Goal: Answer question/provide support: Share knowledge or assist other users

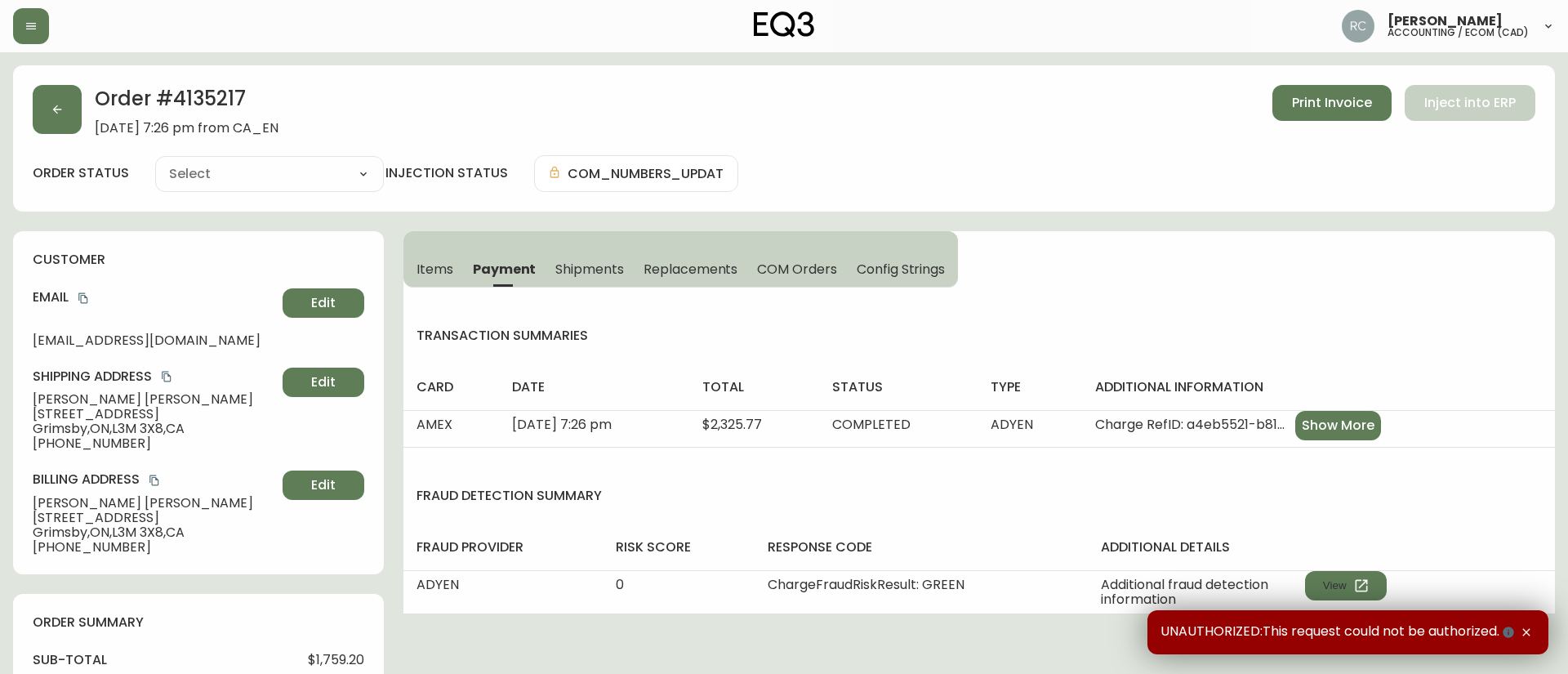
type input "Processing"
select select "PROCESSING"
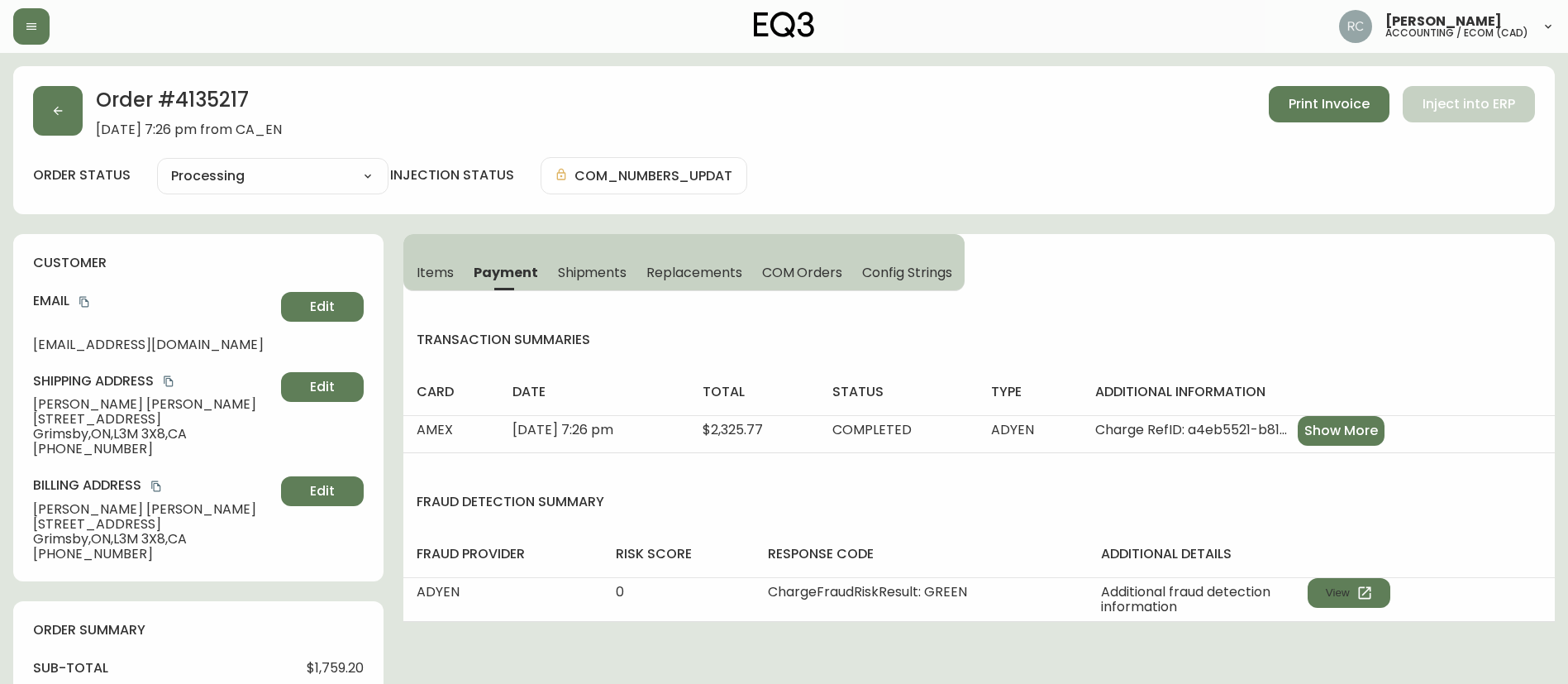
click at [384, 89] on div "Order # 4135217 September 8, 2025 at 7:26 pm from CA_EN Print Invoice Inject in…" at bounding box center [784, 112] width 1502 height 51
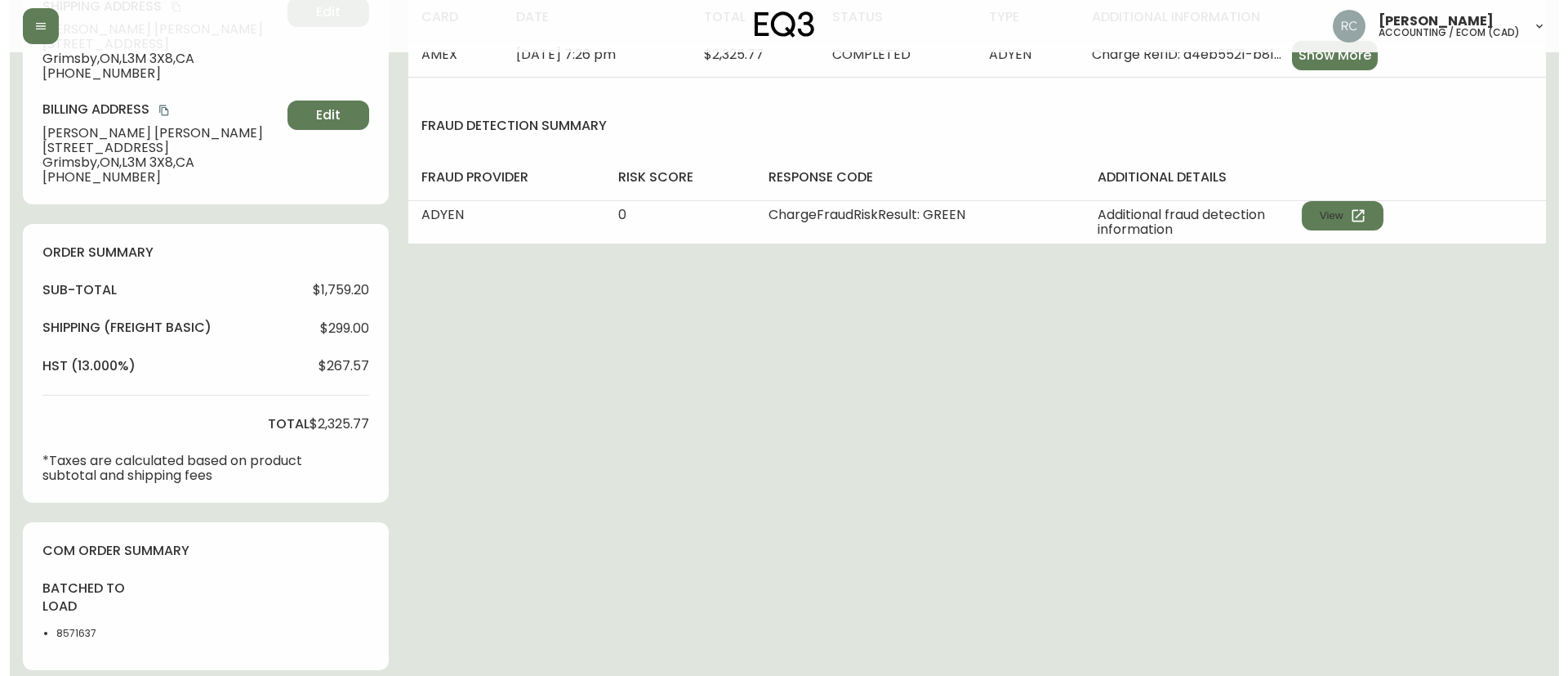
scroll to position [807, 0]
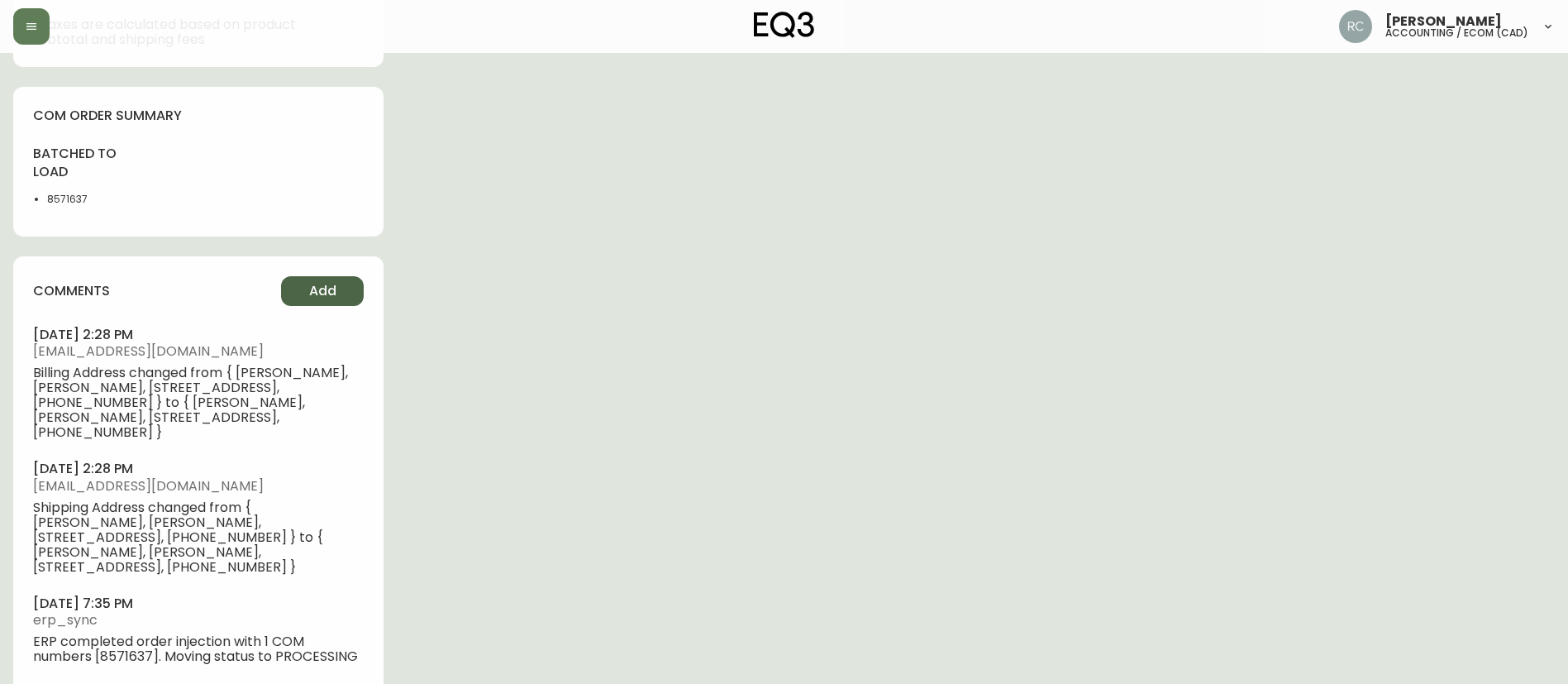
click at [348, 290] on button "Add" at bounding box center [323, 291] width 82 height 30
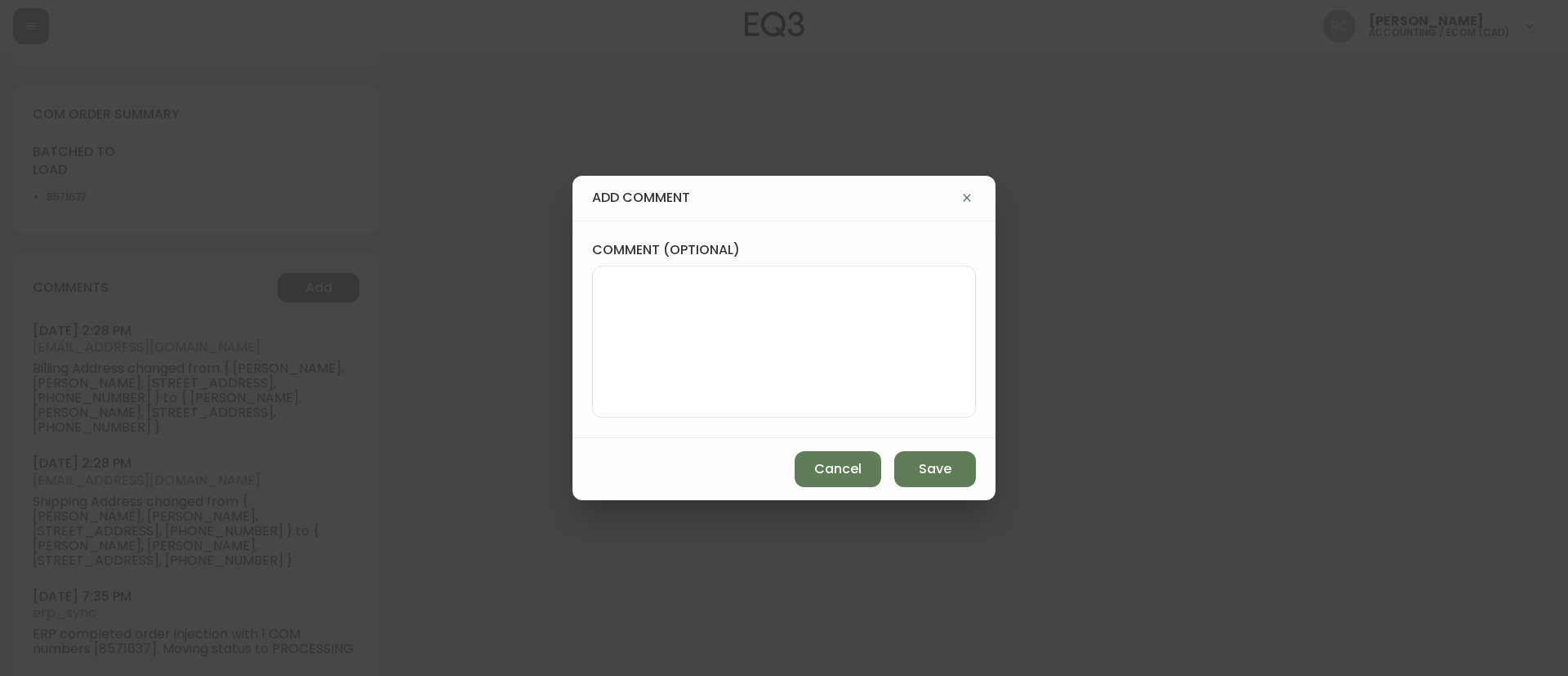
click at [687, 317] on textarea "comment (optional)" at bounding box center [784, 342] width 356 height 131
paste textarea "ADDRESS CORRECTION - updated admin portal - sent email to Ashley D (in absence …"
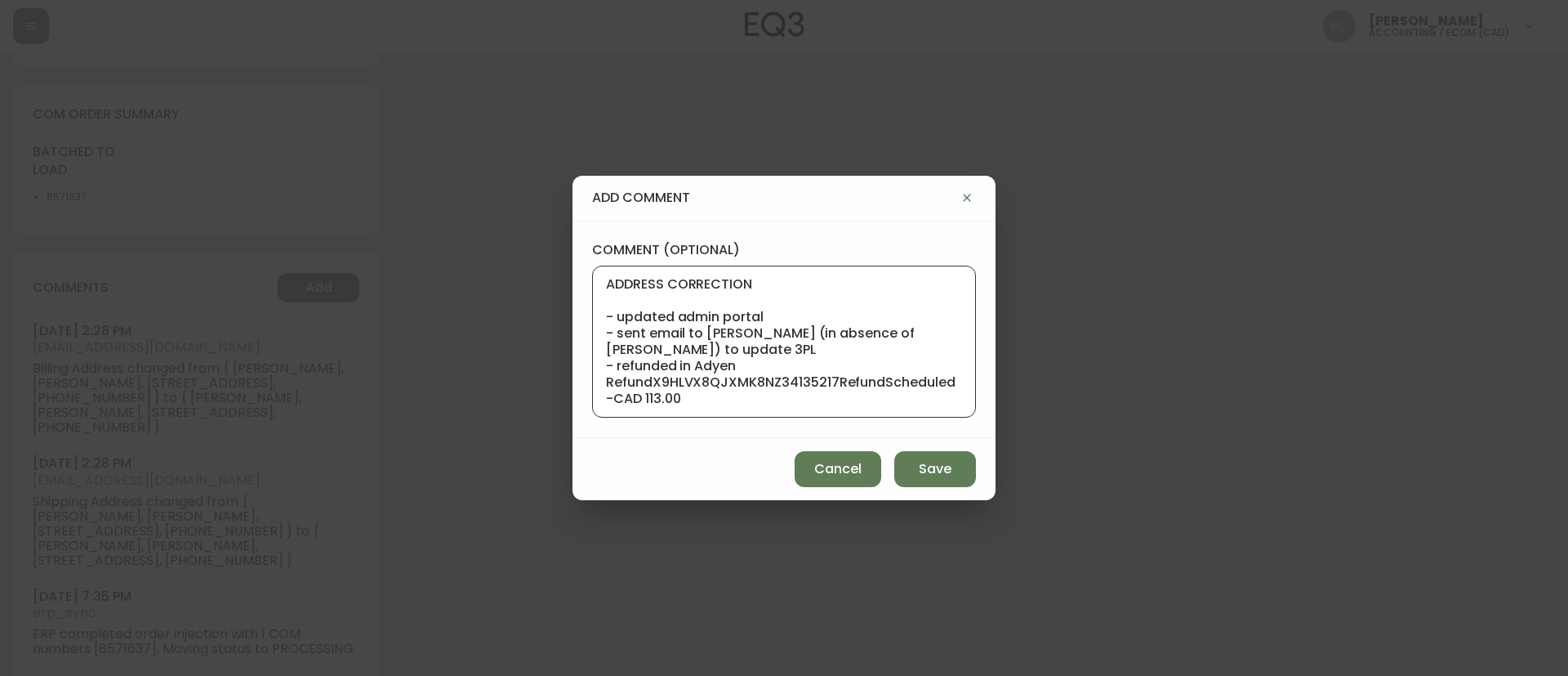
scroll to position [98, 0]
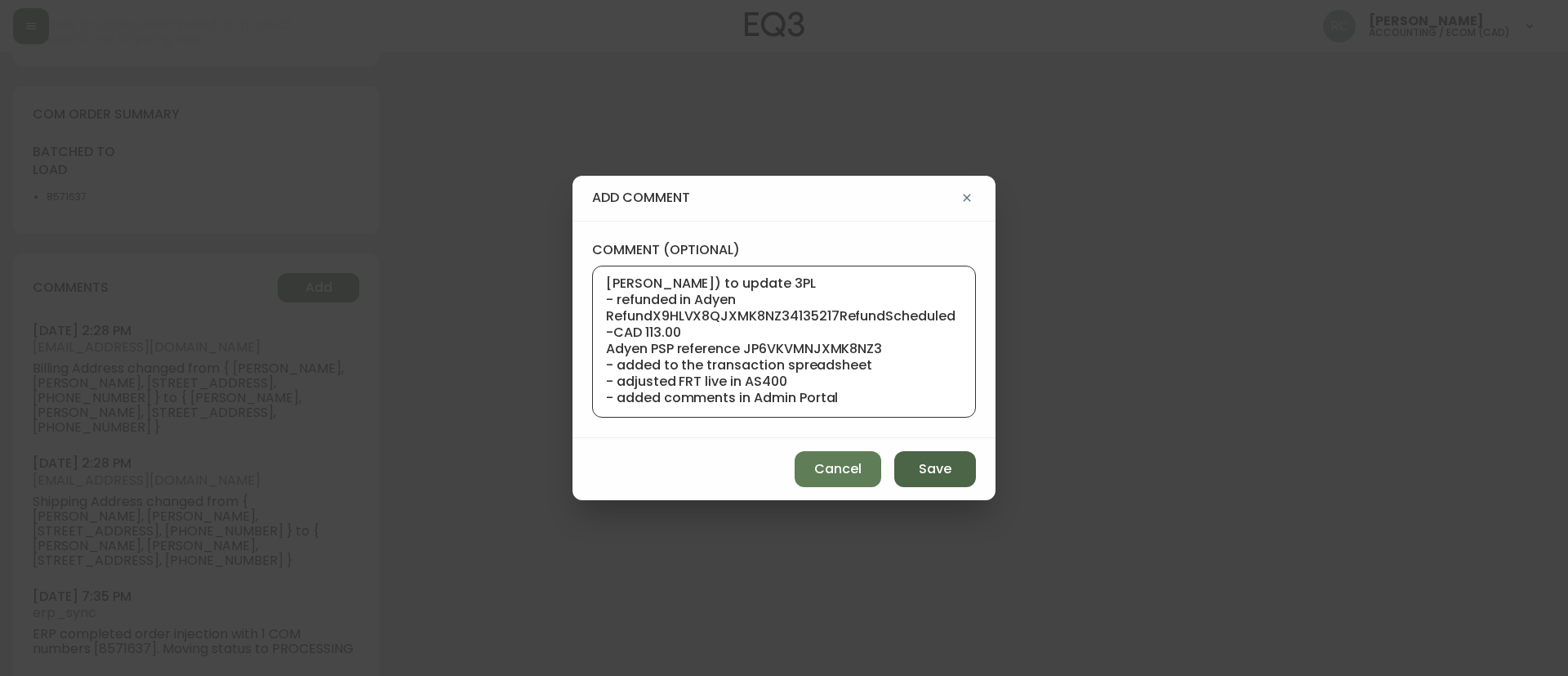
type textarea "ADDRESS CORRECTION - updated admin portal - sent email to Ashley D (in absence …"
click at [922, 471] on span "Save" at bounding box center [935, 468] width 33 height 18
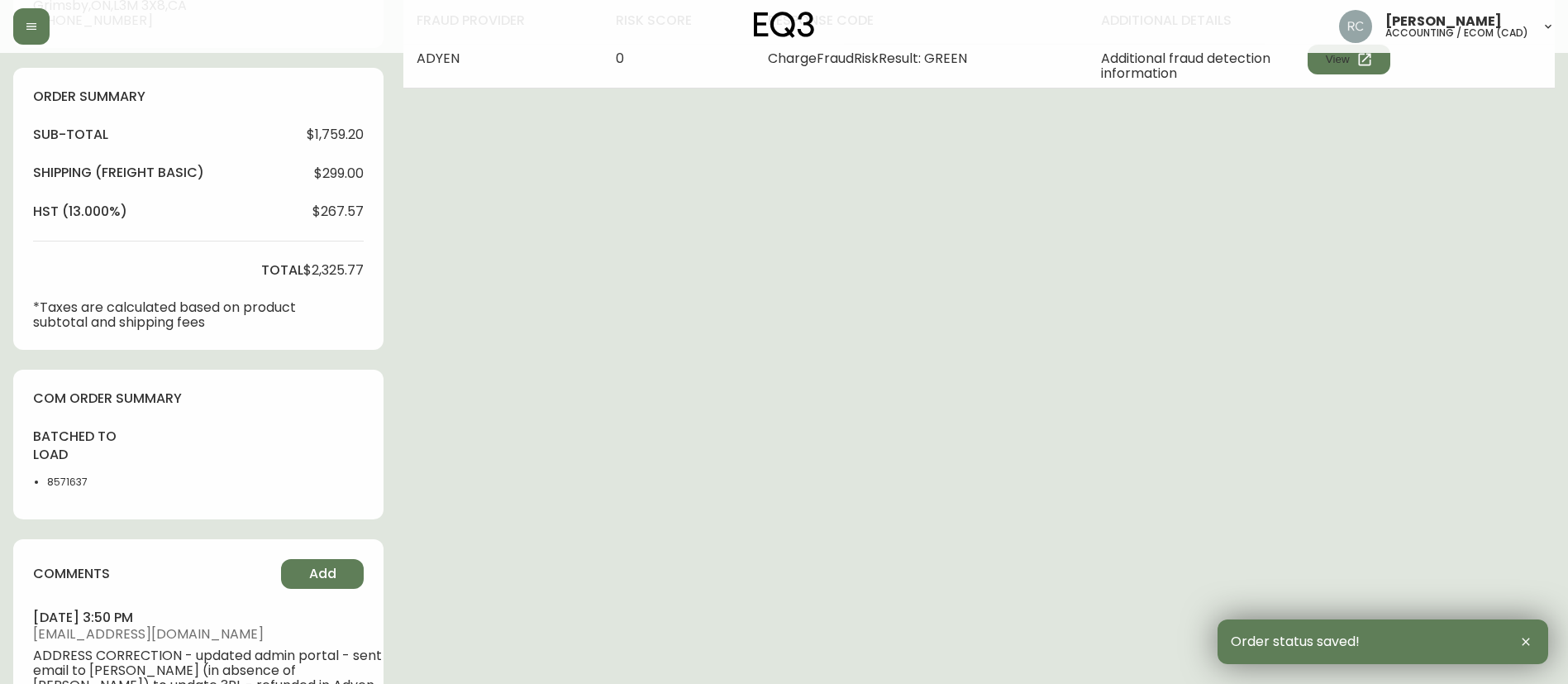
scroll to position [0, 0]
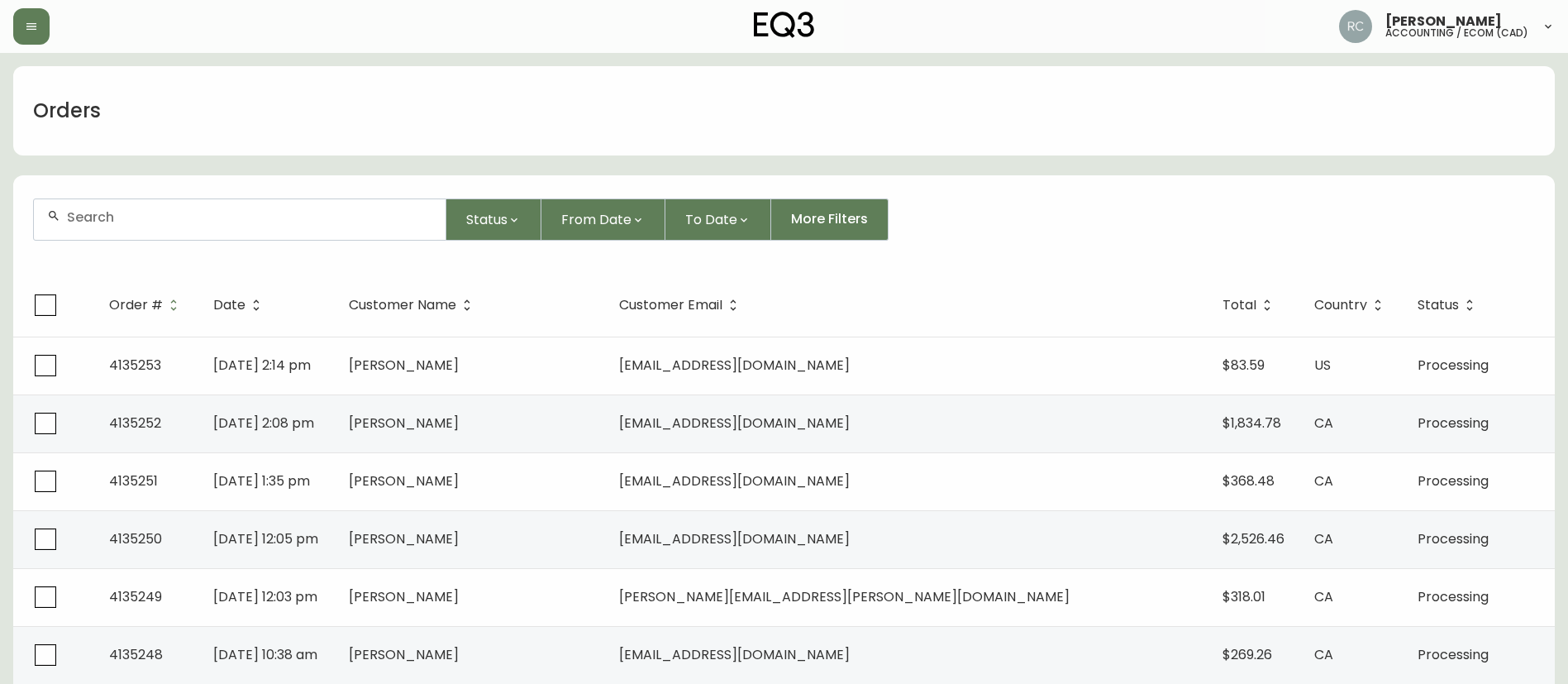
click at [326, 207] on div at bounding box center [240, 219] width 412 height 40
paste input "4134546"
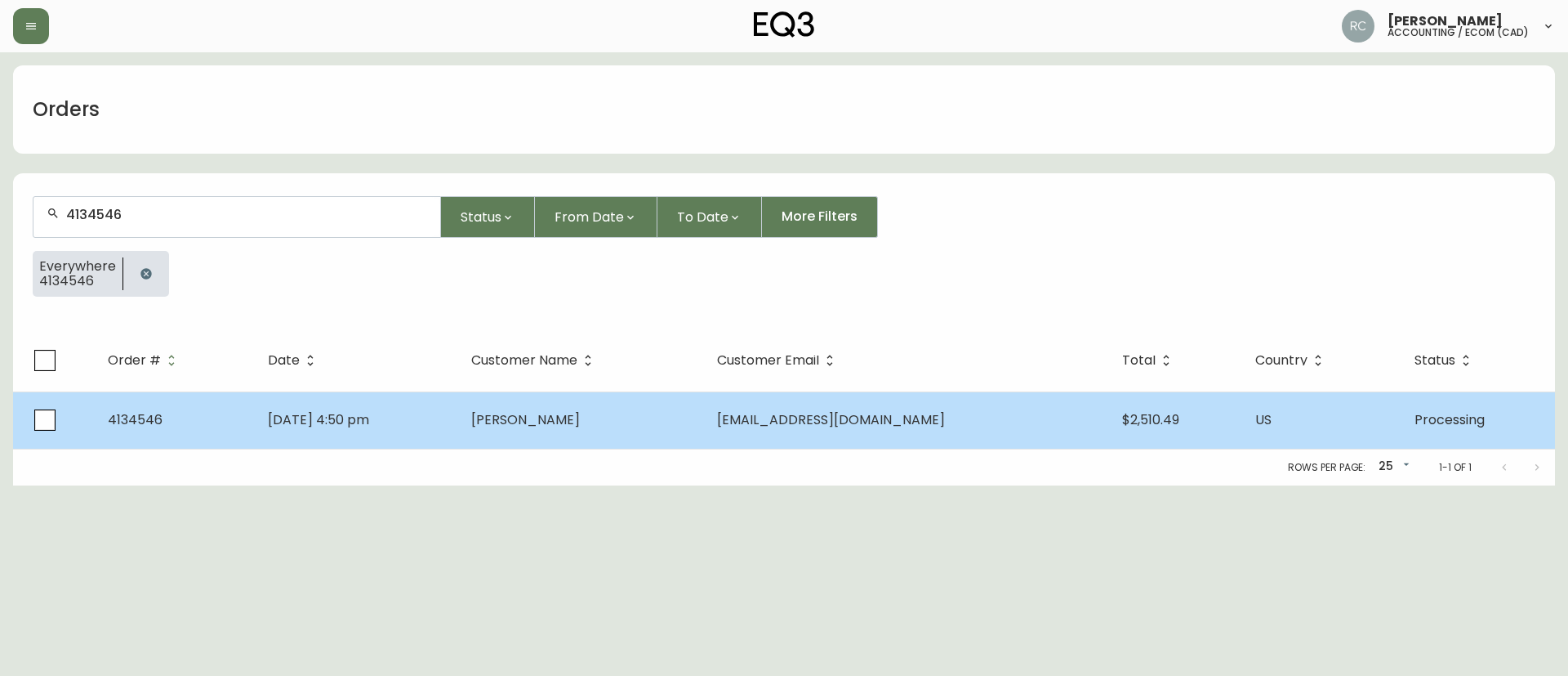
type input "4134546"
click at [580, 415] on span "Twyla Reimer" at bounding box center [525, 420] width 108 height 19
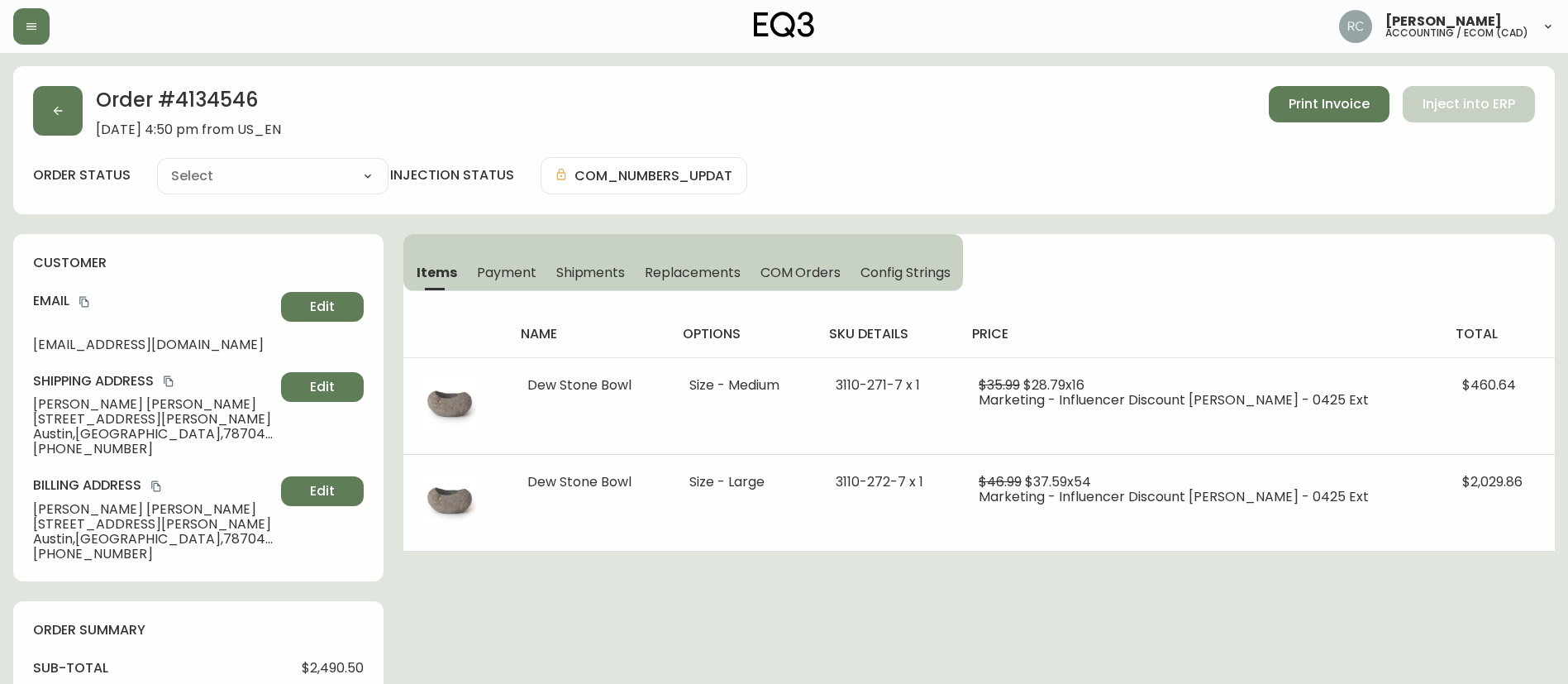
type input "Processing"
select select "PROCESSING"
click at [500, 278] on span "Payment" at bounding box center [506, 272] width 59 height 17
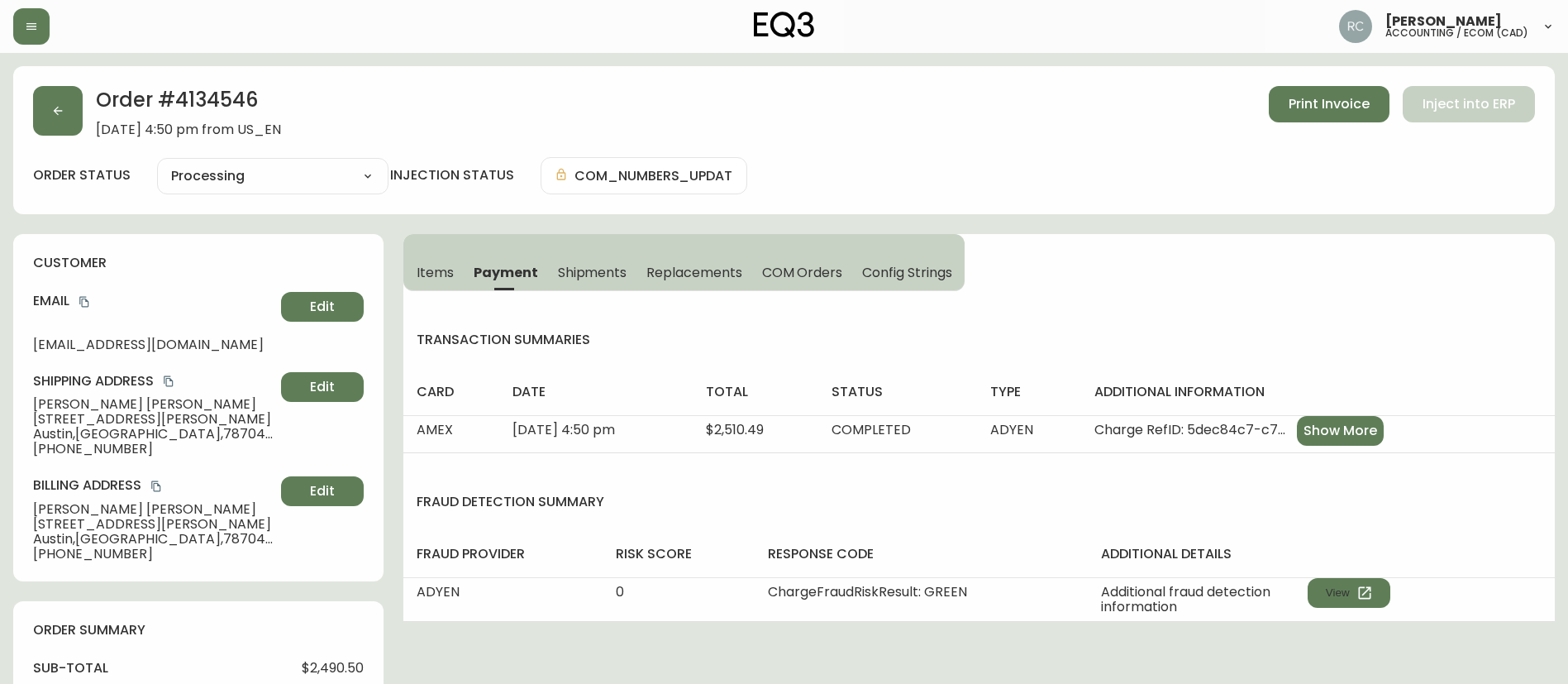
click at [606, 272] on span "Shipments" at bounding box center [592, 272] width 69 height 17
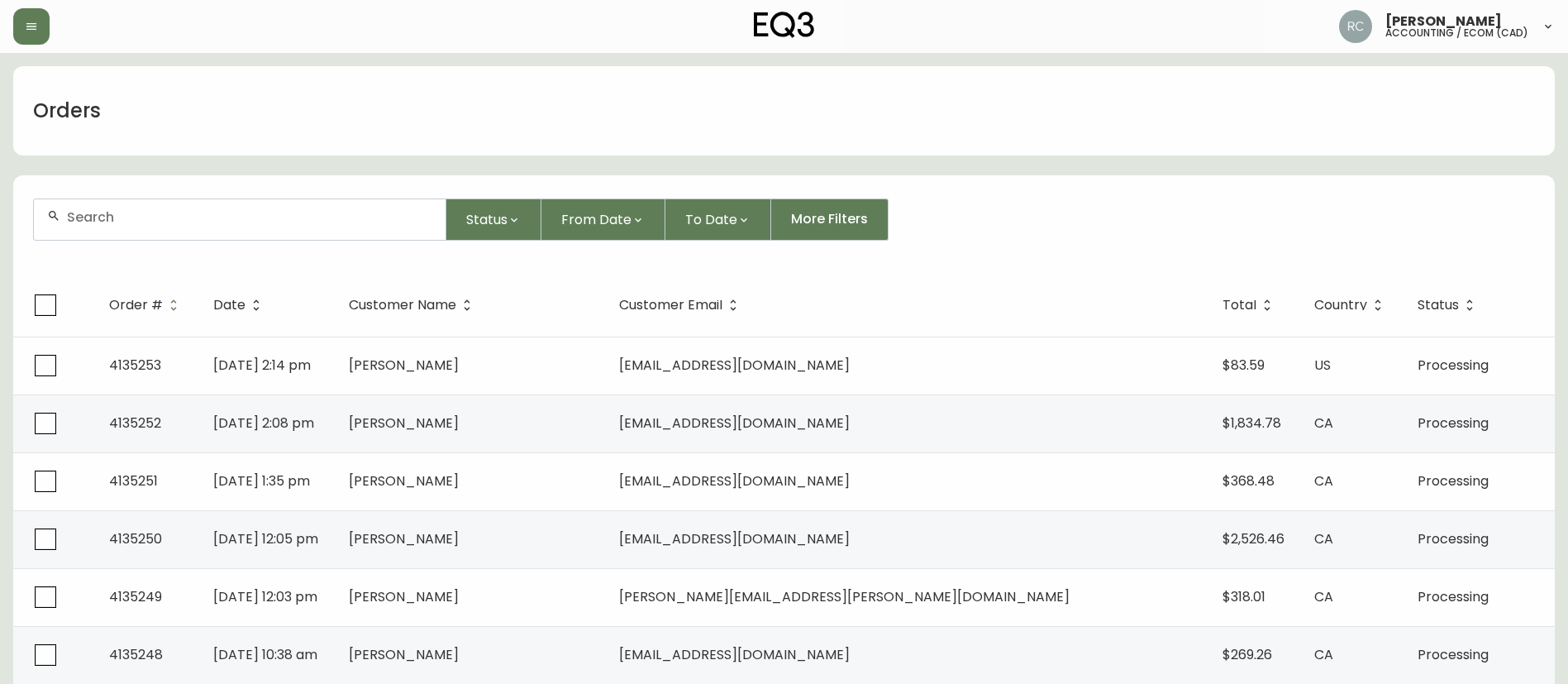
click at [306, 227] on div at bounding box center [240, 219] width 412 height 40
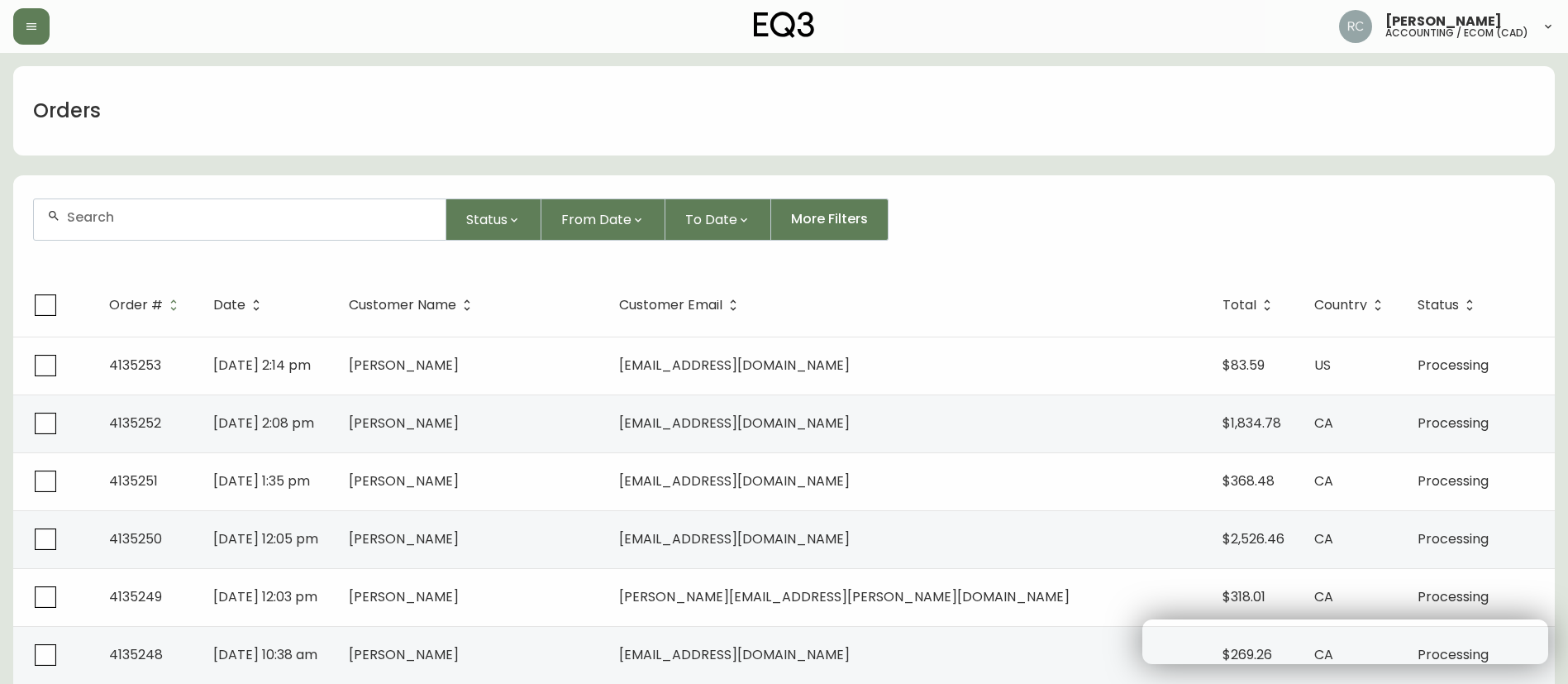
paste input "4133649"
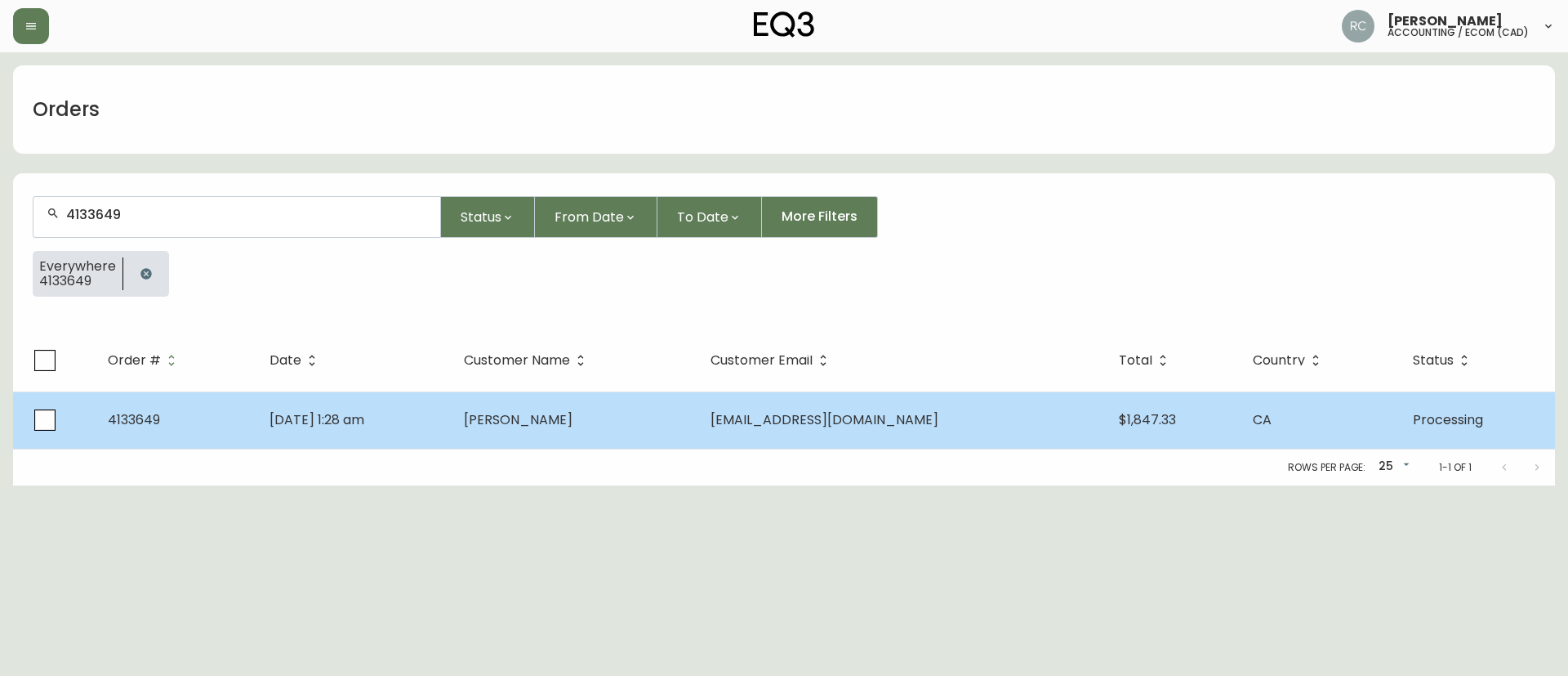
type input "4133649"
click at [559, 415] on span "Ajay Bachra" at bounding box center [518, 420] width 108 height 19
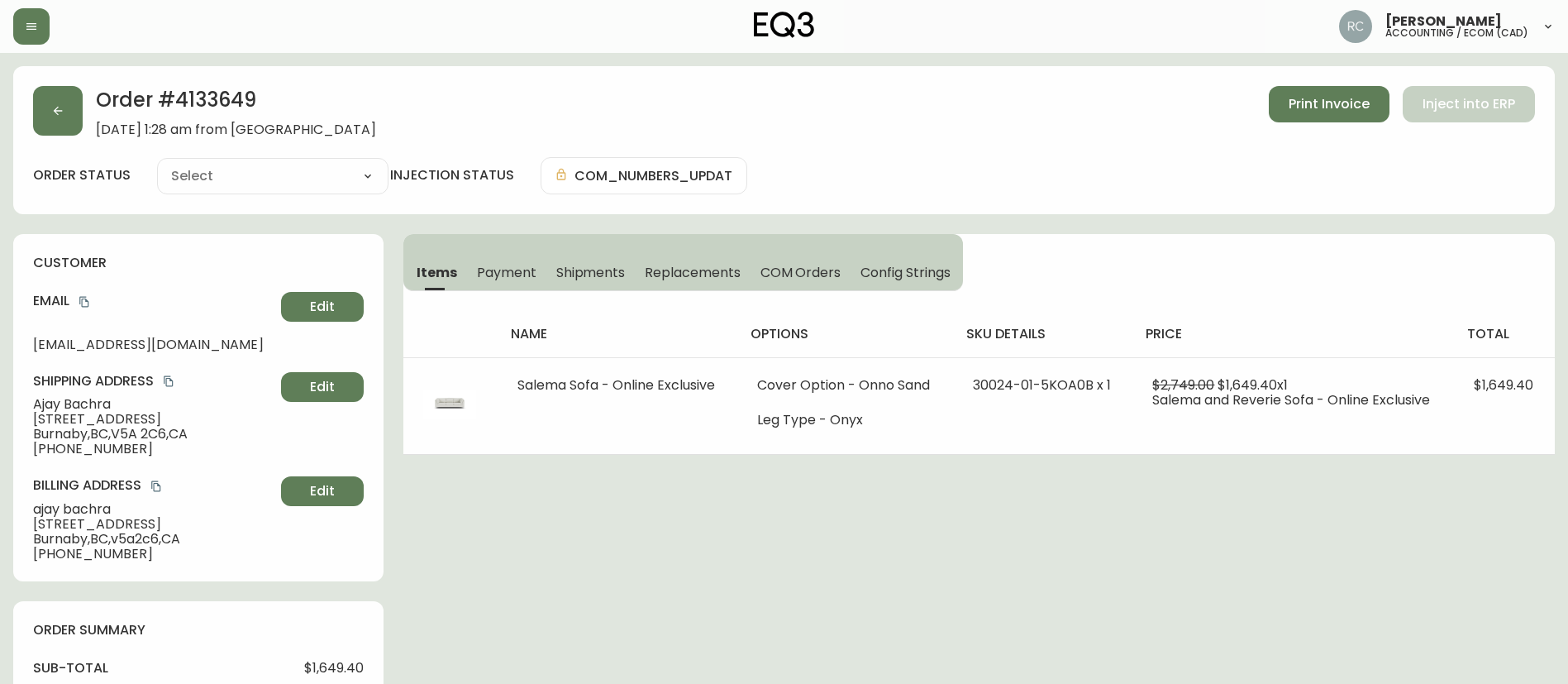
type input "Processing"
select select "PROCESSING"
click at [512, 270] on span "Payment" at bounding box center [506, 272] width 59 height 17
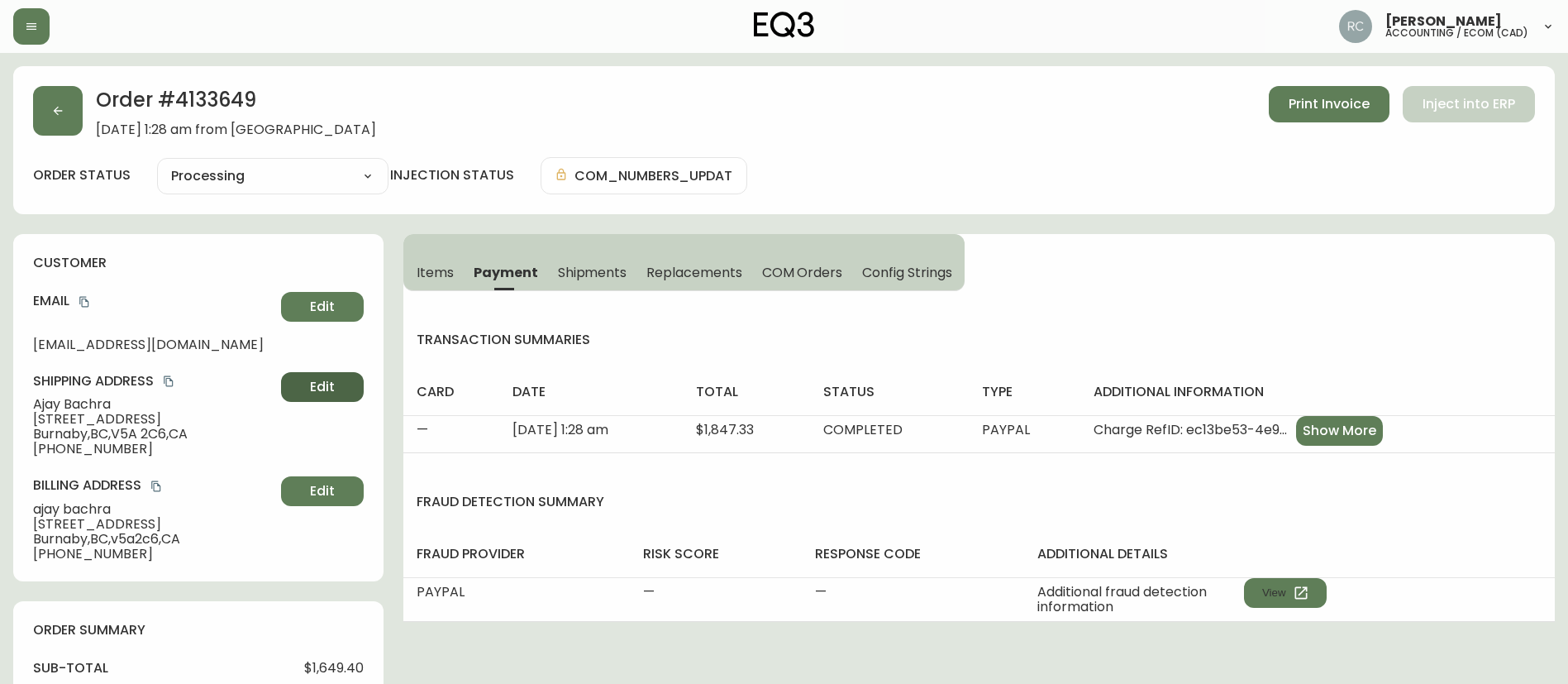
click at [340, 386] on button "Edit" at bounding box center [323, 387] width 82 height 30
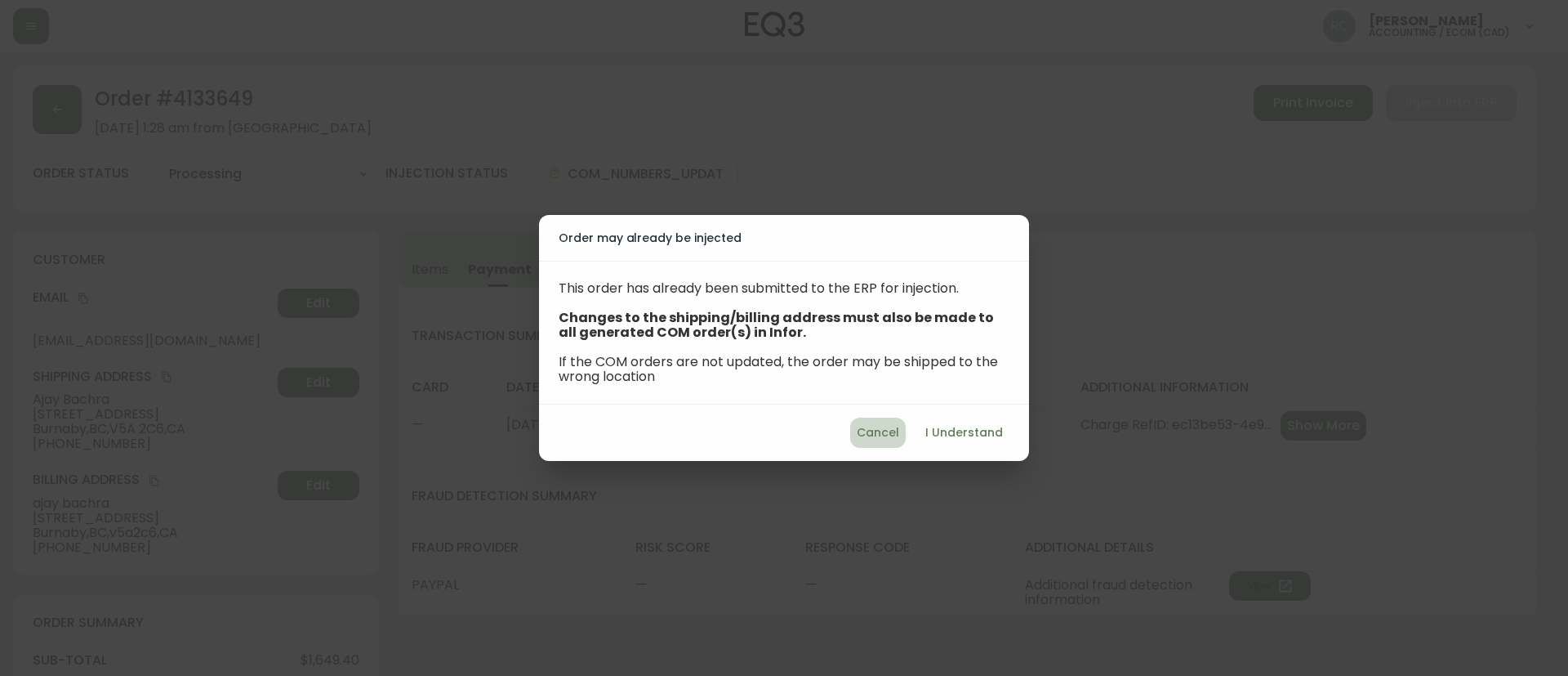
click at [883, 425] on span "Cancel" at bounding box center [878, 433] width 42 height 20
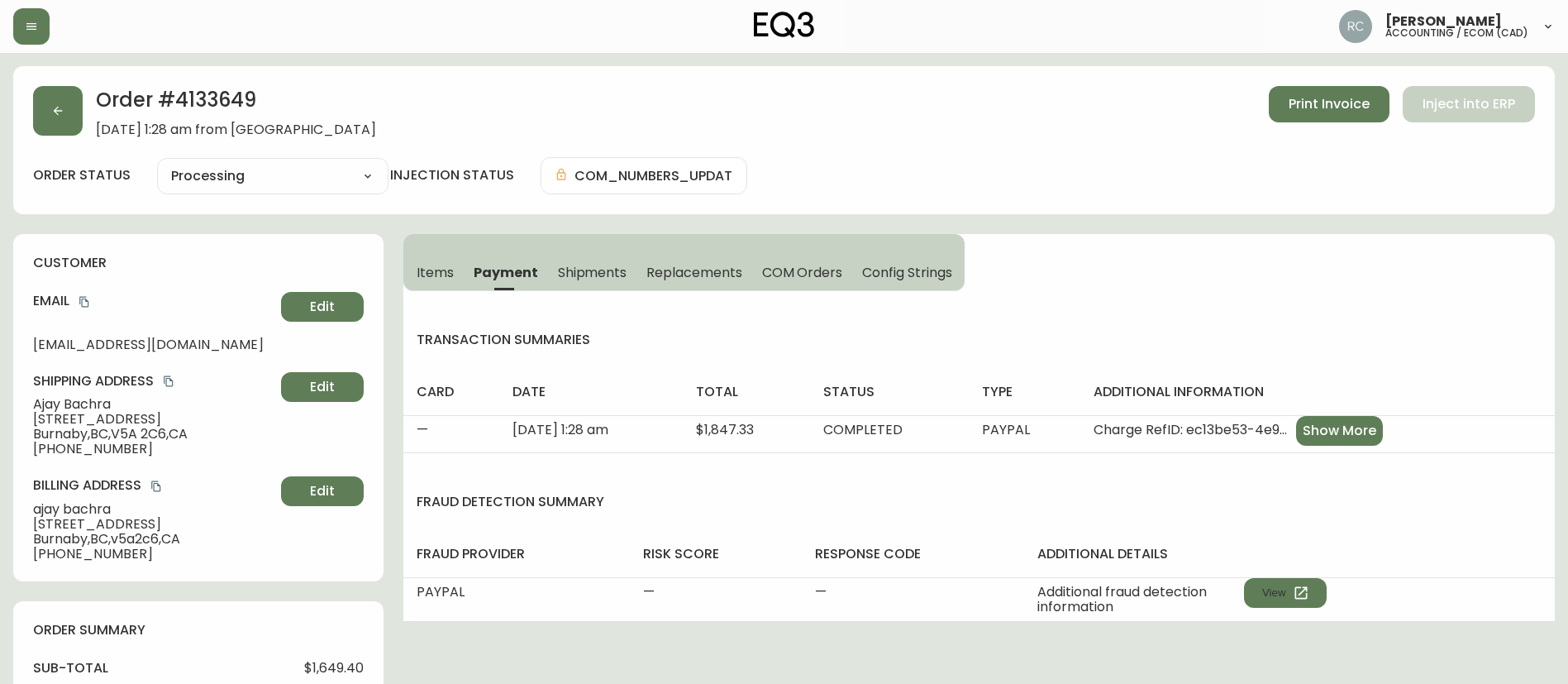
click at [778, 260] on button "COM Orders" at bounding box center [803, 272] width 101 height 36
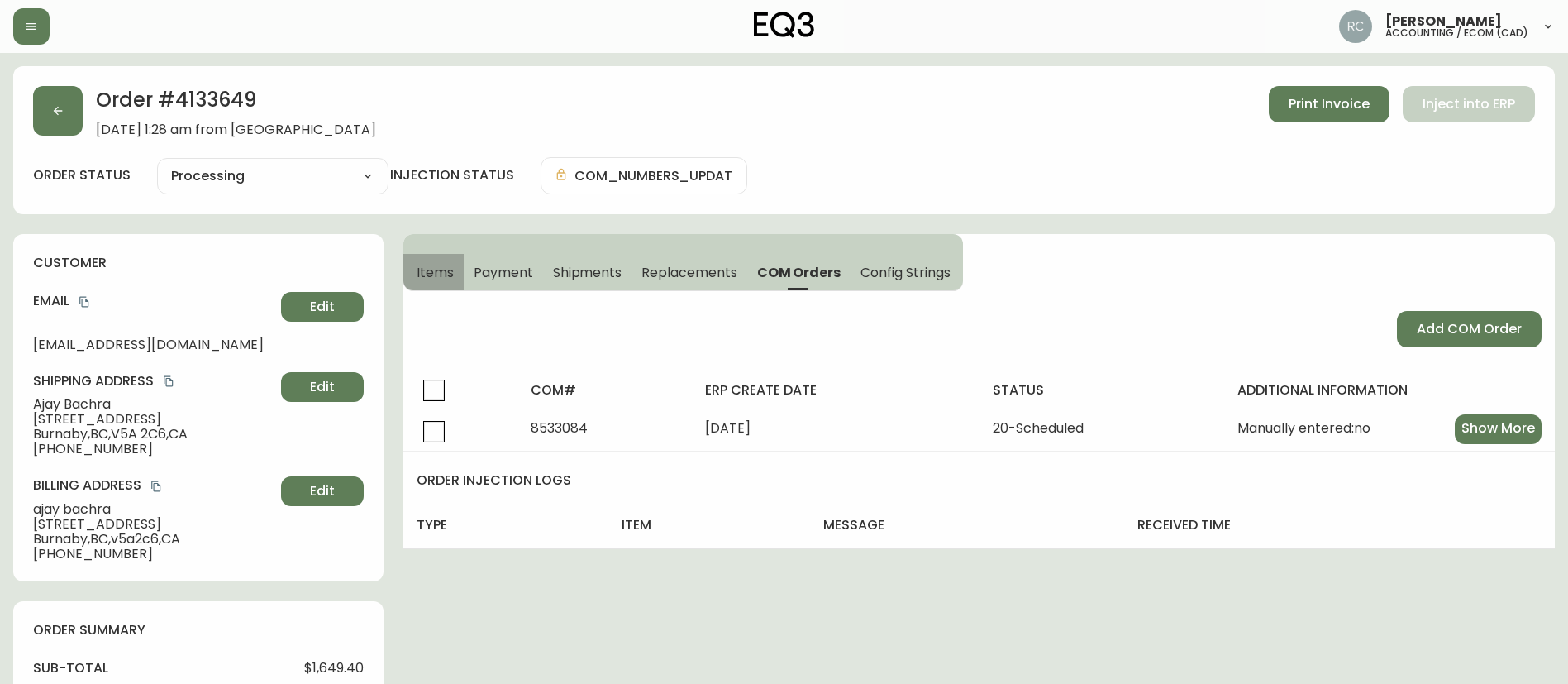
click at [421, 272] on span "Items" at bounding box center [435, 272] width 37 height 17
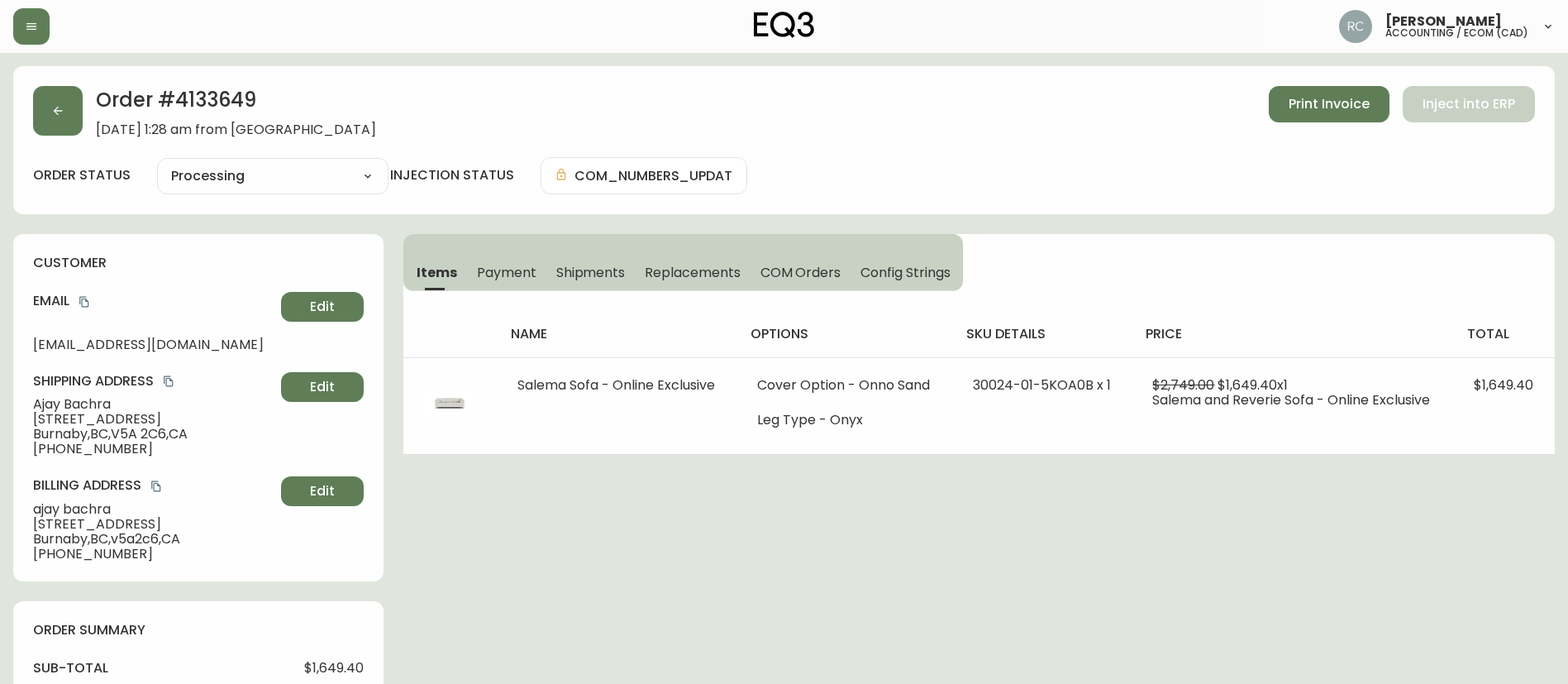
click at [205, 88] on h2 "Order # 4133649" at bounding box center [236, 104] width 280 height 36
copy h2 "4133649"
click at [1005, 139] on div "Order # 4133649 June 12, 2025 at 1:28 am from CA_EN Print Invoice Inject into E…" at bounding box center [783, 140] width 1541 height 148
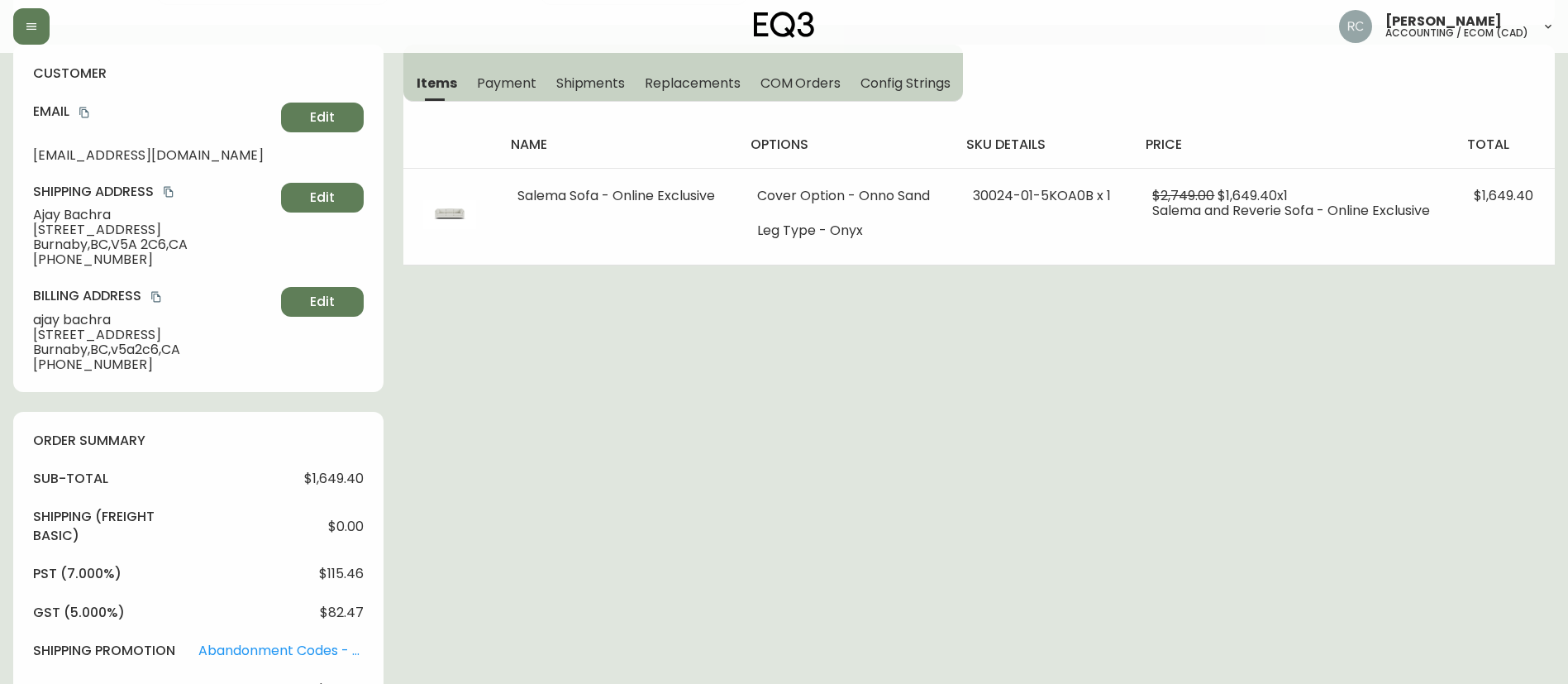
scroll to position [248, 0]
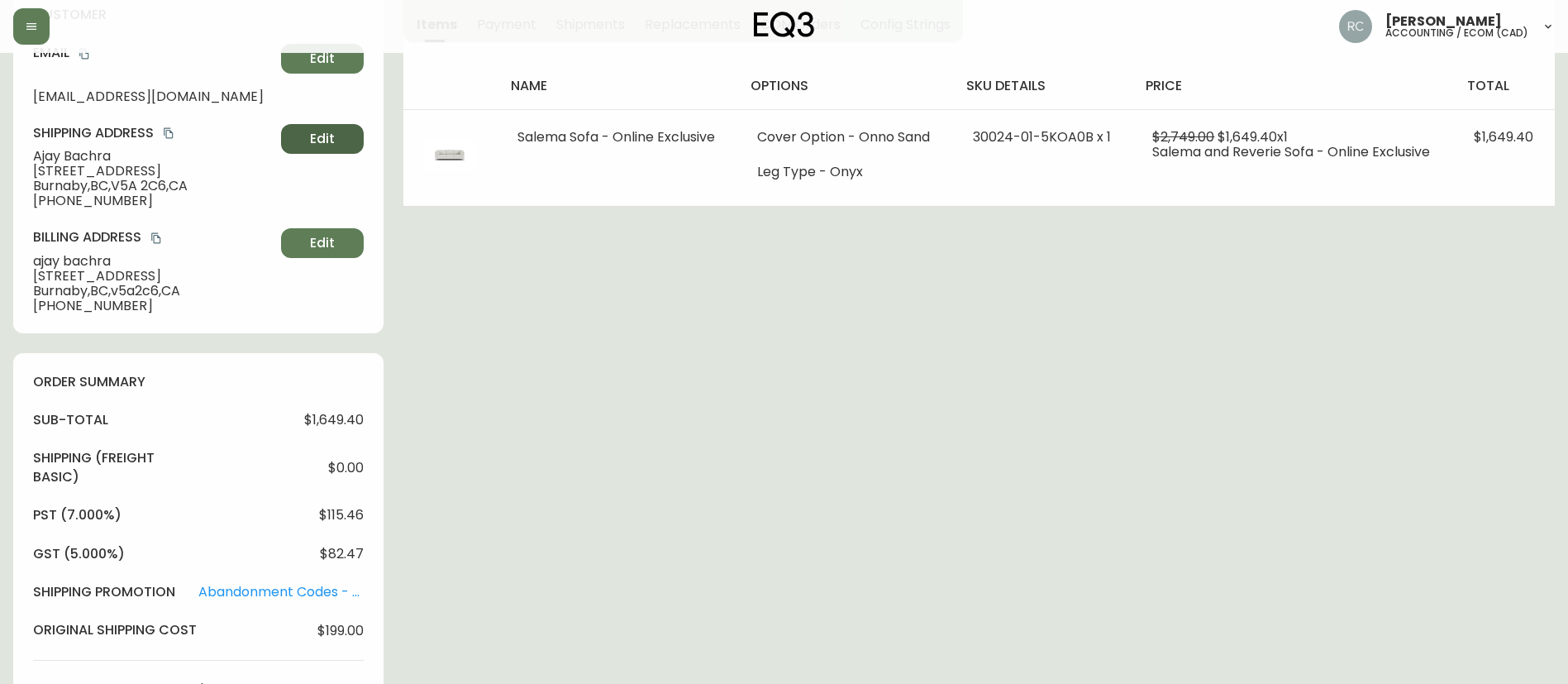
click at [329, 137] on span "Edit" at bounding box center [322, 138] width 25 height 18
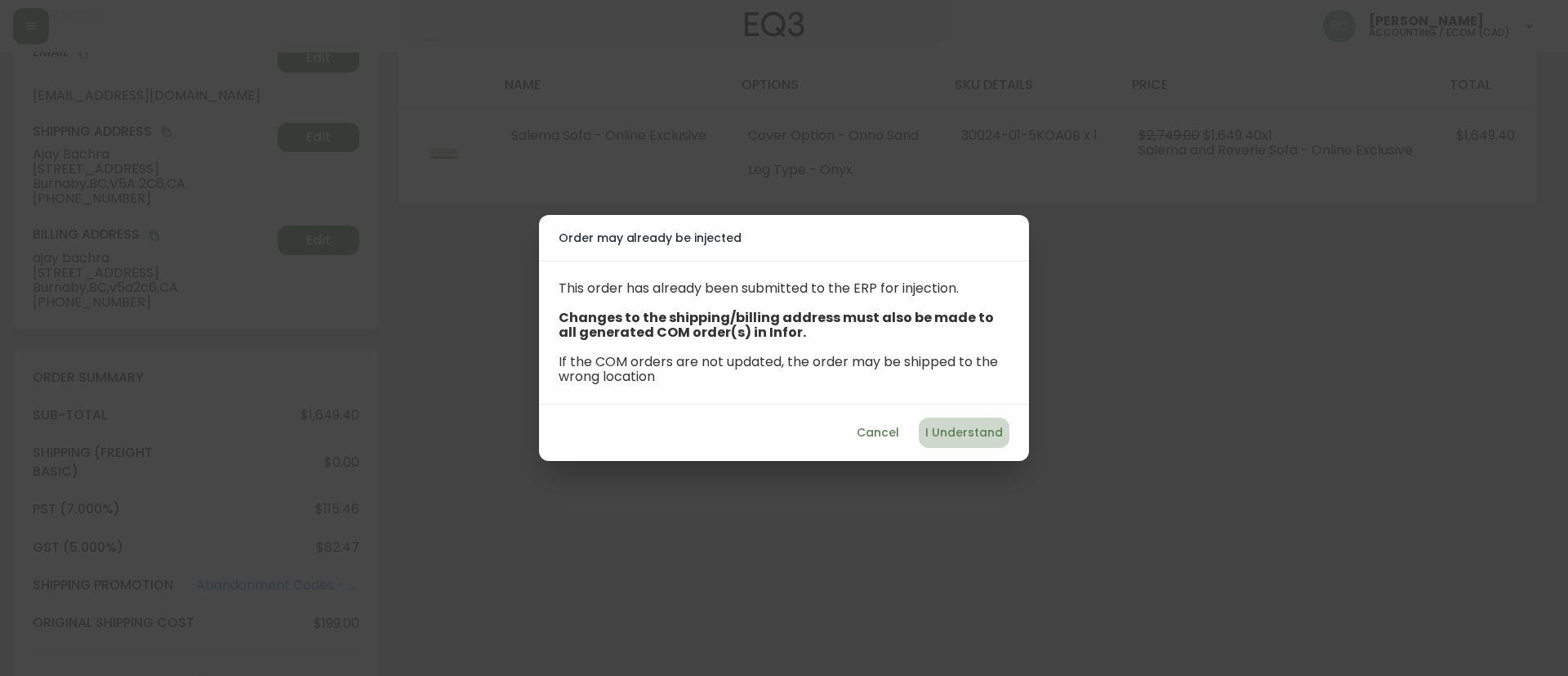
click at [975, 436] on span "I Understand" at bounding box center [965, 433] width 78 height 20
select select "BC"
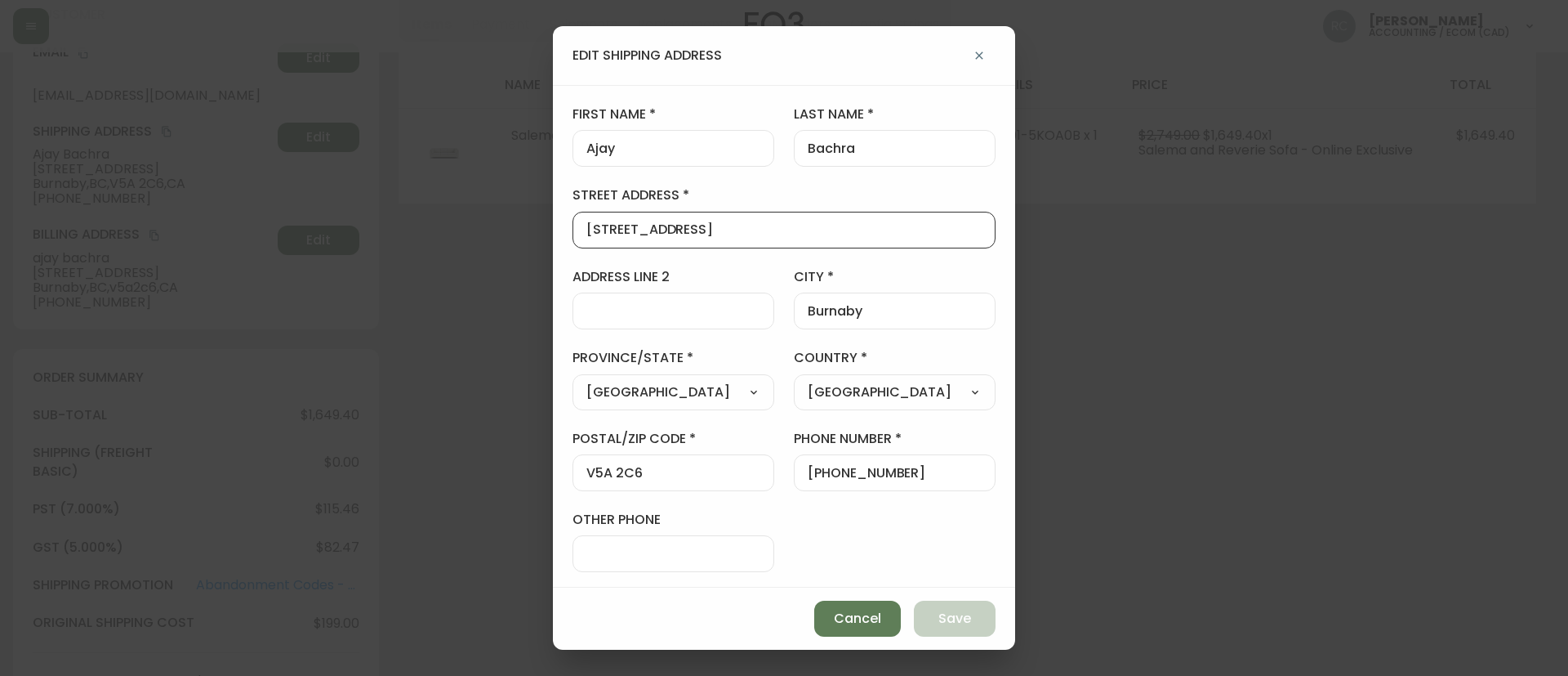
click at [740, 224] on input "7432 Government Rd" at bounding box center [784, 230] width 395 height 15
paste input "Unit 2306"
click at [706, 231] on input "Unit 2306" at bounding box center [784, 230] width 395 height 15
paste input "2085 Skyline Dr."
type input "Unit 2306 - 2085 Skyline Dr."
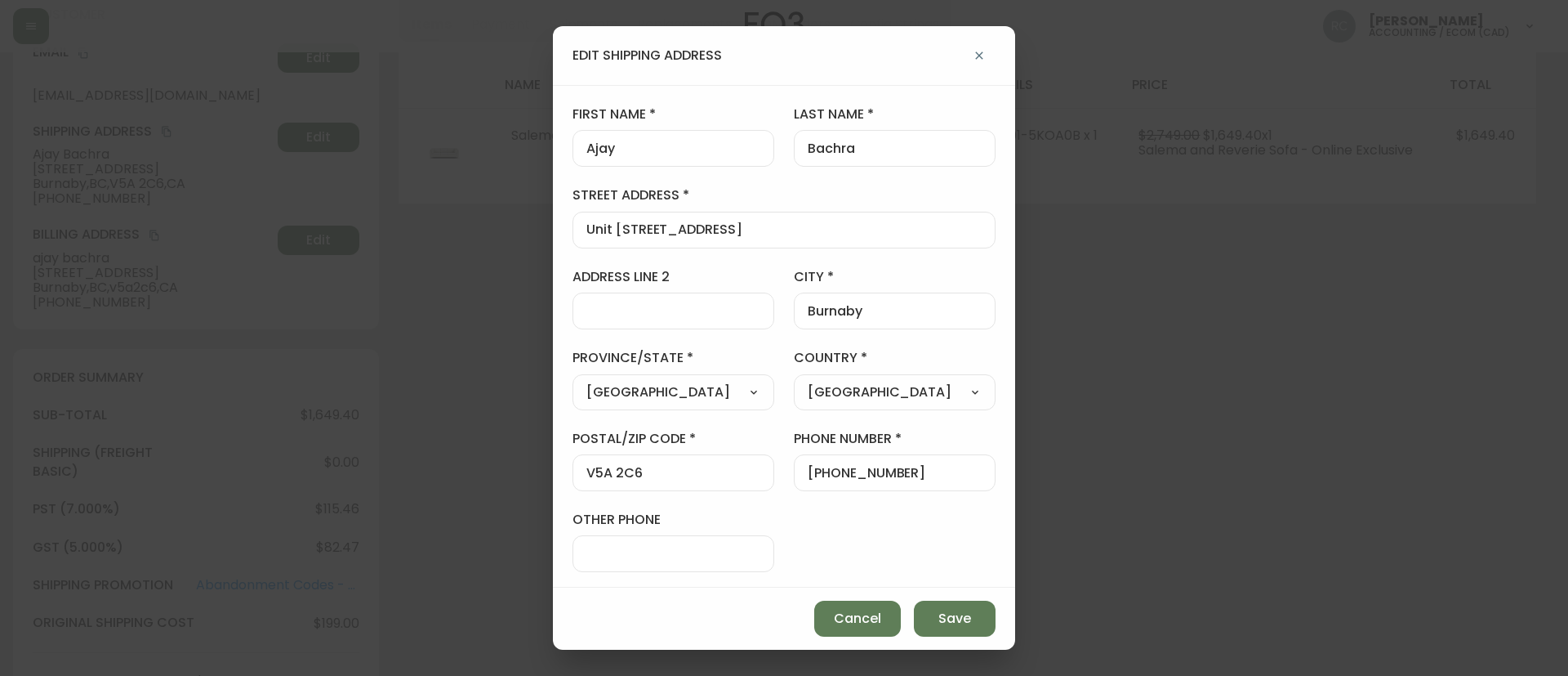
click at [653, 466] on input "V5A 2C6" at bounding box center [673, 472] width 174 height 15
paste input "C 0M"
type input "V5C 0M6"
click at [964, 607] on button "Save" at bounding box center [954, 618] width 81 height 36
type input "7432 Government Rd"
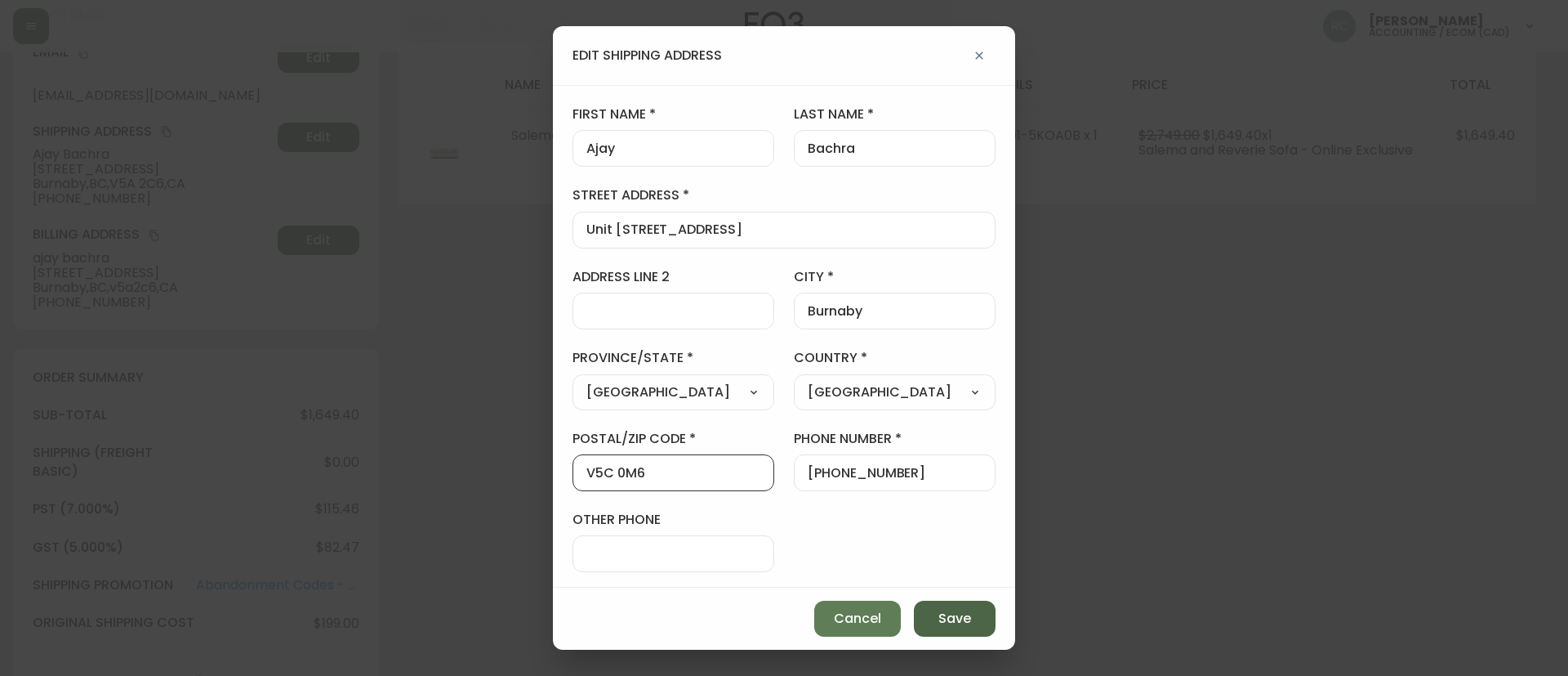
type input "V5A 2C6"
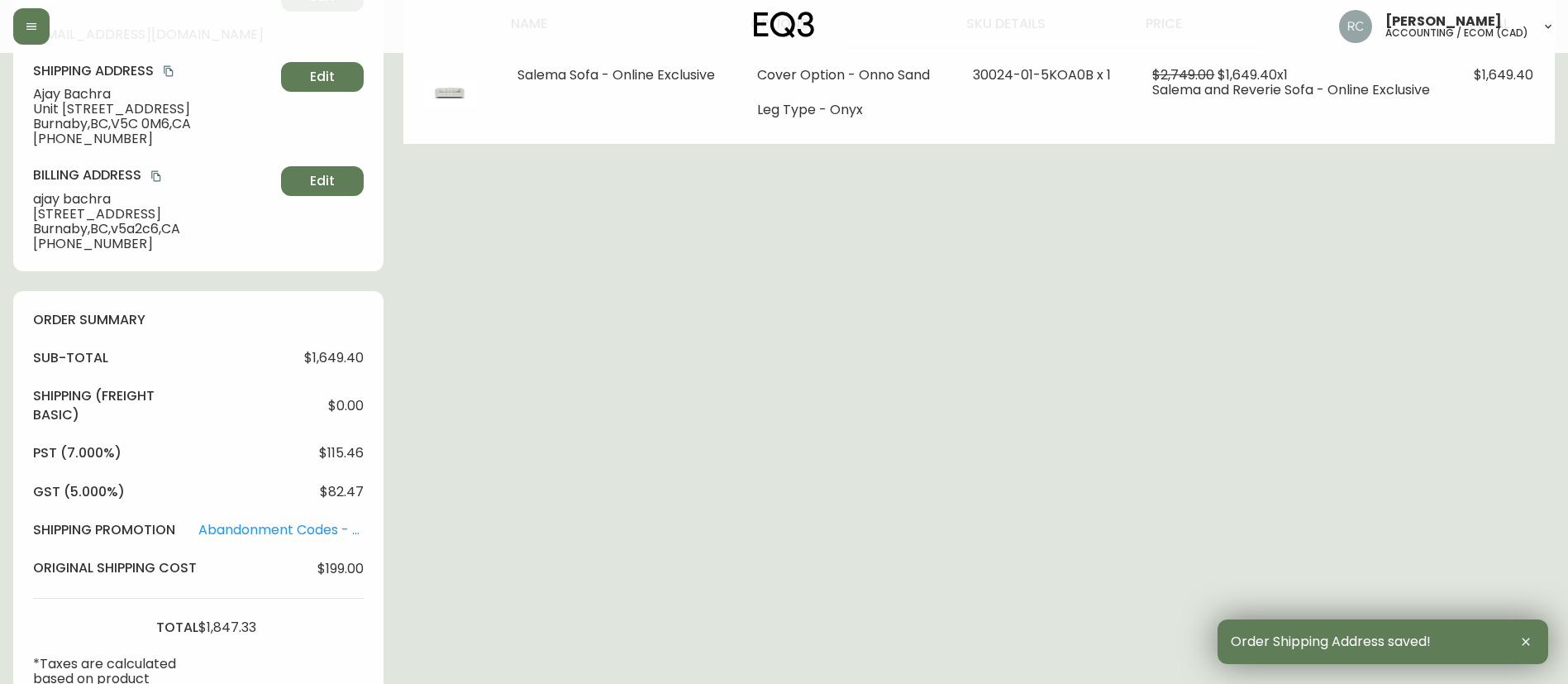
scroll to position [744, 0]
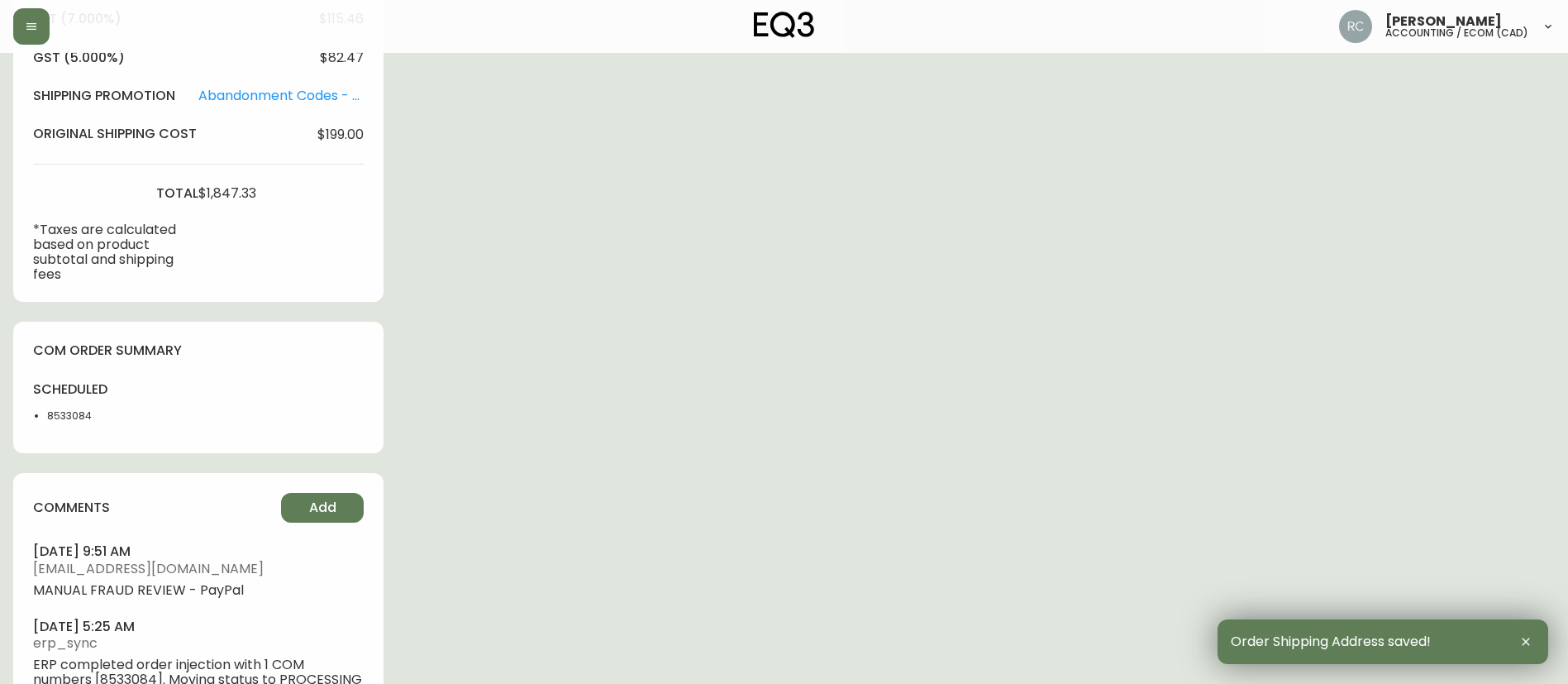
click at [73, 409] on li "8533084" at bounding box center [88, 415] width 82 height 15
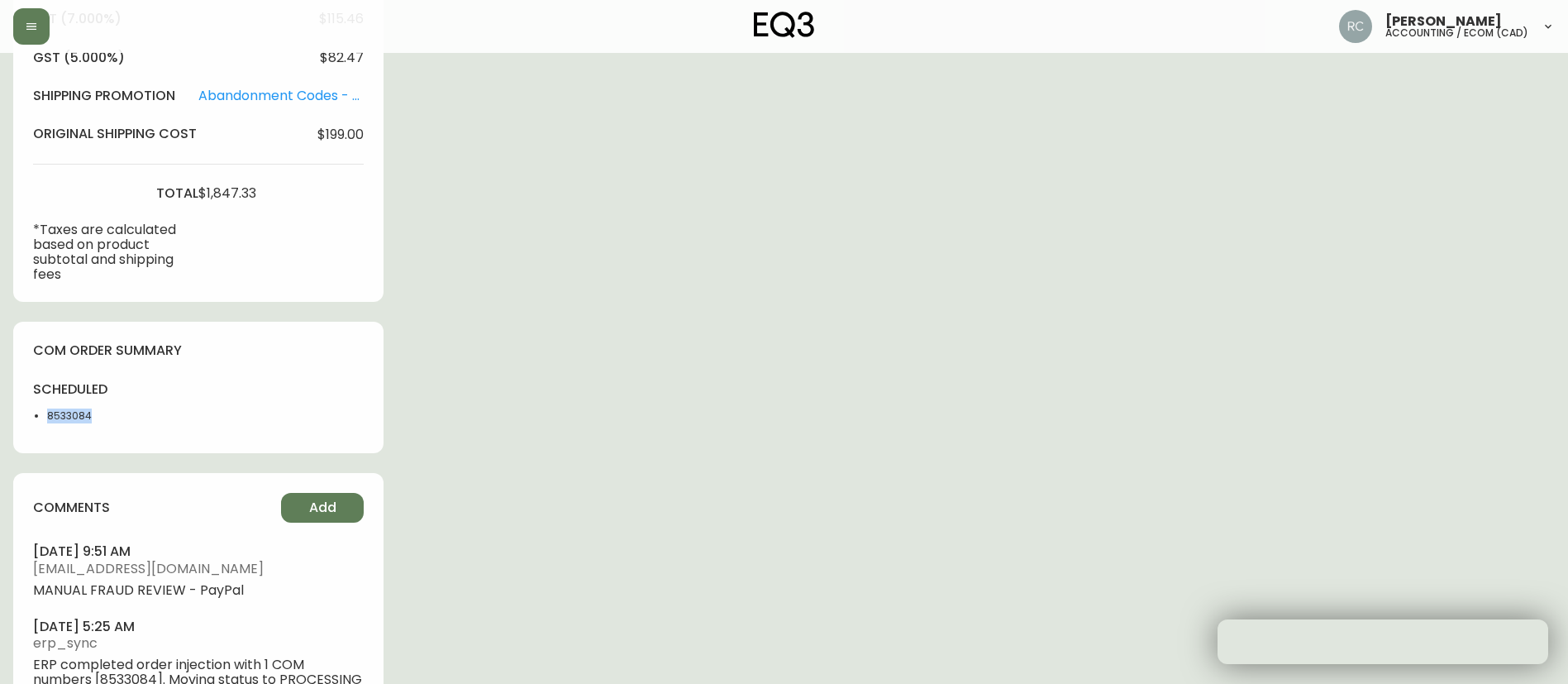
click at [73, 409] on li "8533084" at bounding box center [88, 415] width 82 height 15
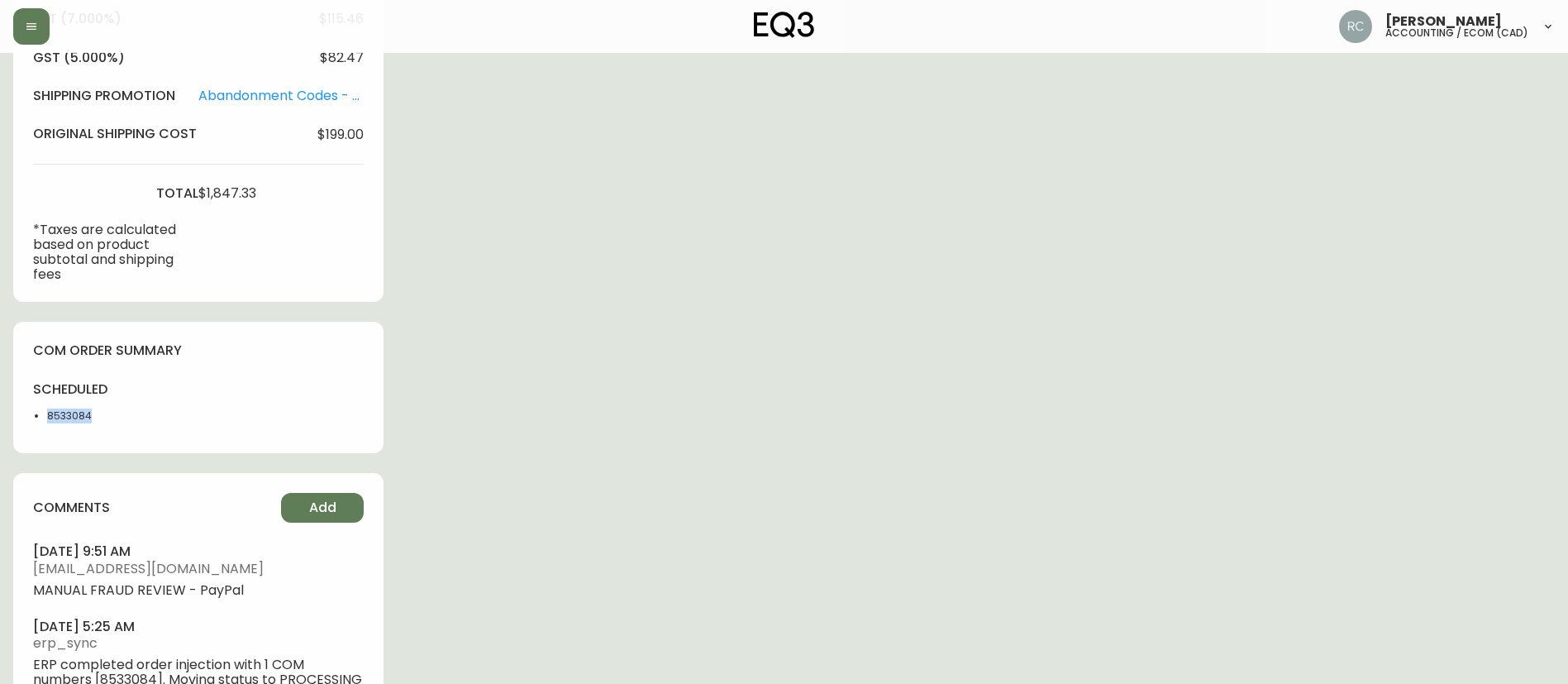
copy li "8533084"
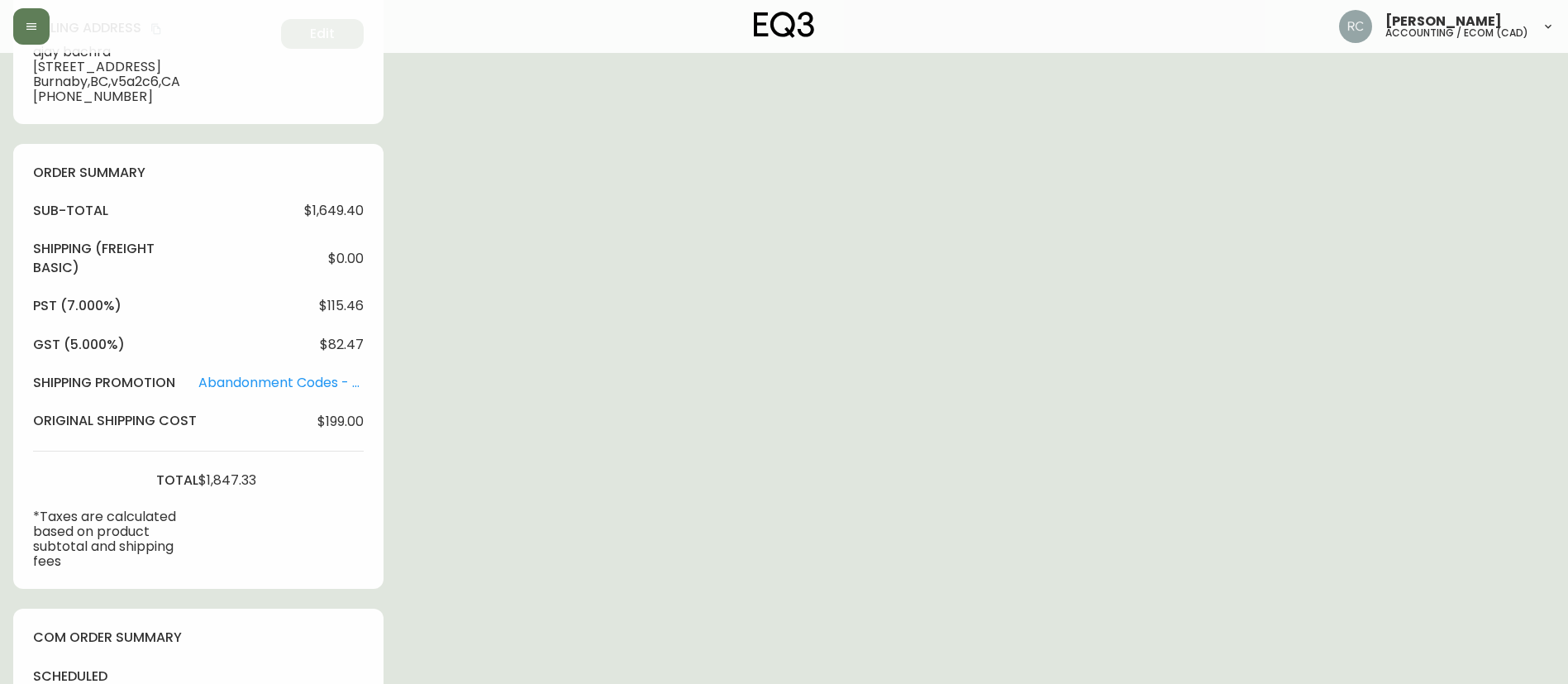
scroll to position [0, 0]
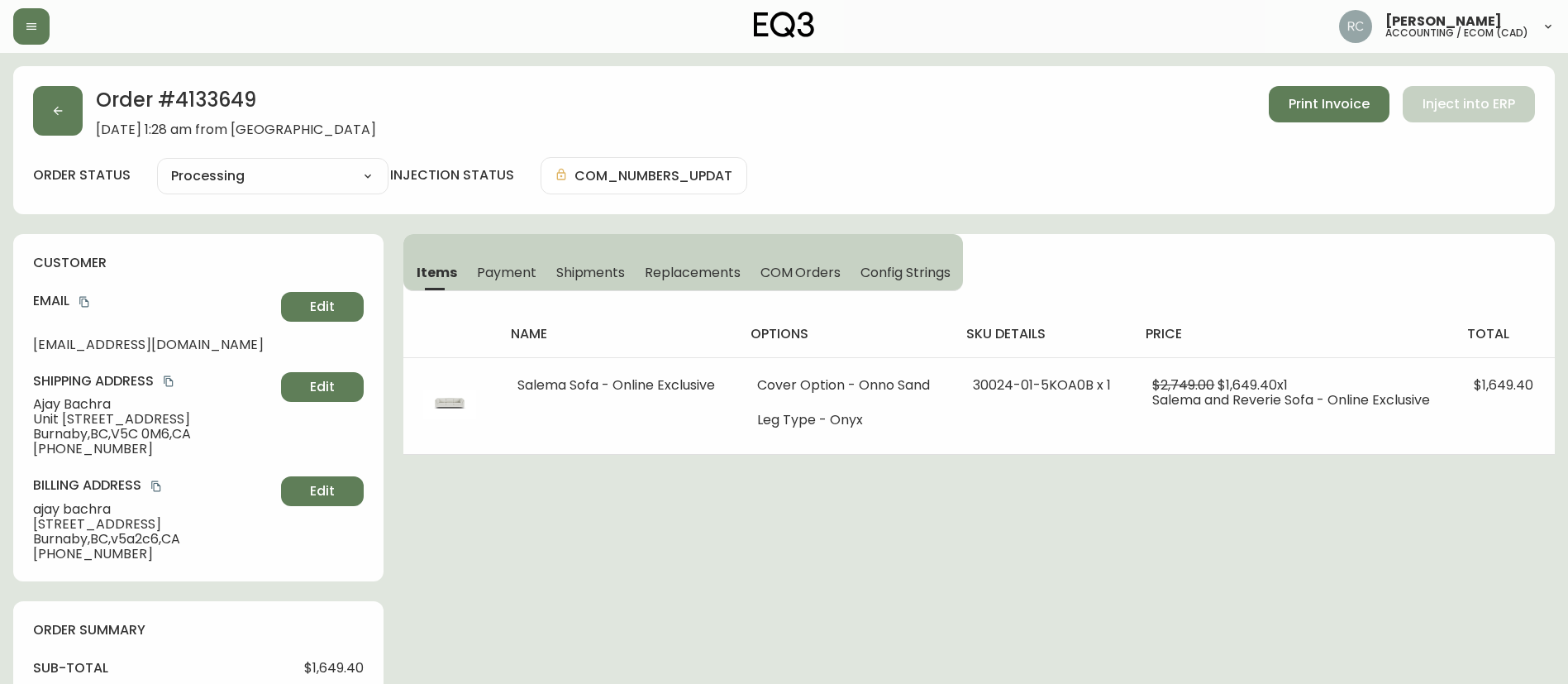
click at [67, 420] on span "Unit 2306 - 2085 Skyline Dr." at bounding box center [154, 419] width 241 height 15
copy span "Unit 2306 - 2085 Skyline Dr."
click at [56, 442] on span "+16043755188" at bounding box center [154, 449] width 241 height 15
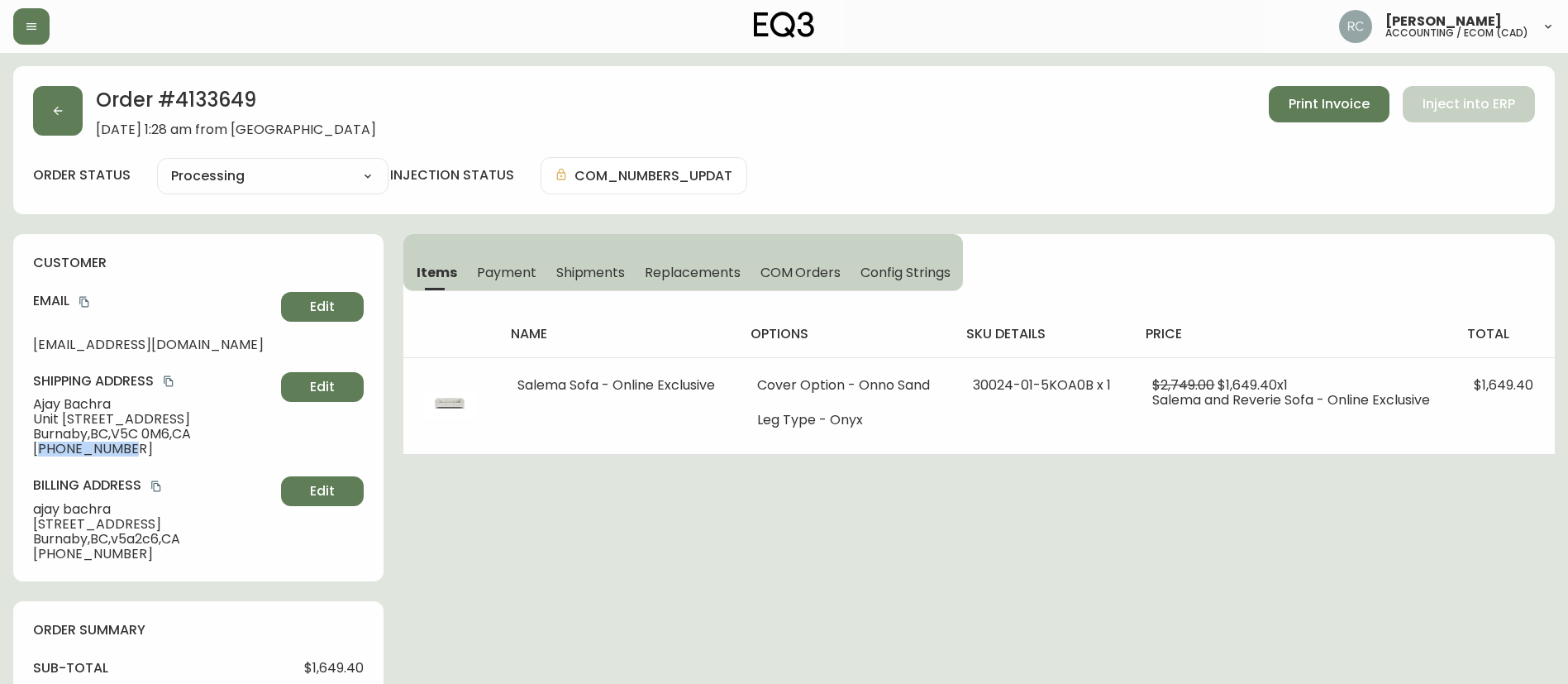
click at [56, 442] on span "+16043755188" at bounding box center [154, 449] width 241 height 15
click at [65, 428] on span "Burnaby , BC , V5C 0M6 , CA" at bounding box center [154, 433] width 241 height 15
copy span "Burnaby"
drag, startPoint x: 122, startPoint y: 433, endPoint x: 178, endPoint y: 439, distance: 56.3
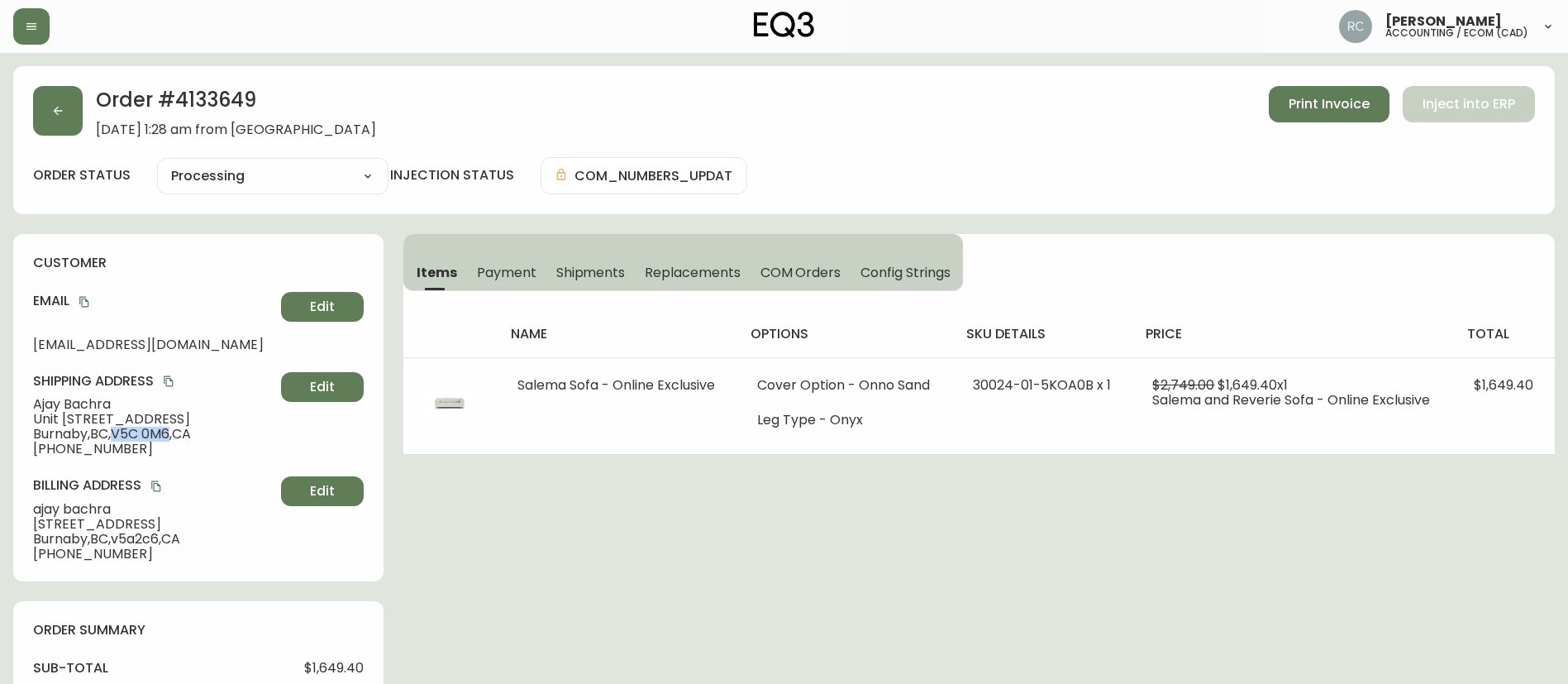
click at [178, 439] on span "Burnaby , BC , V5C 0M6 , CA" at bounding box center [154, 433] width 241 height 15
copy span "V5C 0M6"
click at [553, 120] on div "Order # 4133649 June 12, 2025 at 1:28 am from CA_EN Print Invoice Inject into E…" at bounding box center [784, 112] width 1502 height 51
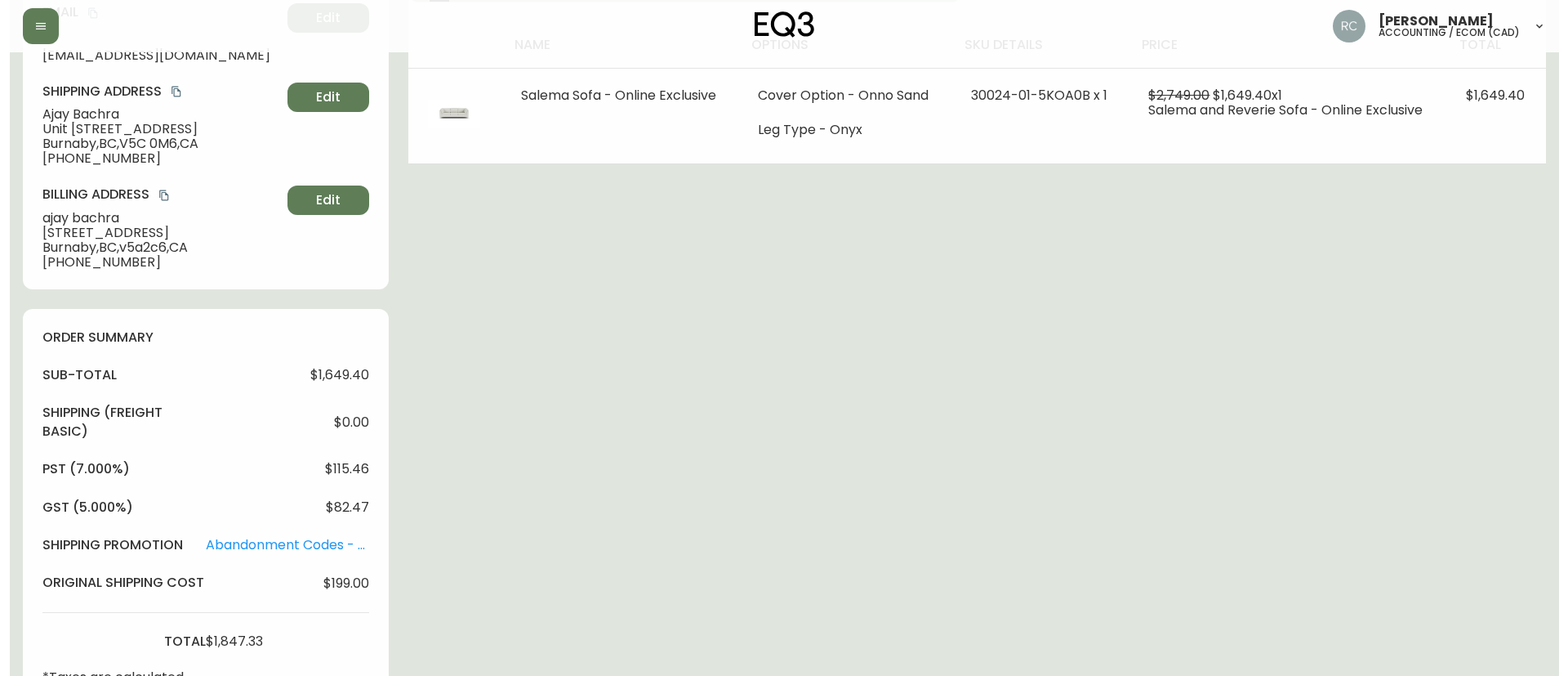
scroll to position [802, 0]
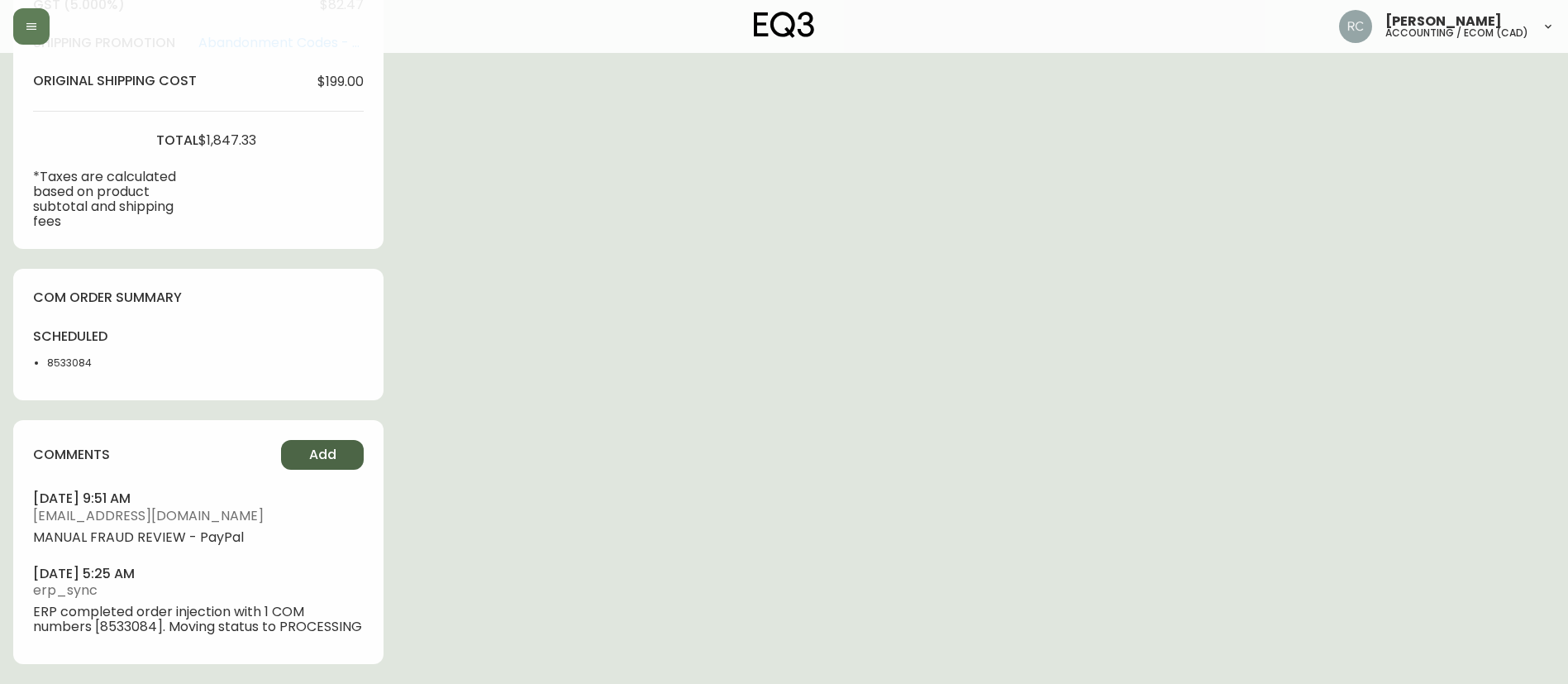
click at [330, 445] on span "Add" at bounding box center [323, 454] width 27 height 18
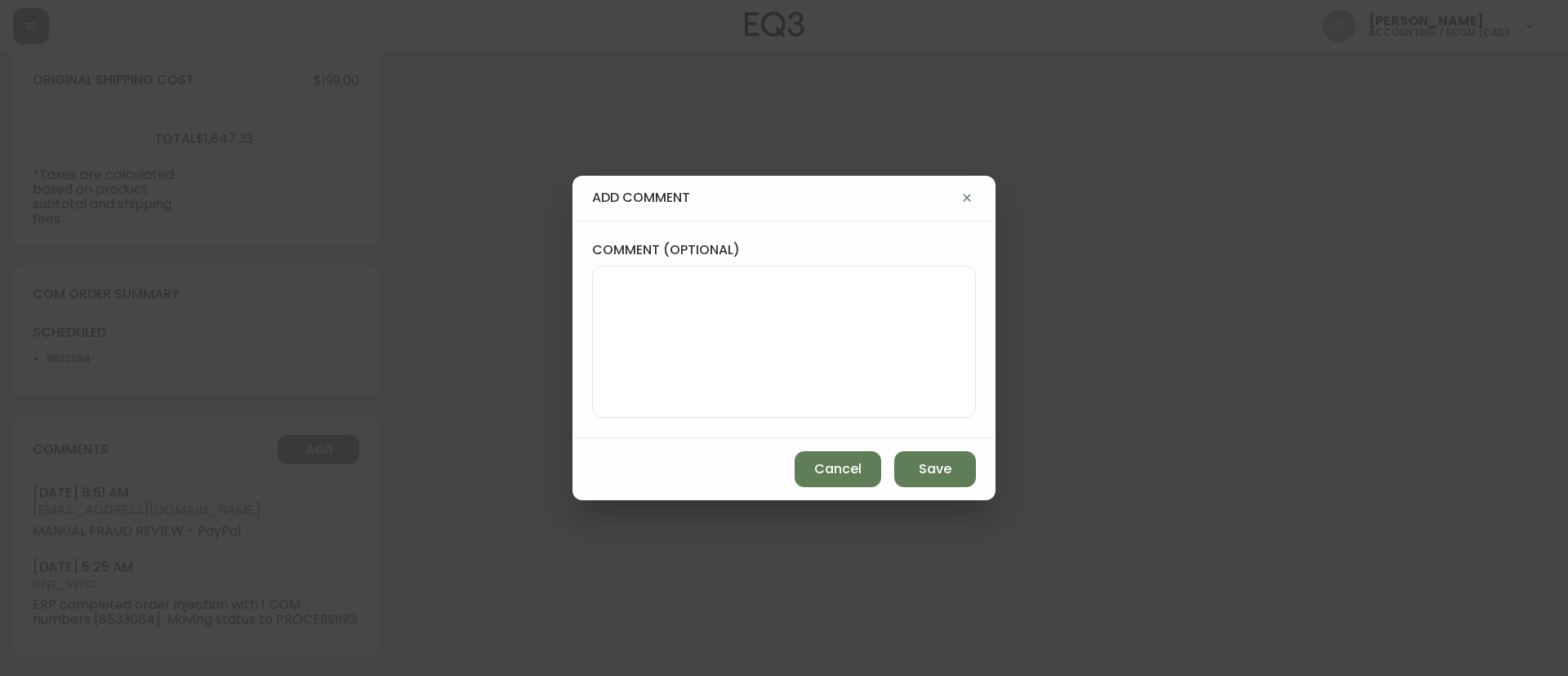
click at [898, 325] on textarea "comment (optional)" at bounding box center [784, 342] width 356 height 131
paste textarea "MANUAL FRAUD REVIEW - PayPal https://www.bccondosandhomes.com/building/cirrus-s…"
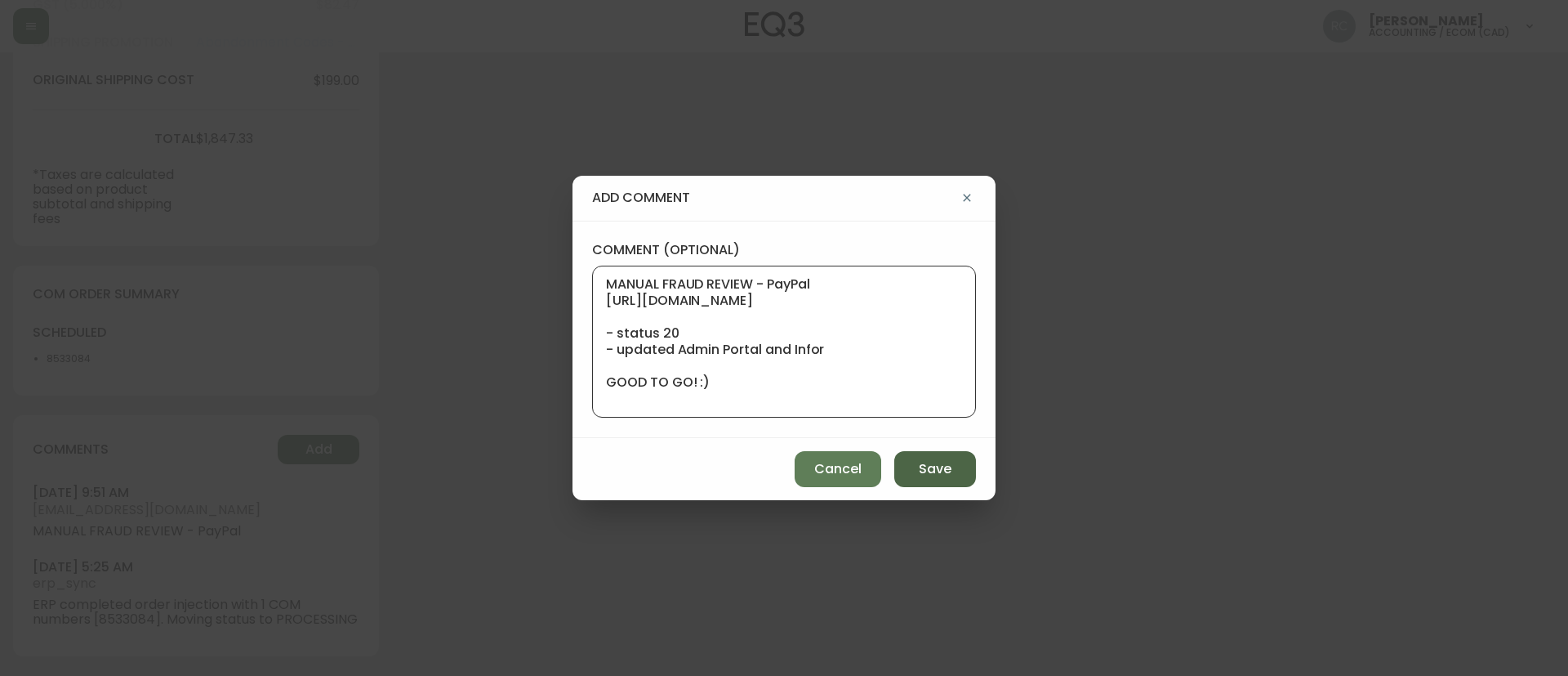
scroll to position [1, 0]
type textarea "MANUAL FRAUD REVIEW - PayPal https://www.bccondosandhomes.com/building/cirrus-s…"
click at [941, 478] on span "Save" at bounding box center [935, 468] width 33 height 18
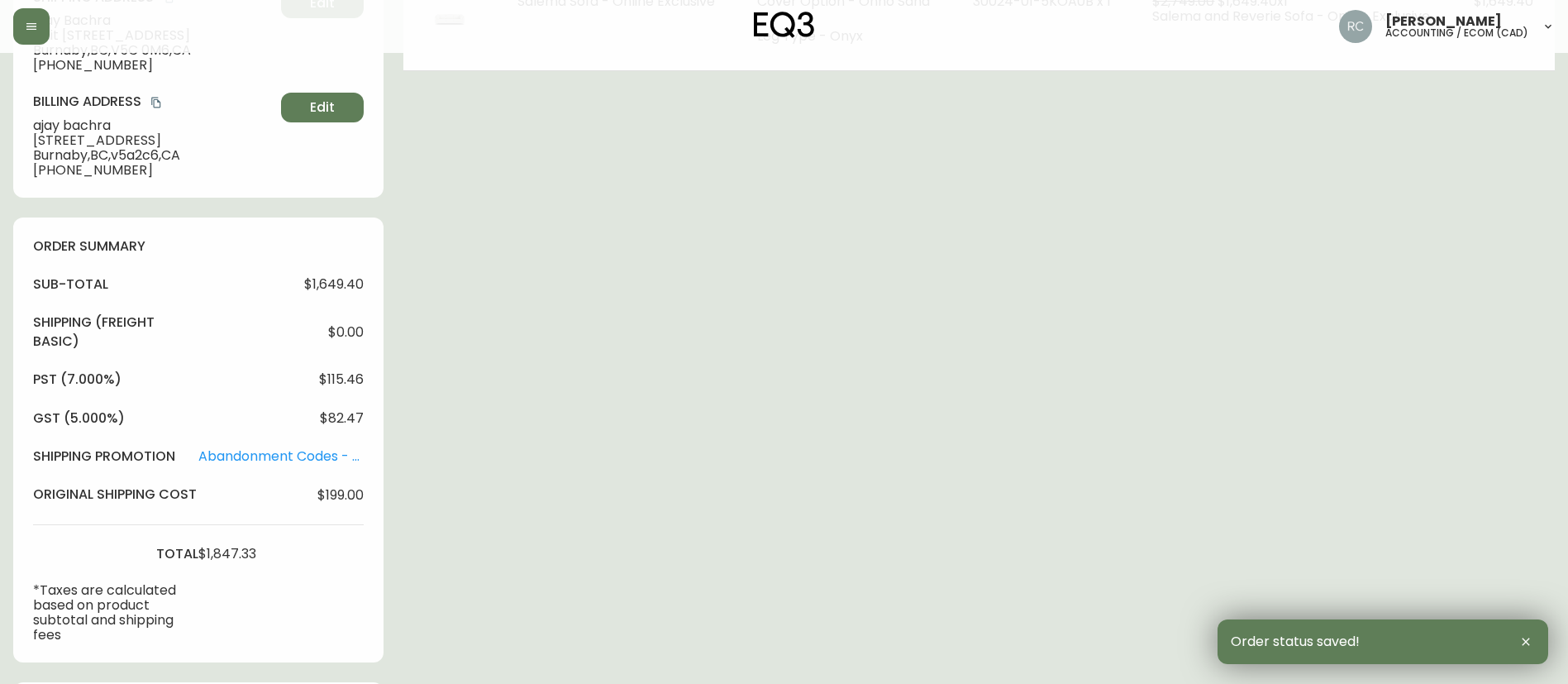
scroll to position [0, 0]
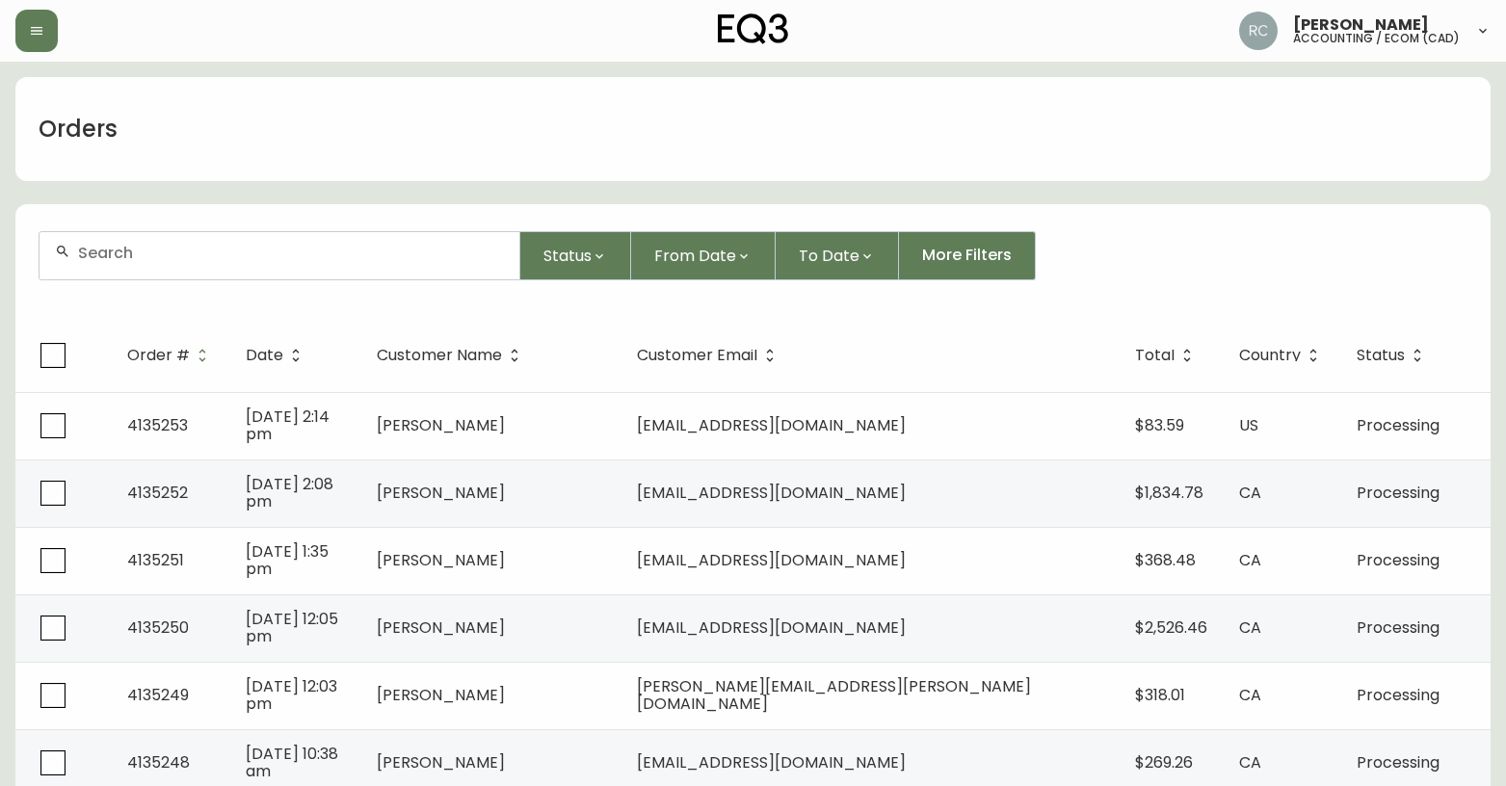
click at [400, 39] on div at bounding box center [260, 31] width 491 height 42
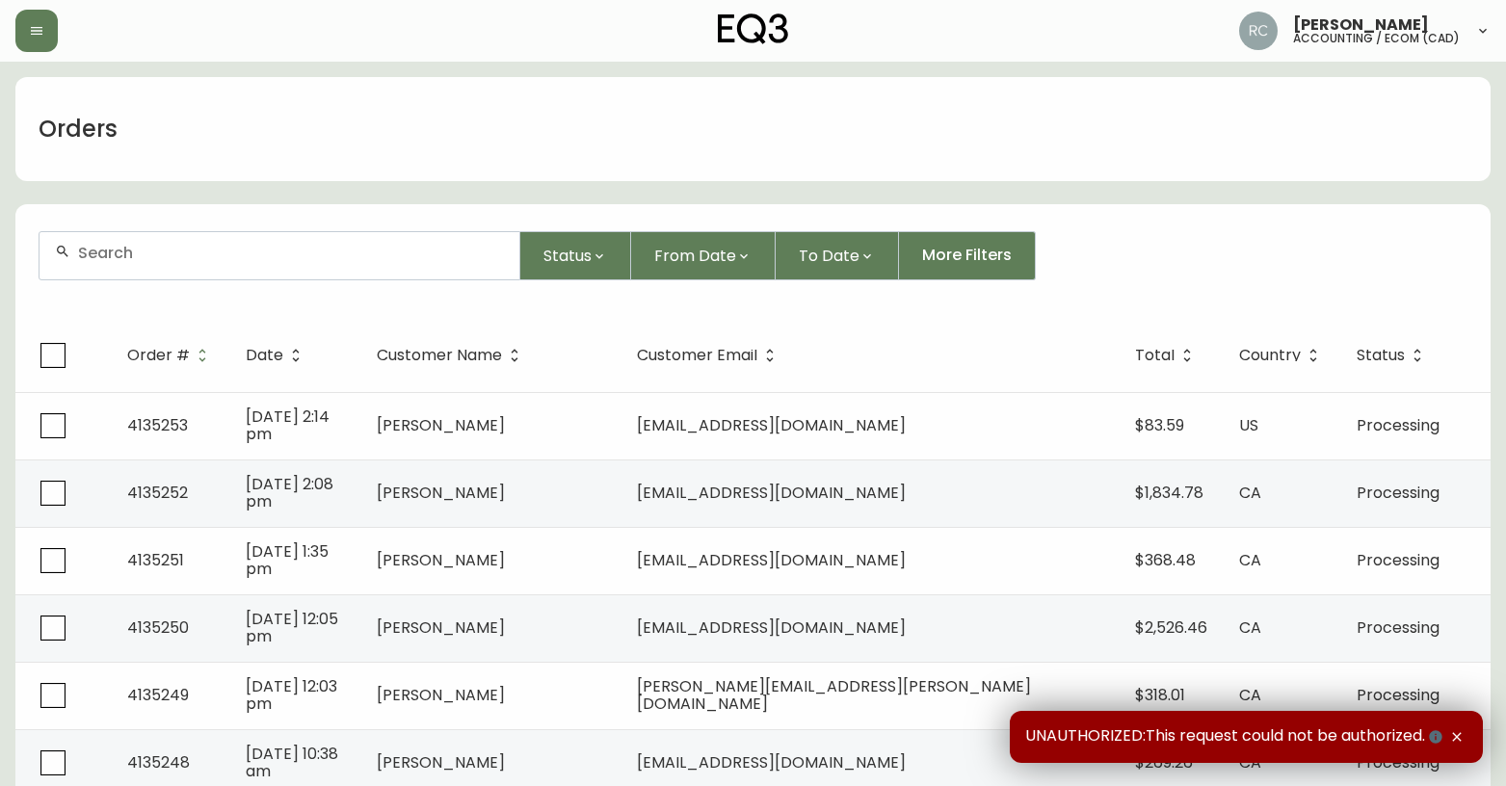
click at [478, 251] on input "text" at bounding box center [291, 253] width 426 height 18
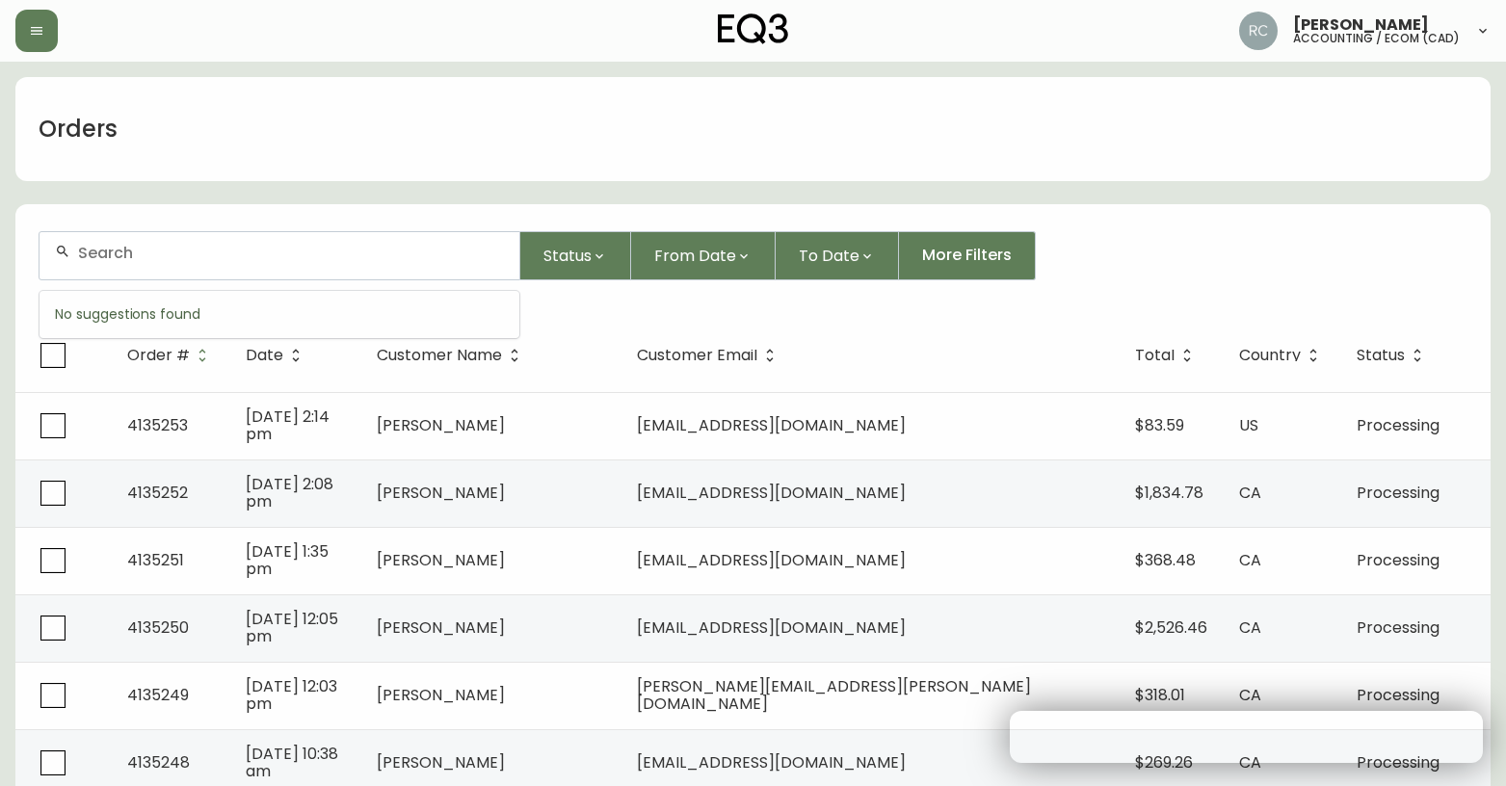
paste input "4135142"
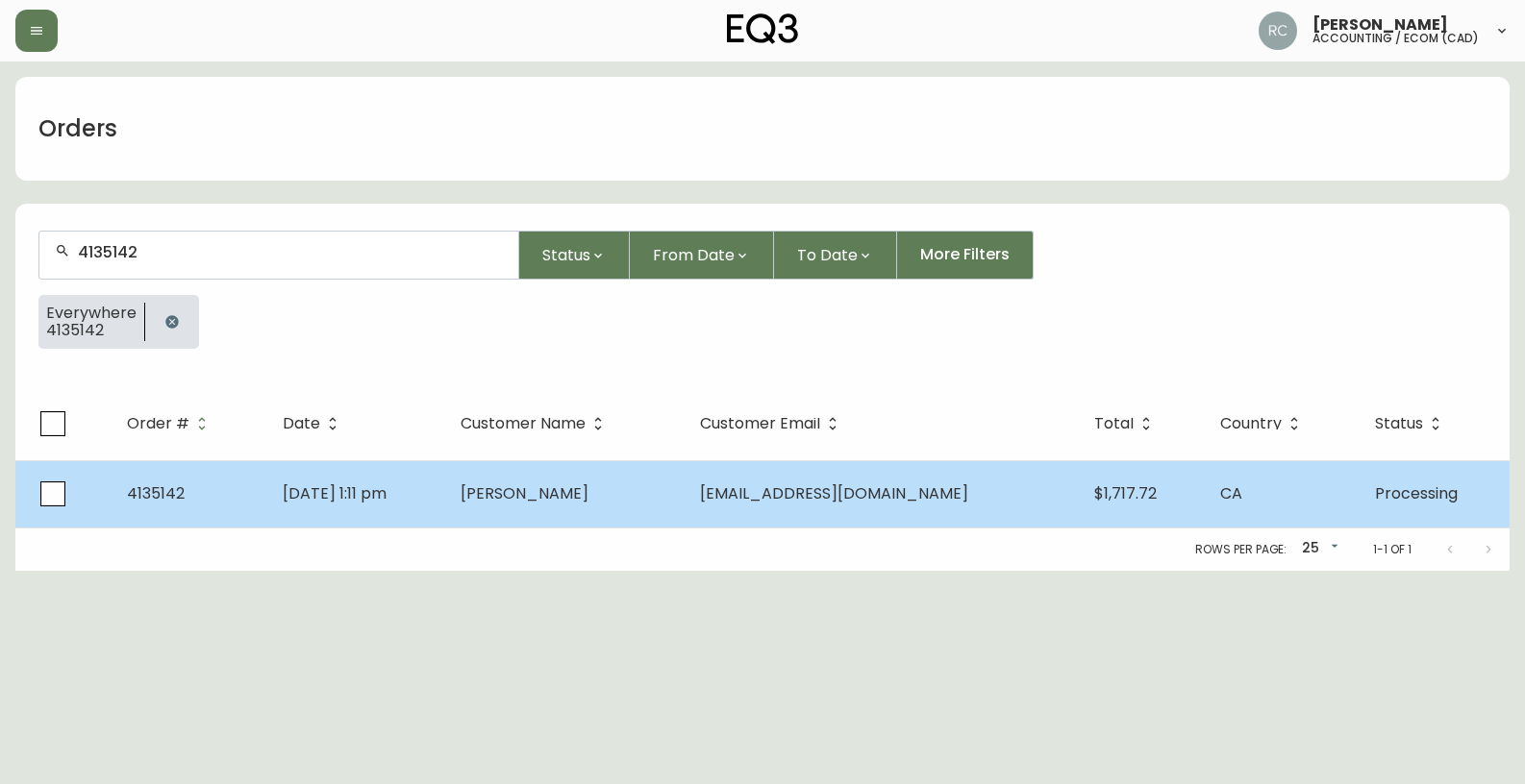
type input "4135142"
click at [364, 501] on span "Sep 06 2025, 1:11 pm" at bounding box center [334, 494] width 104 height 22
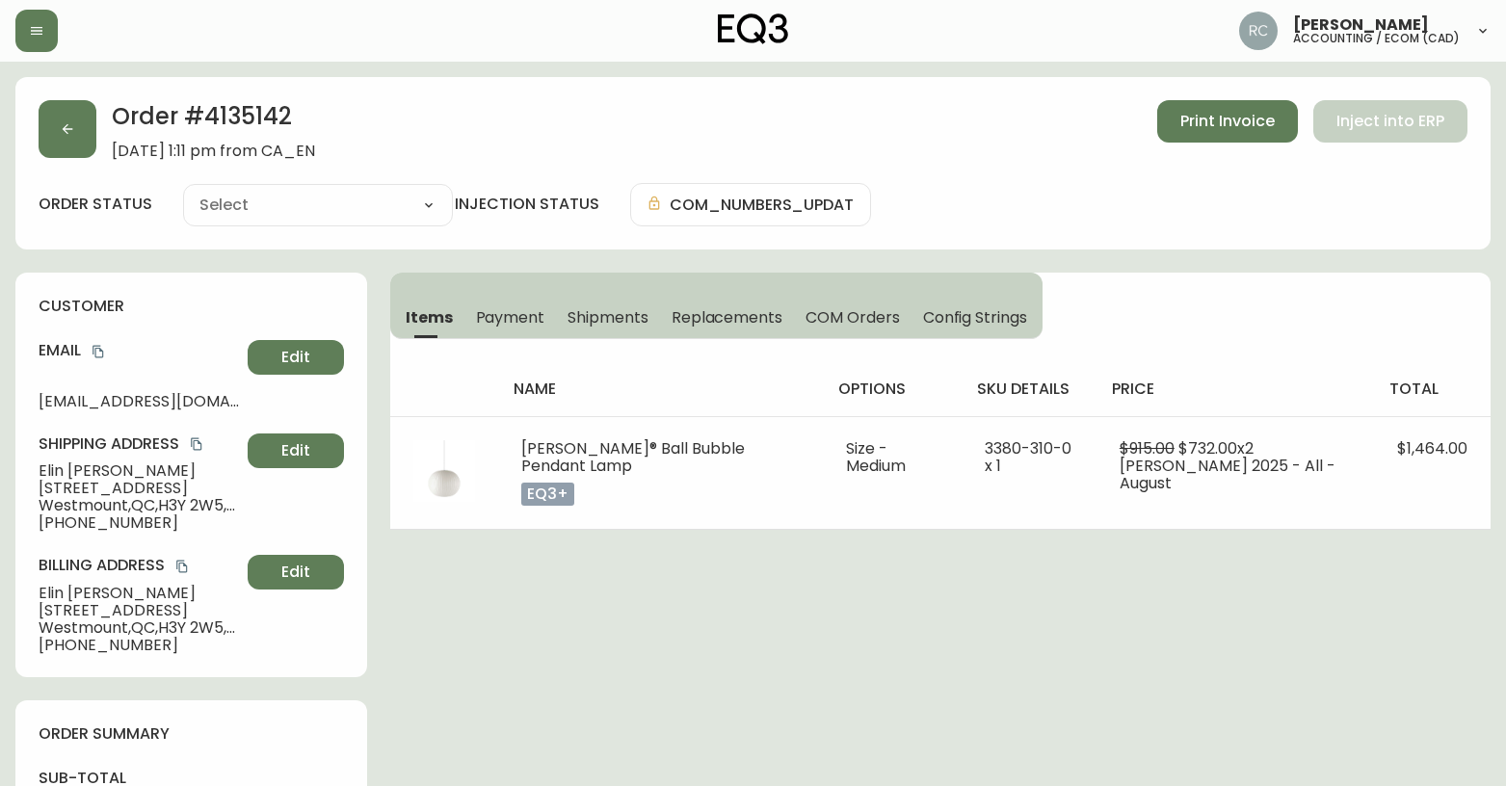
type input "Processing"
select select "PROCESSING"
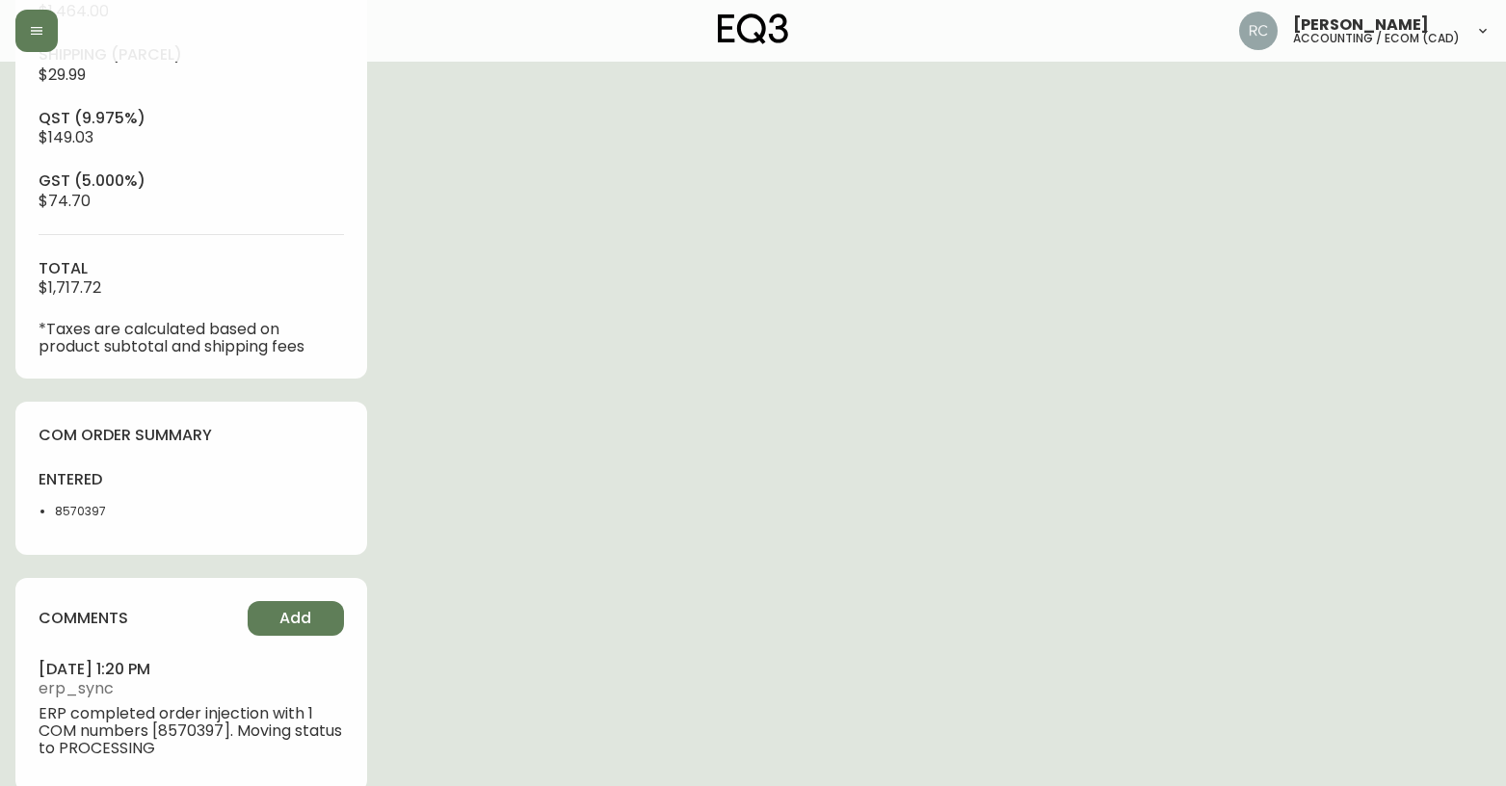
scroll to position [815, 0]
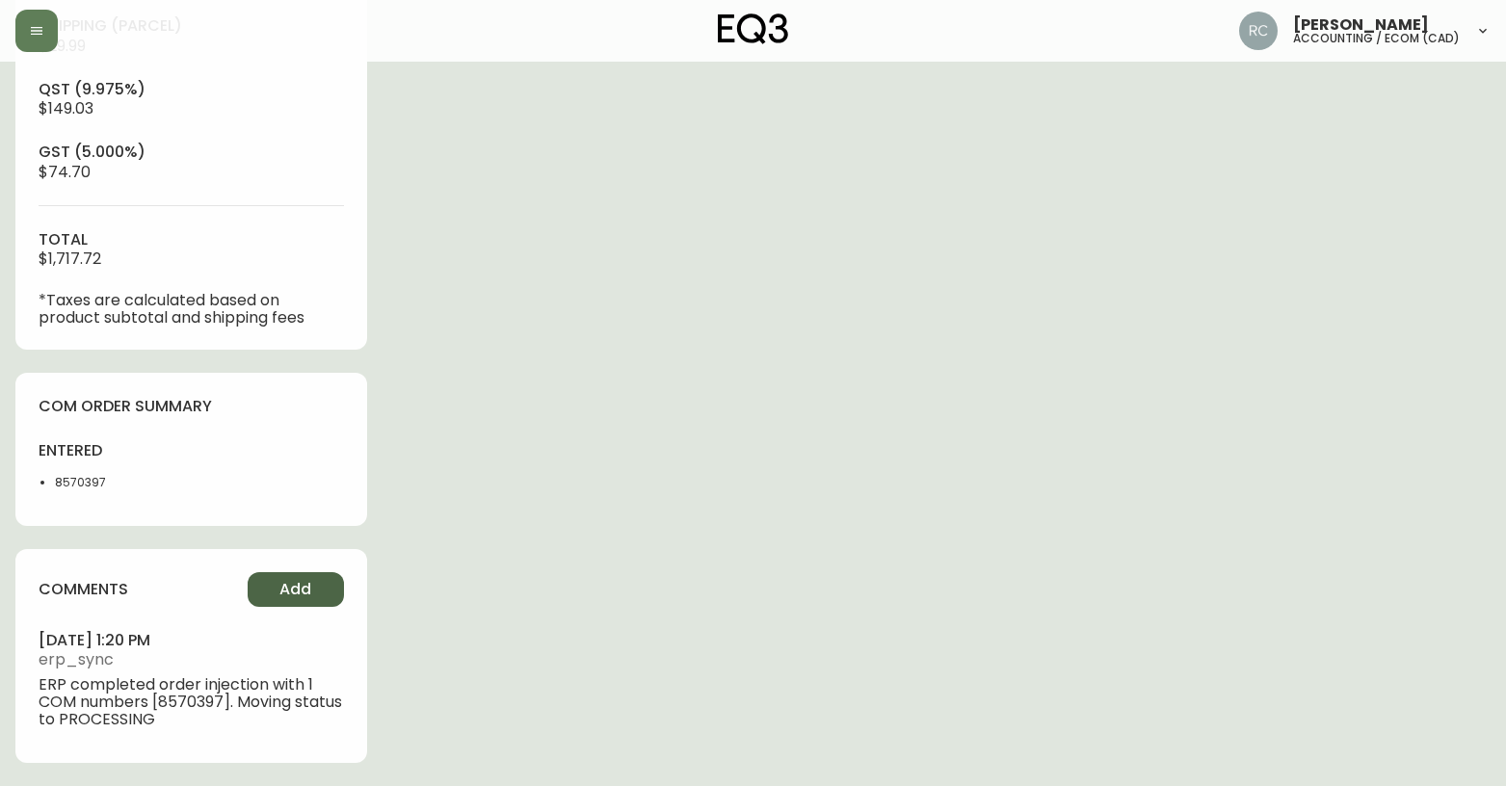
click at [295, 603] on button "Add" at bounding box center [296, 589] width 96 height 35
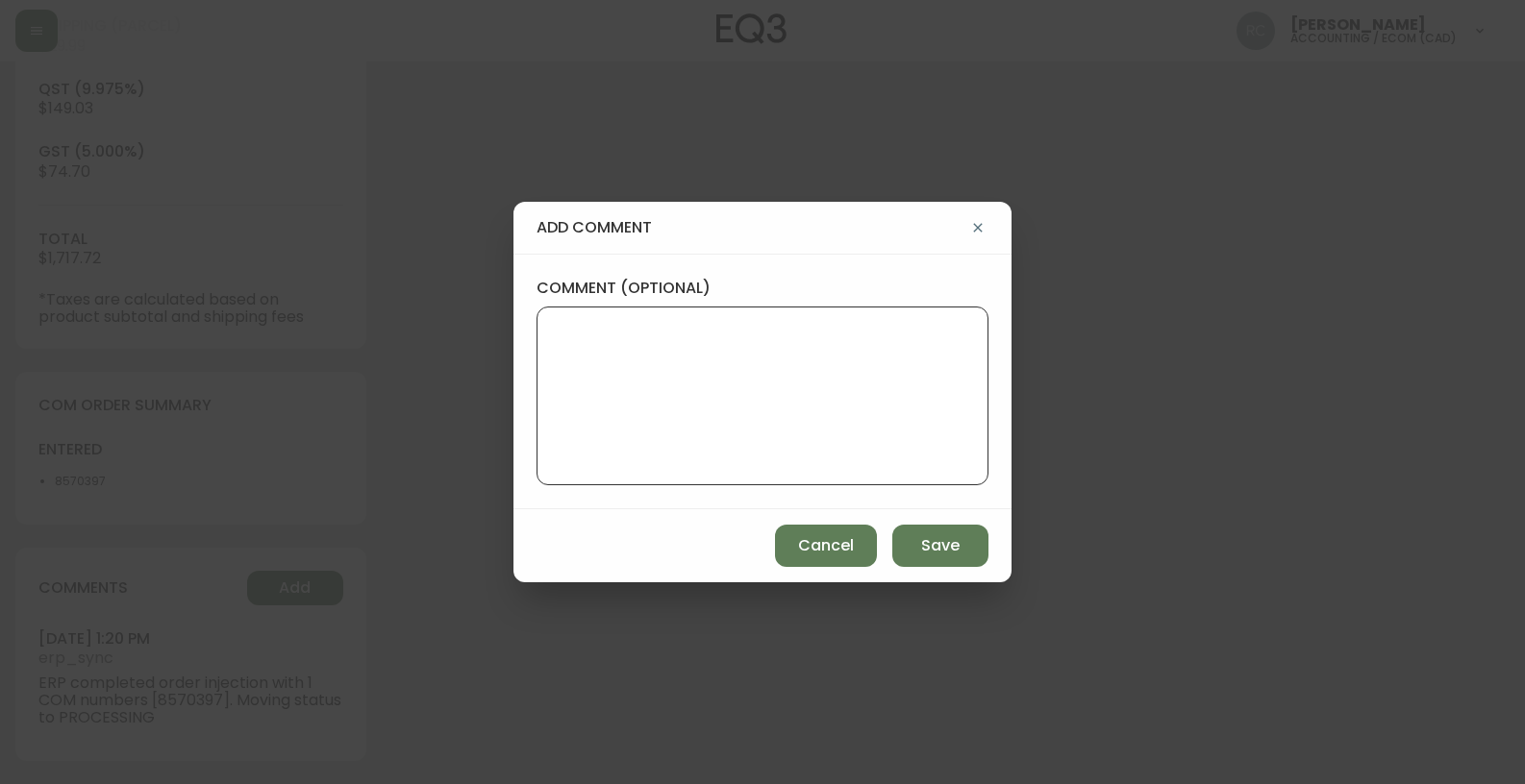
click at [749, 416] on textarea "comment (optional)" at bounding box center [762, 396] width 419 height 154
paste textarea "P019740"
type textarea "PO: YP019740"
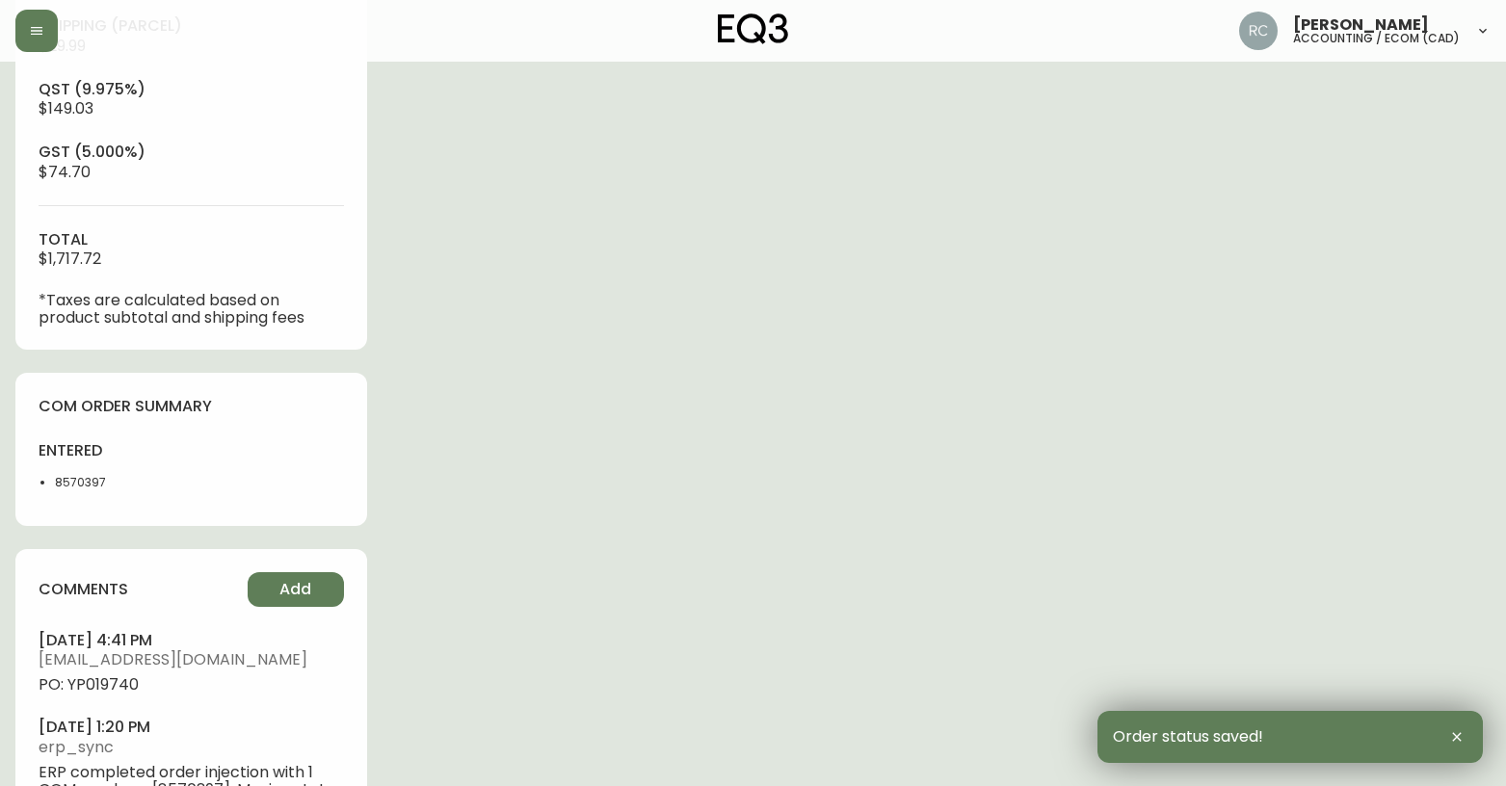
click at [85, 684] on span "PO: YP019740" at bounding box center [191, 684] width 305 height 17
drag, startPoint x: 85, startPoint y: 684, endPoint x: 66, endPoint y: 681, distance: 19.5
click at [78, 686] on span "PO: YP019740" at bounding box center [191, 684] width 305 height 17
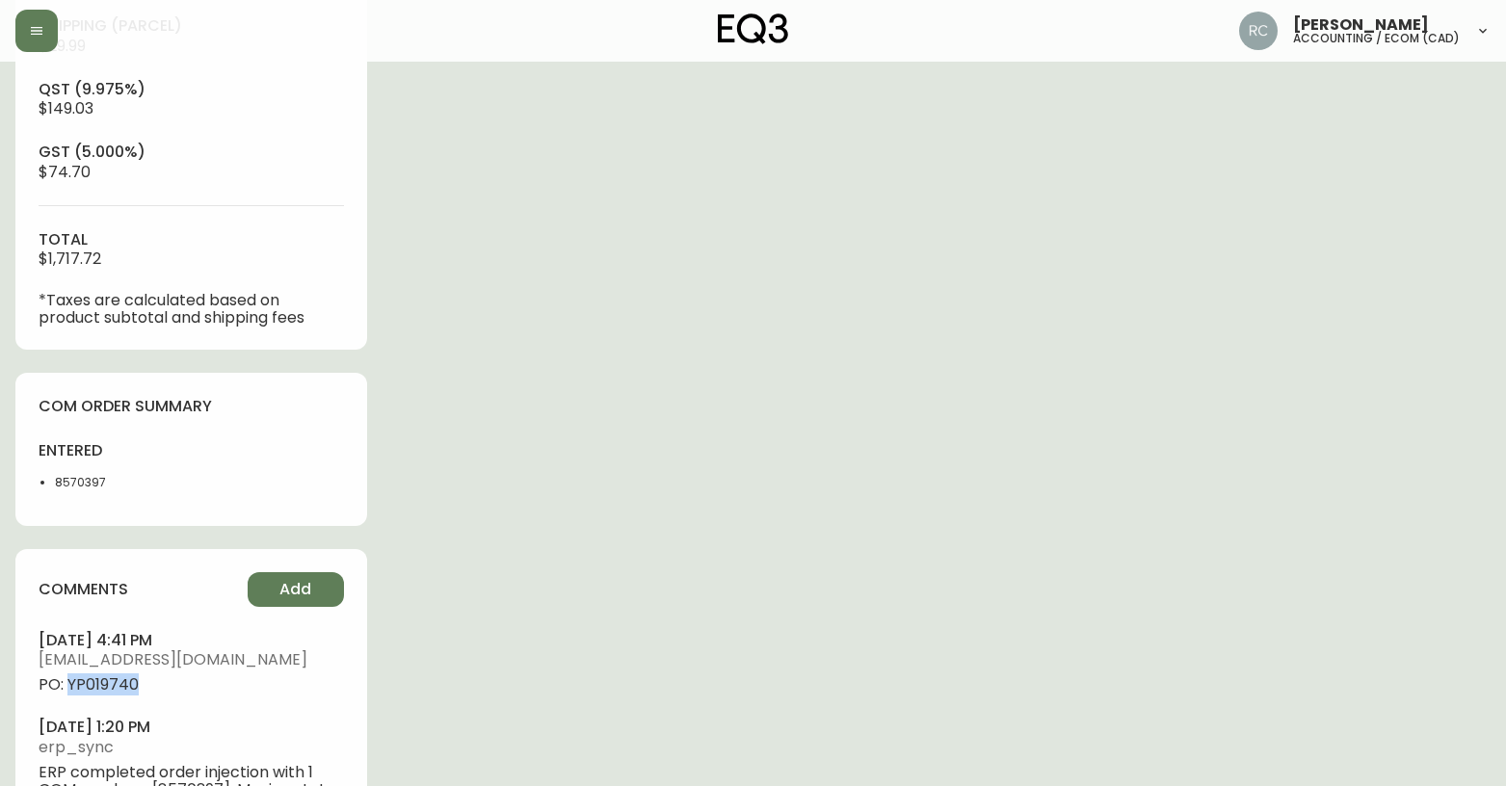
copy span "YP019740"
click at [322, 346] on div "order summary sub-total $1,464.00 Shipping ( Parcel ) $29.99 qst (9.975%) $149.…" at bounding box center [191, 117] width 352 height 464
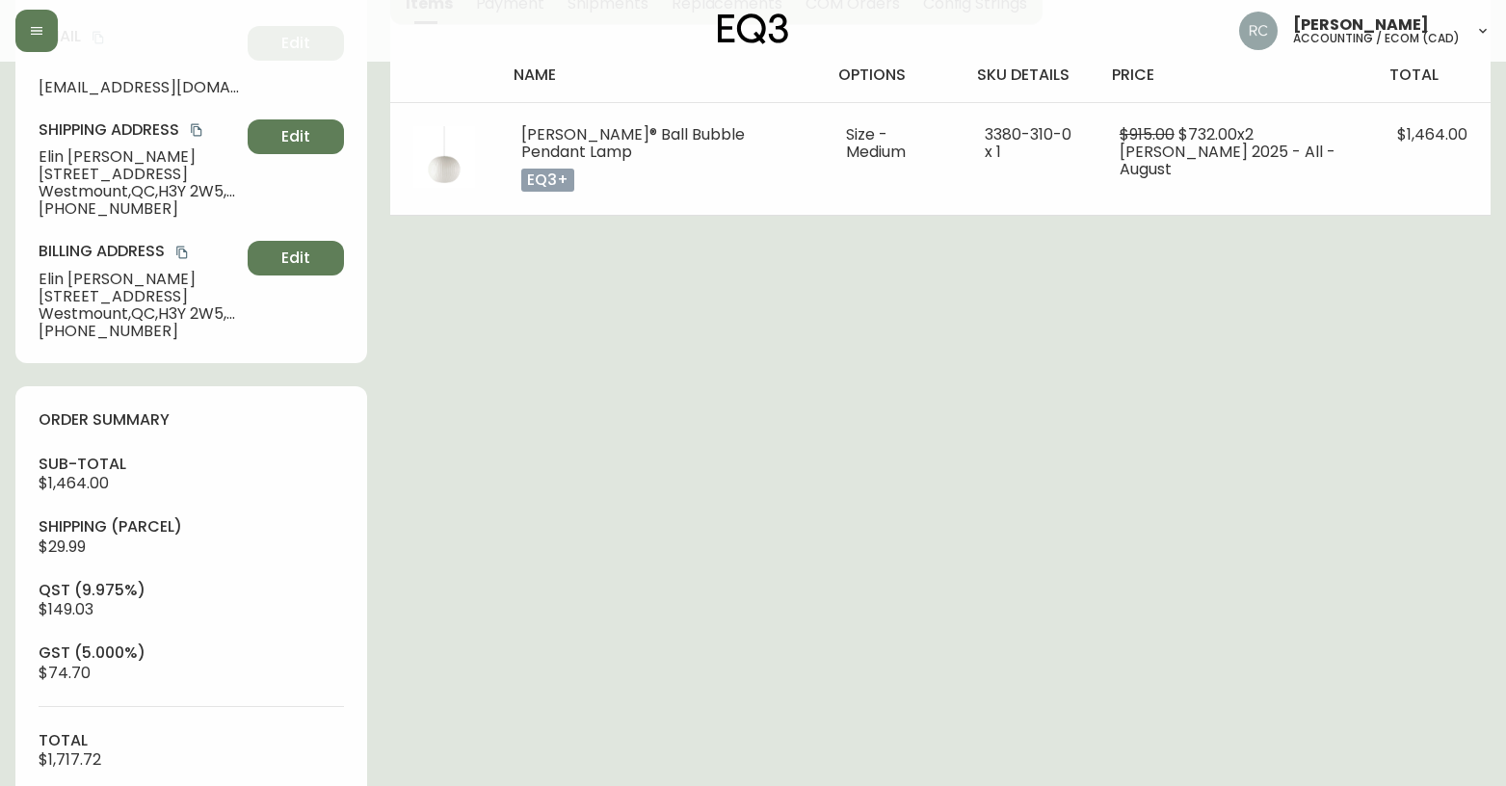
scroll to position [0, 0]
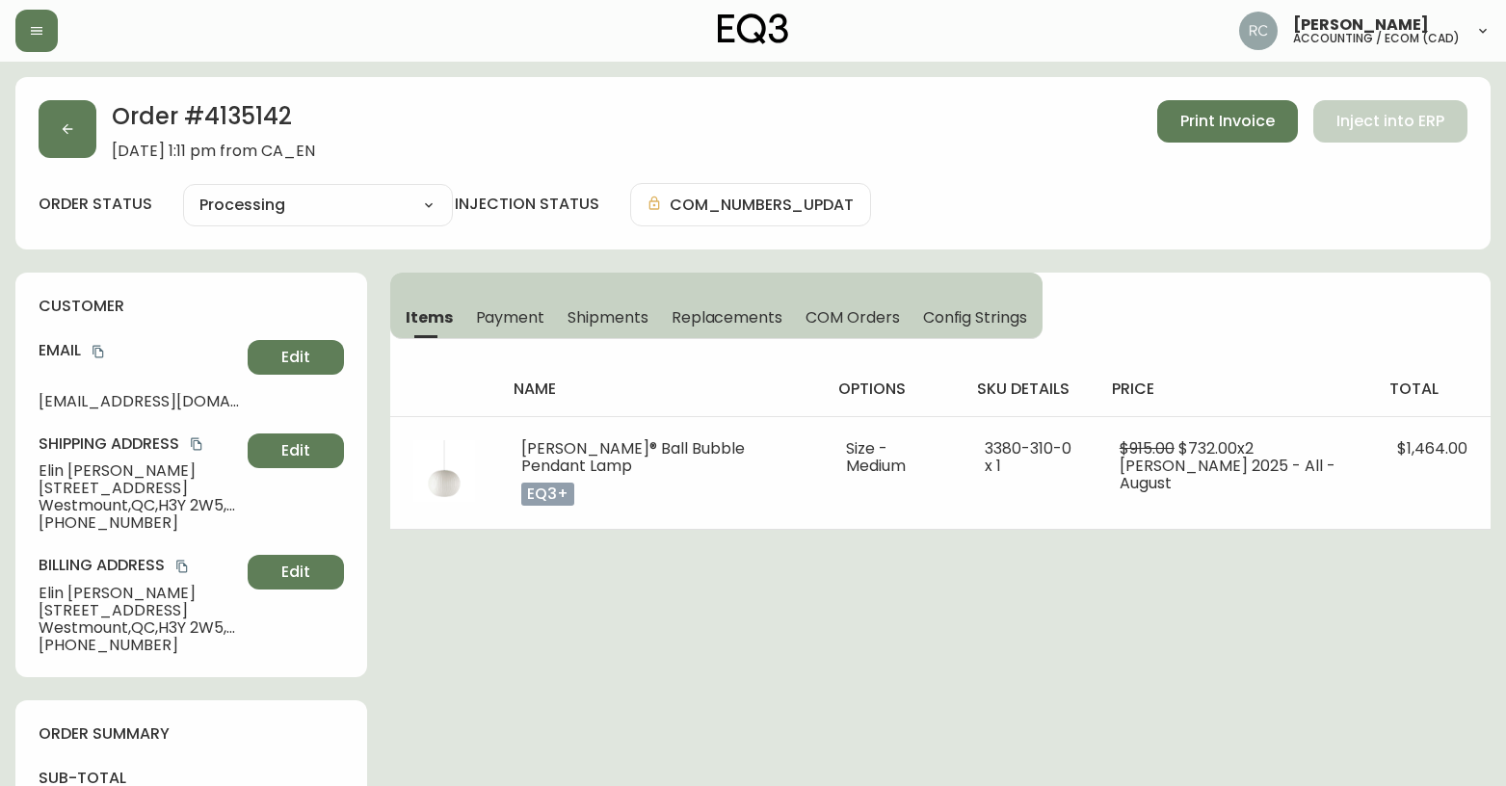
click at [79, 470] on span "Elin Miller" at bounding box center [139, 471] width 201 height 17
copy span "Elin Miller"
click at [98, 349] on icon "copy" at bounding box center [98, 351] width 13 height 13
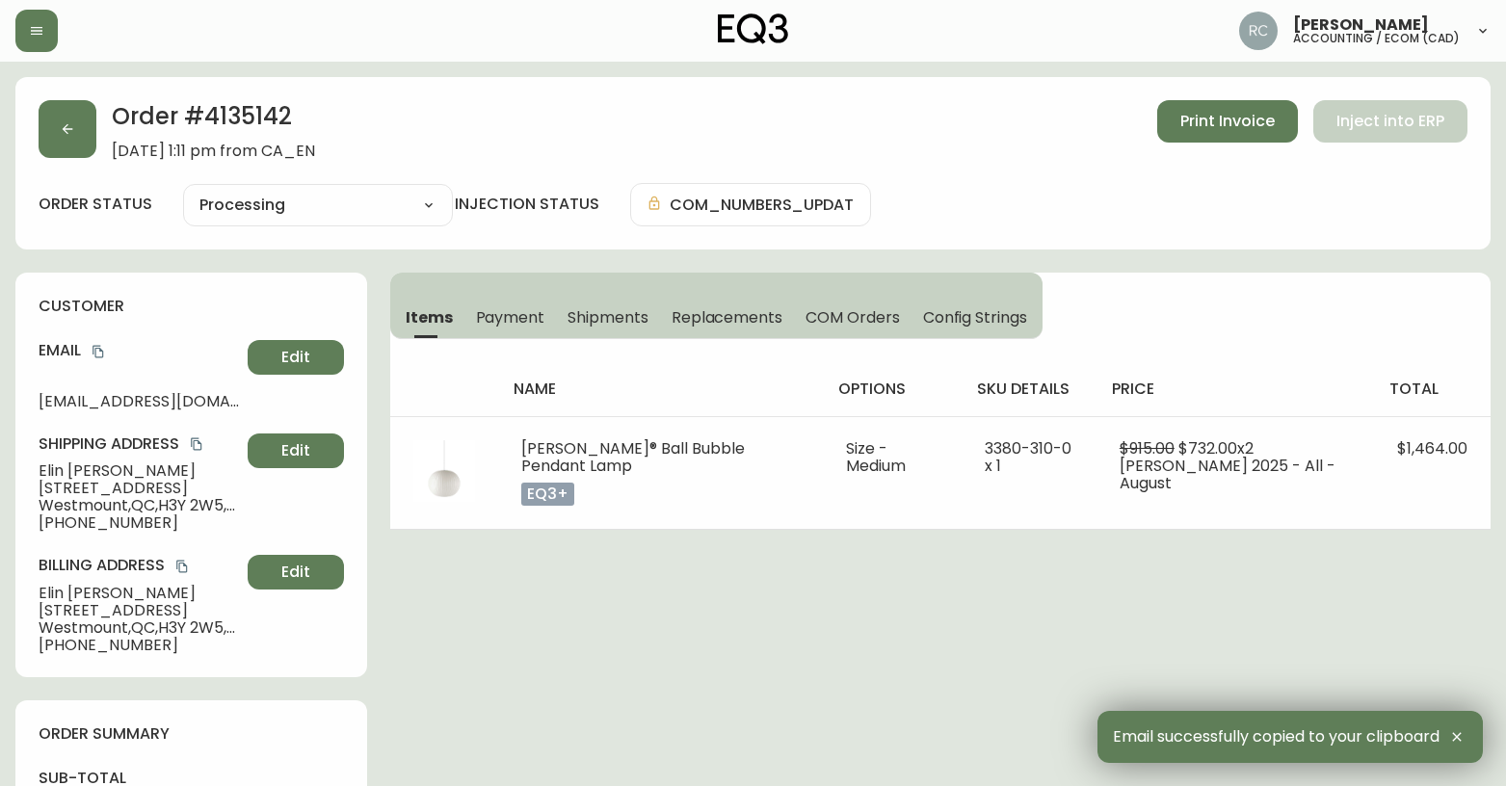
click at [75, 488] on span "99 Av Arlington" at bounding box center [139, 488] width 201 height 17
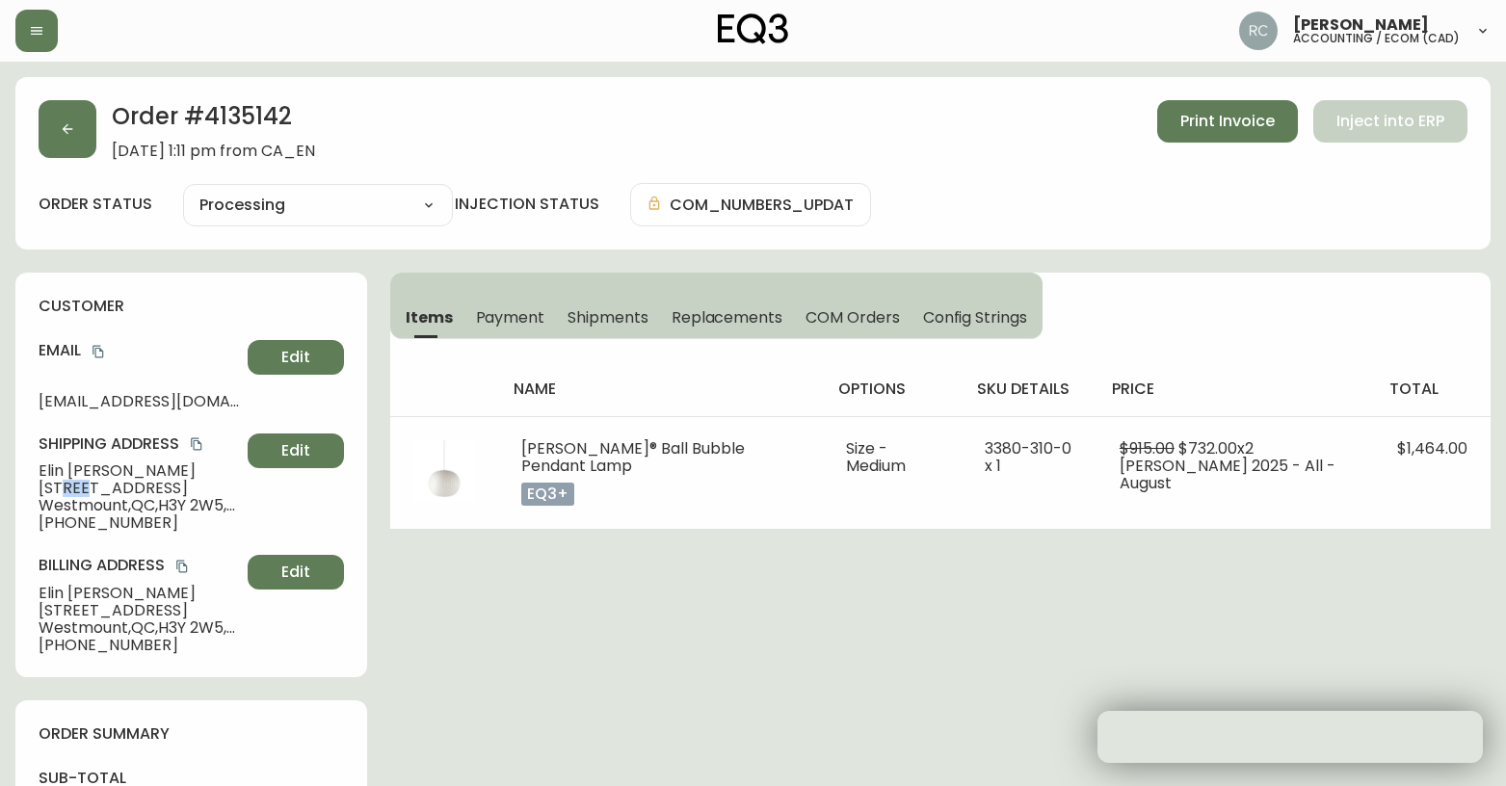
click at [75, 488] on span "99 Av Arlington" at bounding box center [139, 488] width 201 height 17
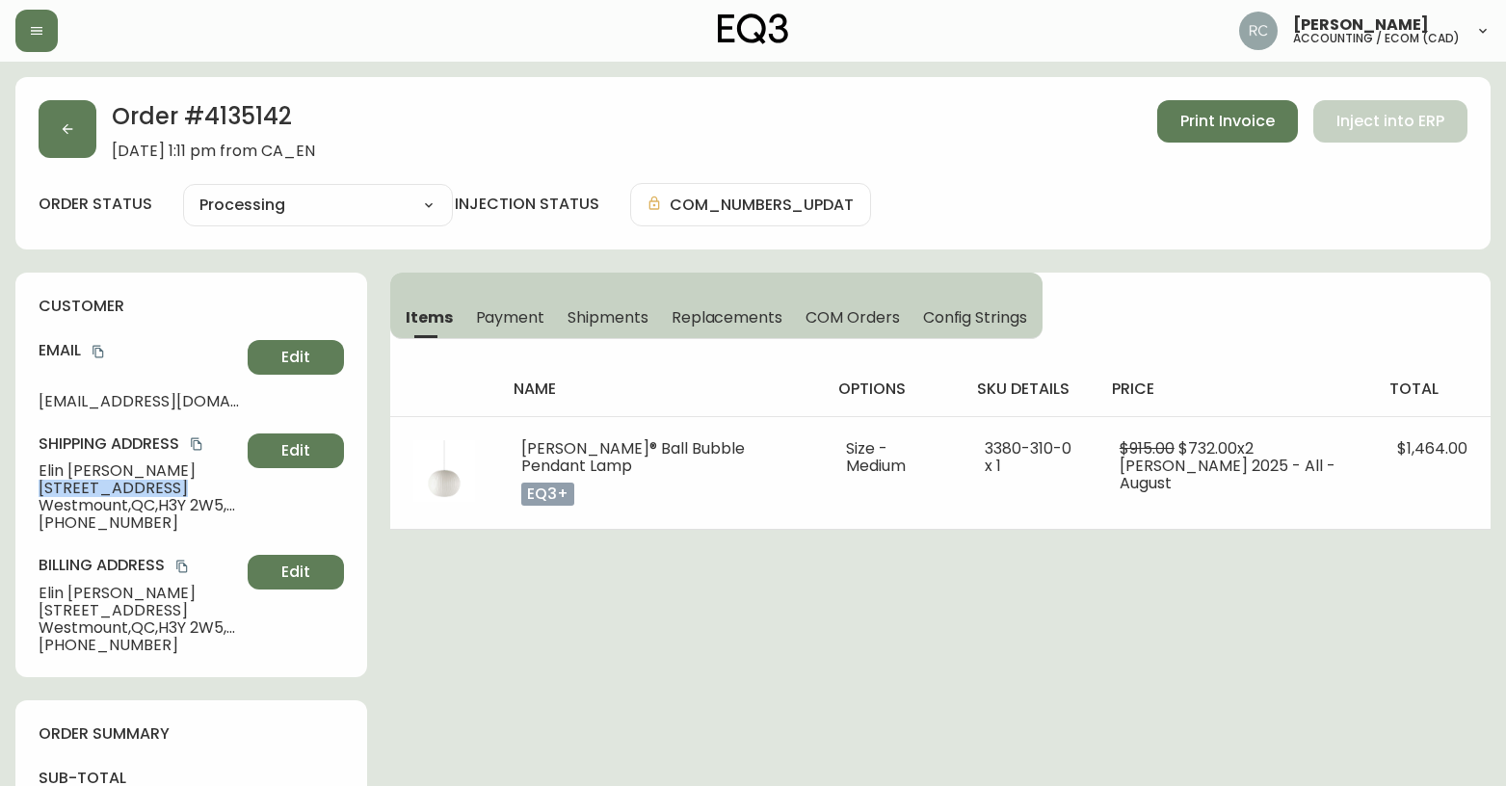
copy span "99 Av Arlington"
click at [93, 515] on span "+15147753980" at bounding box center [139, 523] width 201 height 17
drag, startPoint x: 93, startPoint y: 515, endPoint x: 93, endPoint y: 505, distance: 9.7
click at [91, 515] on span "+15147753980" at bounding box center [139, 523] width 201 height 17
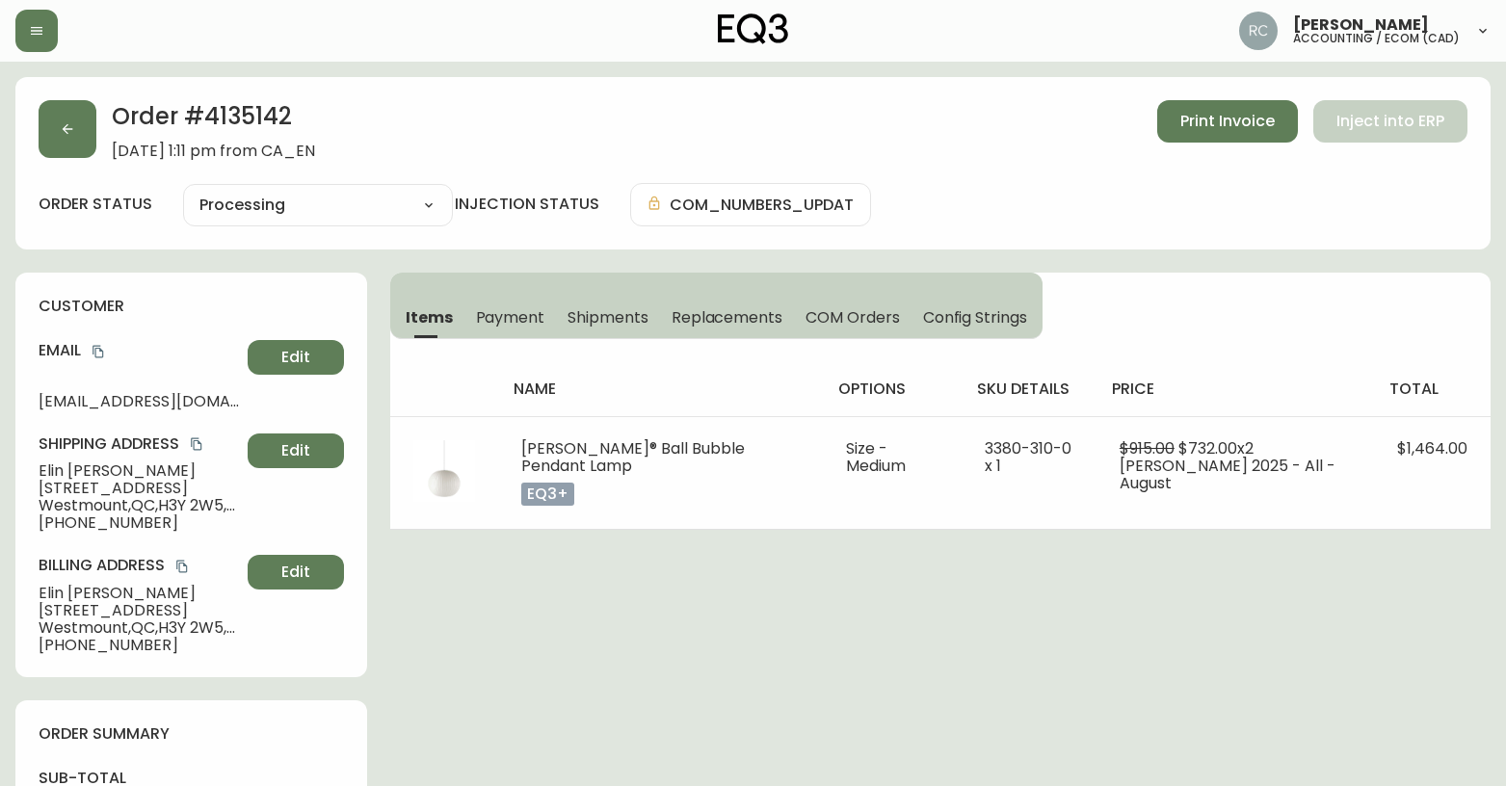
click at [93, 505] on span "Westmount , QC , H3Y 2W5 , CA" at bounding box center [139, 505] width 201 height 17
copy span "Westmount , QC , H3Y 2W5 , CA"
click at [77, 522] on span "+15147753980" at bounding box center [139, 523] width 201 height 17
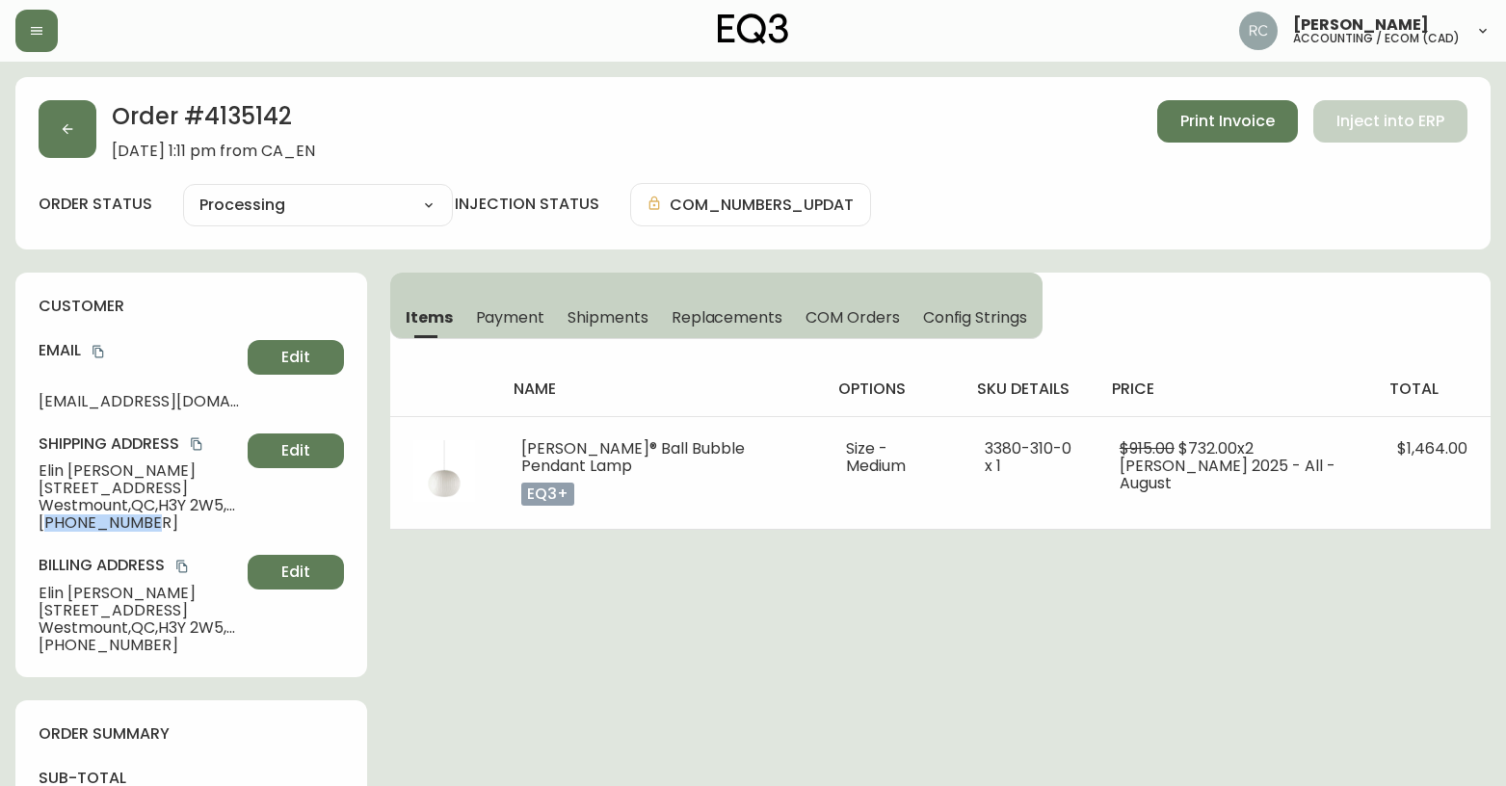
drag, startPoint x: 77, startPoint y: 522, endPoint x: 53, endPoint y: 516, distance: 25.0
click at [77, 520] on span "+15147753980" at bounding box center [139, 523] width 201 height 17
copy span "15147753980"
click at [81, 469] on span "Elin Miller" at bounding box center [139, 471] width 201 height 17
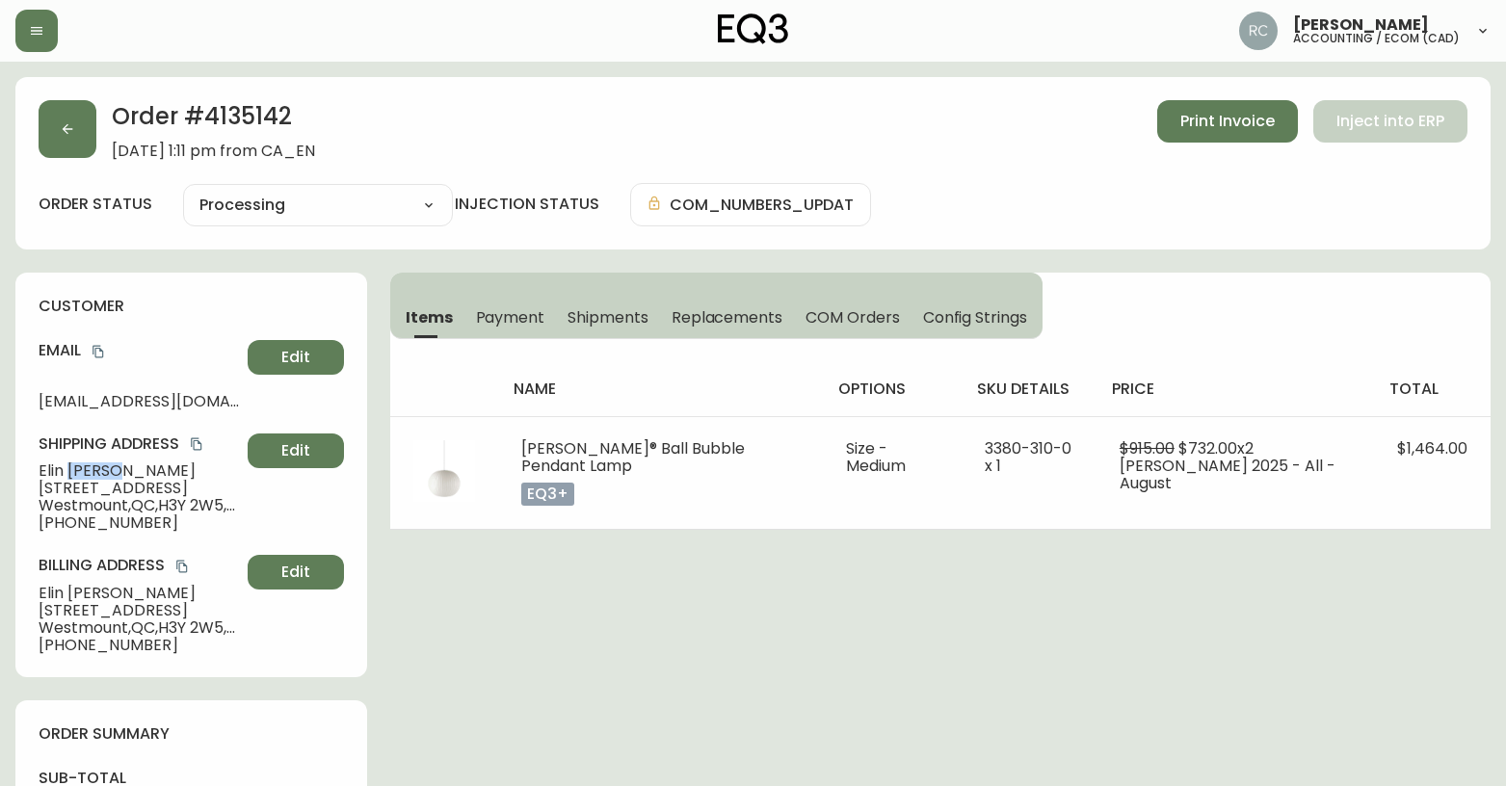
click at [81, 469] on span "Elin Miller" at bounding box center [139, 471] width 201 height 17
copy span "Elin Miller"
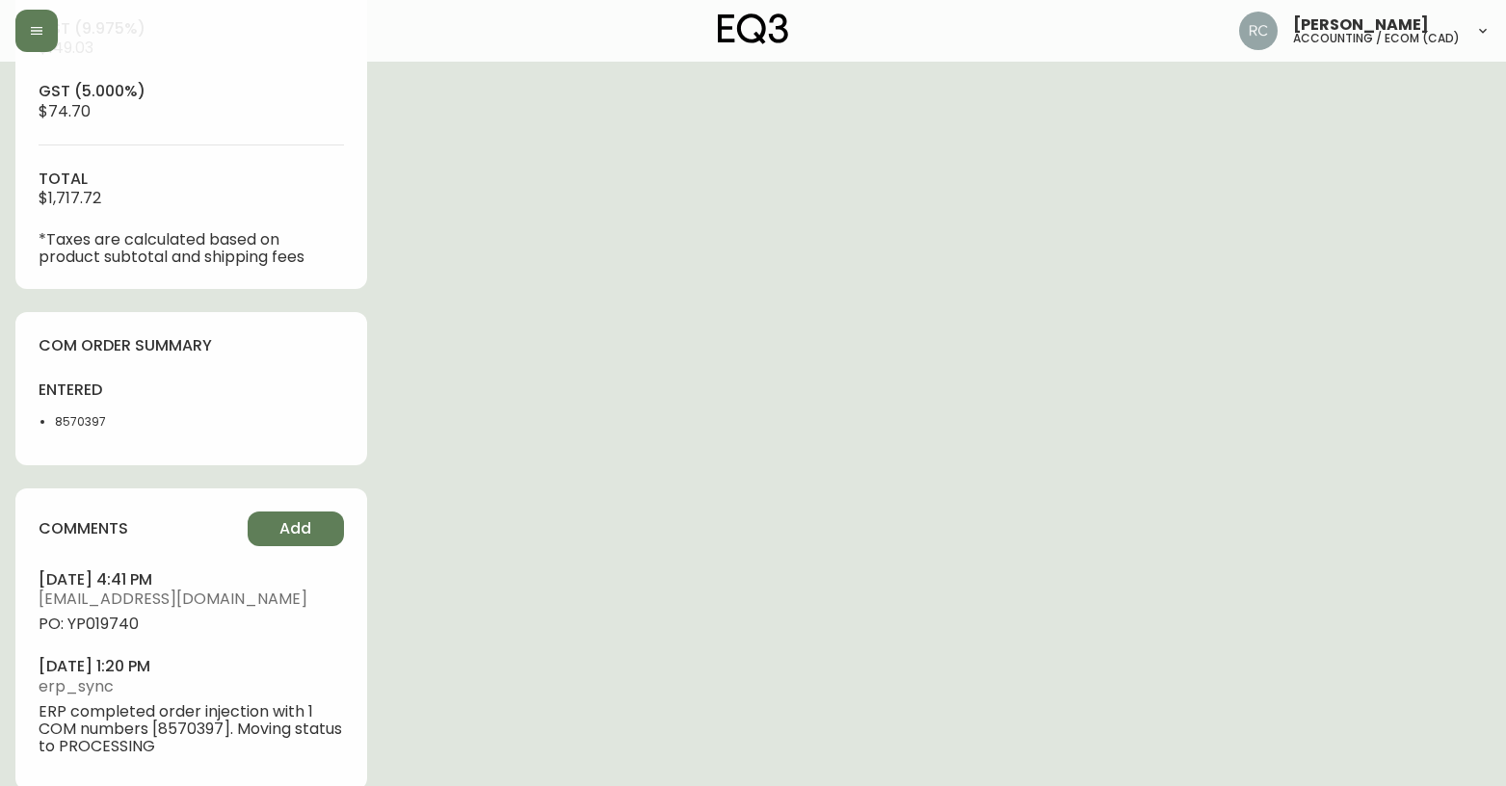
scroll to position [903, 0]
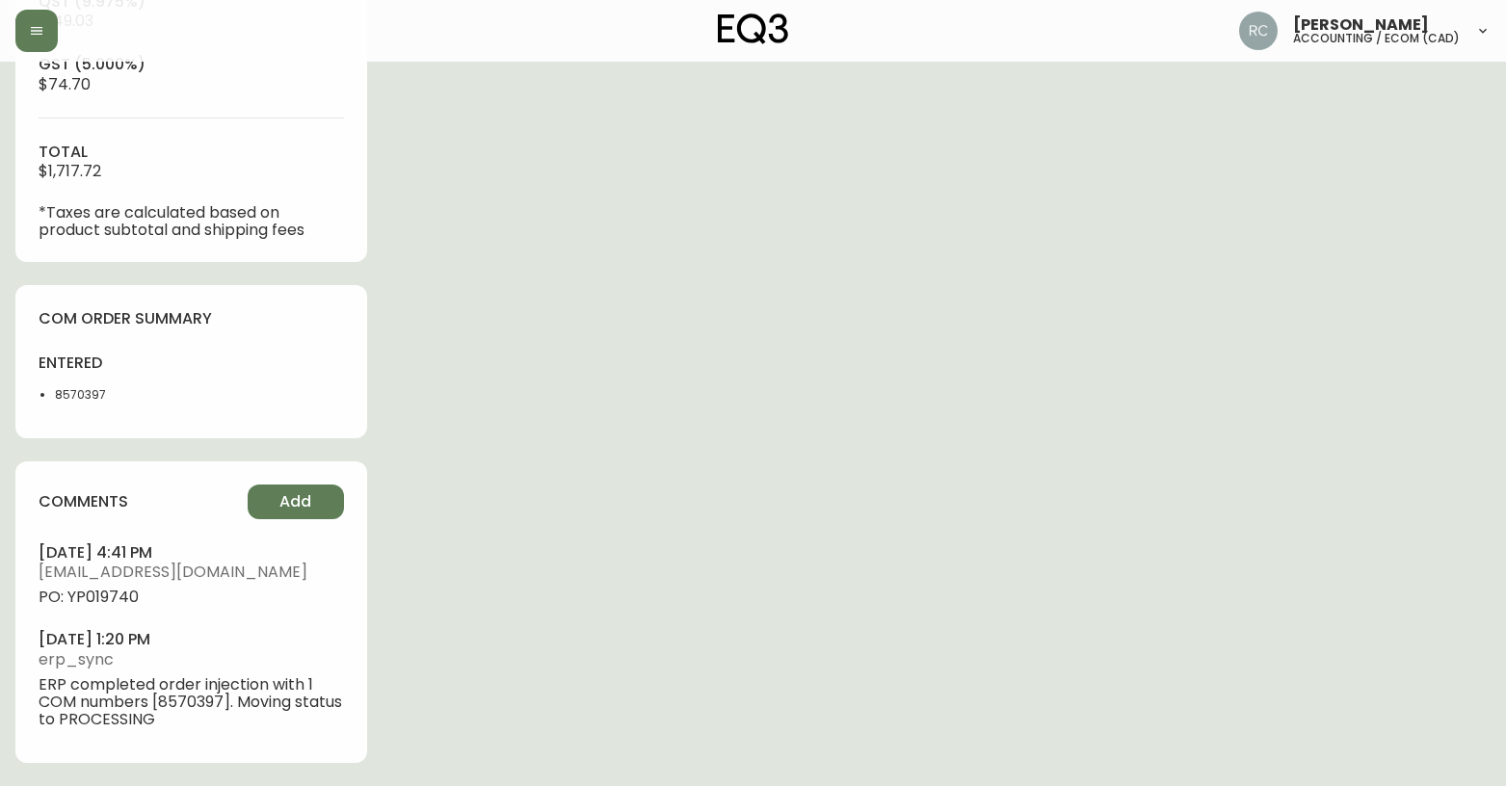
click at [112, 595] on span "PO: YP019740" at bounding box center [191, 597] width 305 height 17
copy span "YP019740"
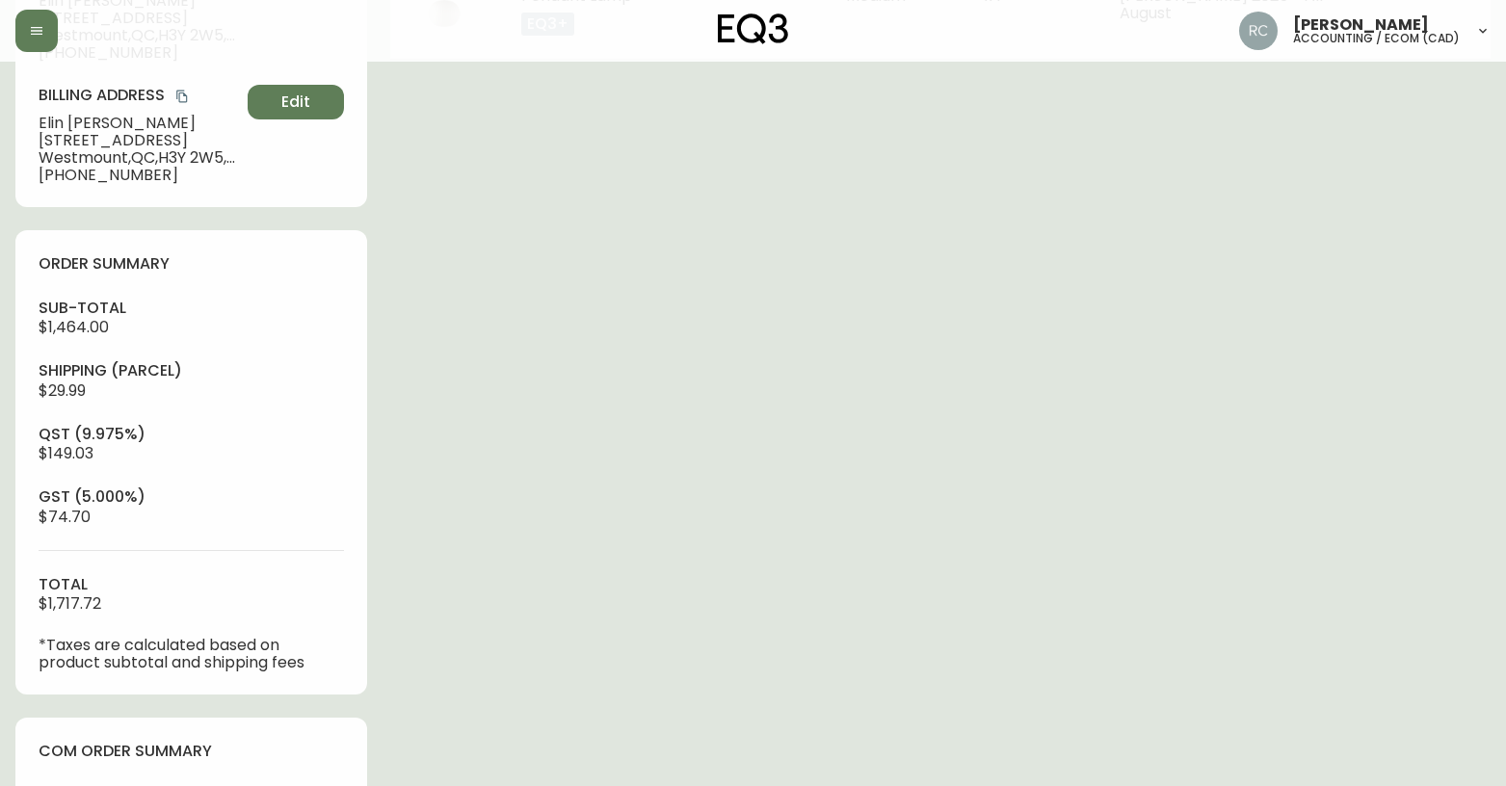
scroll to position [0, 0]
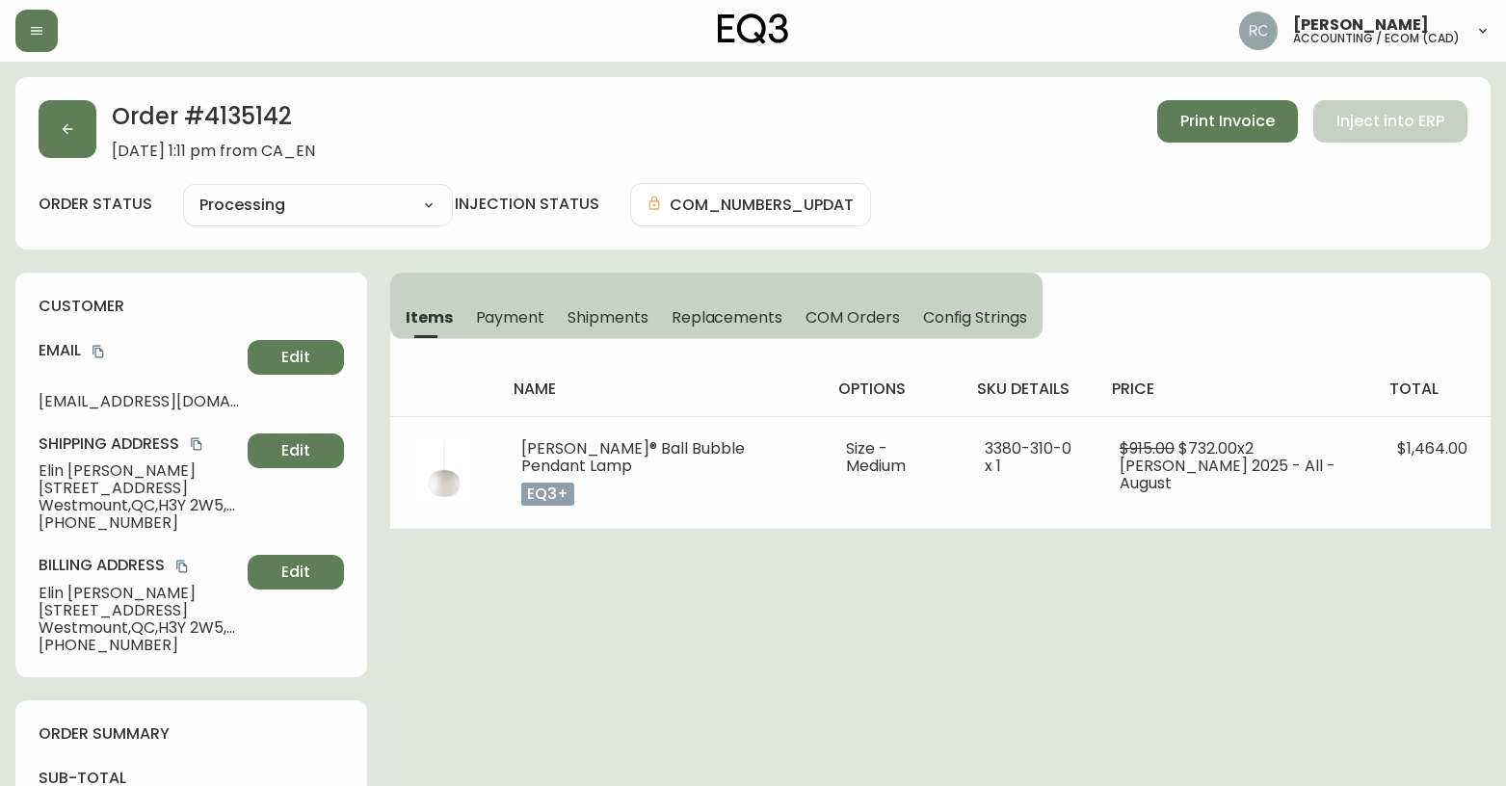
drag, startPoint x: 580, startPoint y: 608, endPoint x: 564, endPoint y: 601, distance: 17.7
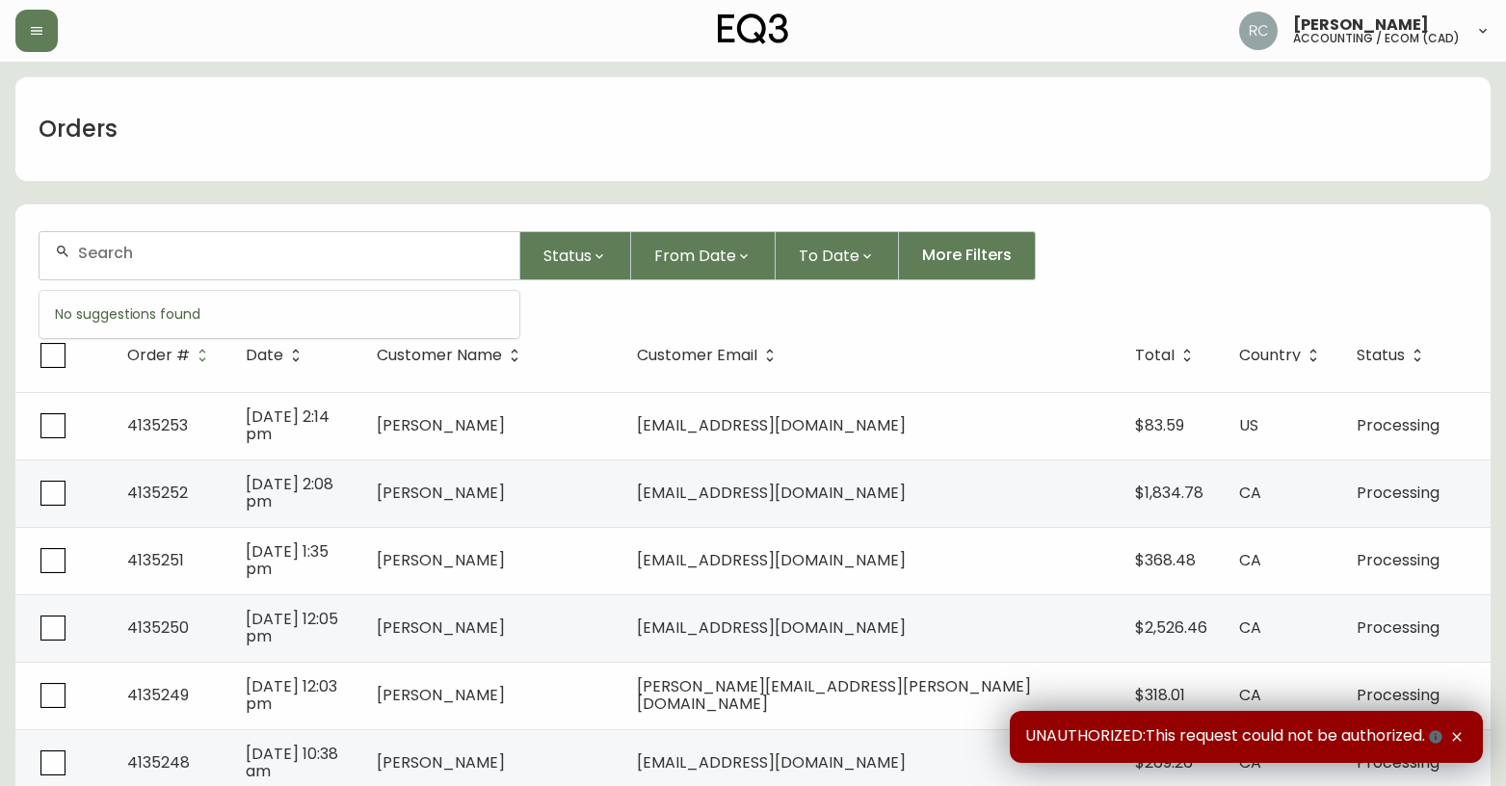
click at [372, 244] on input "text" at bounding box center [291, 253] width 426 height 18
paste input "4135155"
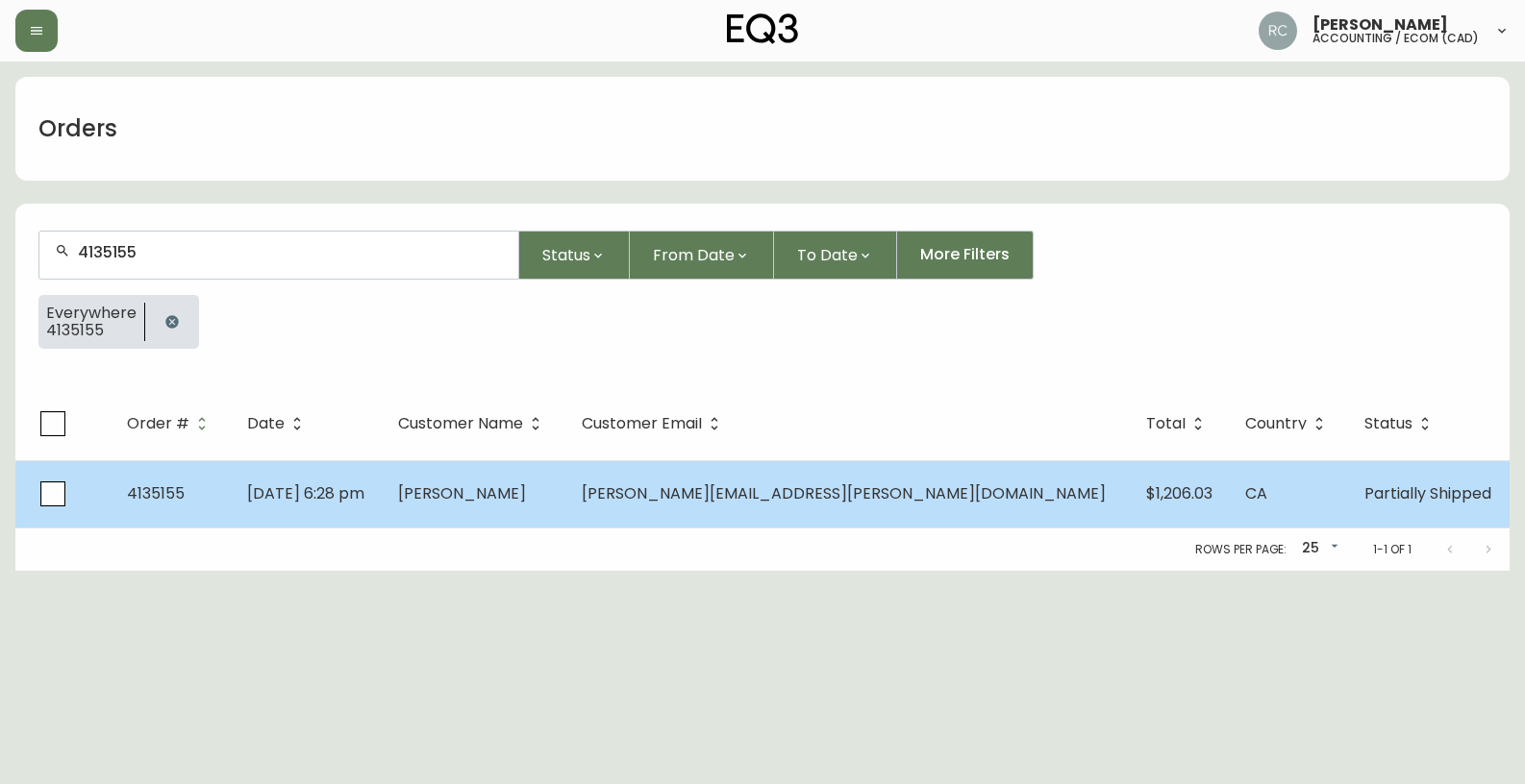
type input "4135155"
click at [558, 509] on td "[PERSON_NAME]" at bounding box center [474, 494] width 184 height 67
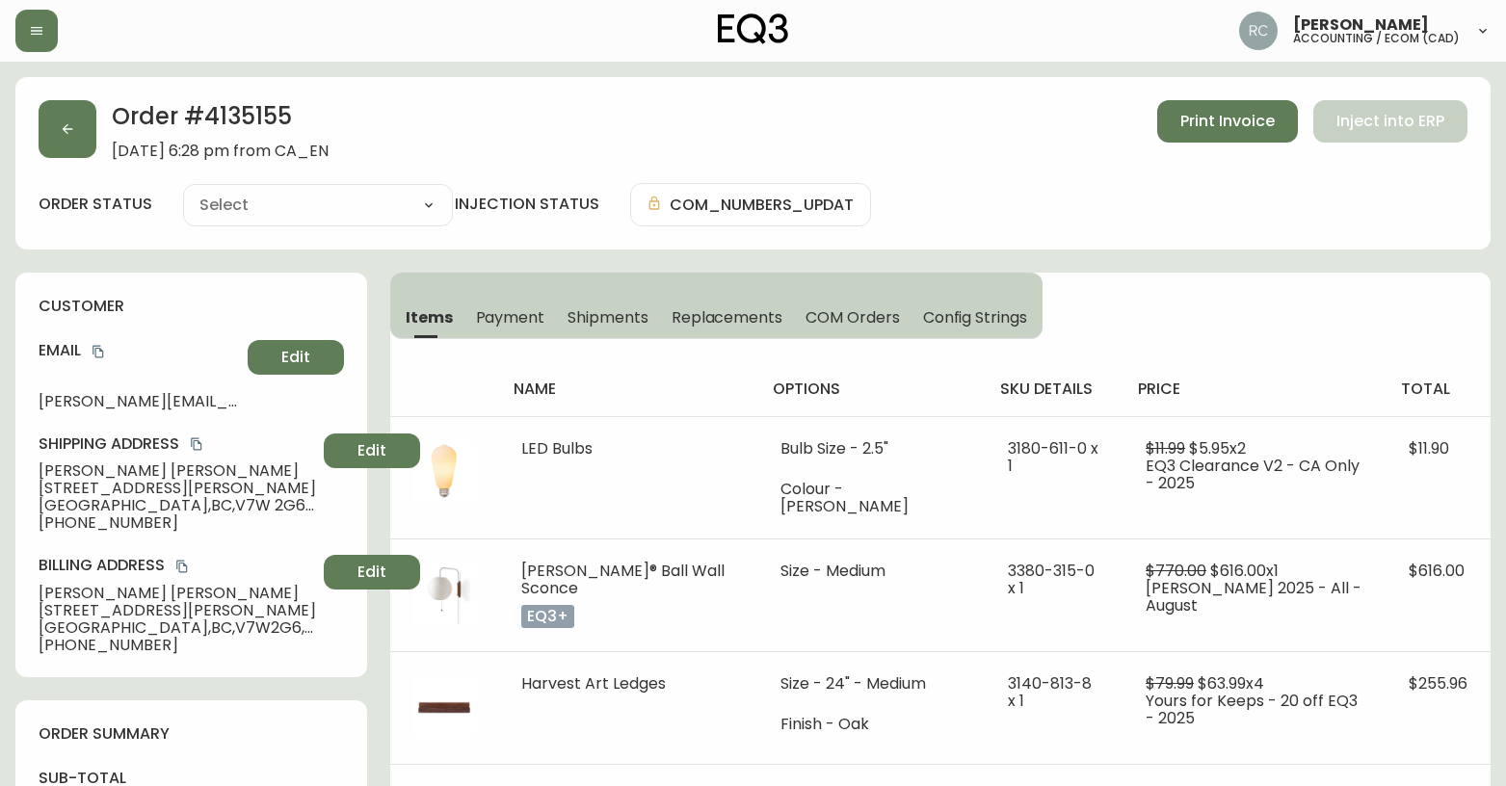
type input "Partially Shipped"
select select "PARTIALLY_SHIPPED"
click at [650, 156] on div "Order # 4135155 [DATE] 6:28 pm from CA_EN Print Invoice Inject into ERP" at bounding box center [753, 130] width 1429 height 60
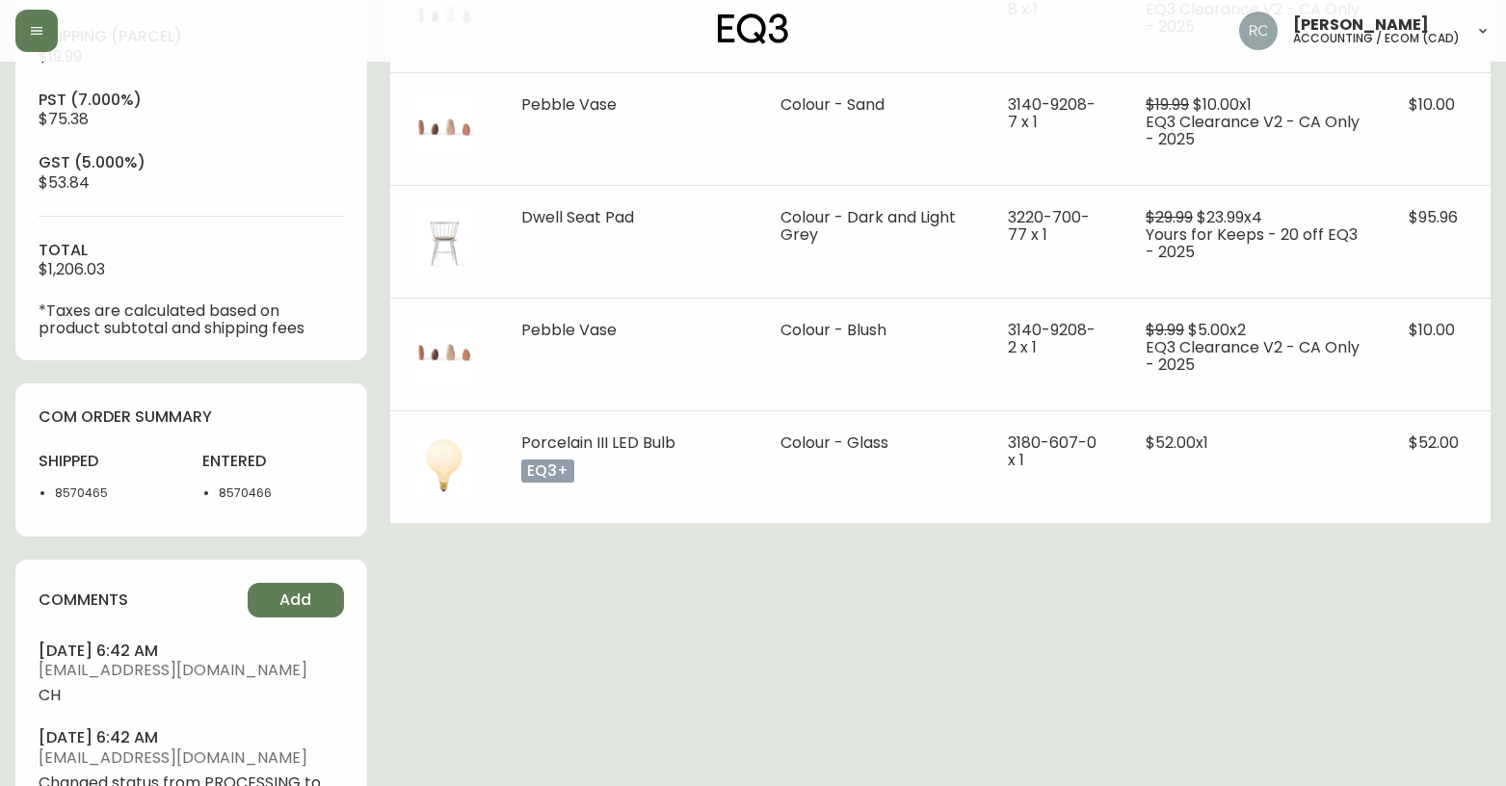
scroll to position [964, 0]
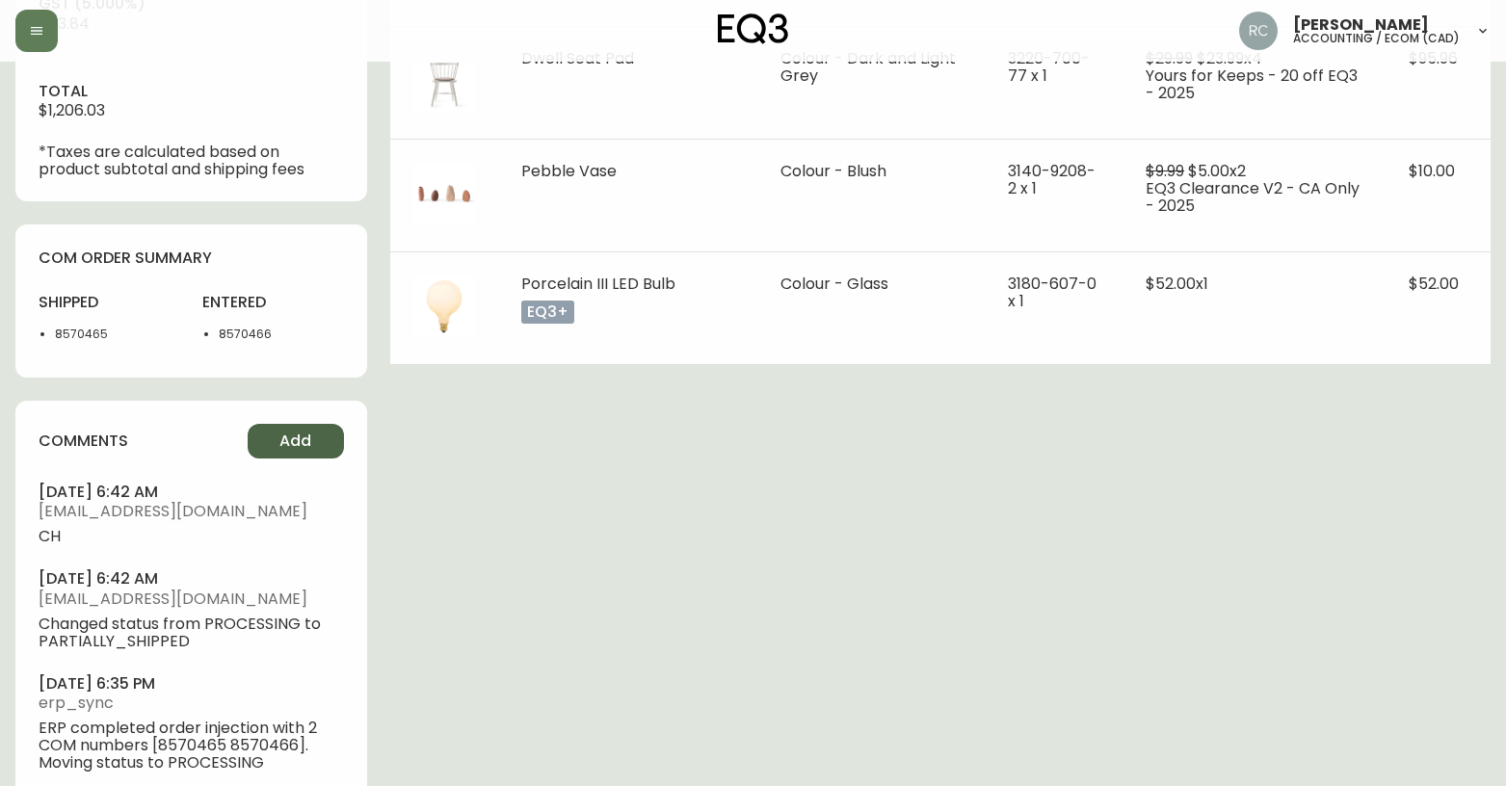
click at [295, 431] on span "Add" at bounding box center [295, 441] width 32 height 21
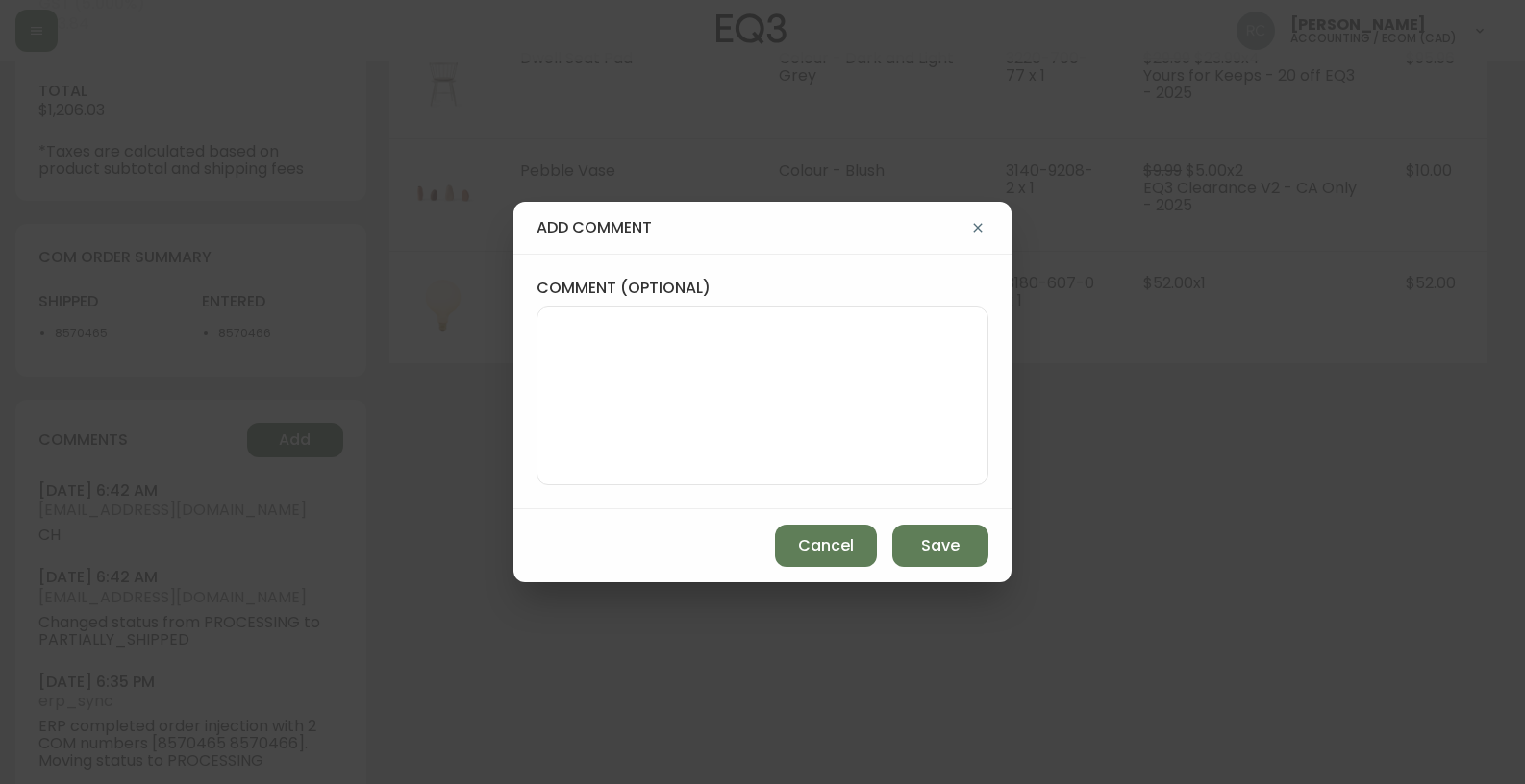
click at [808, 440] on textarea "comment (optional)" at bounding box center [762, 396] width 419 height 154
paste textarea "P019741"
type textarea "PO: YP019741"
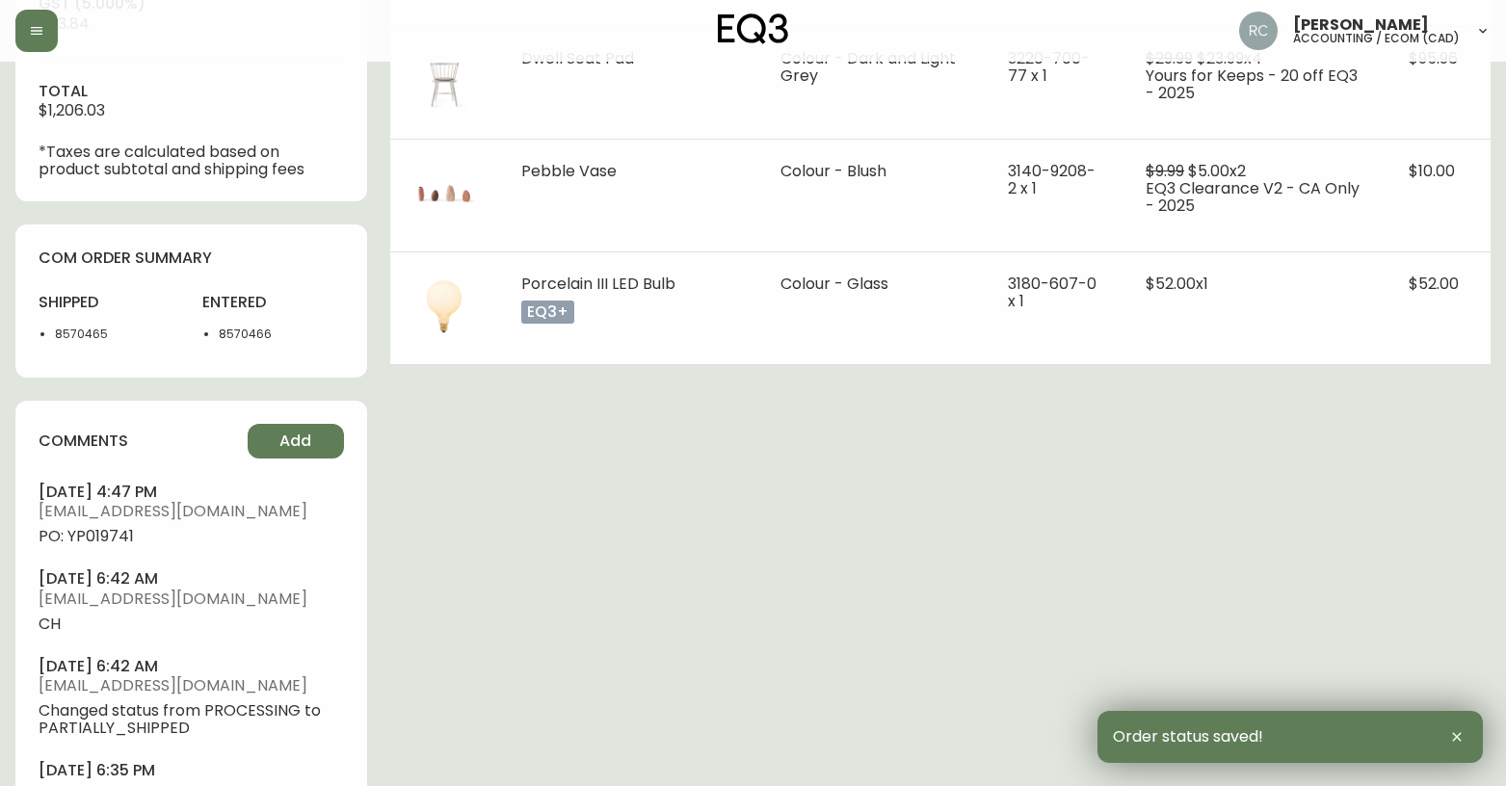
click at [106, 542] on span "PO: YP019741" at bounding box center [191, 536] width 305 height 17
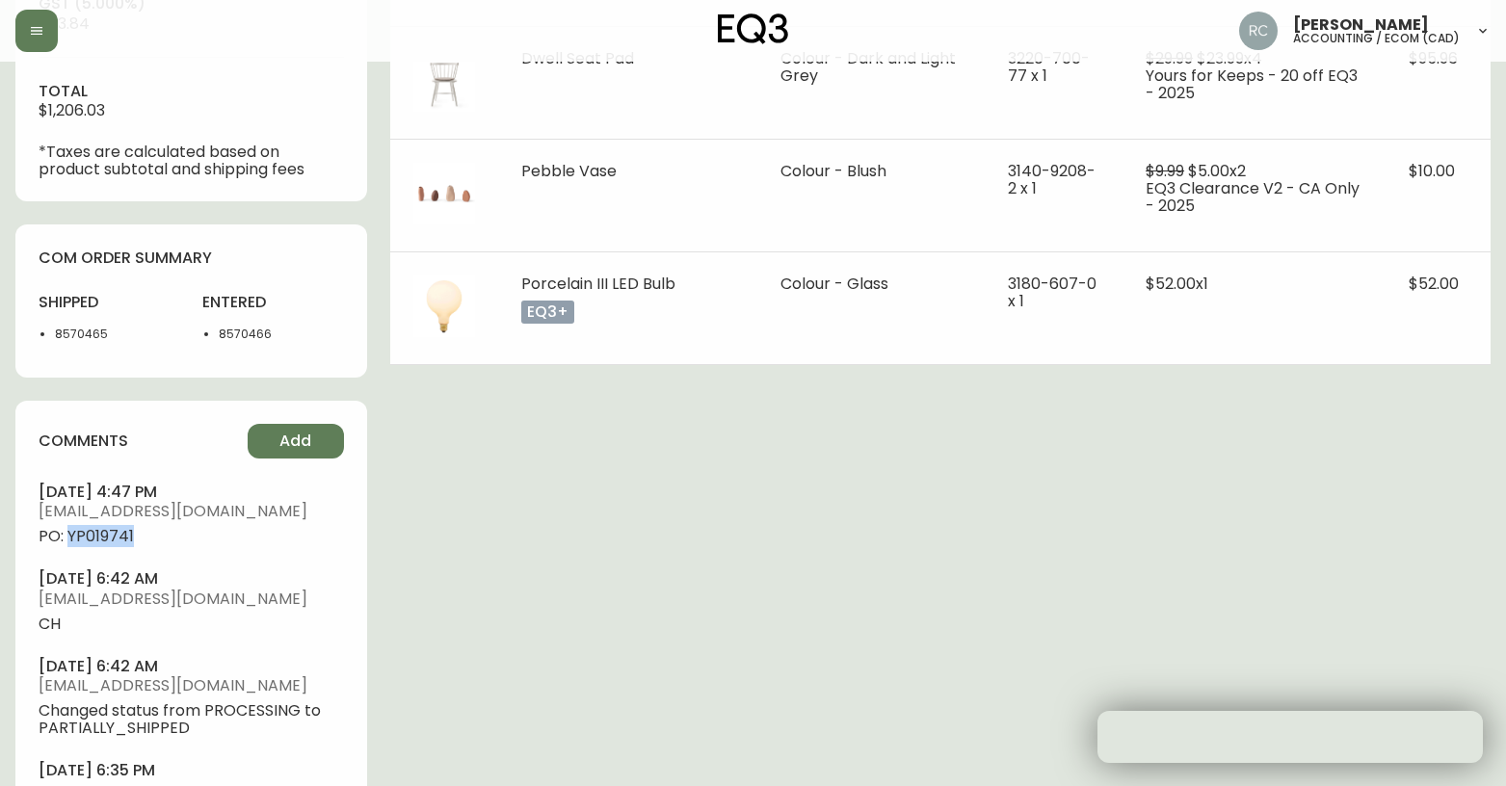
click at [106, 542] on span "PO: YP019741" at bounding box center [191, 536] width 305 height 17
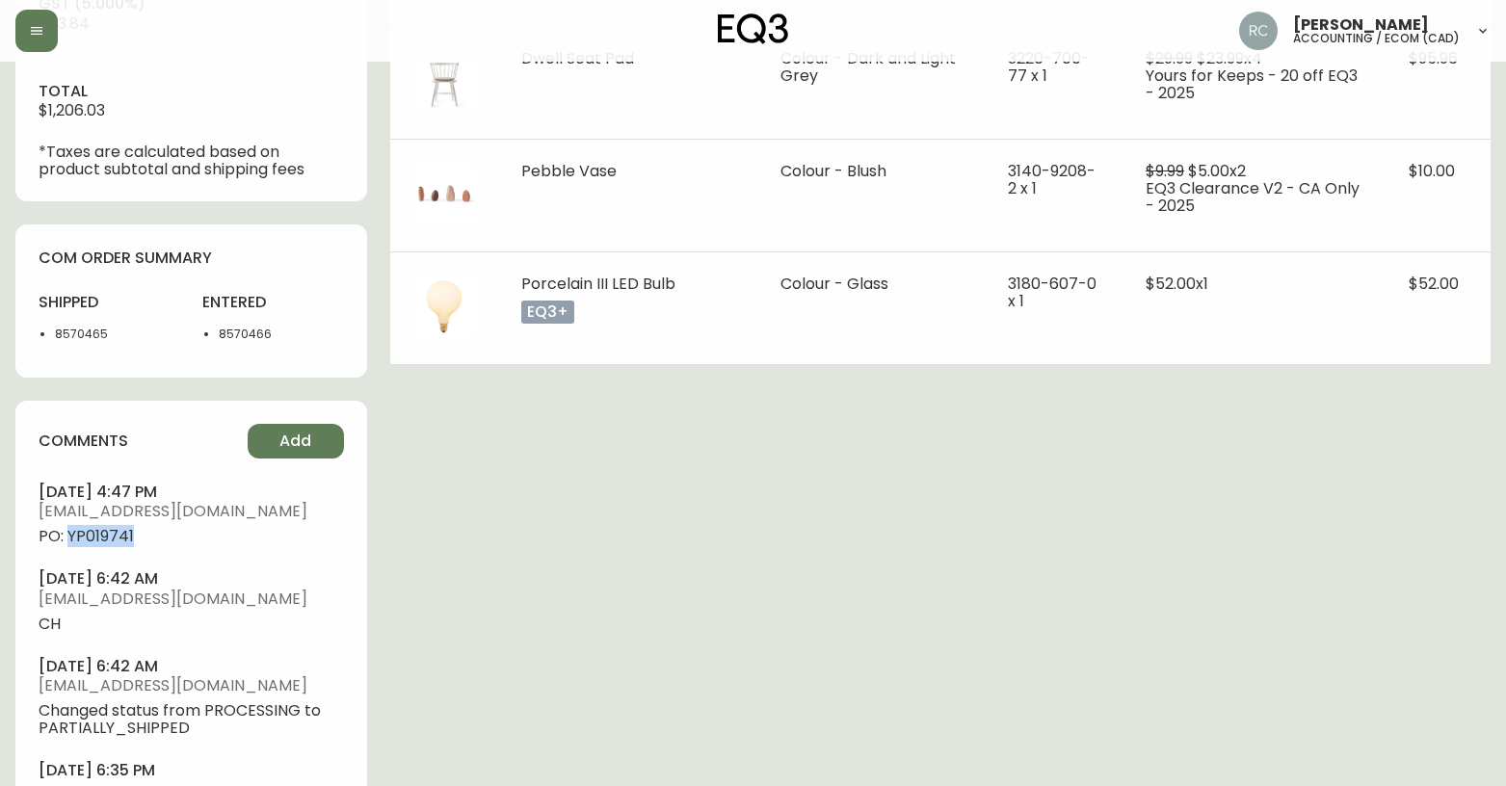
copy span "YP019741"
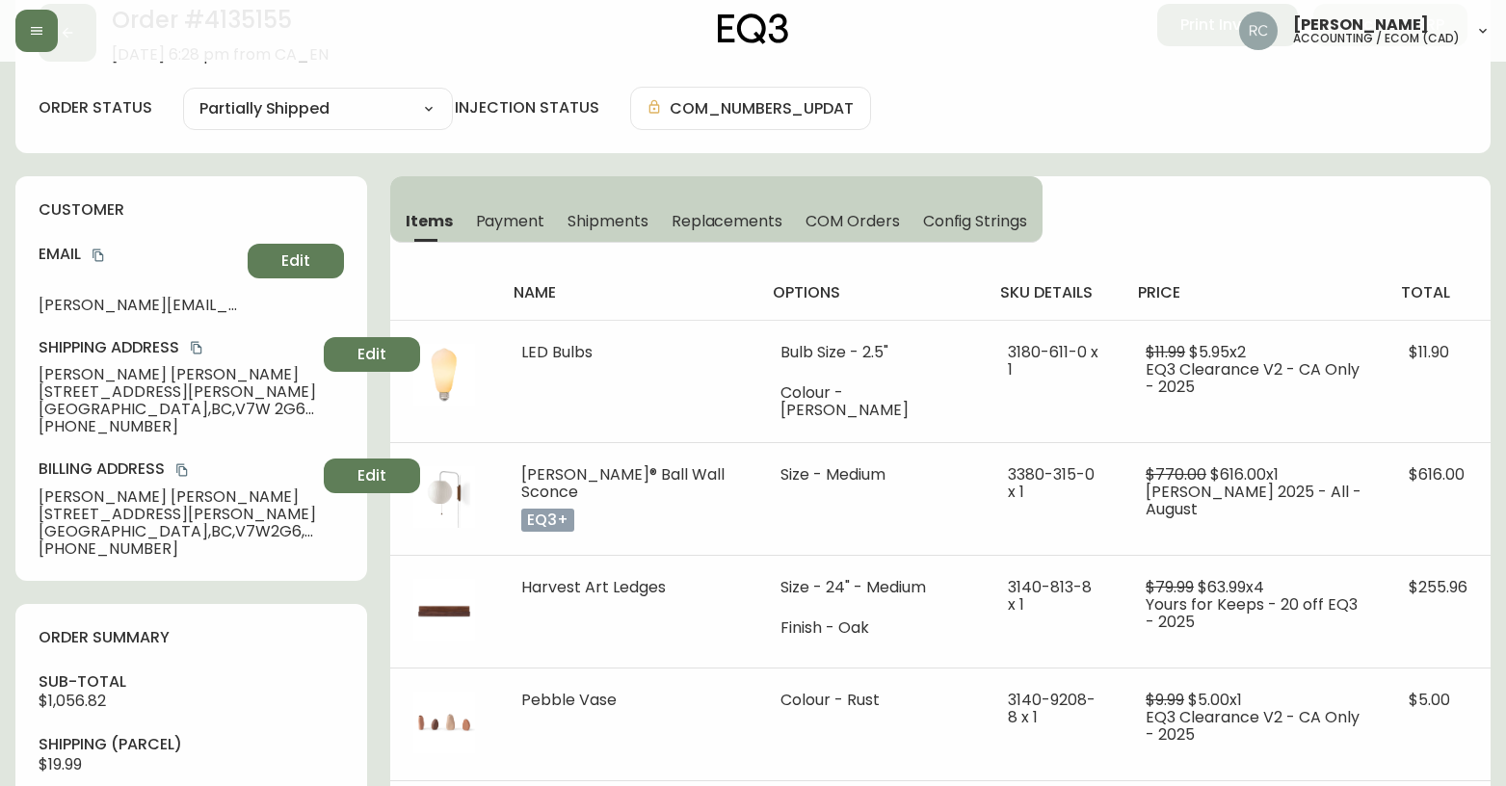
click at [55, 368] on span "[PERSON_NAME]" at bounding box center [178, 374] width 278 height 17
copy span "[PERSON_NAME]"
click at [108, 255] on button "copy" at bounding box center [98, 255] width 19 height 19
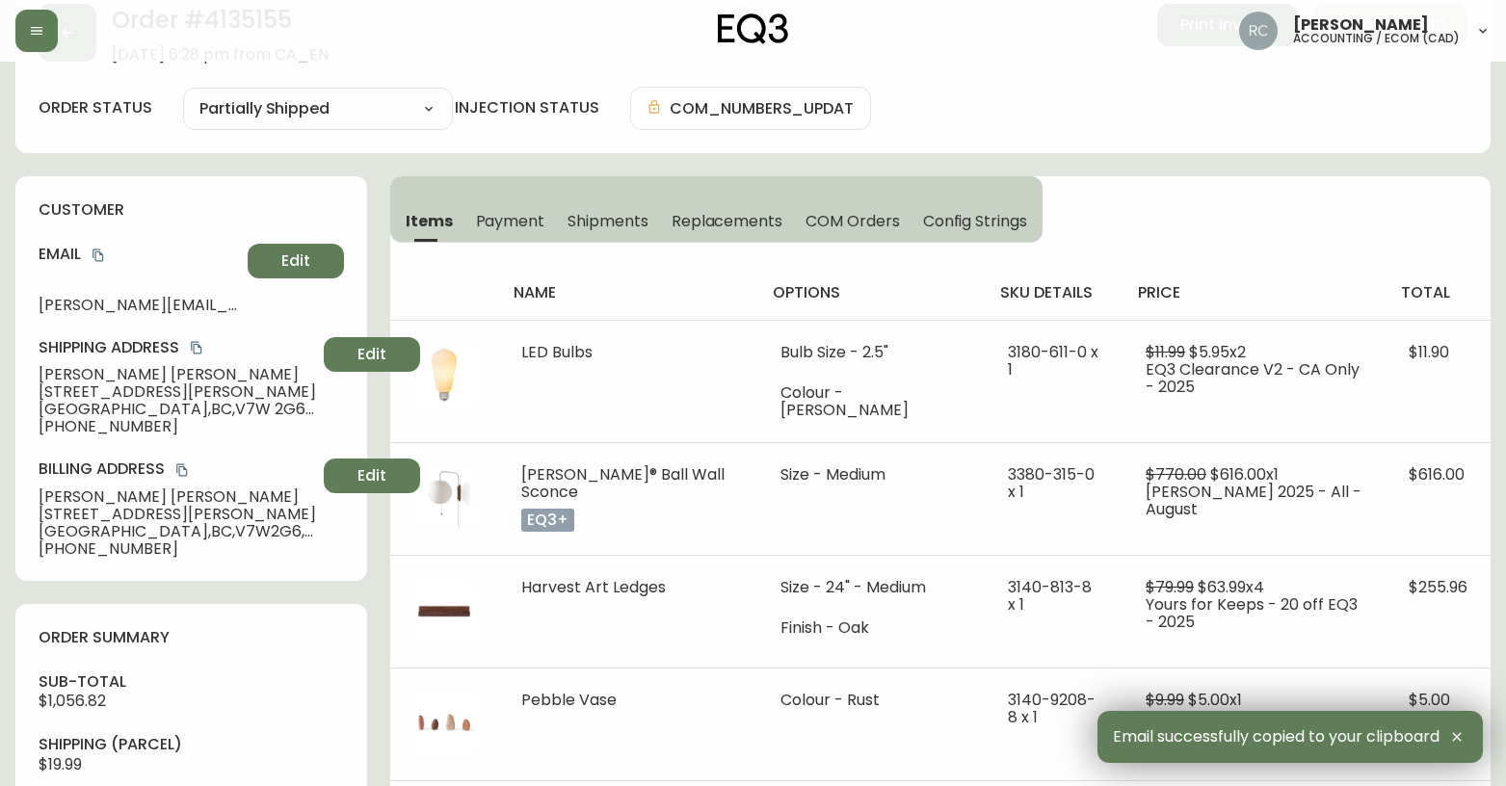
click at [68, 396] on span "[STREET_ADDRESS][PERSON_NAME]" at bounding box center [178, 391] width 278 height 17
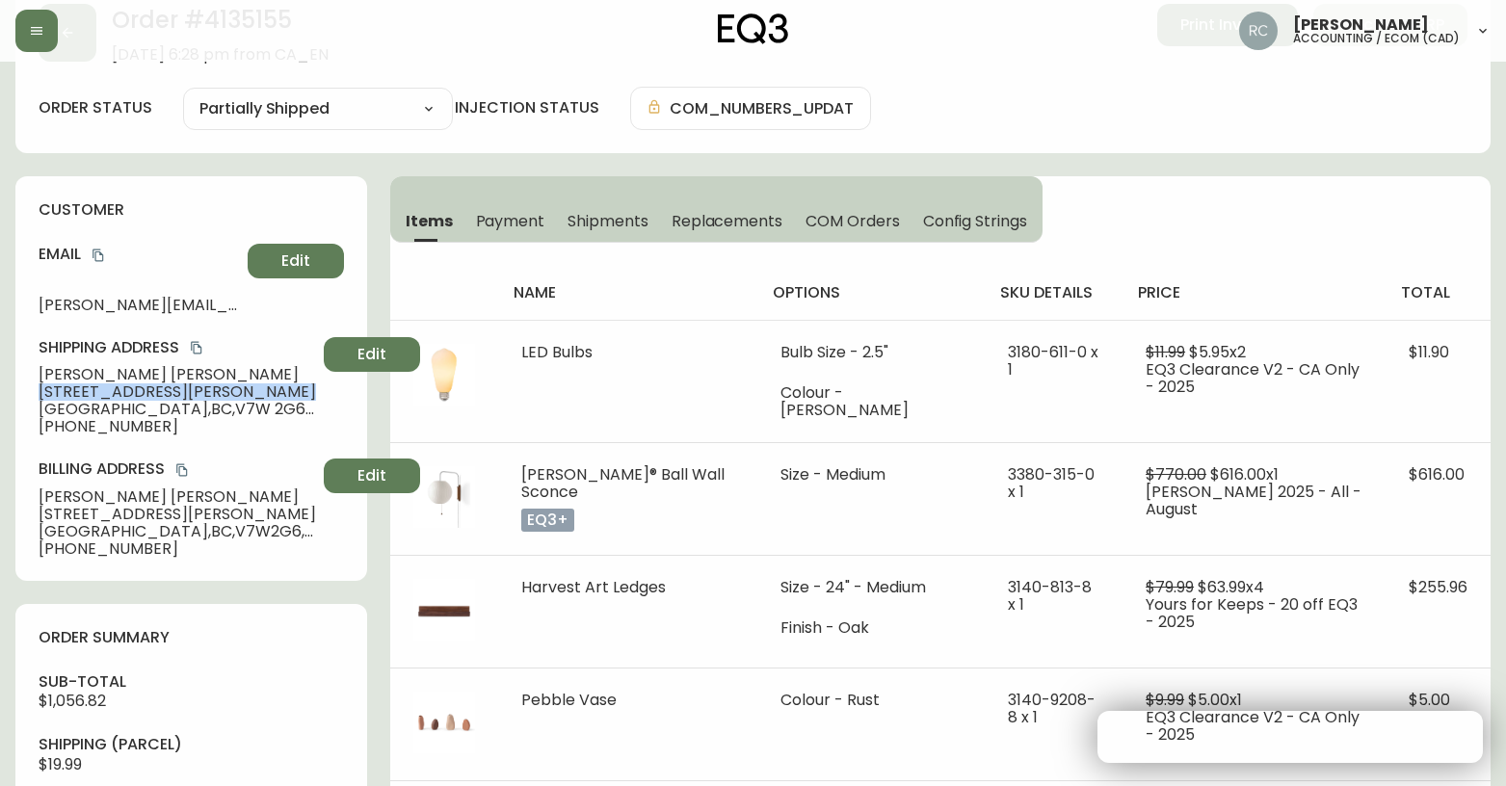
drag, startPoint x: 68, startPoint y: 396, endPoint x: 96, endPoint y: 384, distance: 30.2
click at [69, 396] on span "6424 Bruce Street" at bounding box center [178, 391] width 278 height 17
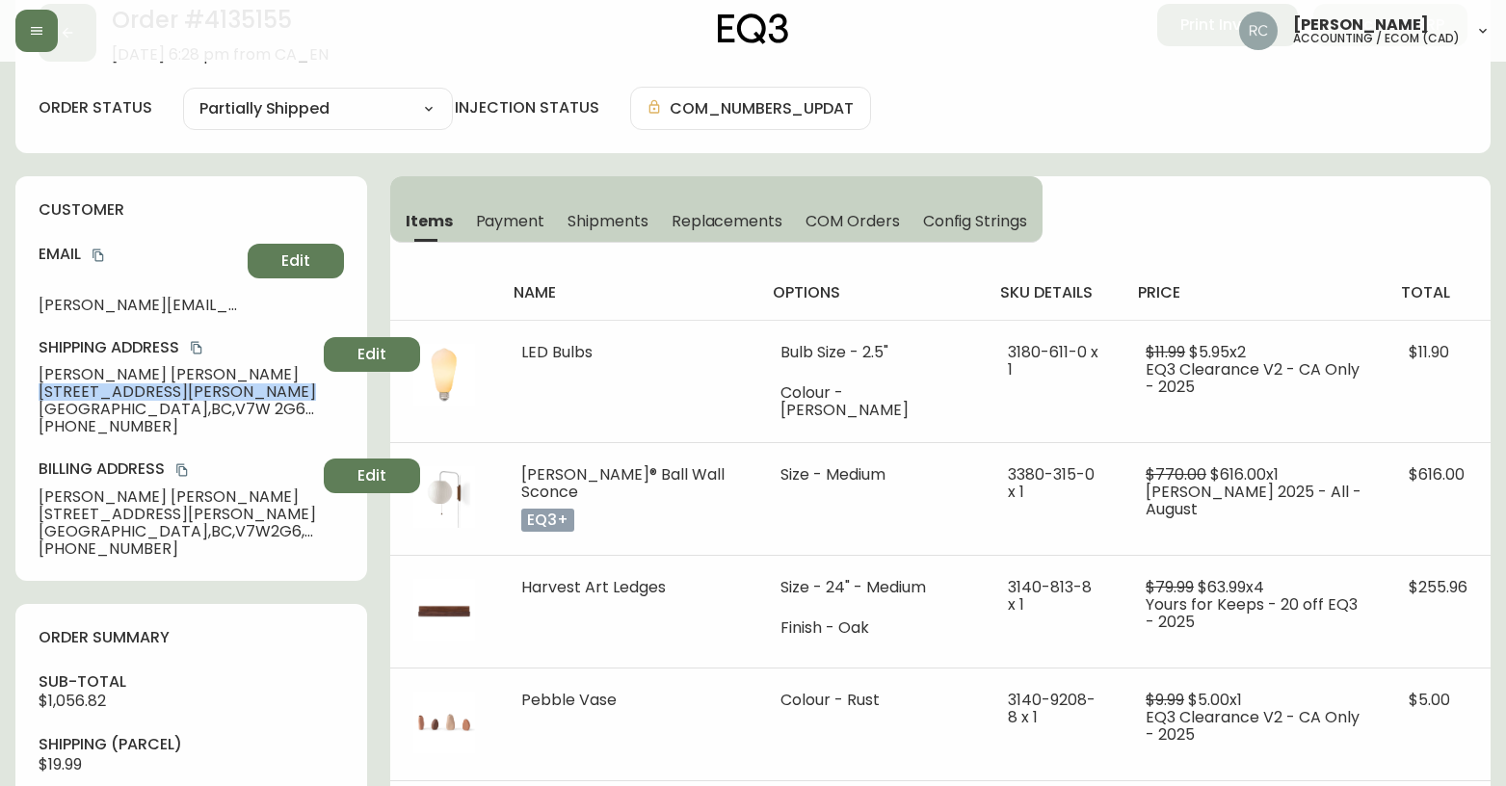
copy span "6424 Bruce Street"
click at [75, 410] on span "West Vancouver , BC , V7W 2G6 , CA" at bounding box center [178, 409] width 278 height 17
drag, startPoint x: 75, startPoint y: 410, endPoint x: 34, endPoint y: 413, distance: 41.6
click at [73, 410] on span "West Vancouver , BC , V7W 2G6 , CA" at bounding box center [178, 409] width 278 height 17
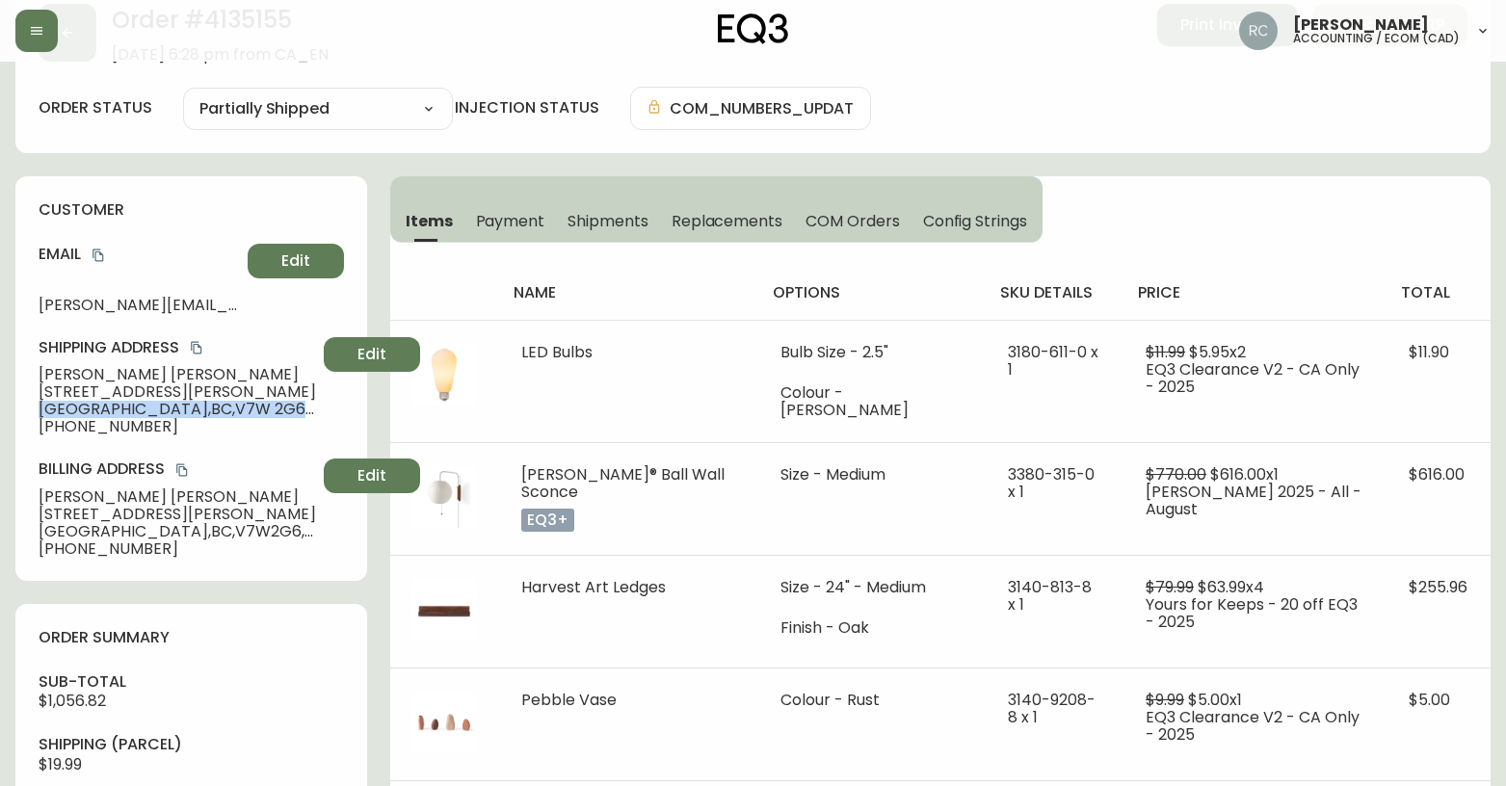
copy span "West Vancouver , BC , V7W 2G6 , CA"
click at [75, 424] on span "+17789903160" at bounding box center [178, 426] width 278 height 17
copy span "17789903160"
click at [531, 31] on div "Russel Joy Custodio accounting / ecom (cad)" at bounding box center [752, 31] width 1475 height 62
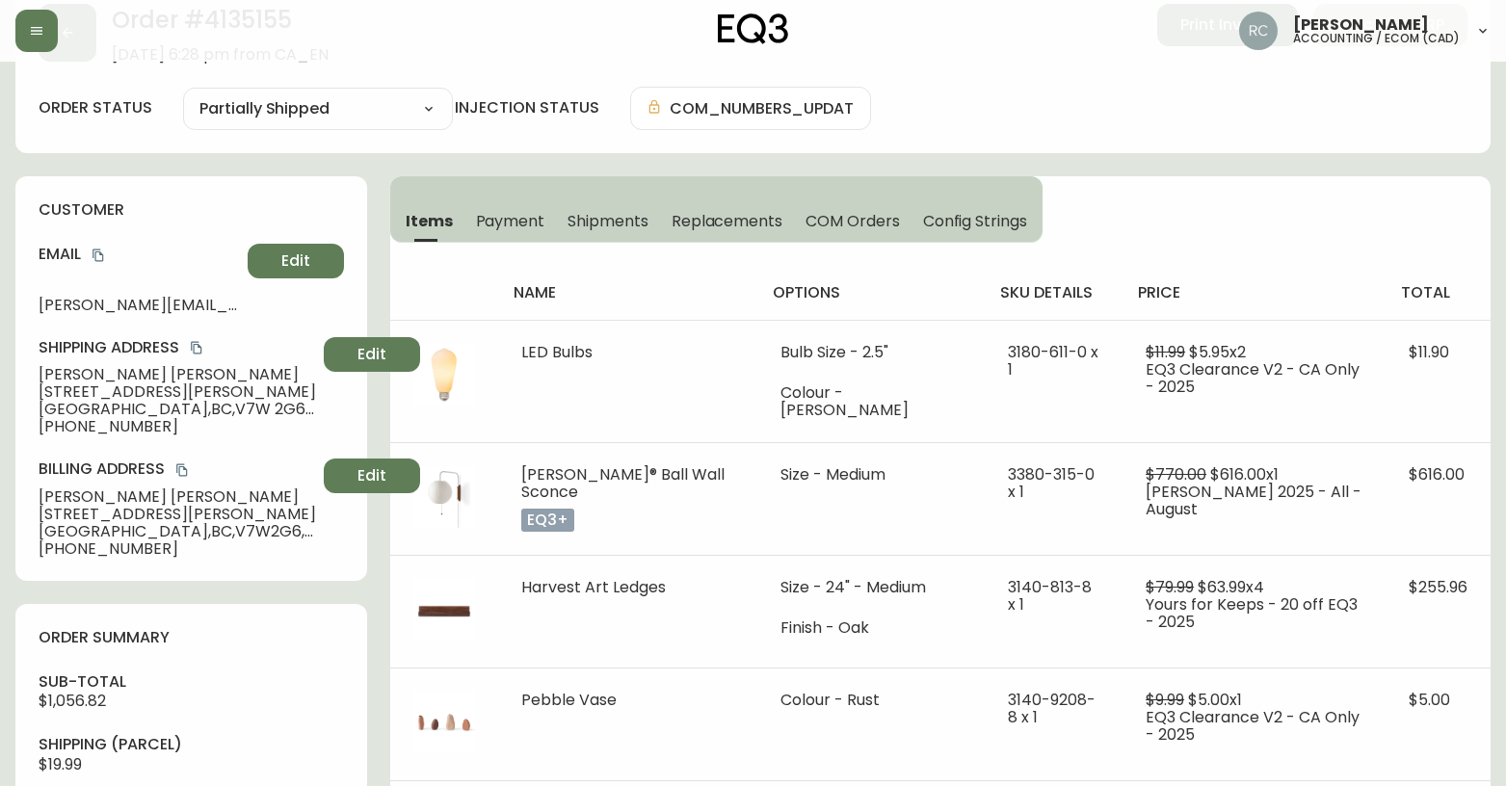
click at [86, 376] on span "Jacinta Zaleski" at bounding box center [178, 374] width 278 height 17
copy span "Jacinta Zaleski"
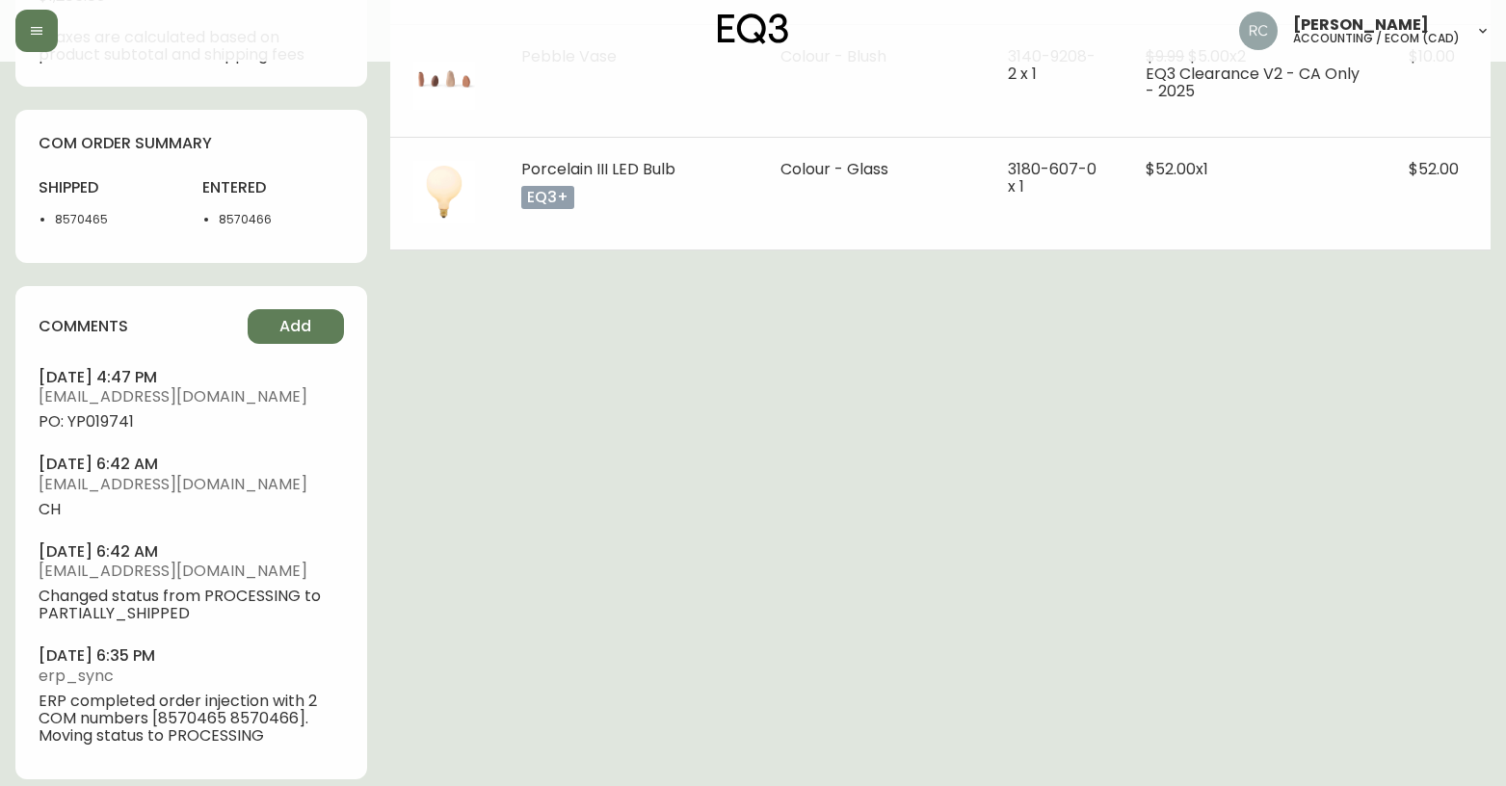
scroll to position [1095, 0]
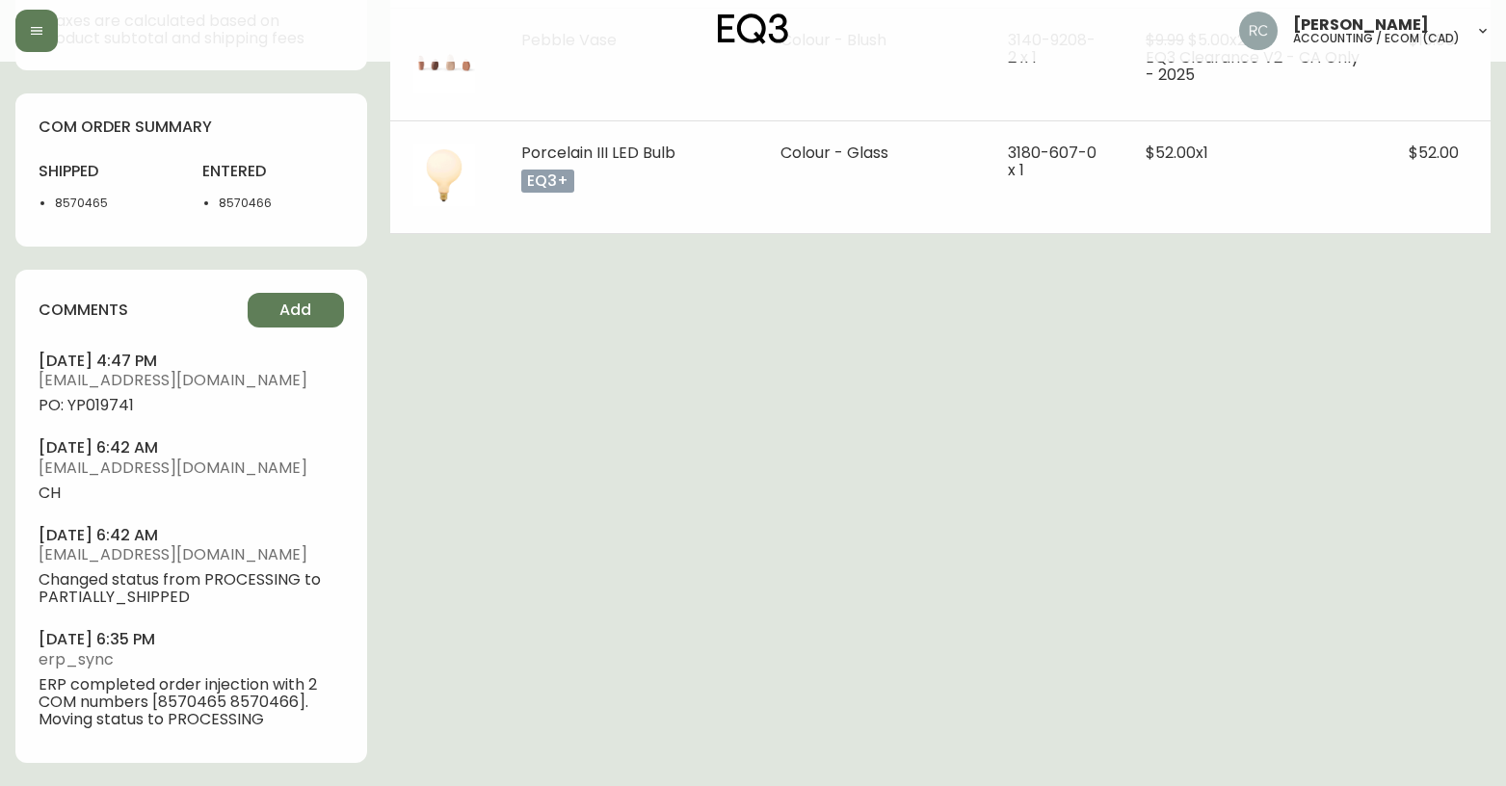
click at [106, 414] on span "PO: YP019741" at bounding box center [191, 405] width 305 height 17
copy span "YP019741"
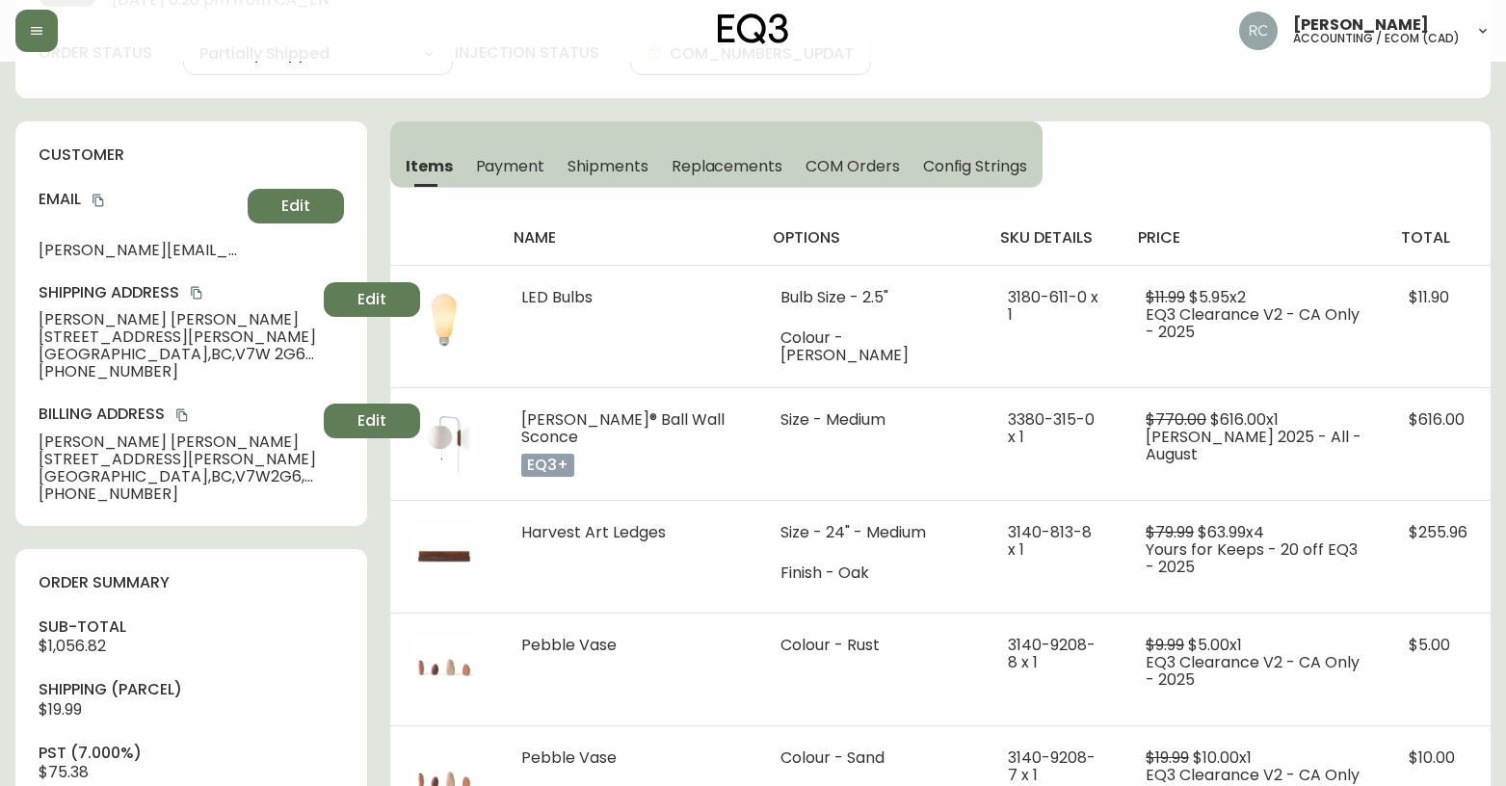
scroll to position [289, 0]
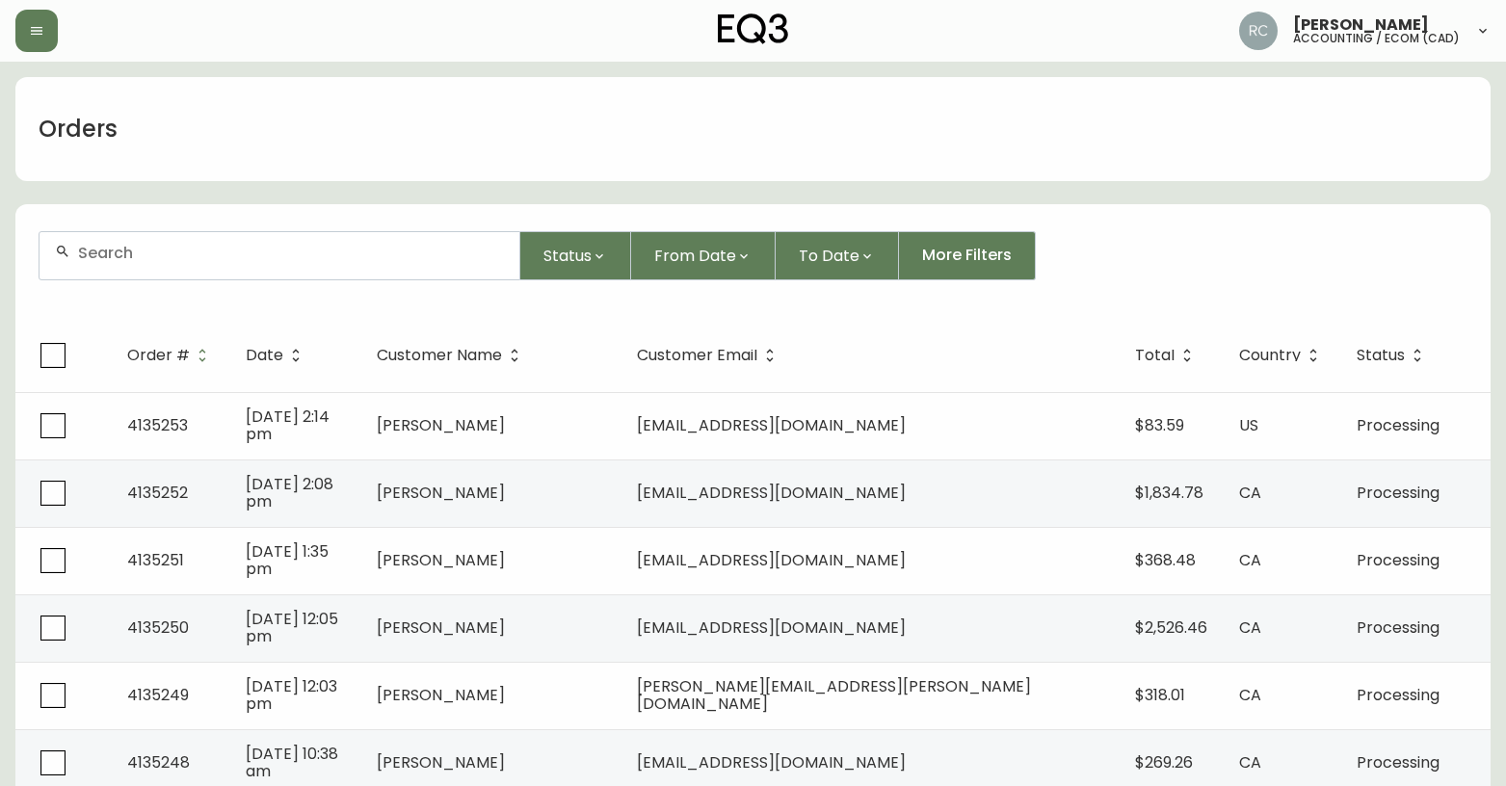
click at [423, 275] on div at bounding box center [280, 255] width 480 height 47
paste input "4135188"
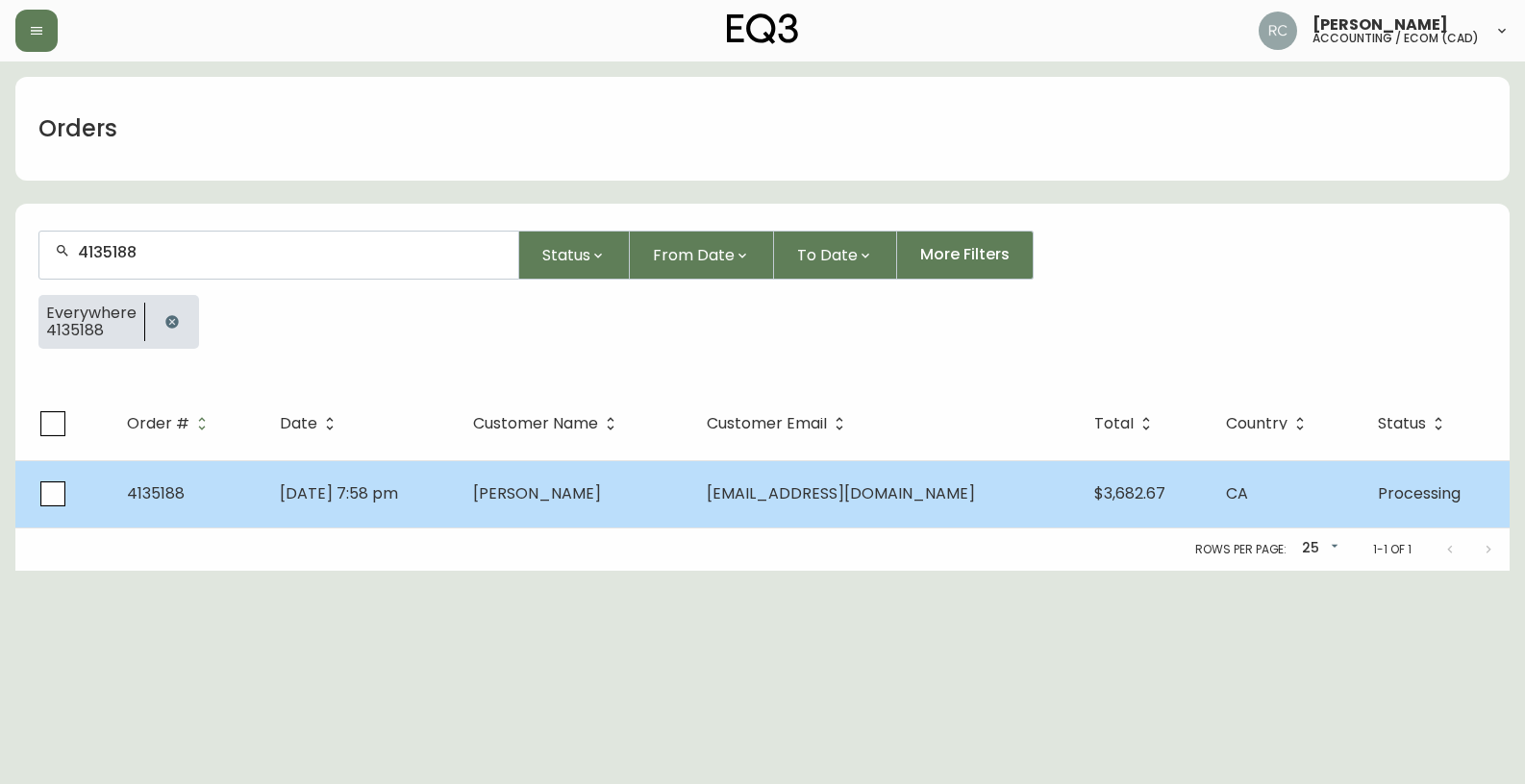
type input "4135188"
click at [601, 501] on span "Melinda Gibson" at bounding box center [537, 494] width 128 height 22
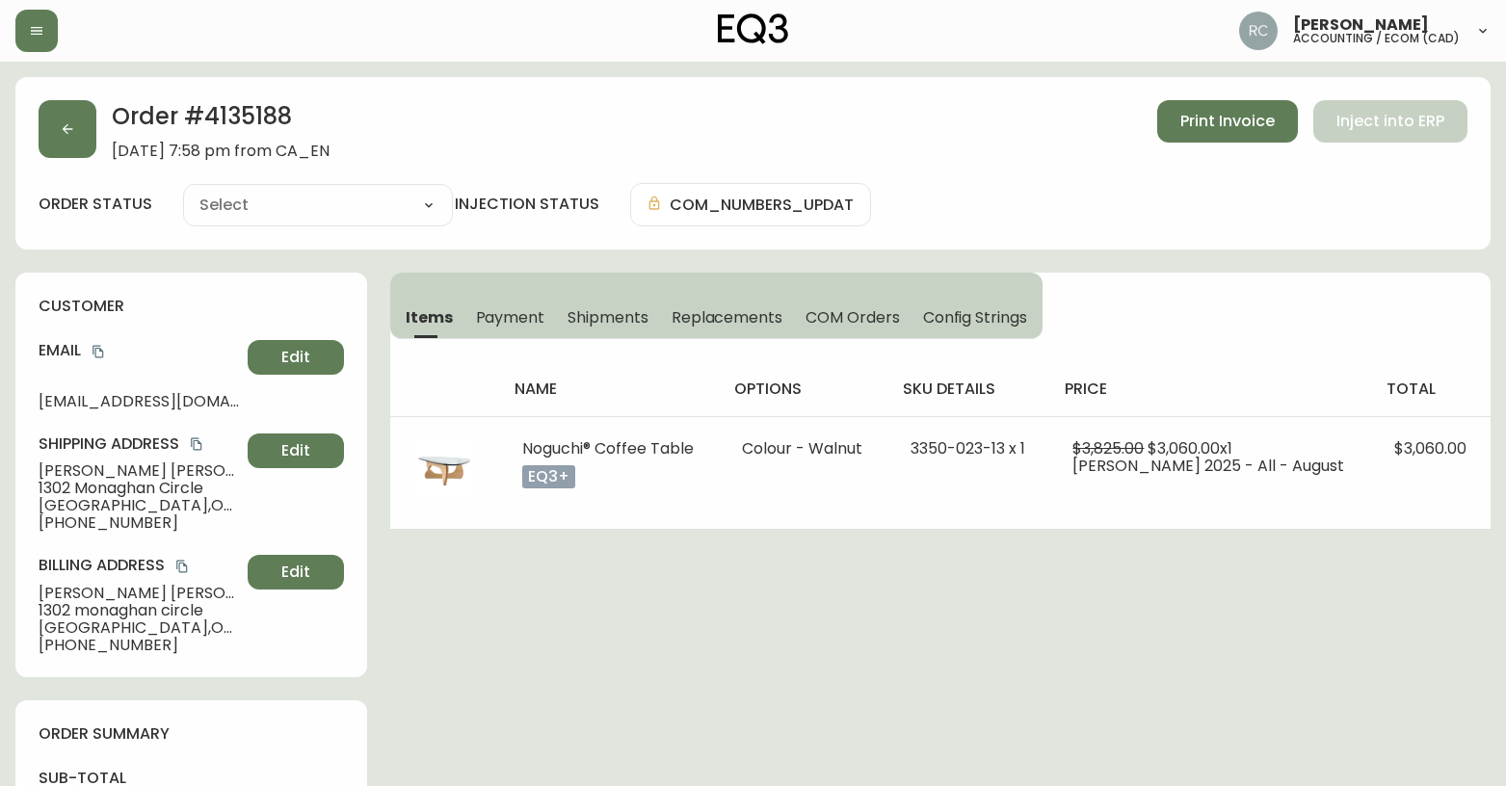
type input "Processing"
select select "PROCESSING"
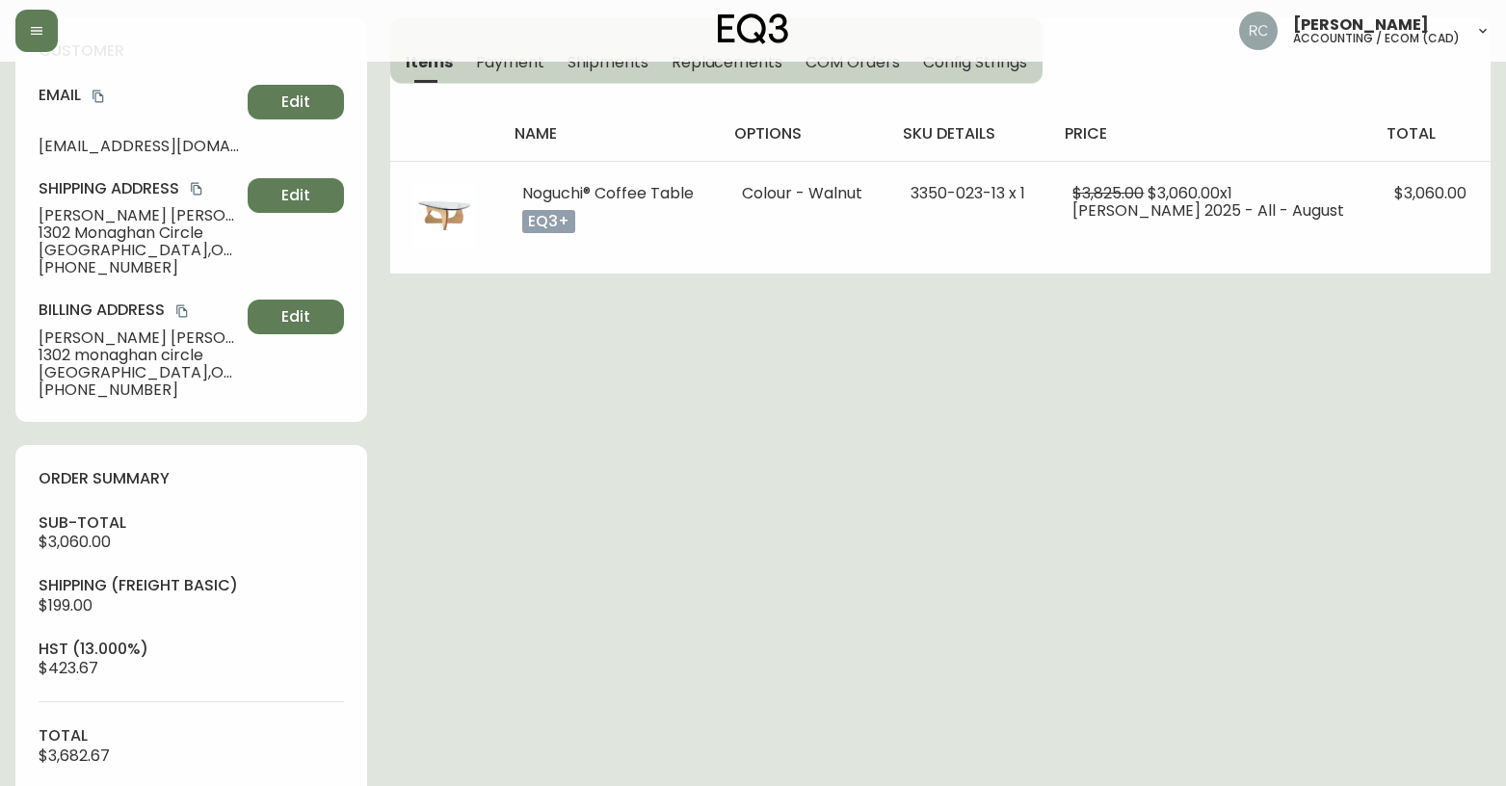
scroll to position [674, 0]
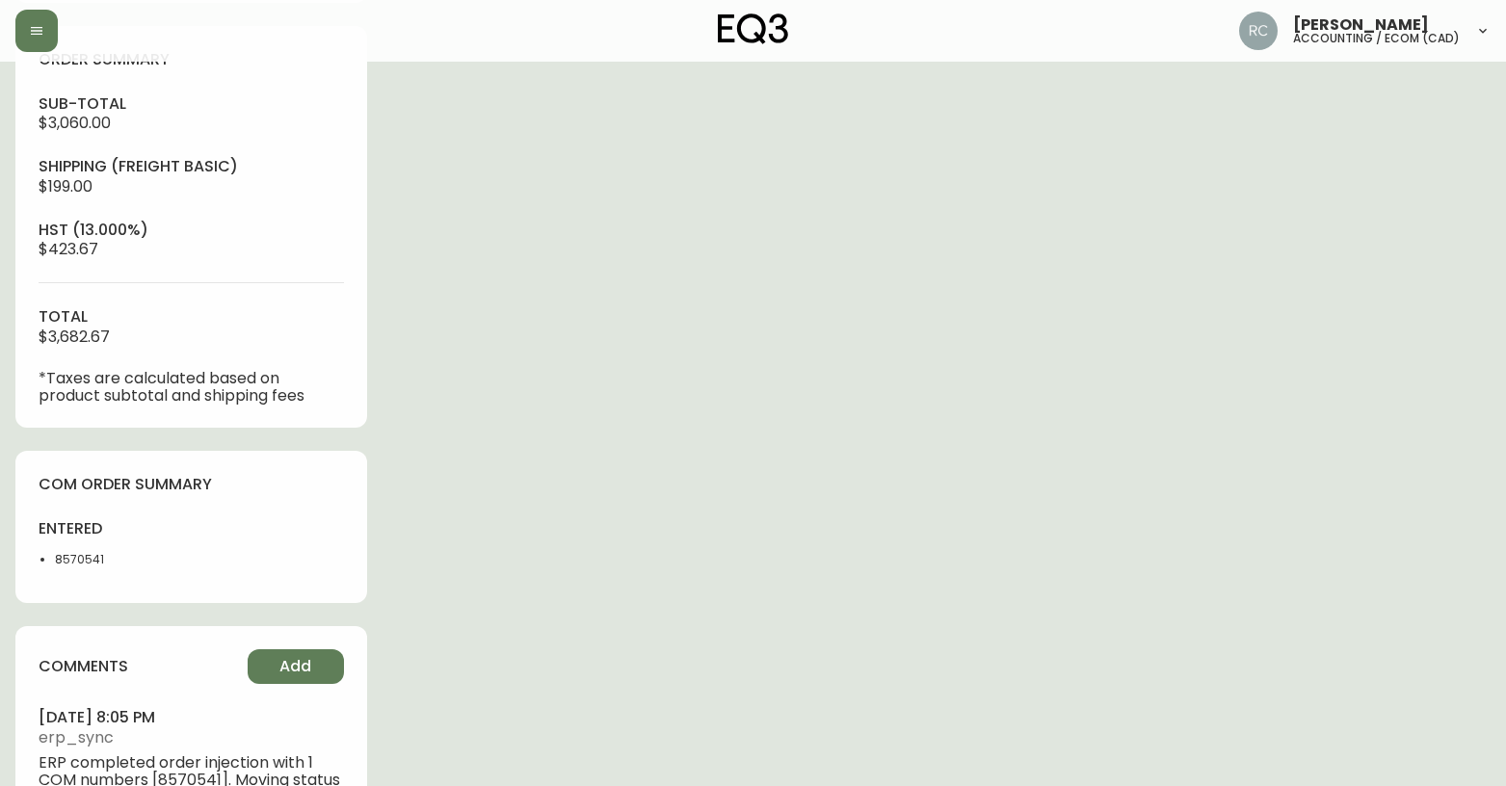
click at [534, 536] on div "Order # 4135188 September 7, 2025 at 7:58 pm from CA_EN Print Invoice Inject in…" at bounding box center [752, 134] width 1475 height 1462
click at [290, 681] on button "Add" at bounding box center [296, 666] width 96 height 35
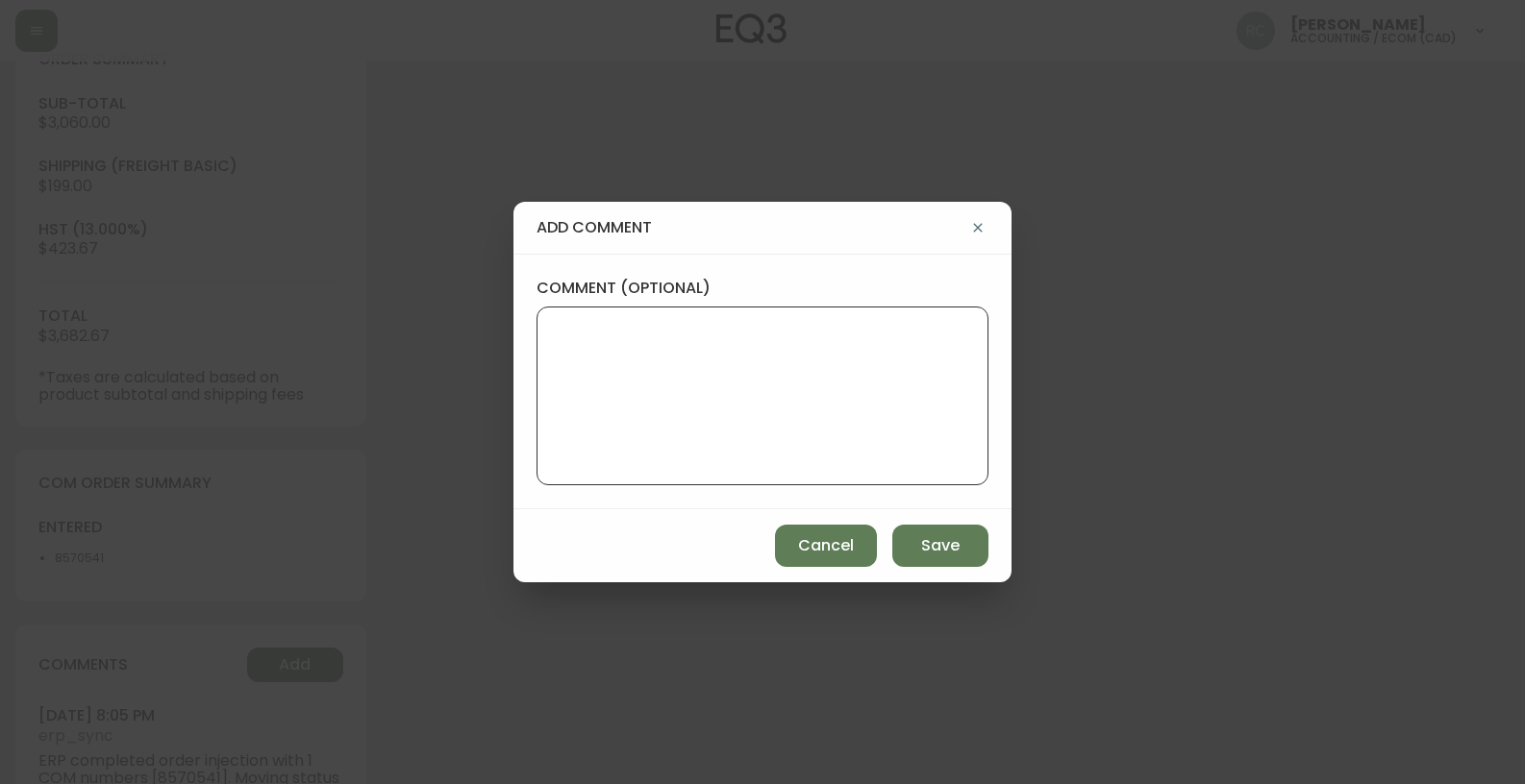
click at [782, 396] on textarea "comment (optional)" at bounding box center [762, 396] width 419 height 154
paste textarea "P019742"
type textarea "PO: YP019742"
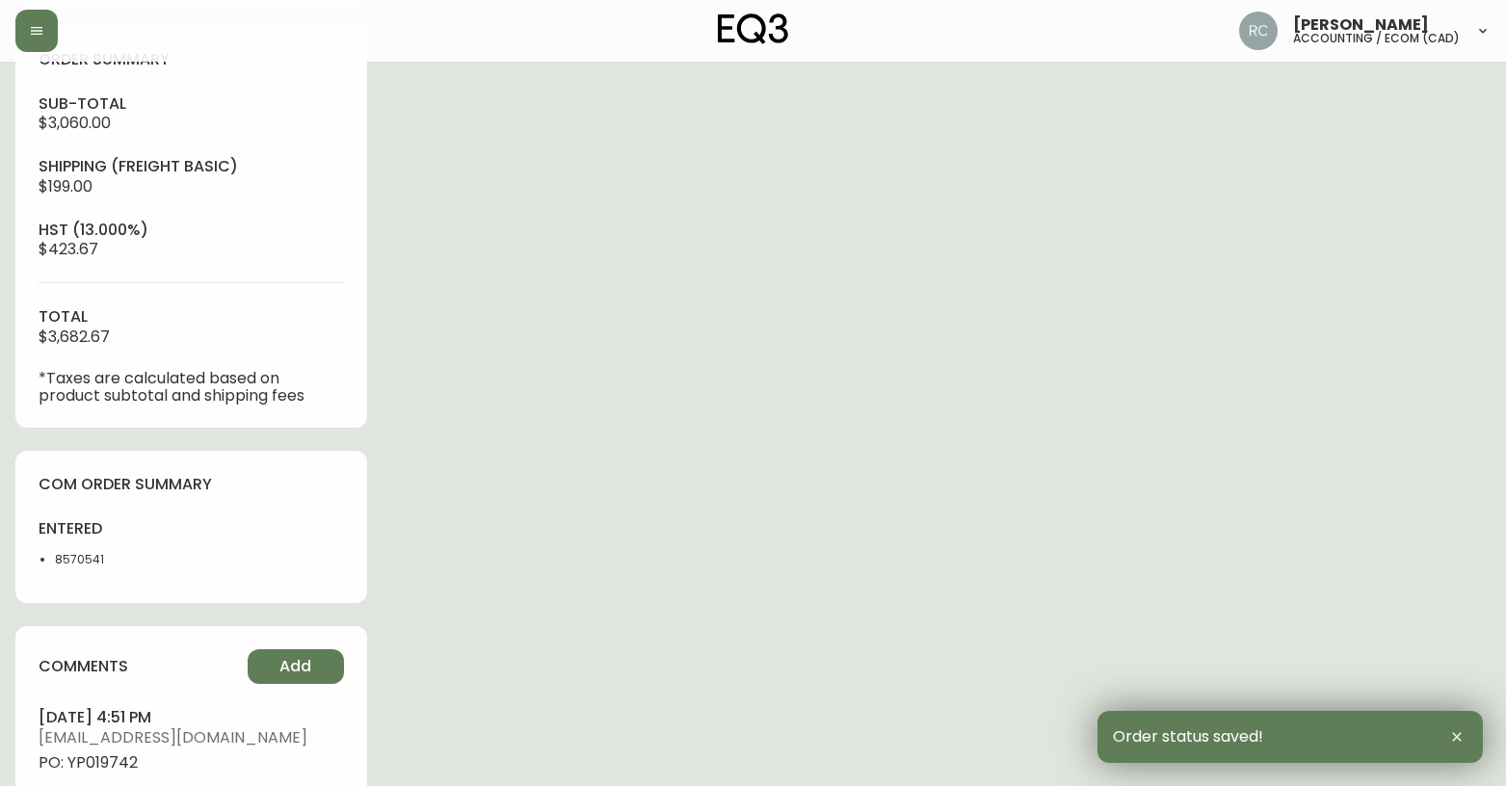
click at [99, 761] on span "PO: YP019742" at bounding box center [191, 762] width 305 height 17
click at [97, 763] on span "PO: YP019742" at bounding box center [191, 762] width 305 height 17
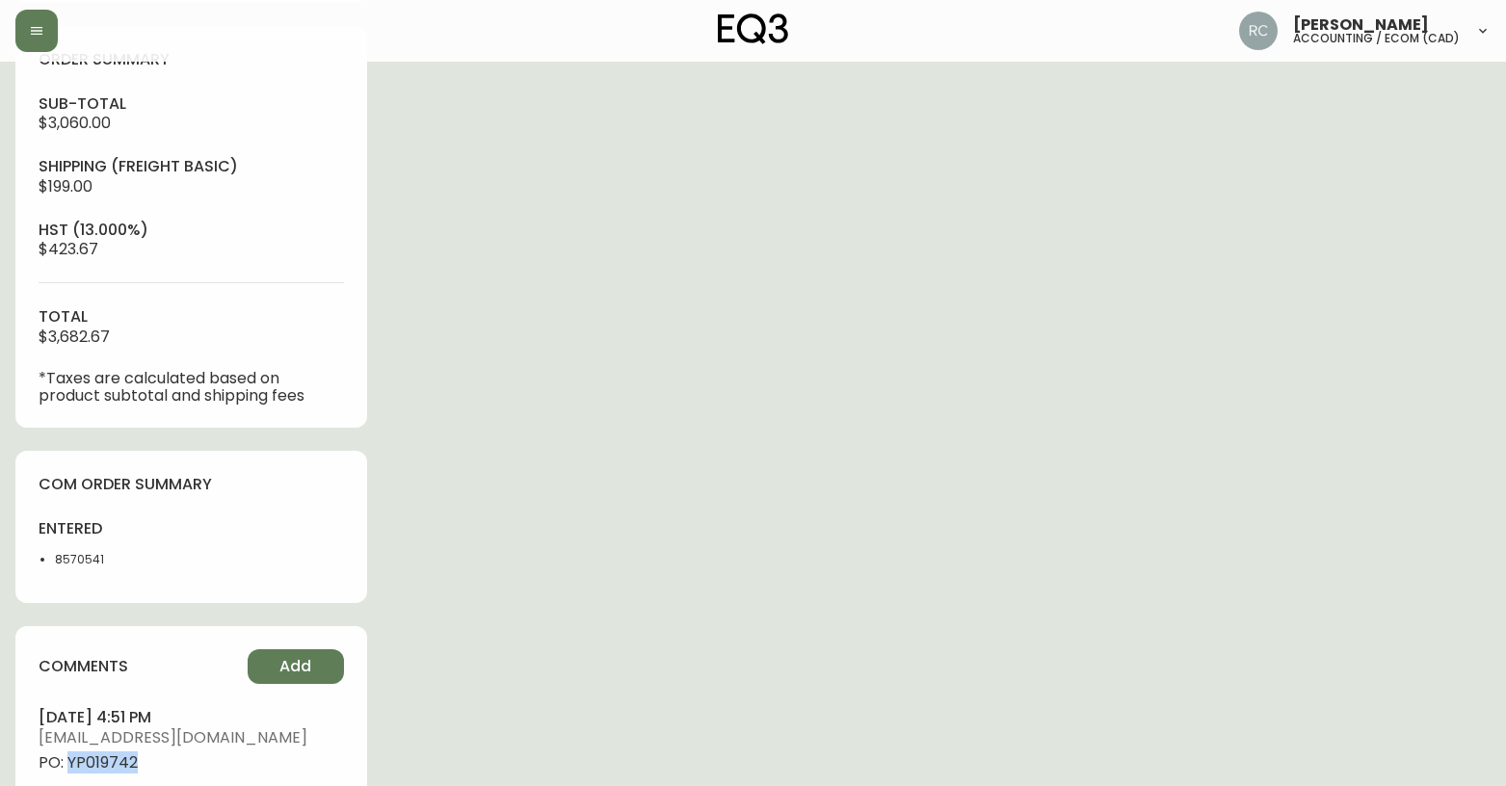
copy span "YP019742"
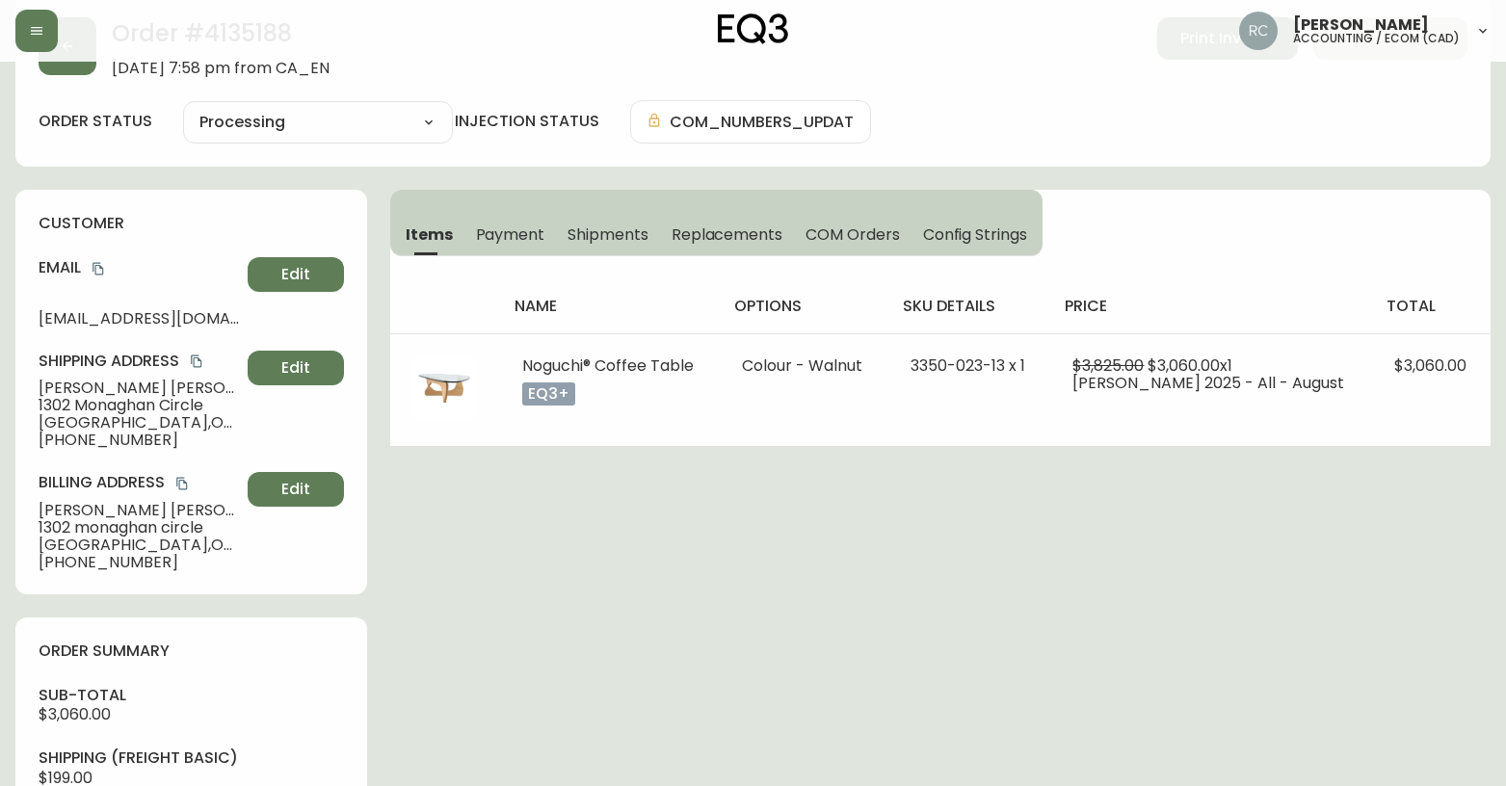
scroll to position [0, 0]
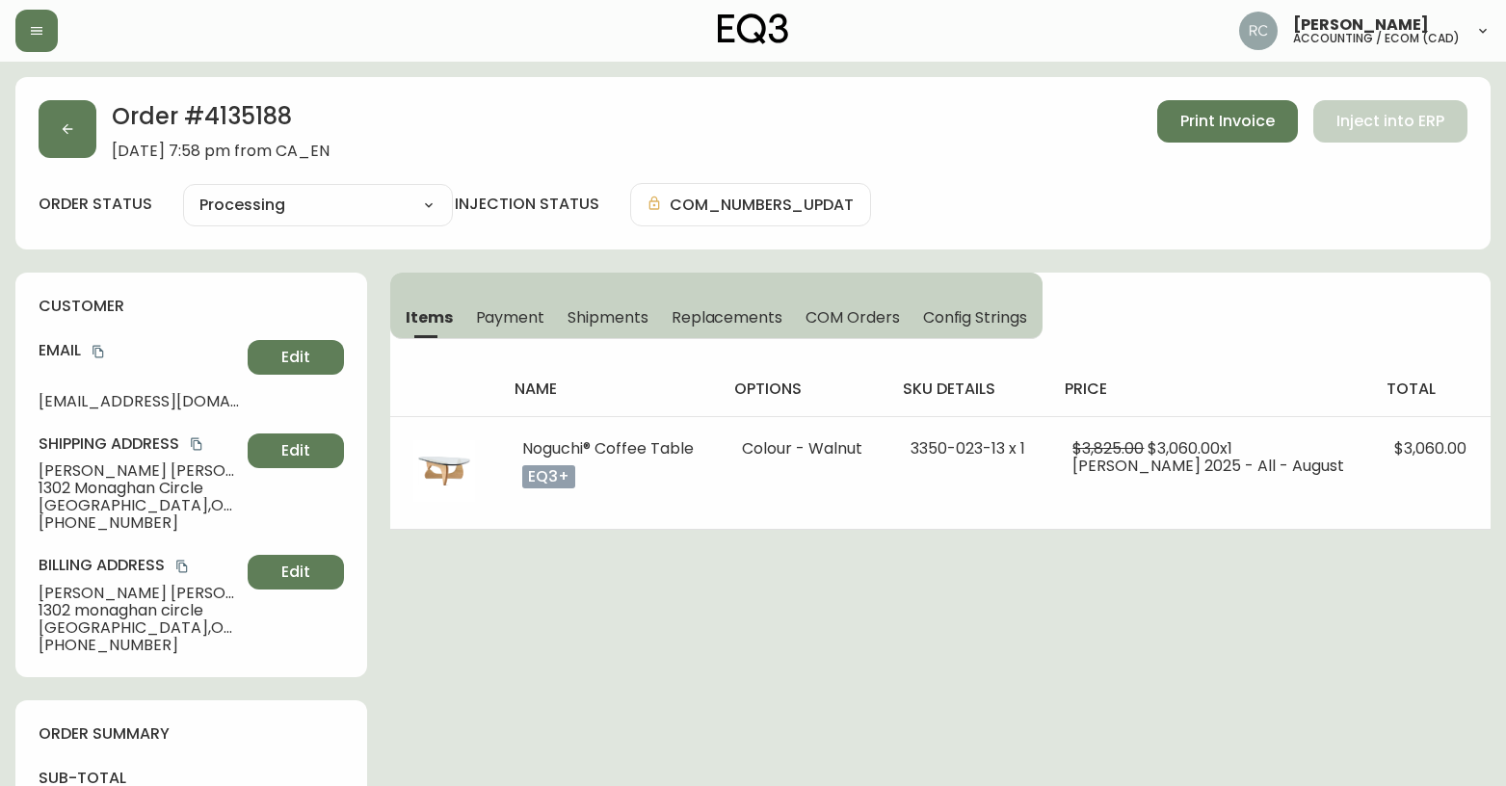
click at [64, 473] on span "Melinda Gibson" at bounding box center [139, 471] width 201 height 17
click at [66, 473] on span "Melinda Gibson" at bounding box center [139, 471] width 201 height 17
copy span "Melinda Gibson"
click at [94, 350] on icon "copy" at bounding box center [98, 352] width 11 height 13
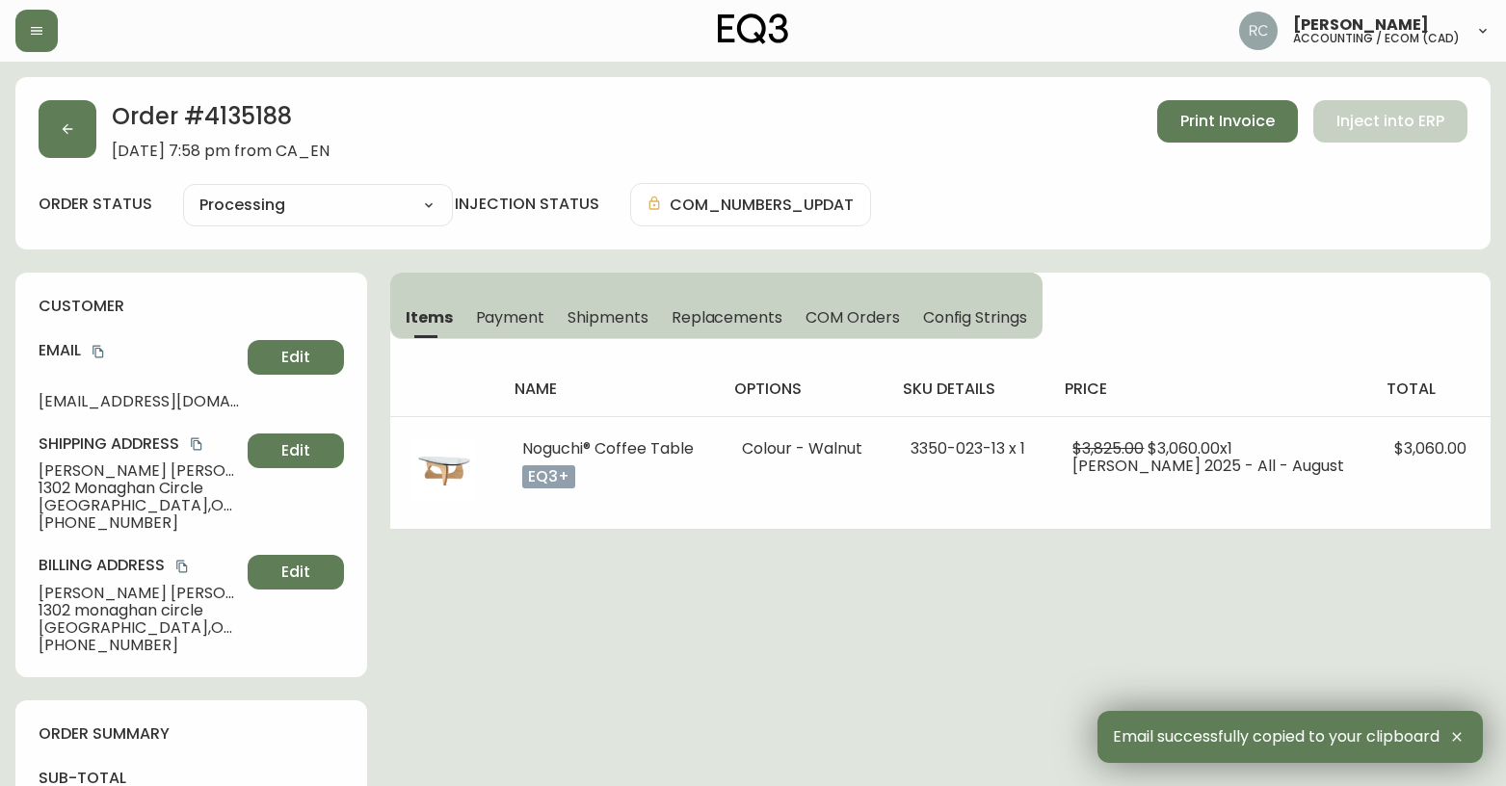
click at [74, 489] on span "1302 Monaghan Circle" at bounding box center [139, 488] width 201 height 17
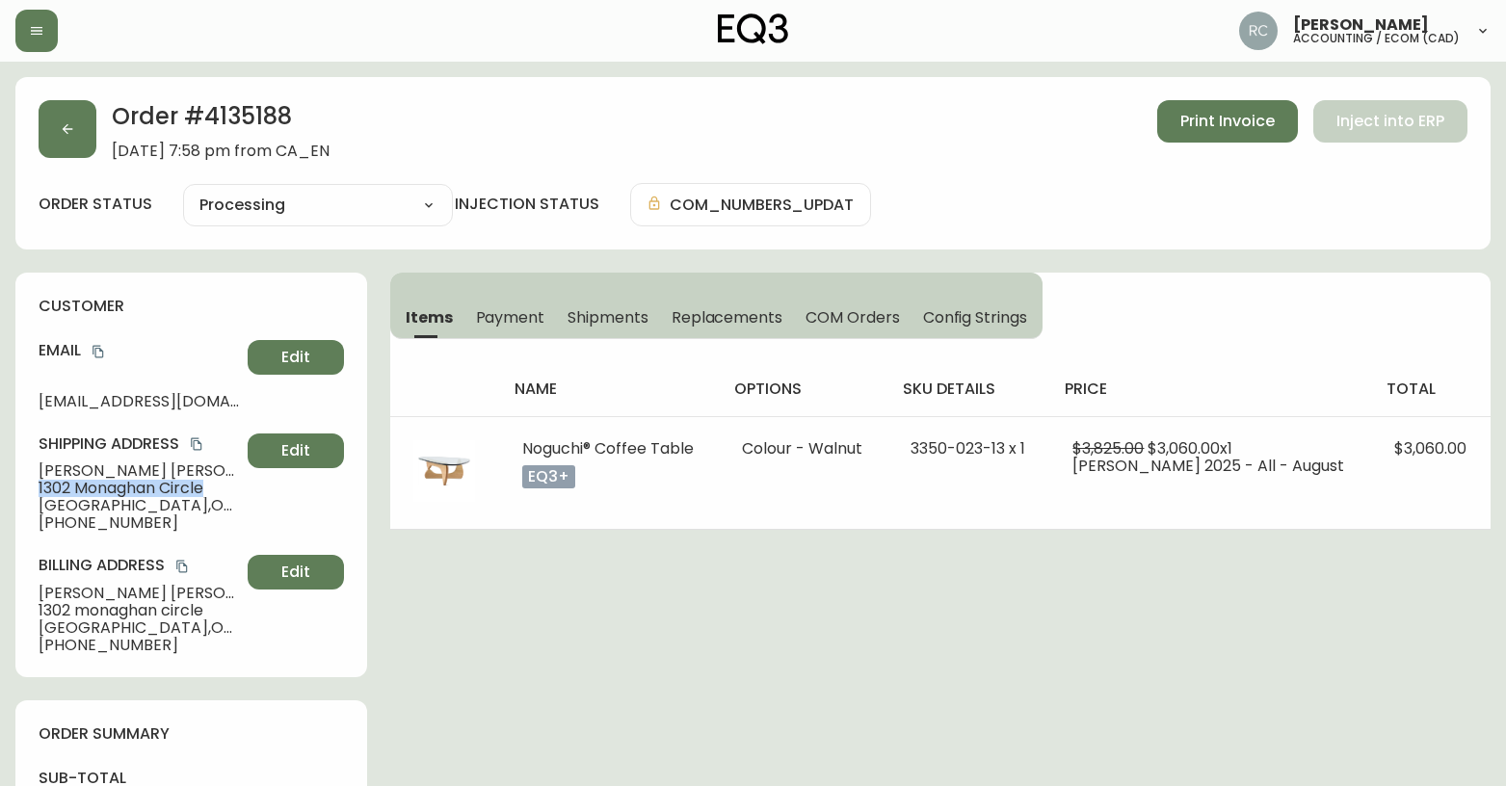
click at [74, 489] on span "1302 Monaghan Circle" at bounding box center [139, 488] width 201 height 17
copy span "1302 Monaghan Circle"
click at [86, 504] on span "Mississauga , ON , L5C 1R8 , CA" at bounding box center [139, 505] width 201 height 17
drag, startPoint x: 86, startPoint y: 504, endPoint x: 56, endPoint y: 506, distance: 29.9
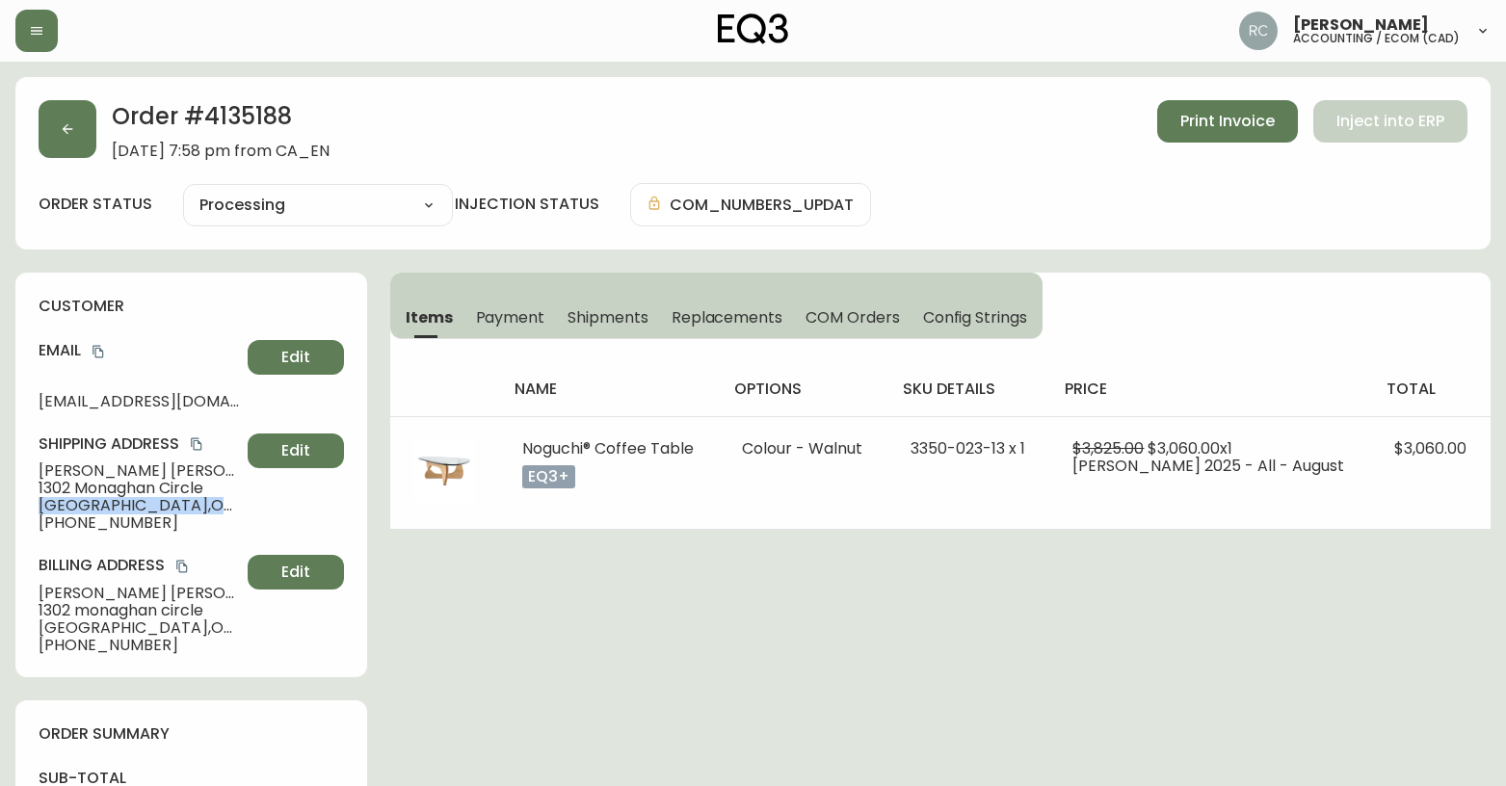
click at [85, 504] on span "Mississauga , ON , L5C 1R8 , CA" at bounding box center [139, 505] width 201 height 17
copy span "Mississauga , ON , L5C 1R8 , CA"
click at [102, 520] on span "+14165562513" at bounding box center [139, 523] width 201 height 17
copy span "14165562513"
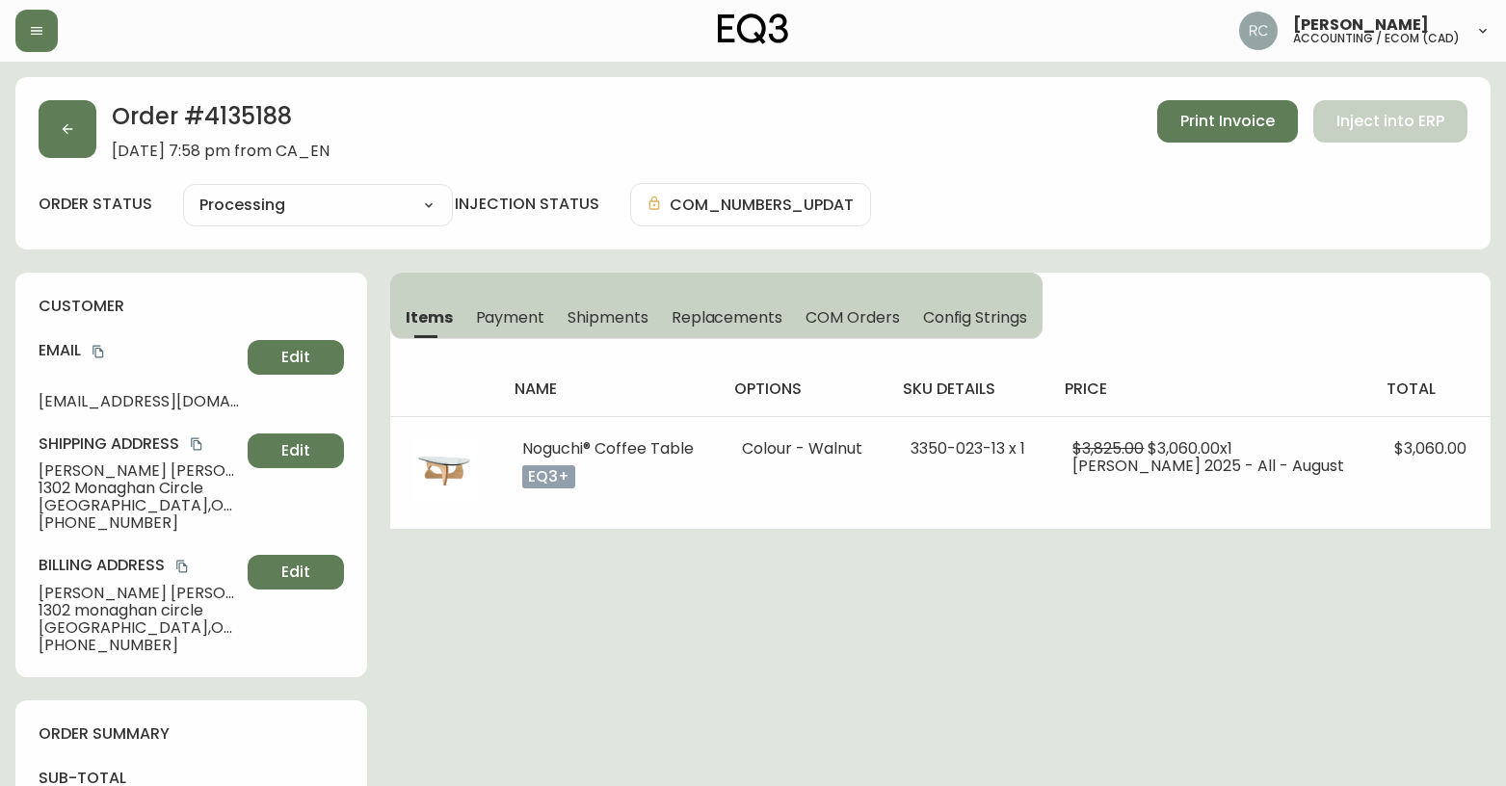
click at [102, 475] on span "Melinda Gibson" at bounding box center [139, 471] width 201 height 17
copy span "Melinda Gibson"
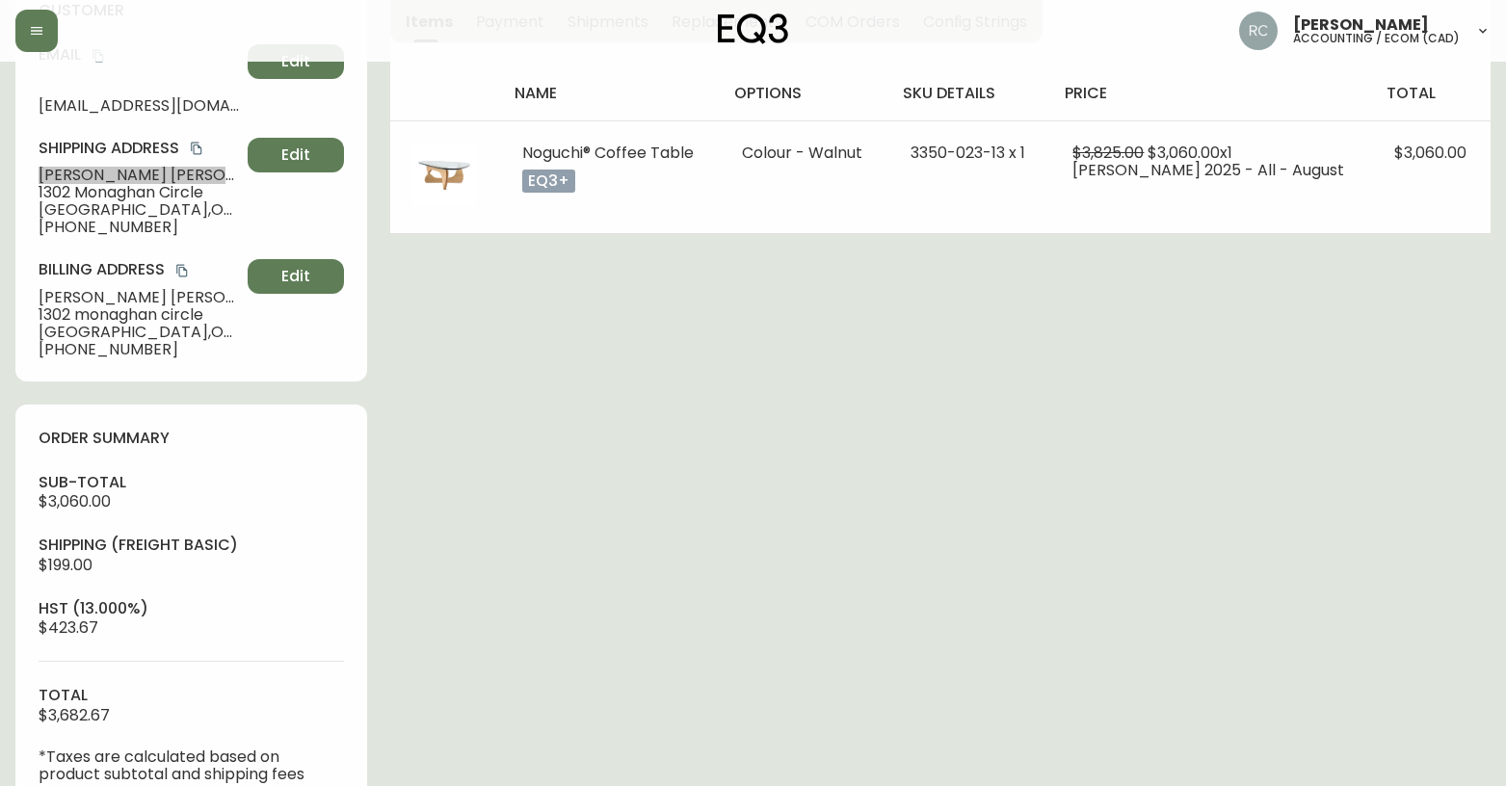
scroll to position [674, 0]
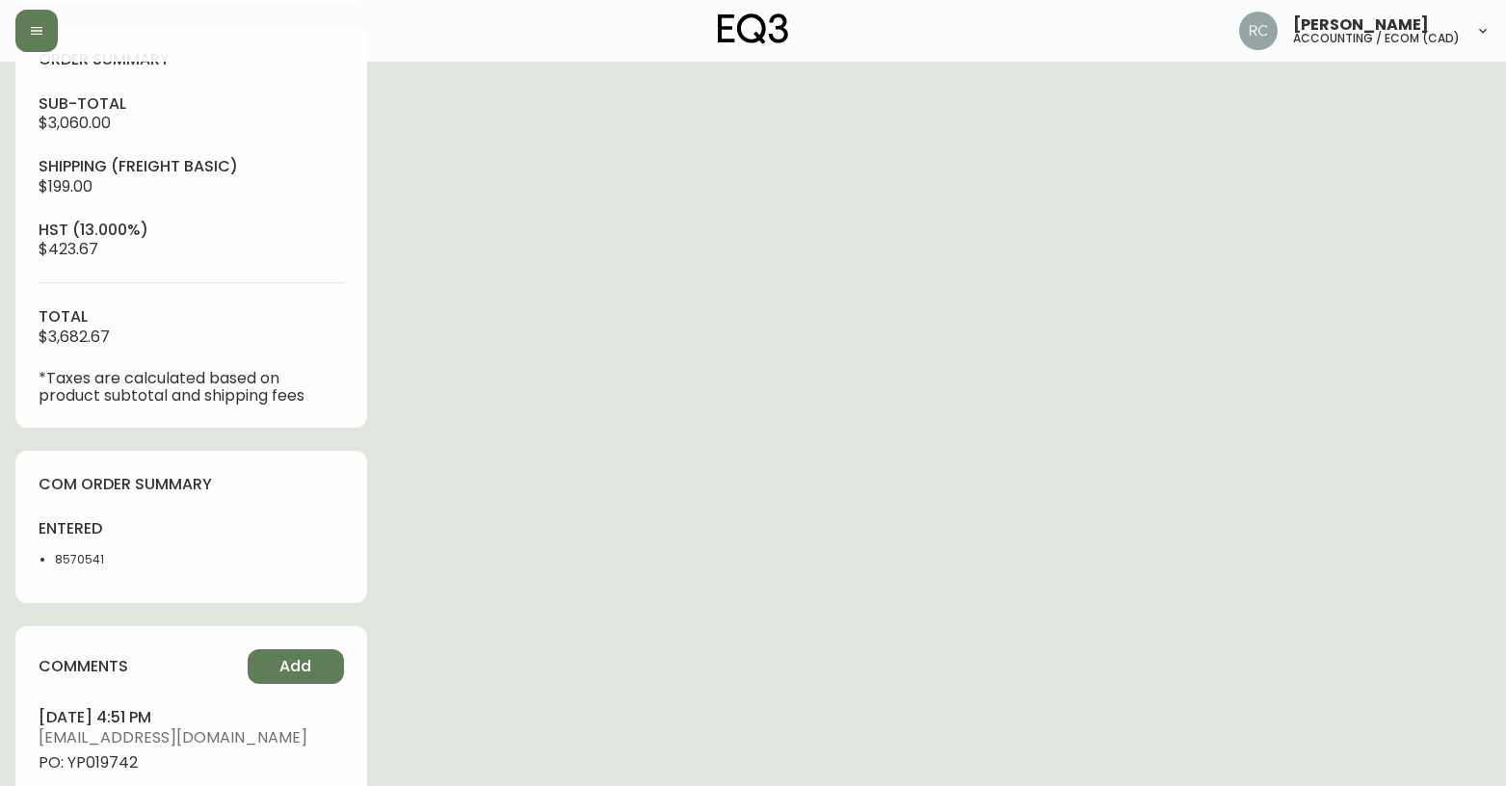
click at [84, 565] on li "8570541" at bounding box center [117, 559] width 124 height 17
copy li "8570541"
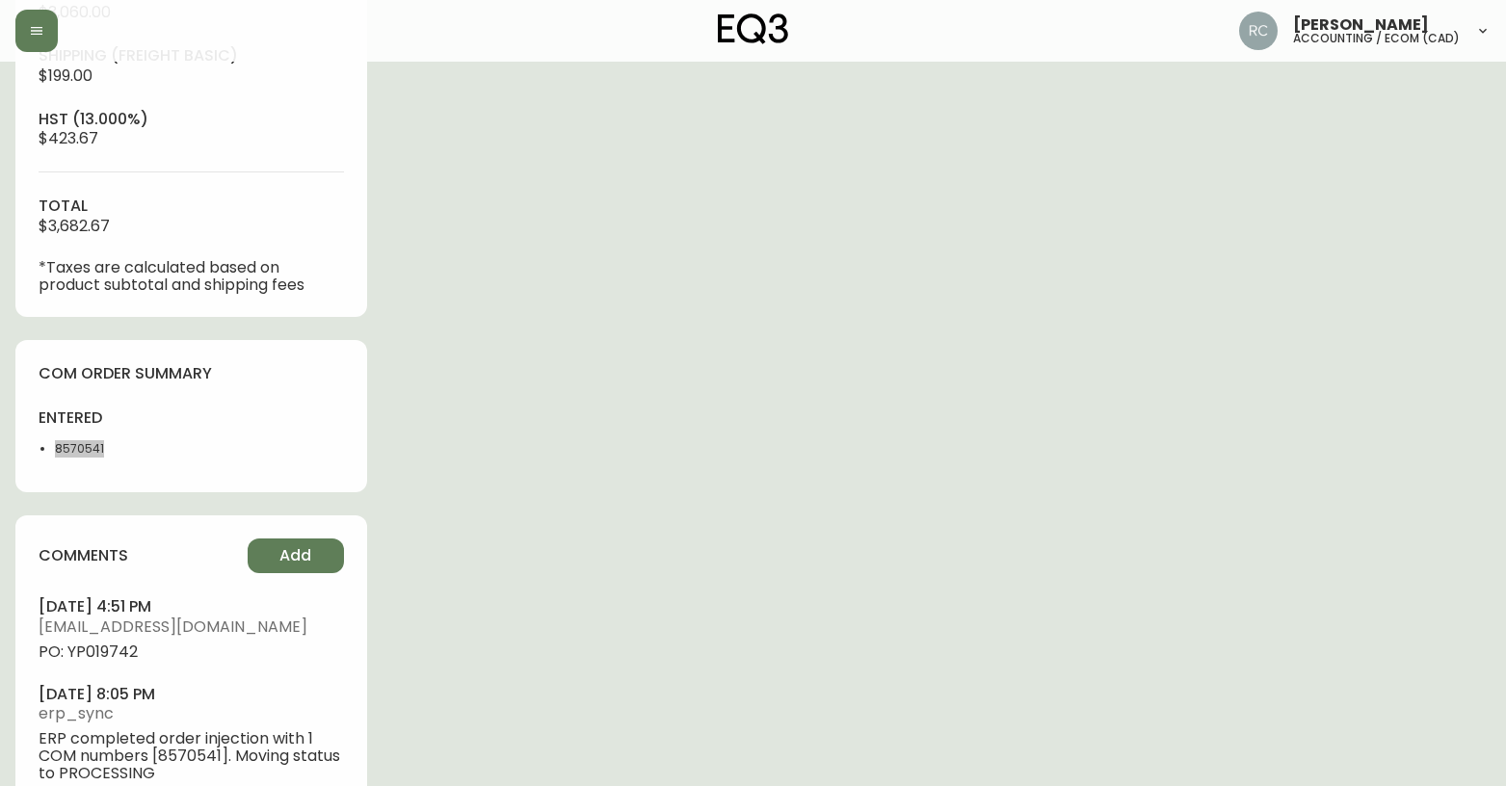
scroll to position [839, 0]
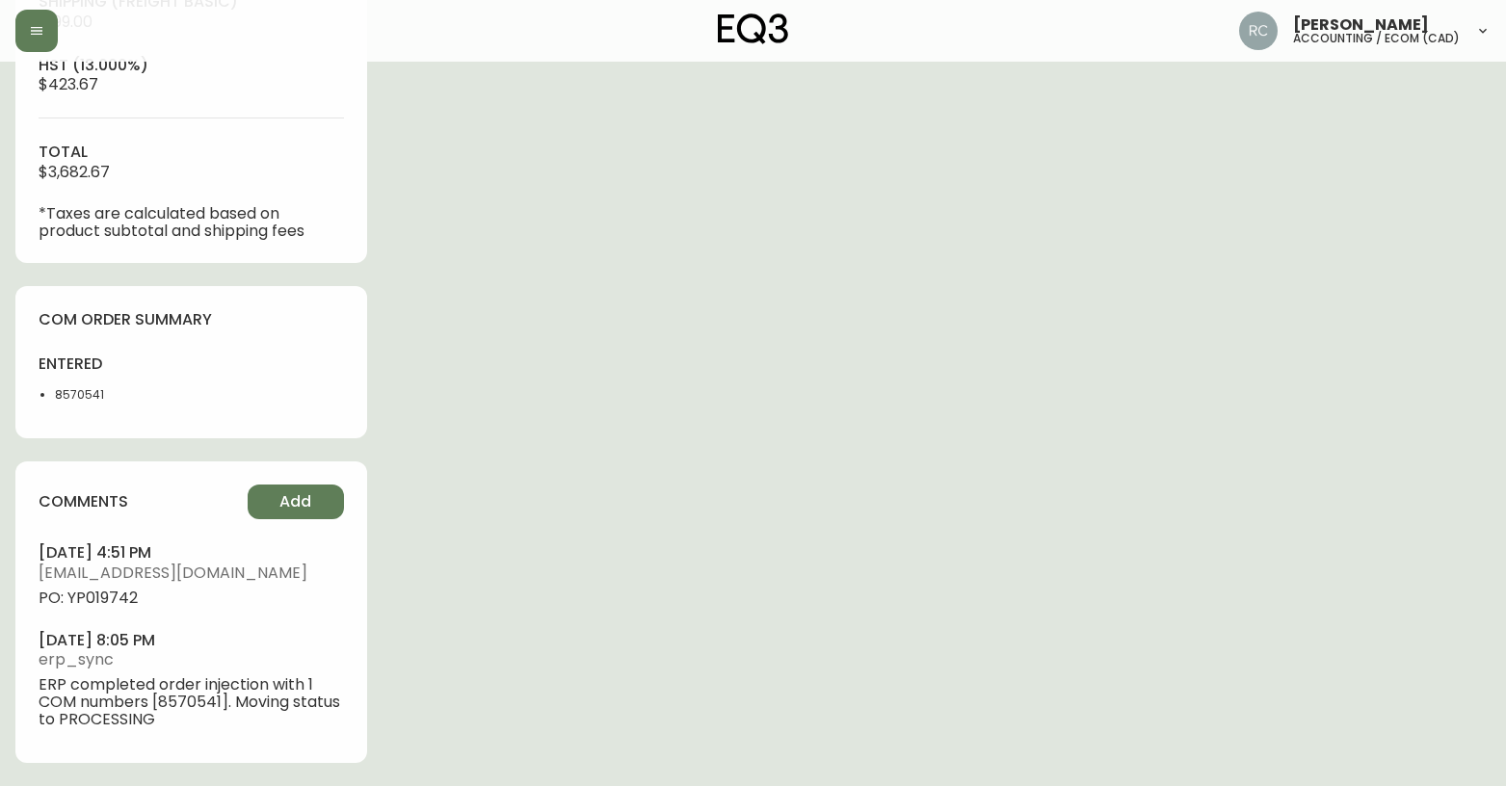
click at [107, 596] on span "PO: YP019742" at bounding box center [191, 598] width 305 height 17
copy span "YP019742"
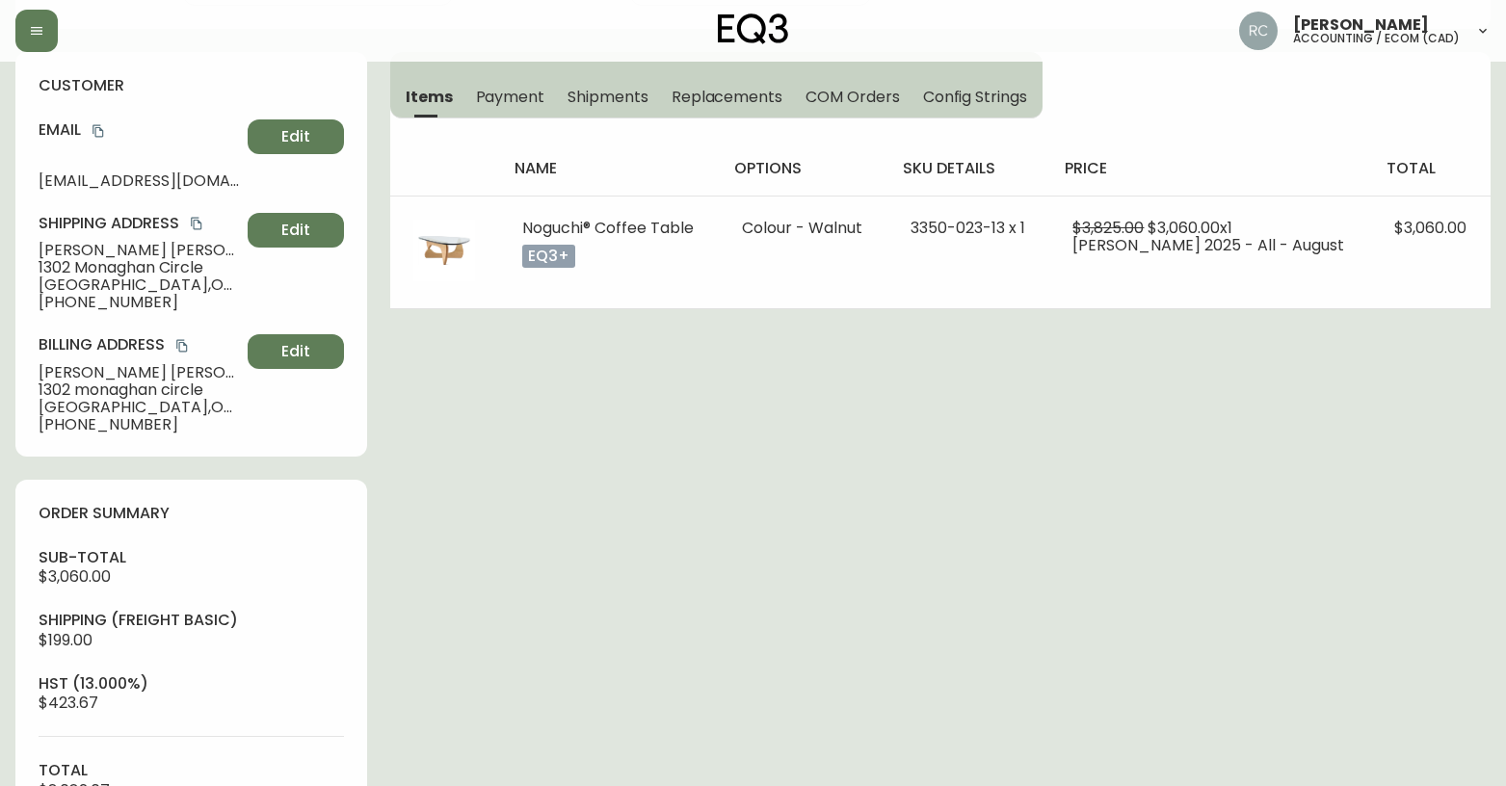
scroll to position [0, 0]
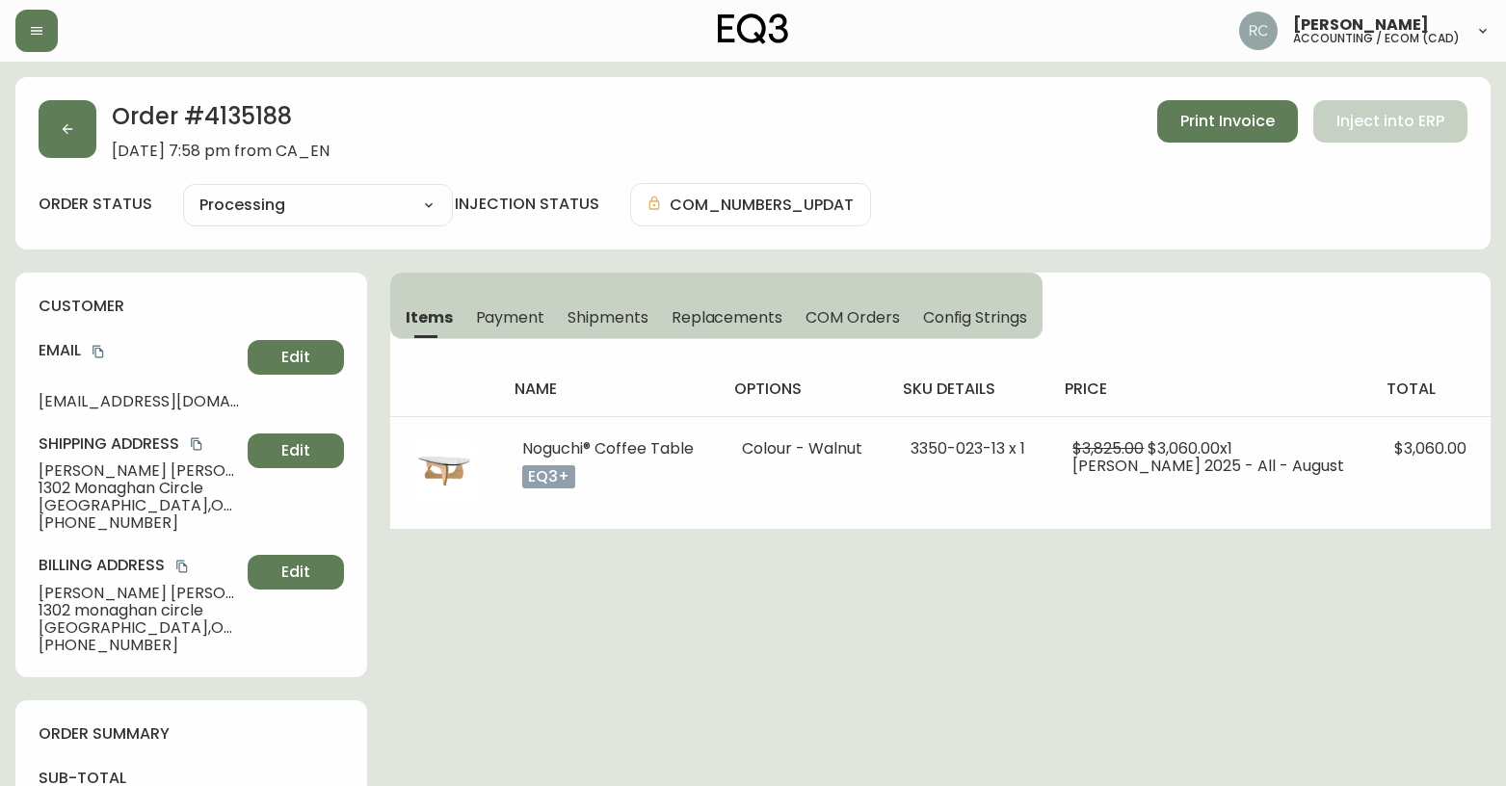
click at [567, 154] on div "Order # 4135188 September 7, 2025 at 7:58 pm from CA_EN Print Invoice Inject in…" at bounding box center [753, 130] width 1429 height 60
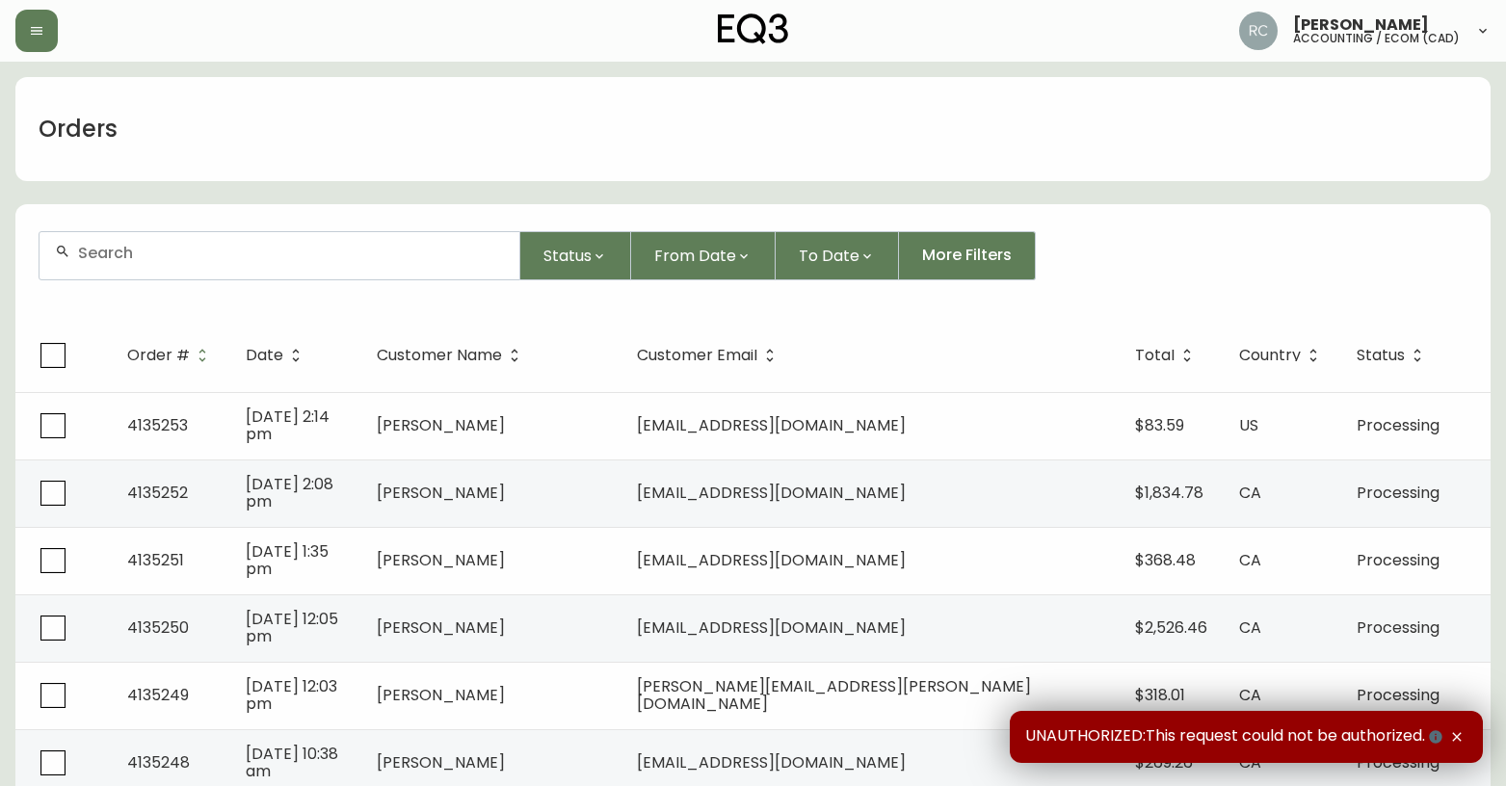
click at [434, 255] on input "text" at bounding box center [291, 253] width 426 height 18
paste input "4135202"
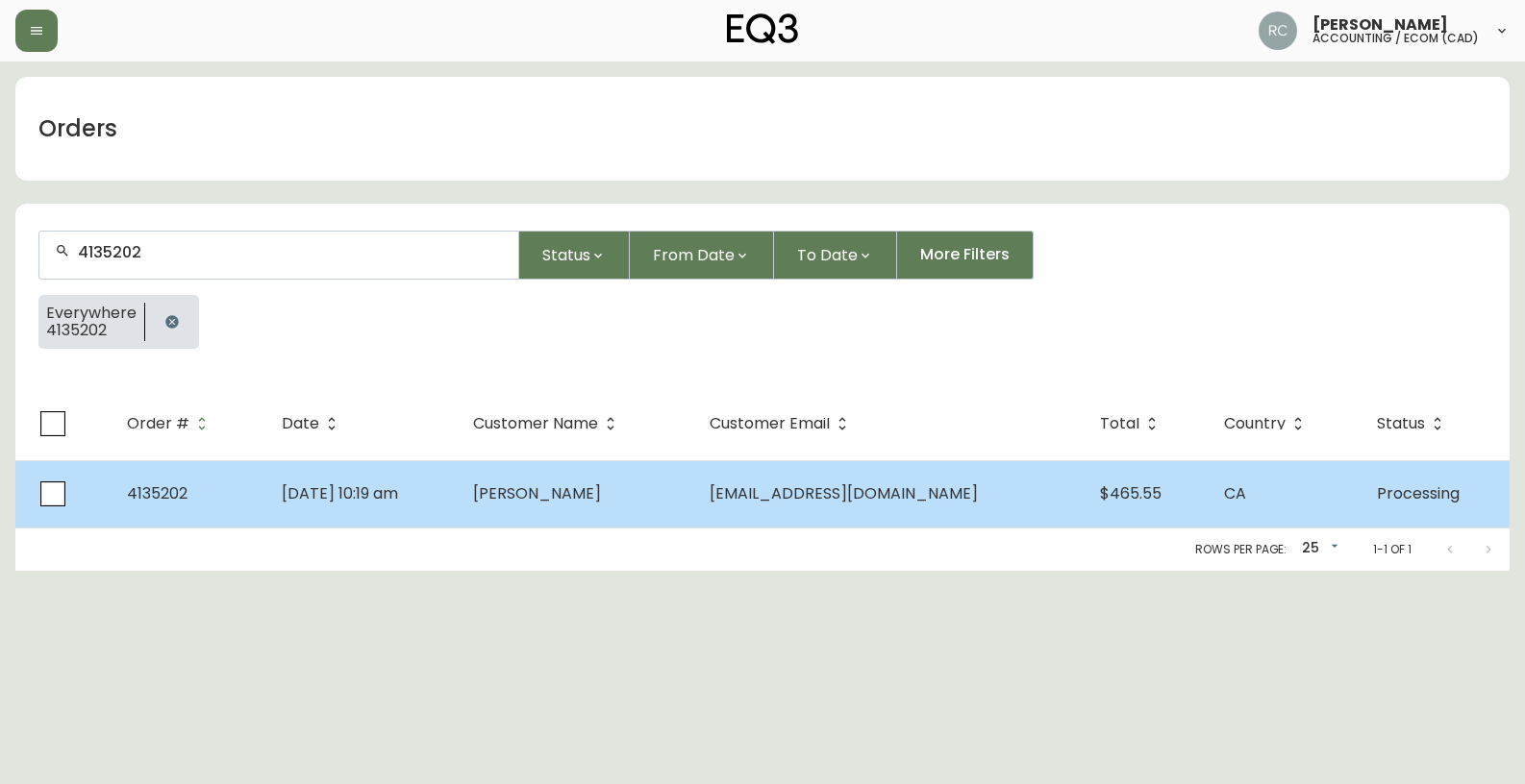
type input "4135202"
click at [536, 481] on td "[PERSON_NAME]" at bounding box center [576, 494] width 236 height 67
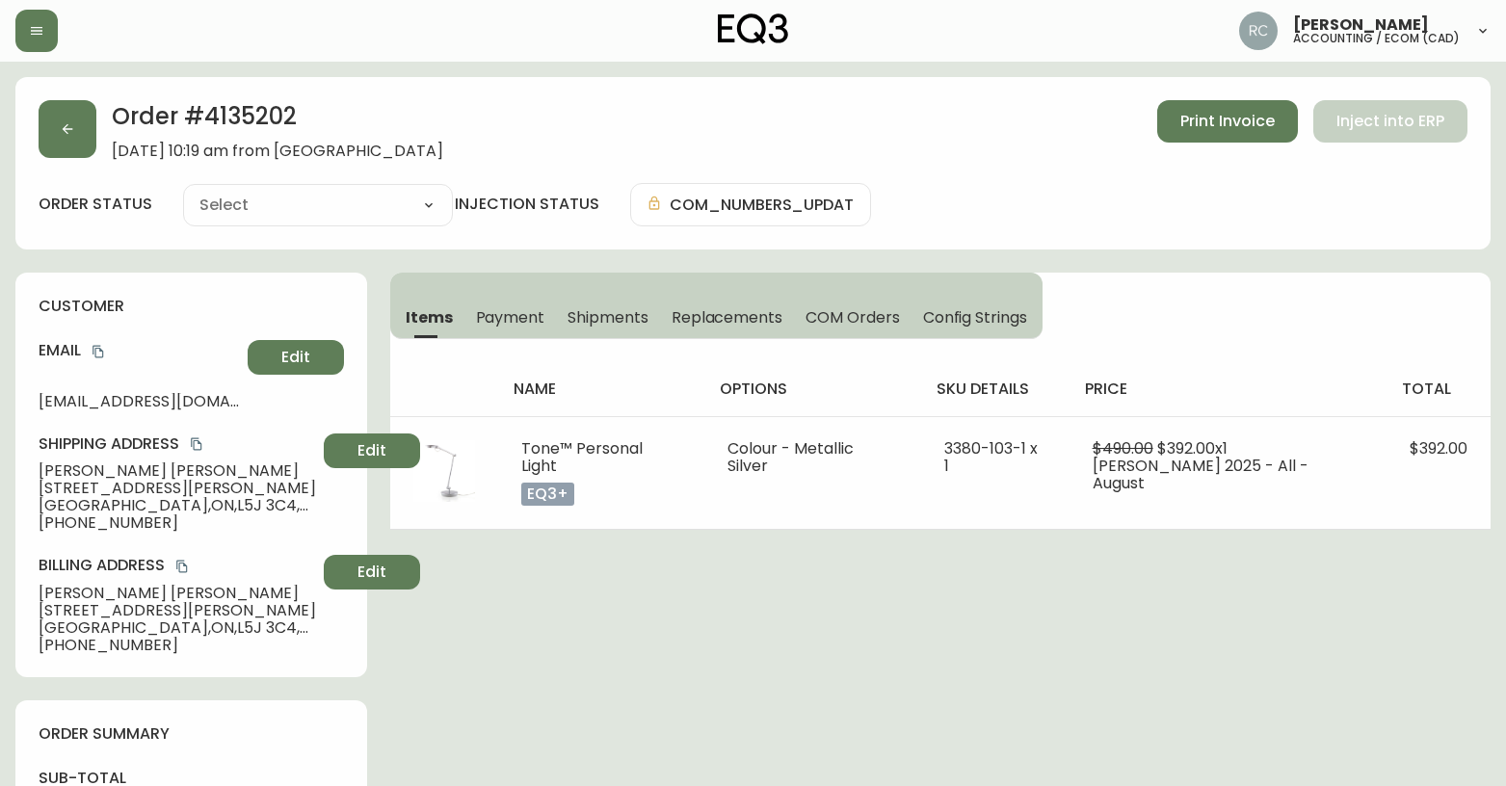
type input "Processing"
select select "PROCESSING"
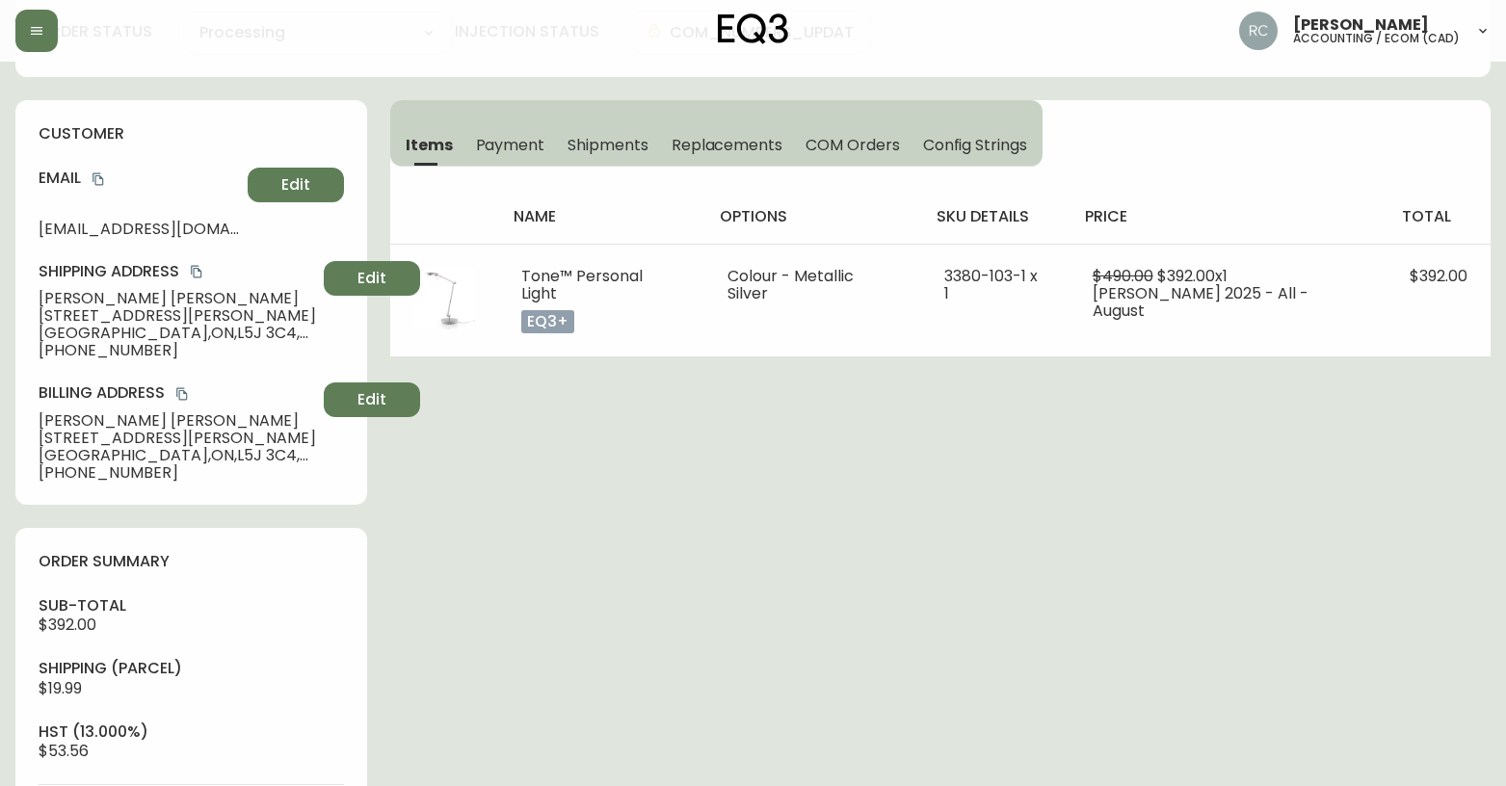
scroll to position [578, 0]
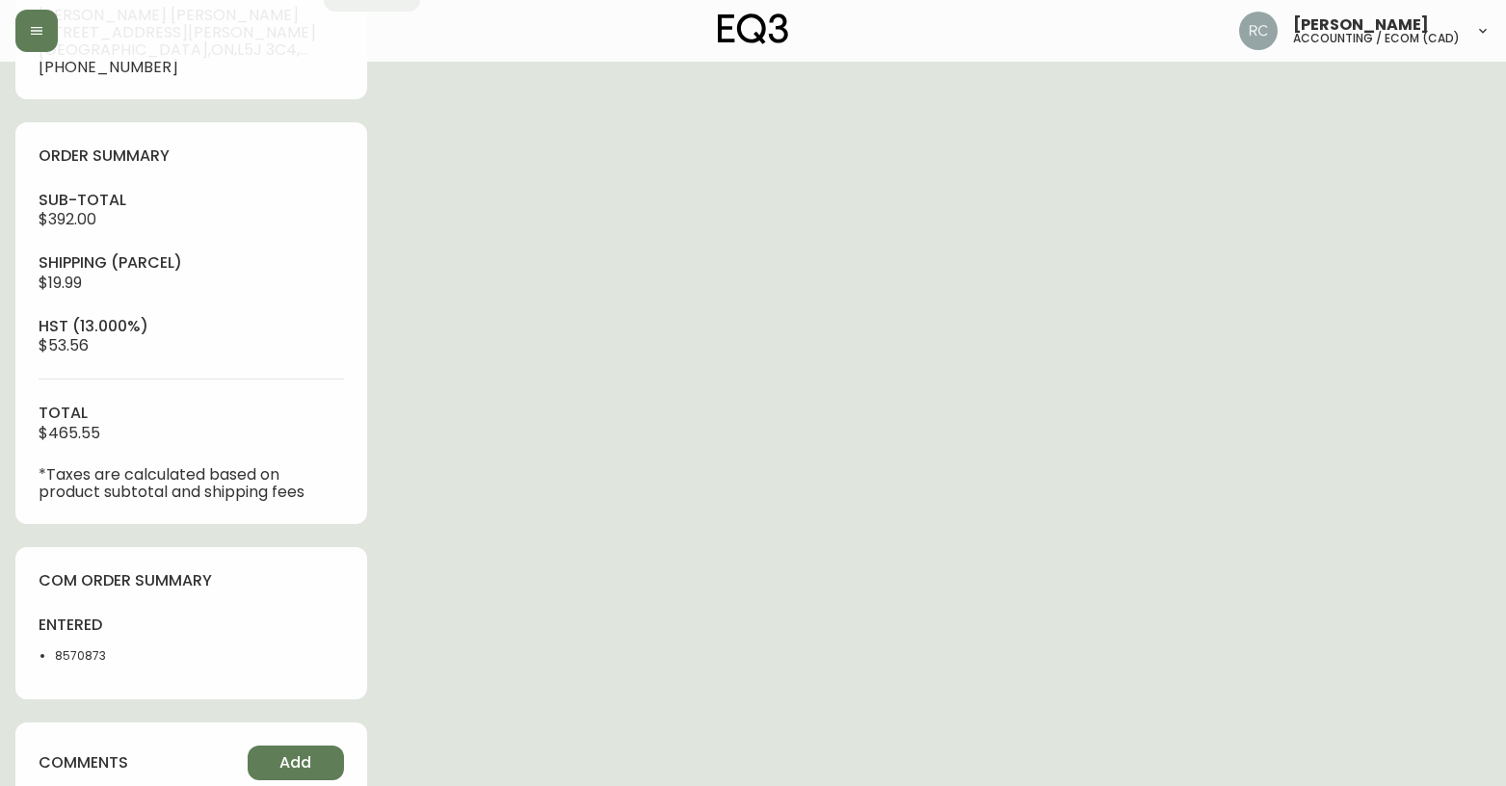
click at [484, 612] on div "Order # 4135202 [DATE] 10:19 am from [GEOGRAPHIC_DATA] Print Invoice Inject int…" at bounding box center [752, 230] width 1475 height 1462
click at [291, 760] on span "Add" at bounding box center [295, 763] width 32 height 21
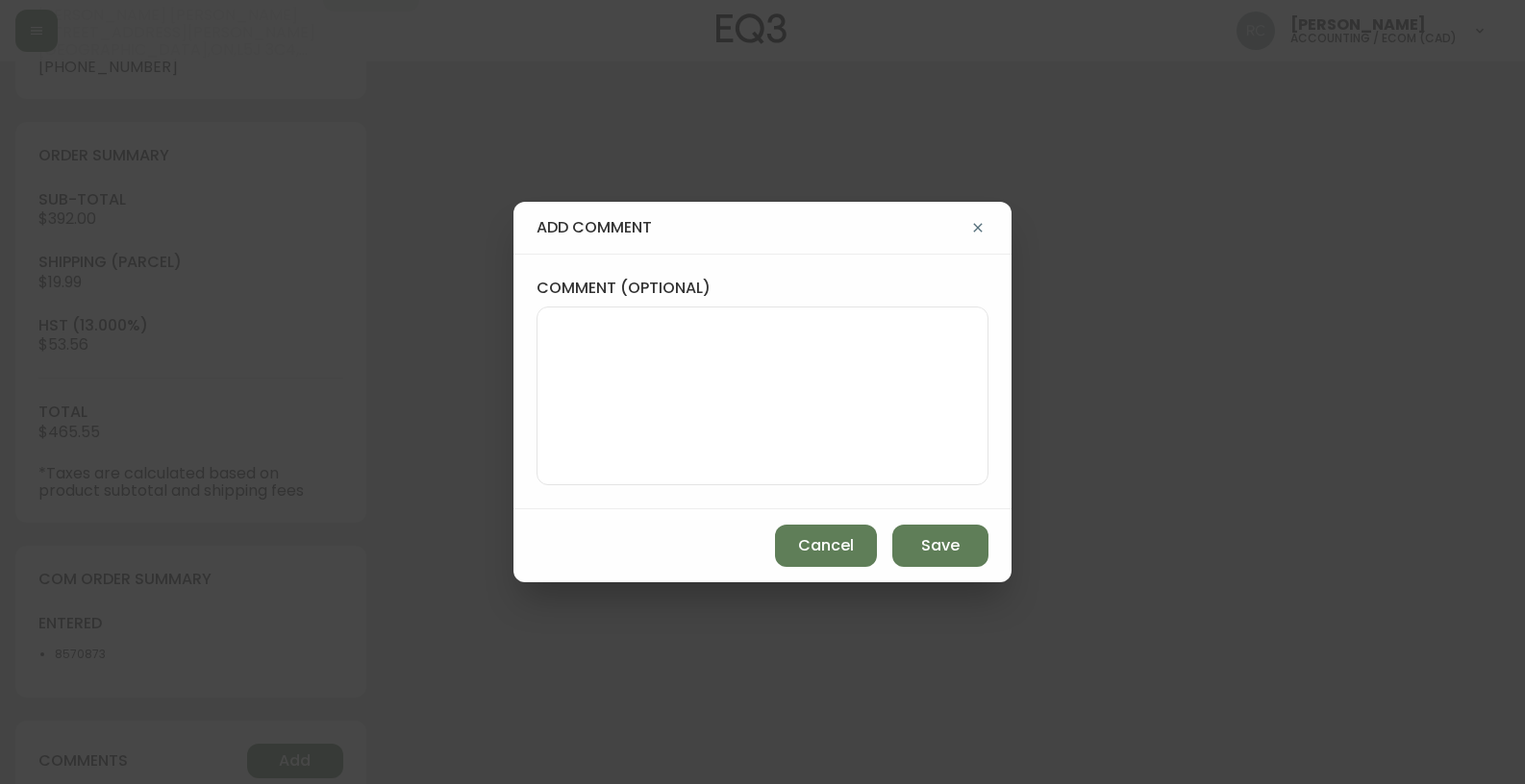
click at [703, 499] on div "comment (optional)" at bounding box center [762, 381] width 498 height 255
click at [707, 449] on textarea "comment (optional)" at bounding box center [762, 396] width 419 height 154
paste textarea "P019743"
type textarea "PO: YP019743"
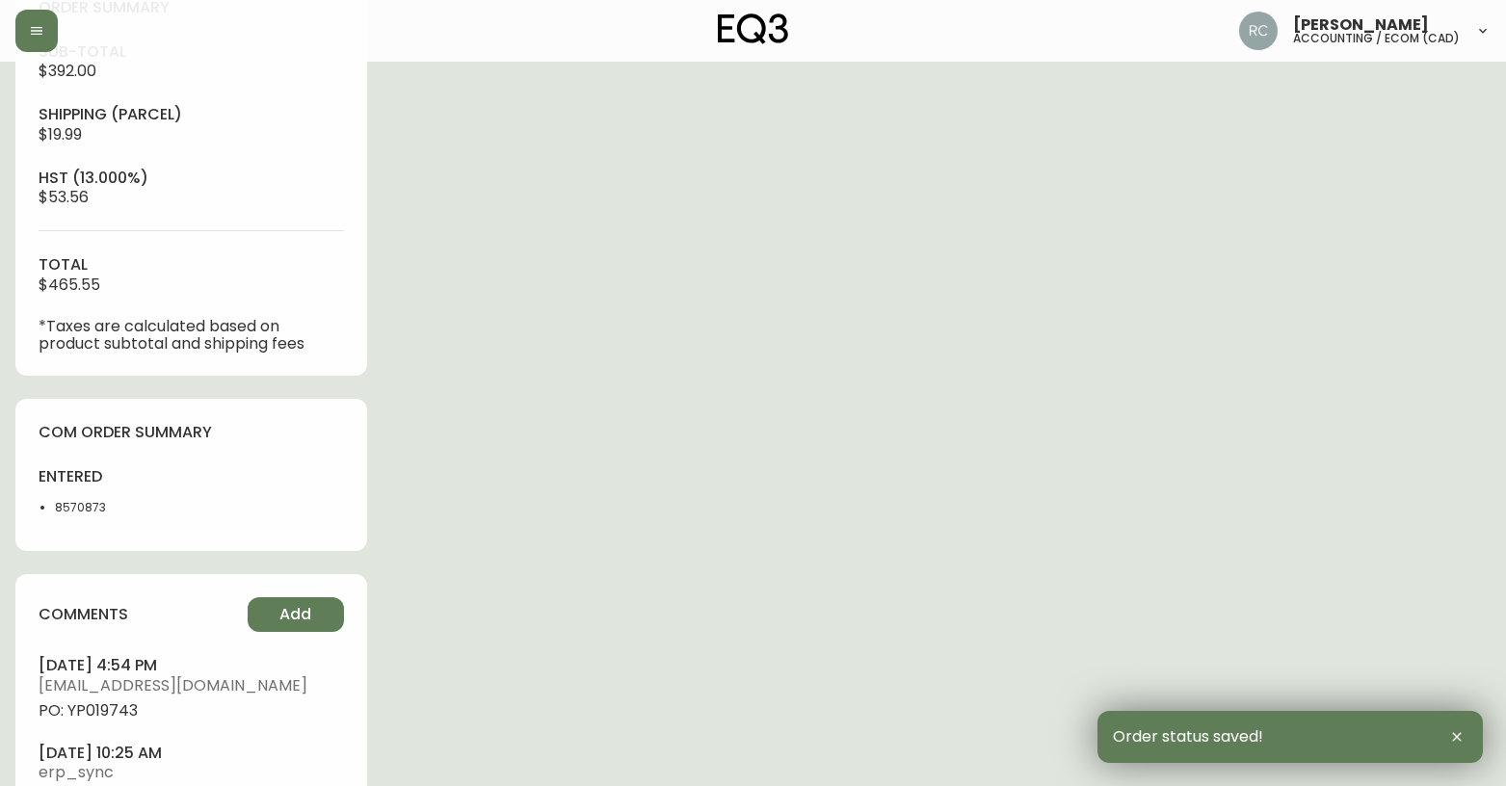
scroll to position [839, 0]
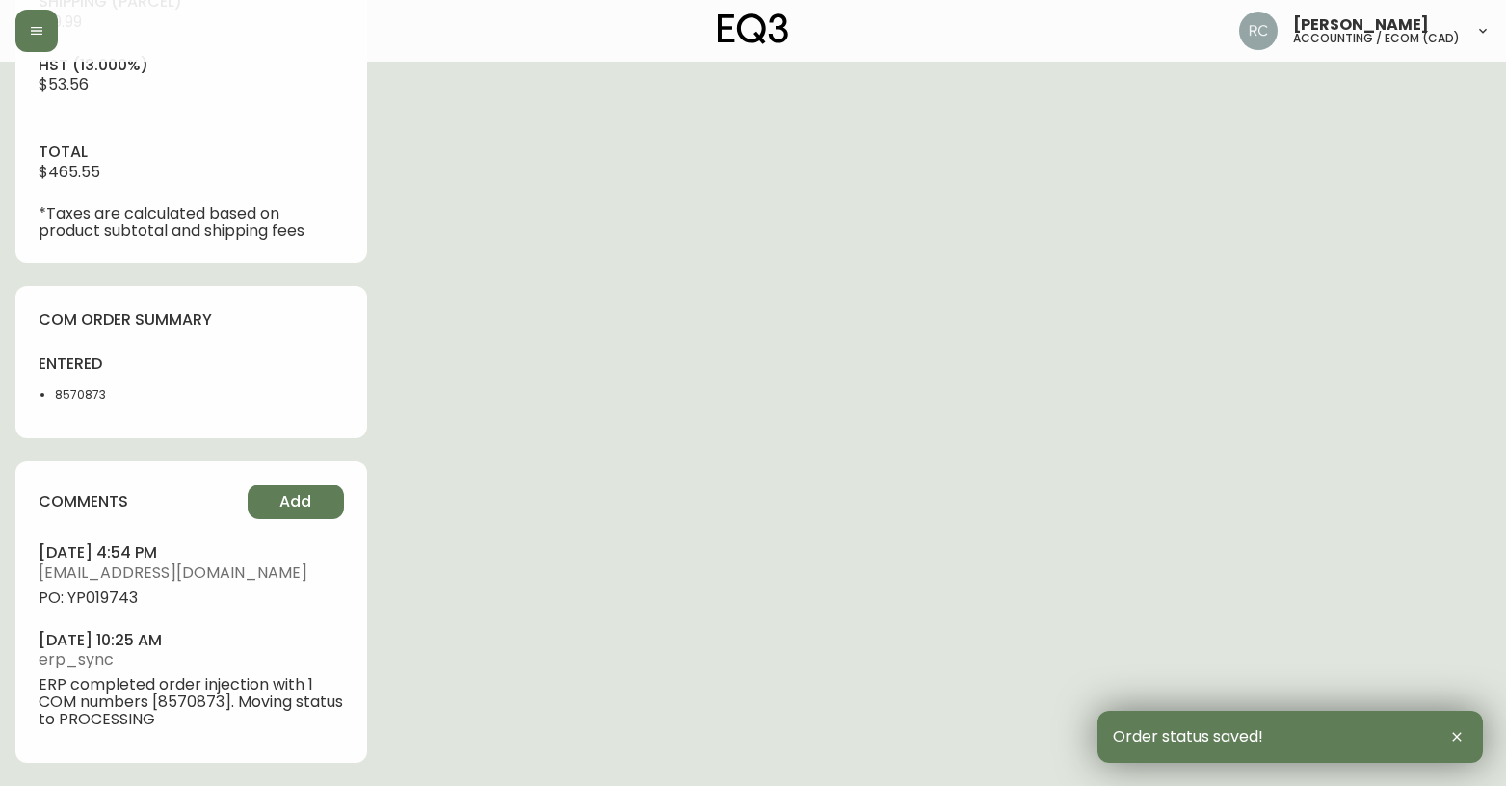
click at [98, 596] on span "PO: YP019743" at bounding box center [191, 598] width 305 height 17
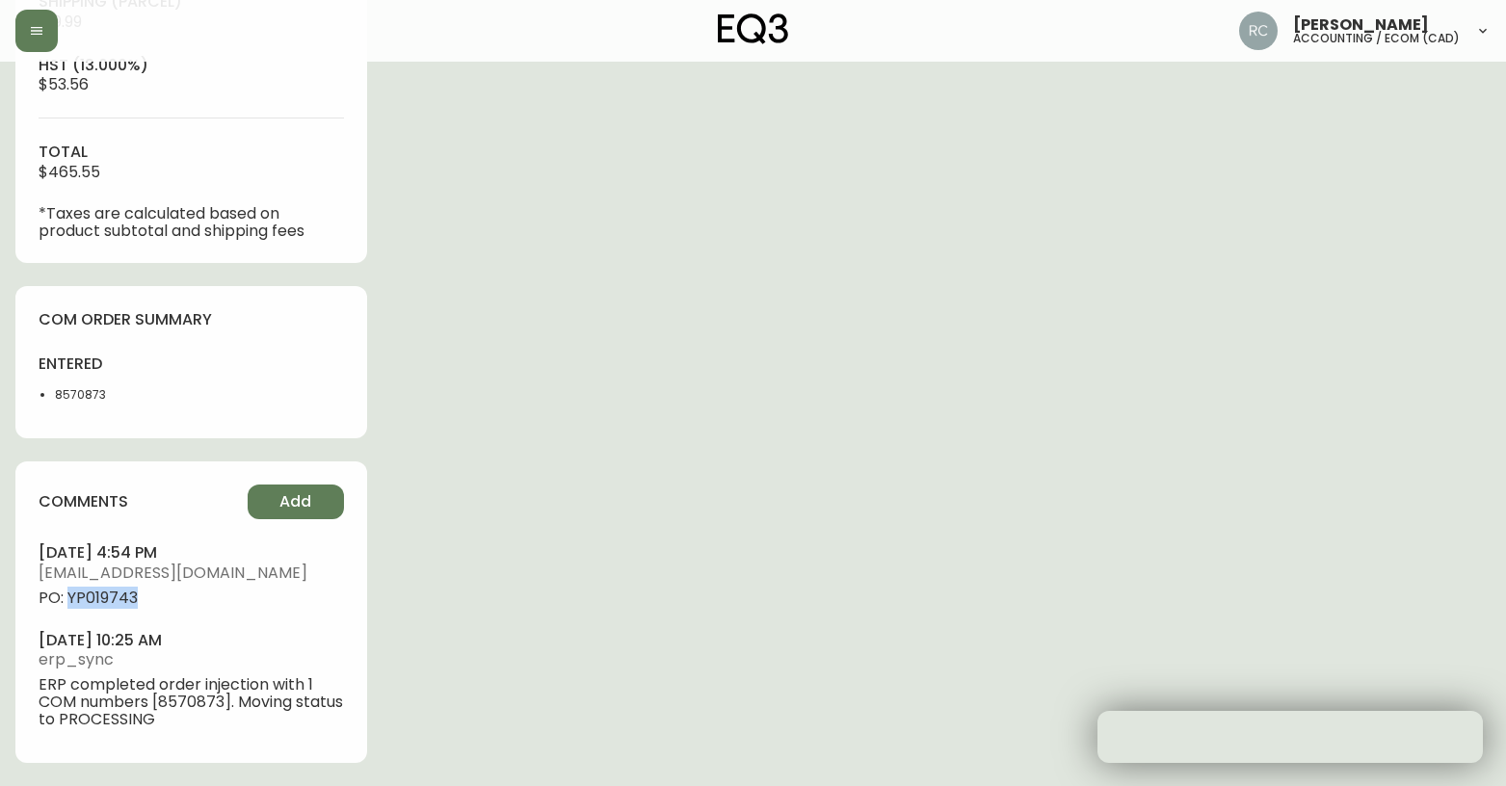
click at [98, 596] on span "PO: YP019743" at bounding box center [191, 598] width 305 height 17
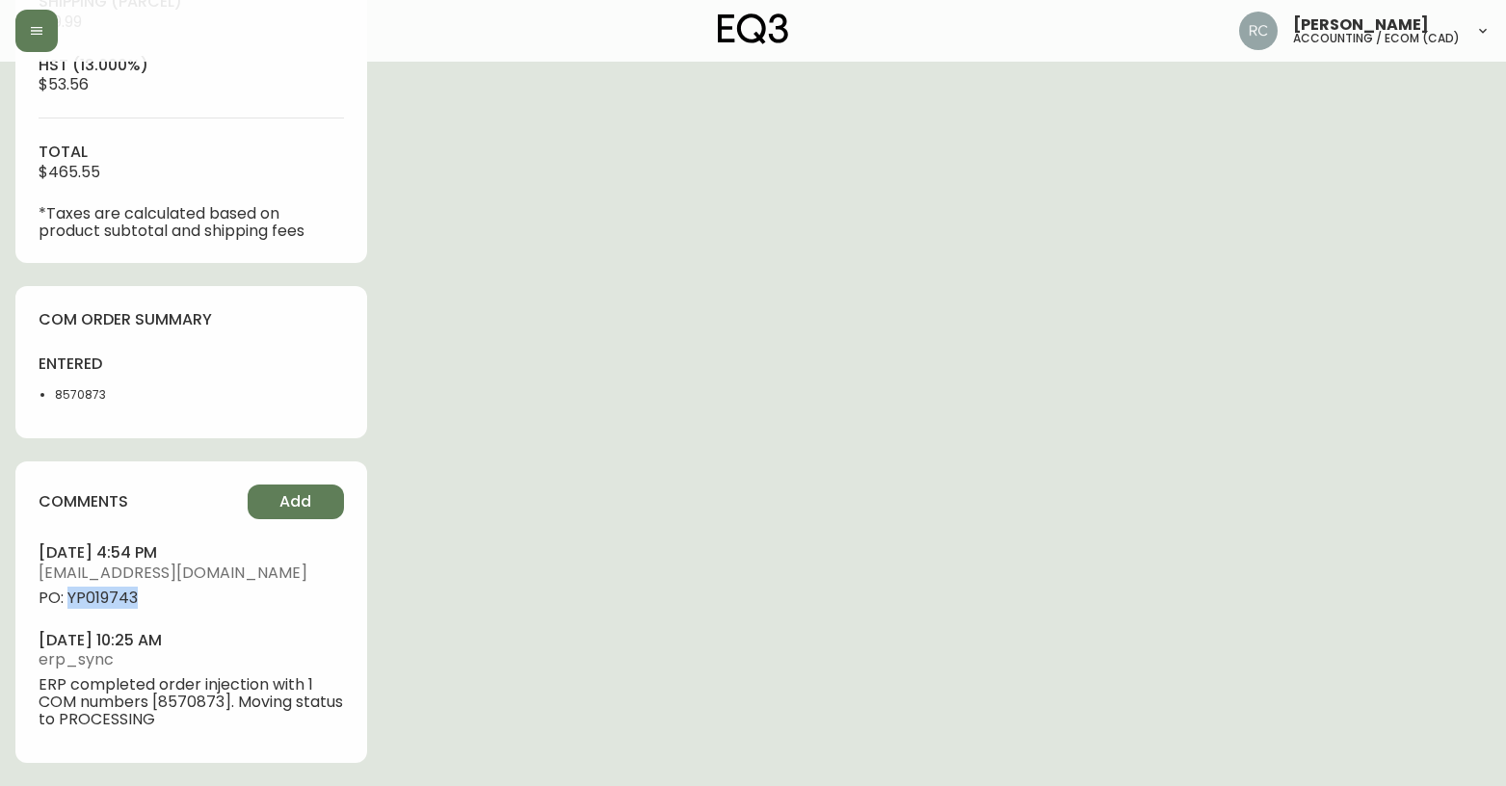
copy span "YP019743"
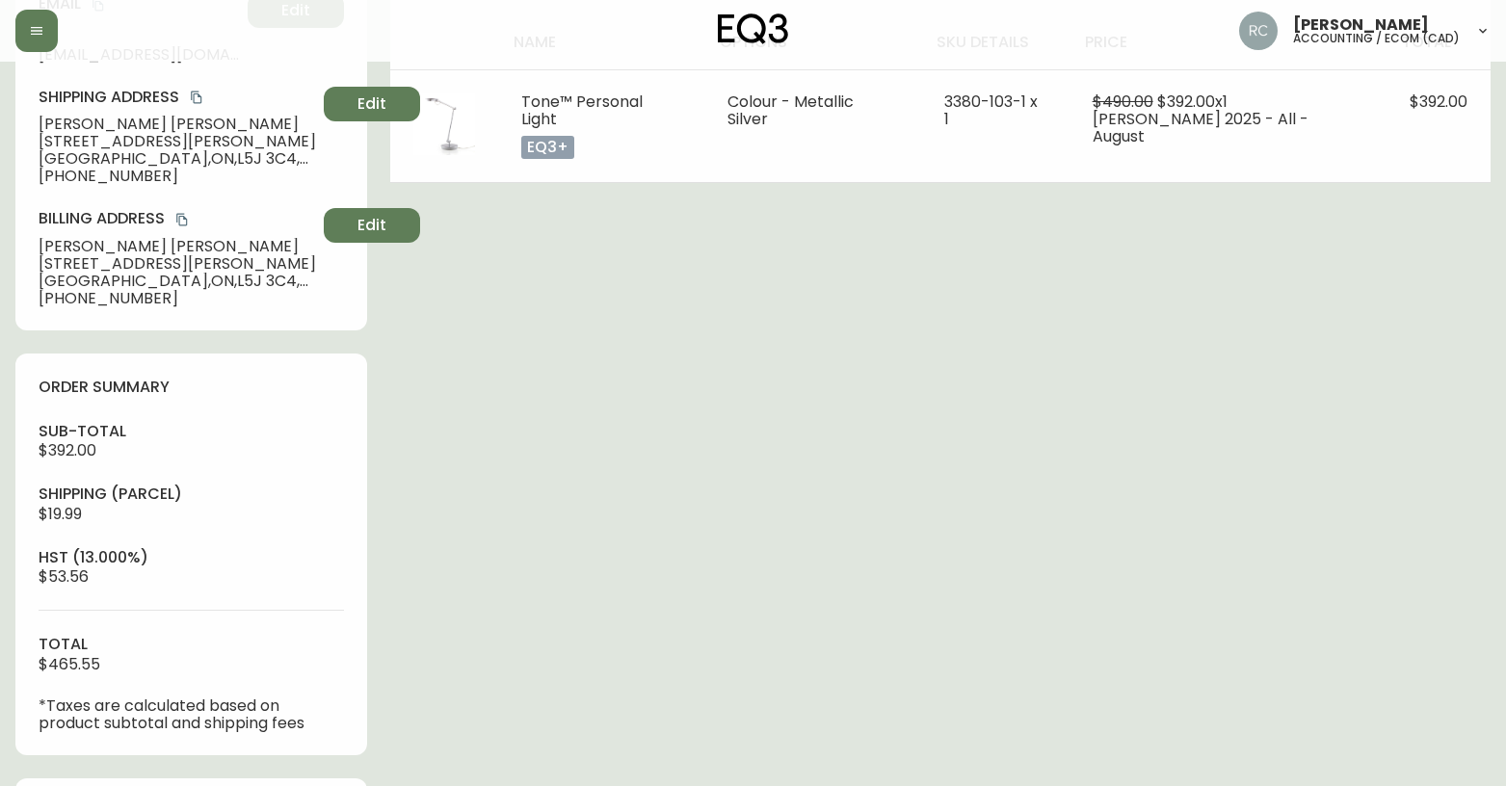
scroll to position [0, 0]
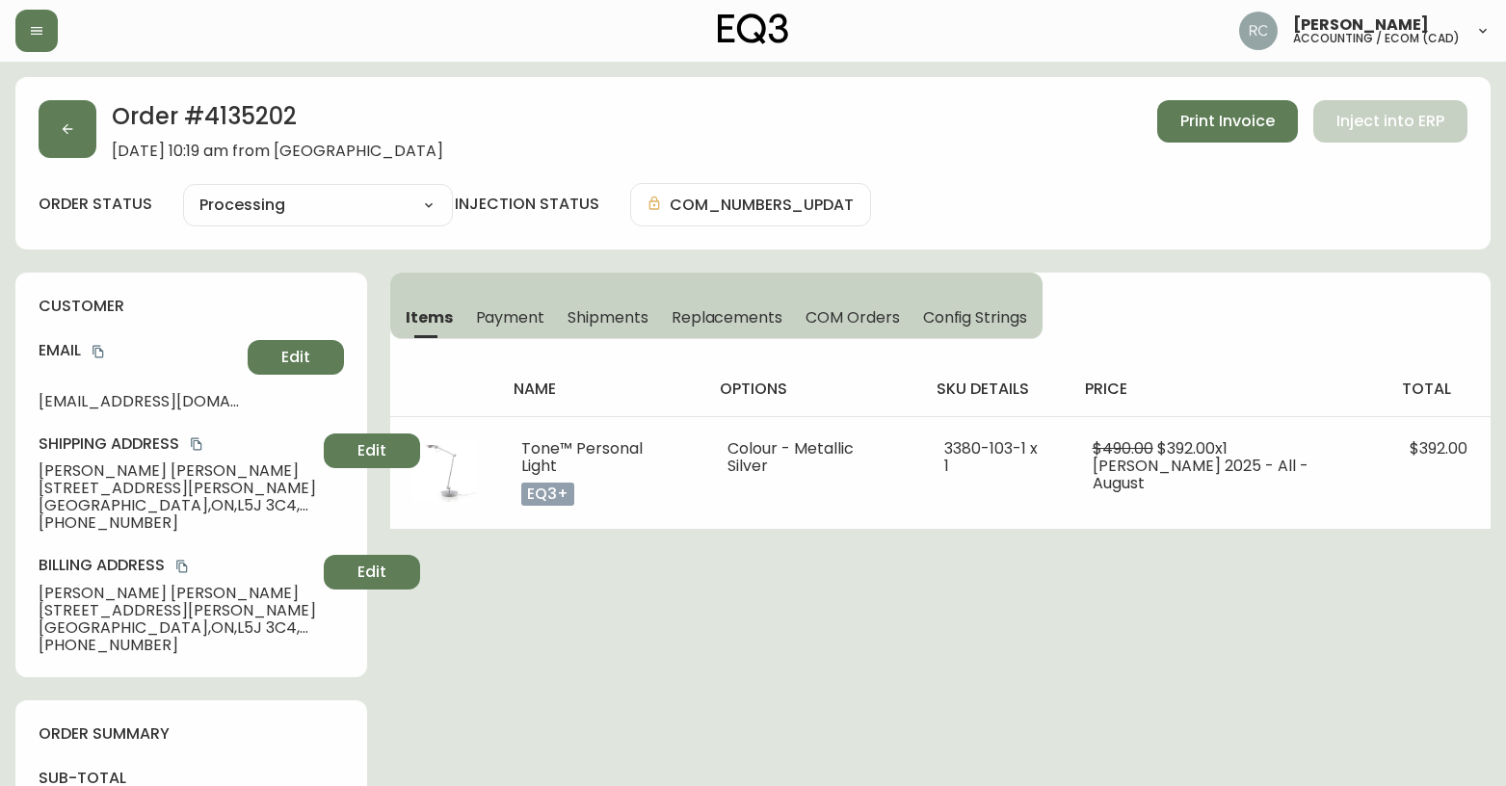
click at [71, 458] on div "Shipping Address [PERSON_NAME] [STREET_ADDRESS][PERSON_NAME] [PHONE_NUMBER] Edit" at bounding box center [191, 483] width 305 height 98
click at [69, 463] on span "[PERSON_NAME]" at bounding box center [178, 471] width 278 height 17
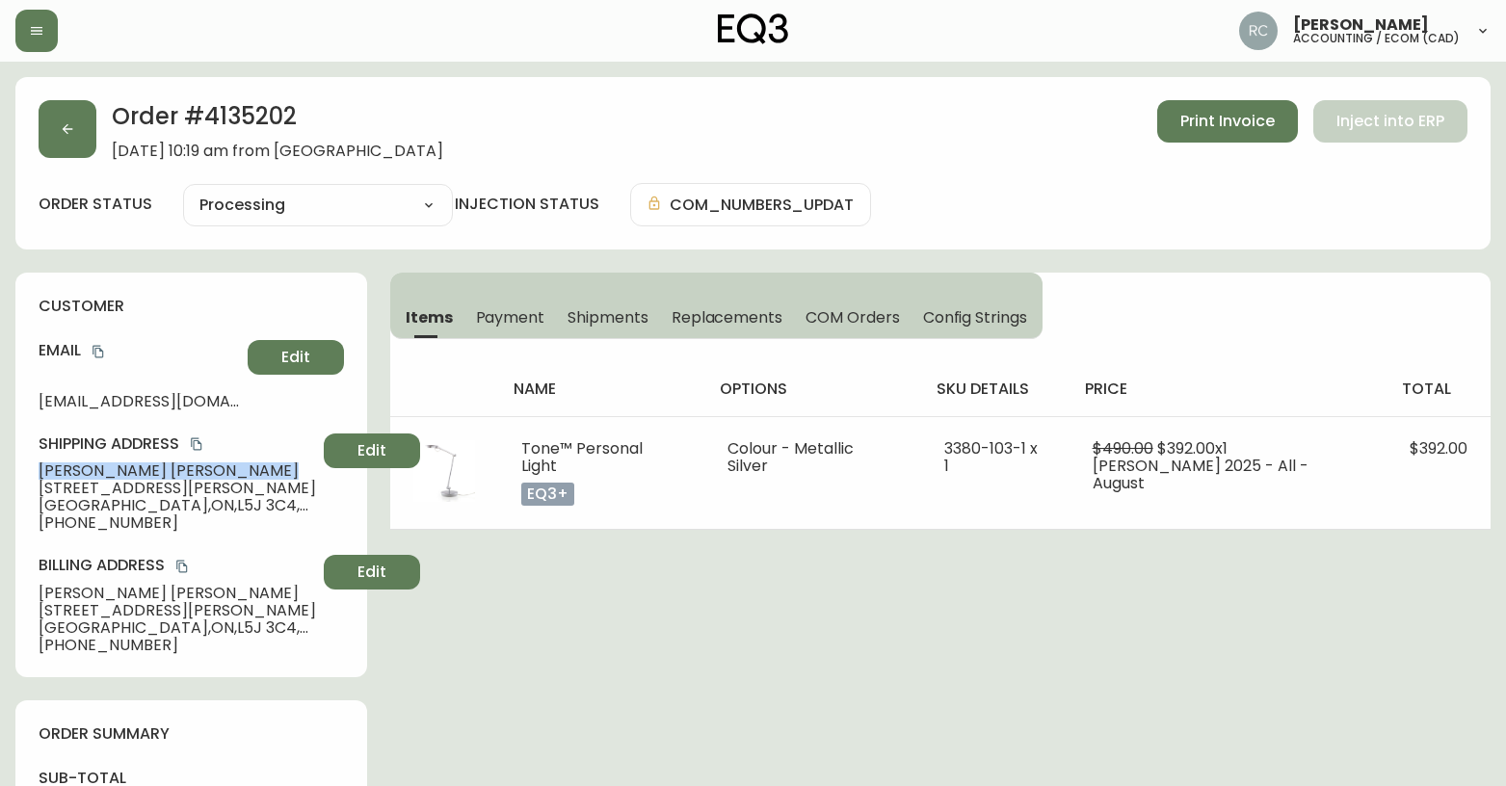
copy span "[PERSON_NAME]"
drag, startPoint x: 106, startPoint y: 347, endPoint x: 88, endPoint y: 350, distance: 18.5
click at [105, 348] on button "copy" at bounding box center [98, 351] width 19 height 19
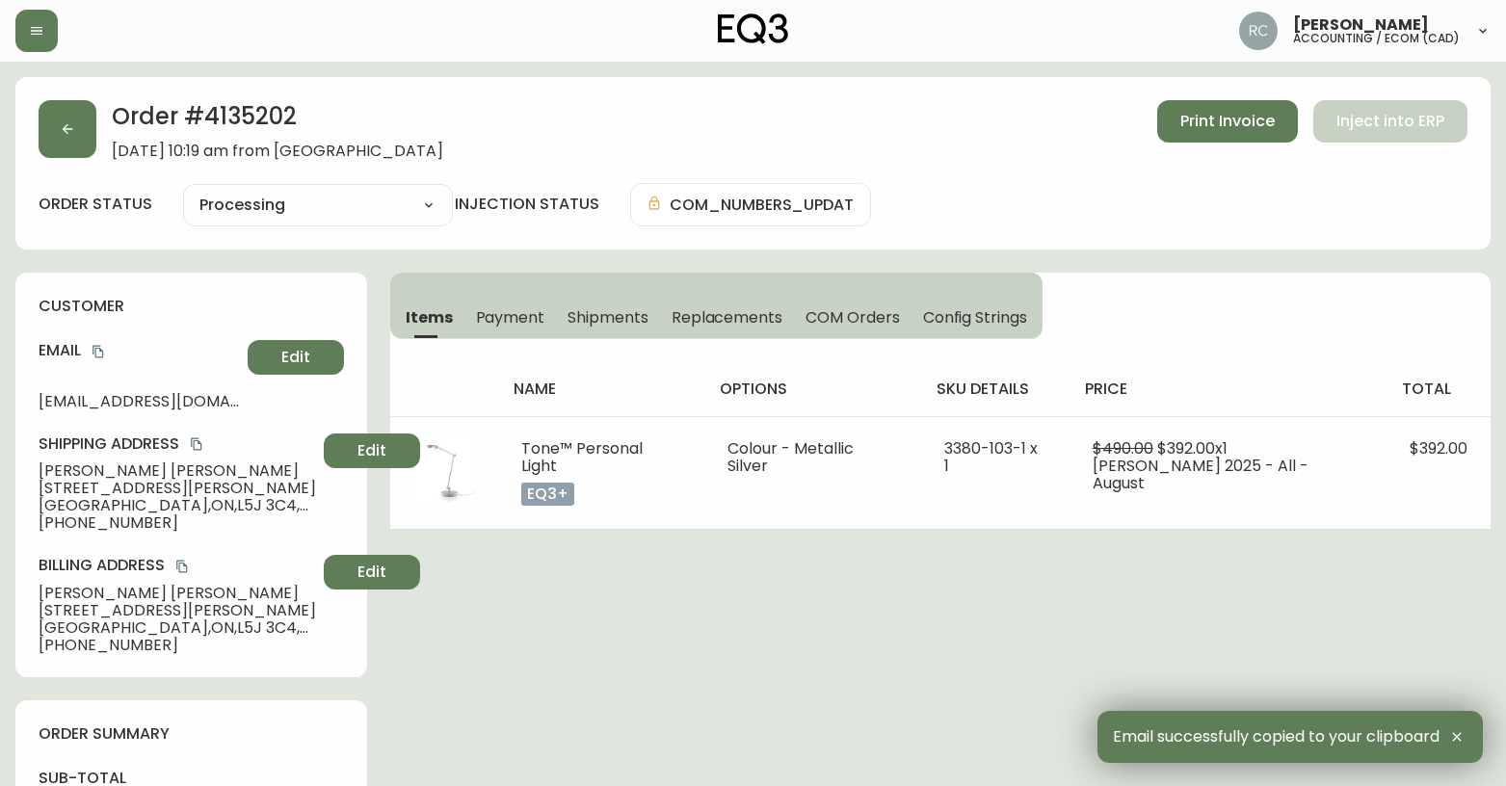
click at [88, 491] on span "[STREET_ADDRESS][PERSON_NAME]" at bounding box center [178, 488] width 278 height 17
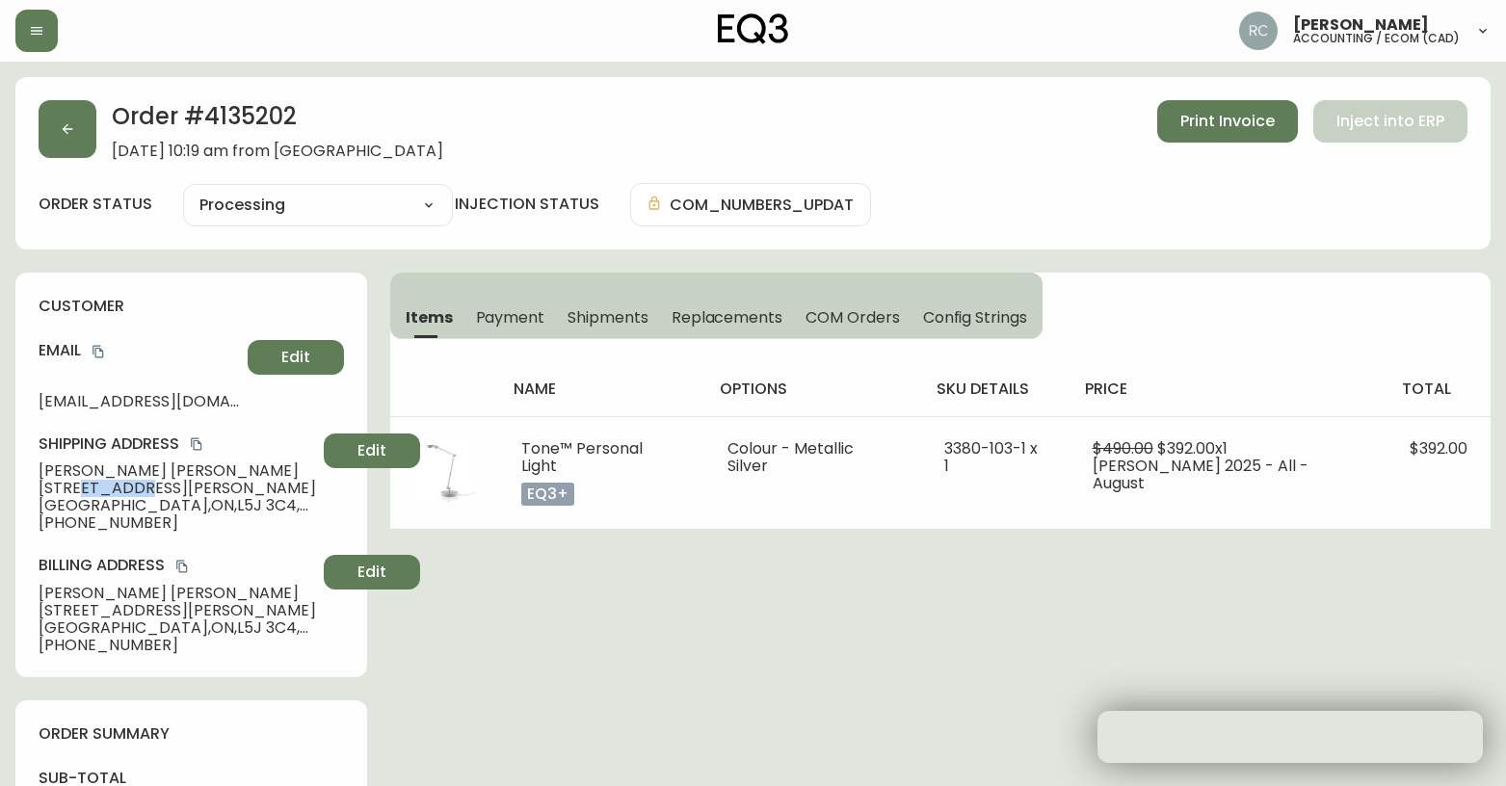
click at [88, 491] on span "[STREET_ADDRESS][PERSON_NAME]" at bounding box center [178, 488] width 278 height 17
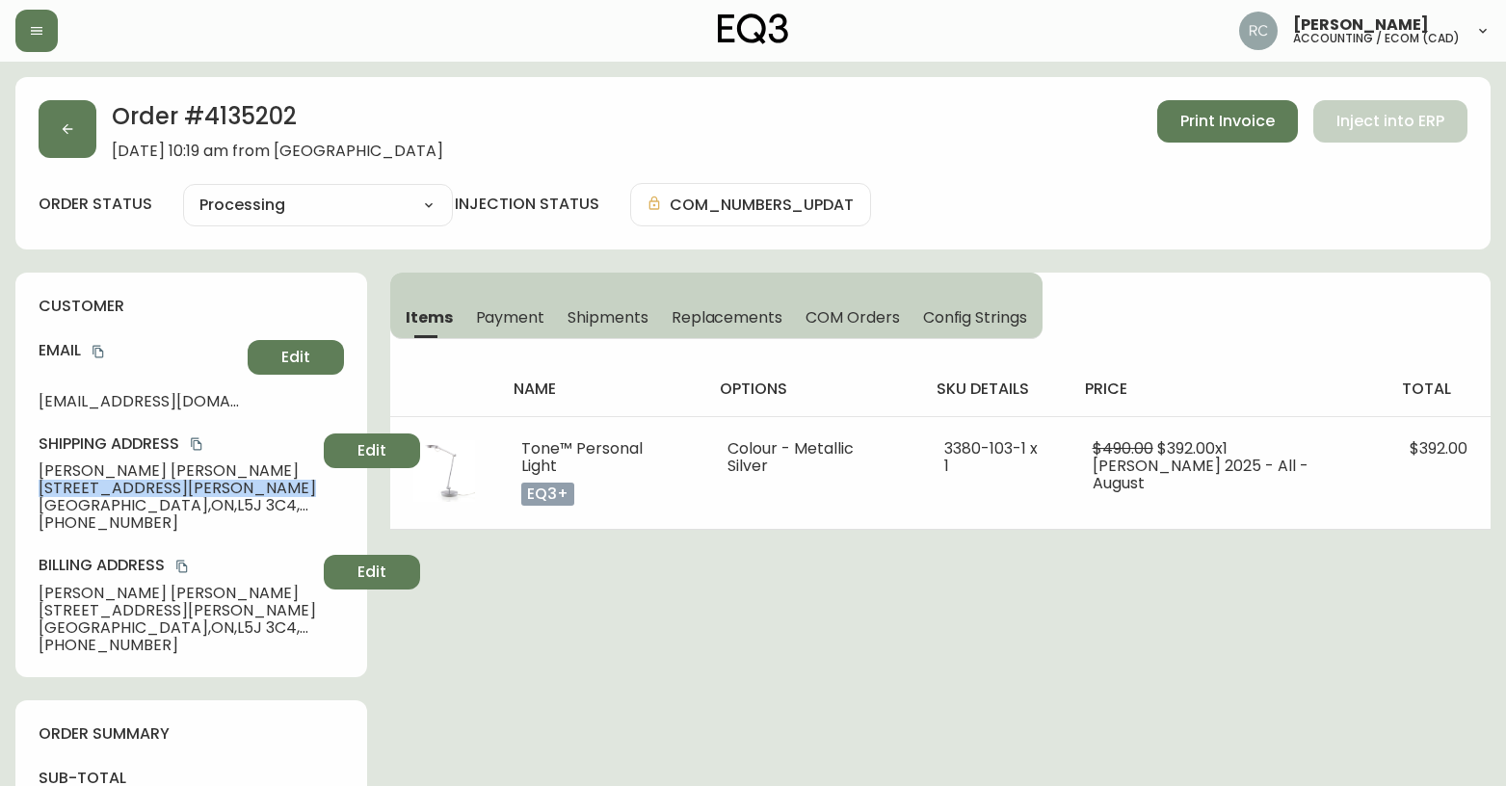
click at [88, 491] on span "[STREET_ADDRESS][PERSON_NAME]" at bounding box center [178, 488] width 278 height 17
copy span "[STREET_ADDRESS][PERSON_NAME]"
click at [98, 513] on span "[GEOGRAPHIC_DATA] , ON , L5J 3C4 , [GEOGRAPHIC_DATA]" at bounding box center [178, 505] width 278 height 17
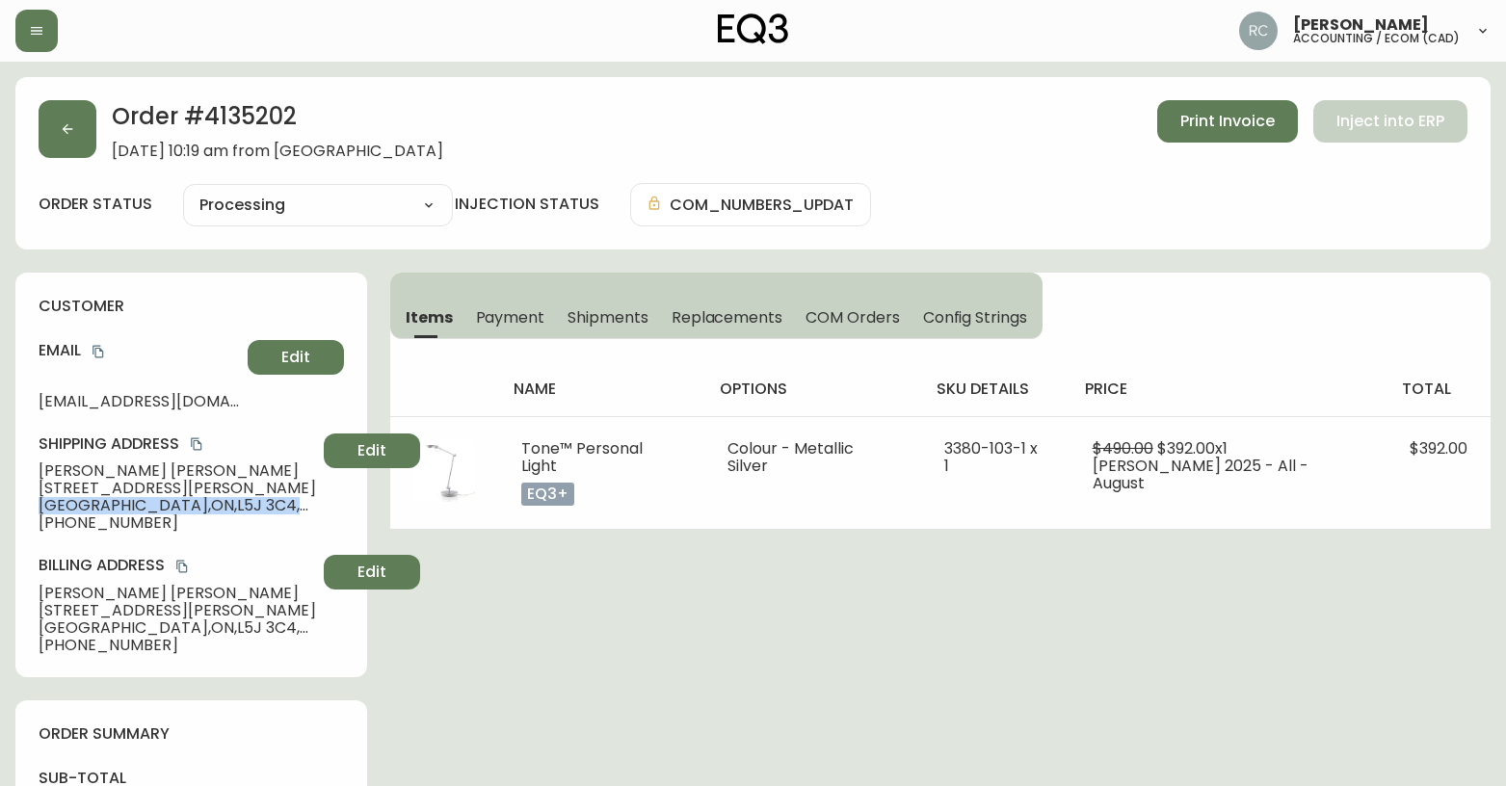
click at [98, 513] on span "[GEOGRAPHIC_DATA] , ON , L5J 3C4 , [GEOGRAPHIC_DATA]" at bounding box center [178, 505] width 278 height 17
copy span "[GEOGRAPHIC_DATA] , ON , L5J 3C4 , [GEOGRAPHIC_DATA]"
click at [97, 523] on span "[PHONE_NUMBER]" at bounding box center [178, 523] width 278 height 17
copy span "19053399147"
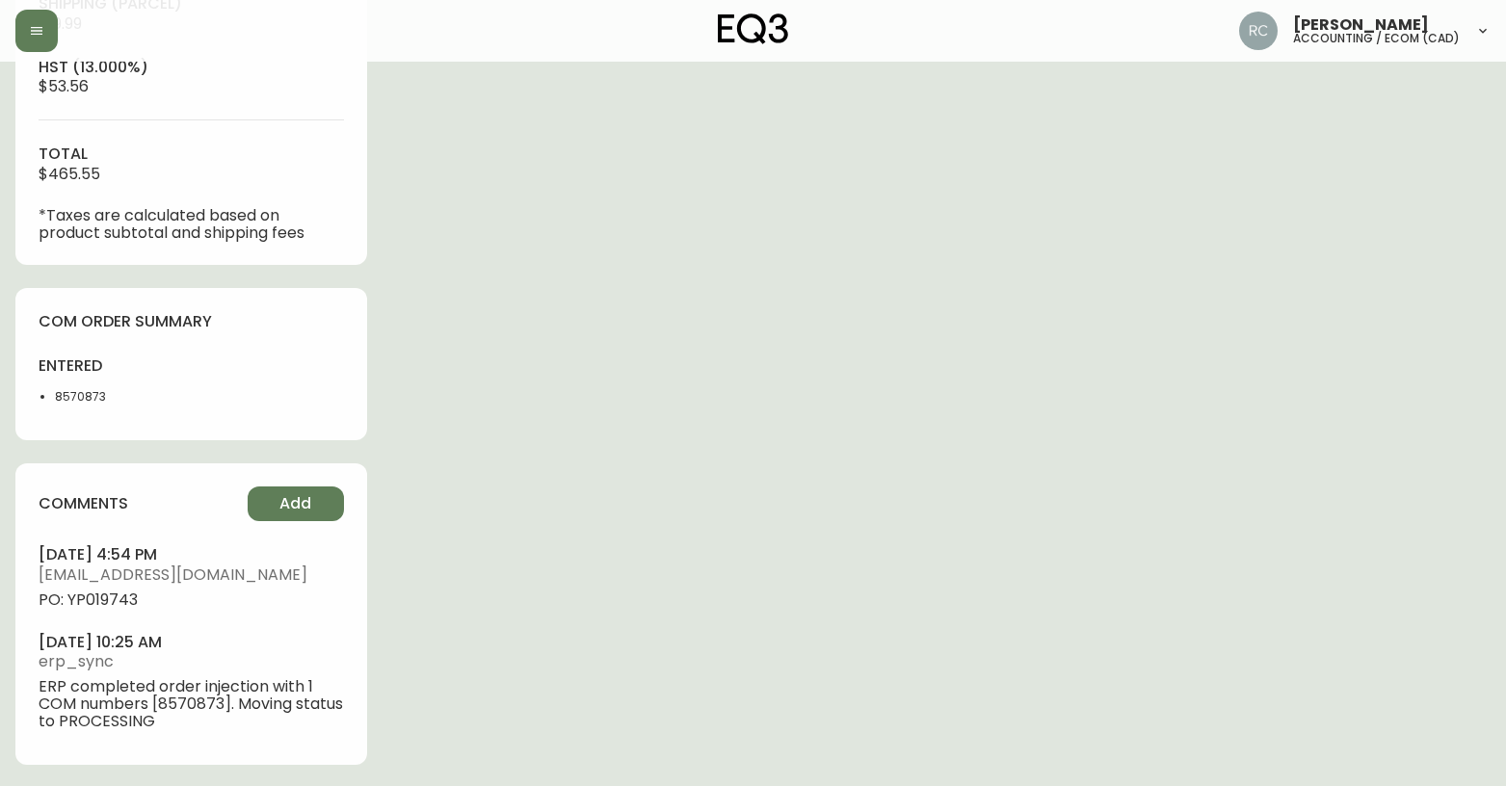
scroll to position [839, 0]
click at [116, 596] on span "PO: YP019743" at bounding box center [191, 598] width 305 height 17
copy span "YP019743"
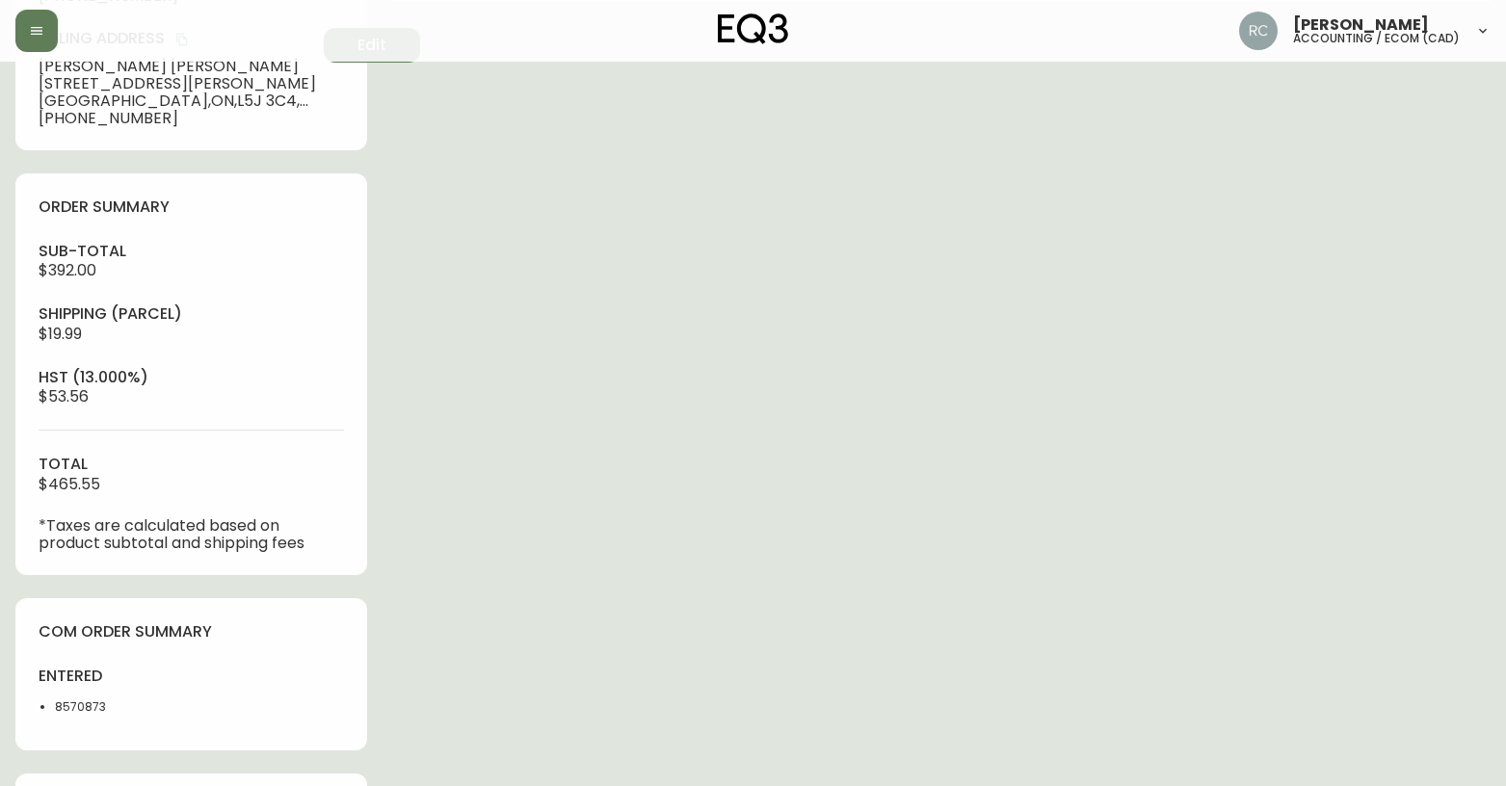
scroll to position [0, 0]
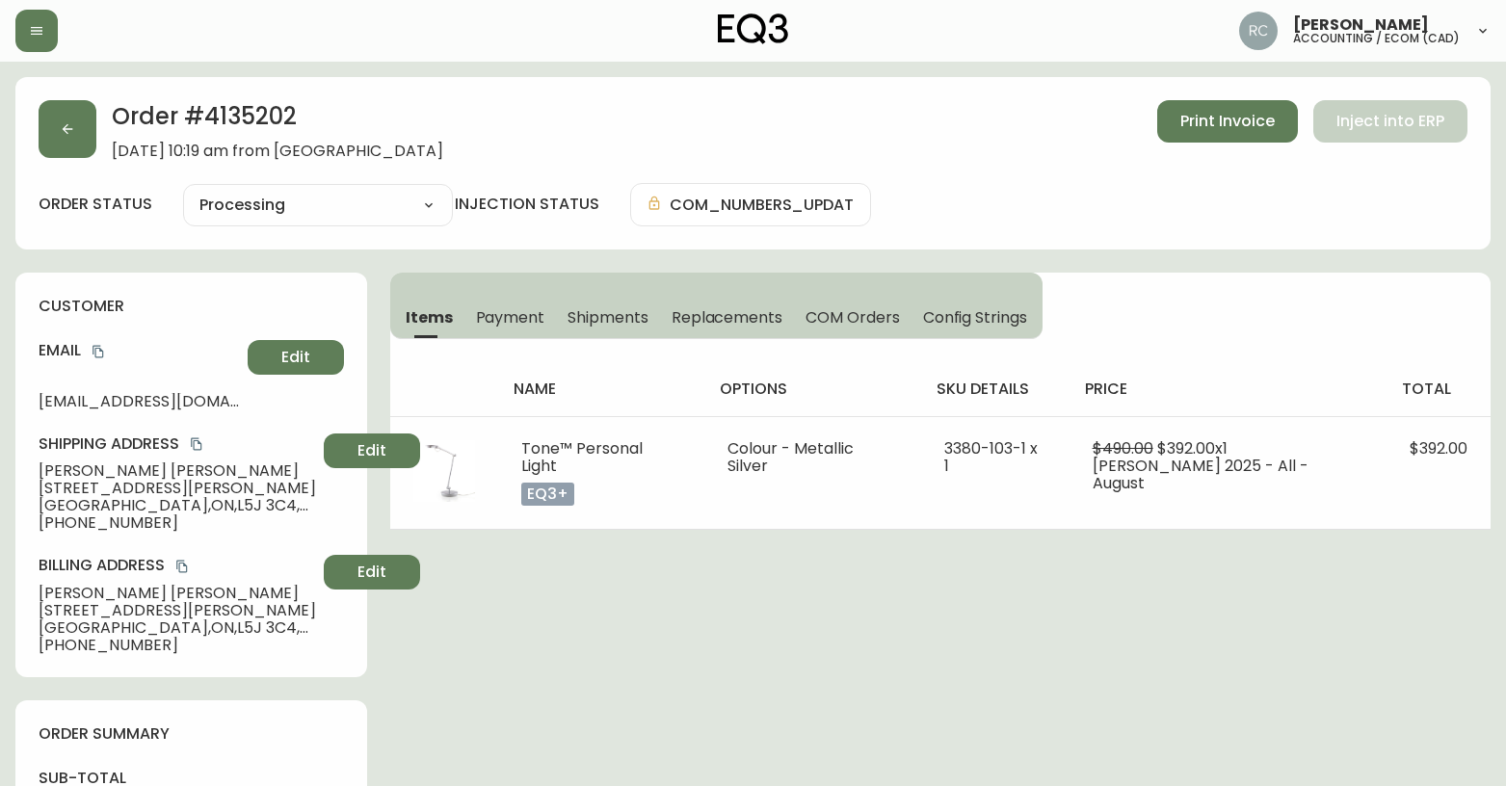
click at [80, 472] on span "[PERSON_NAME]" at bounding box center [178, 471] width 278 height 17
copy span "[PERSON_NAME]"
